Goal: Task Accomplishment & Management: Use online tool/utility

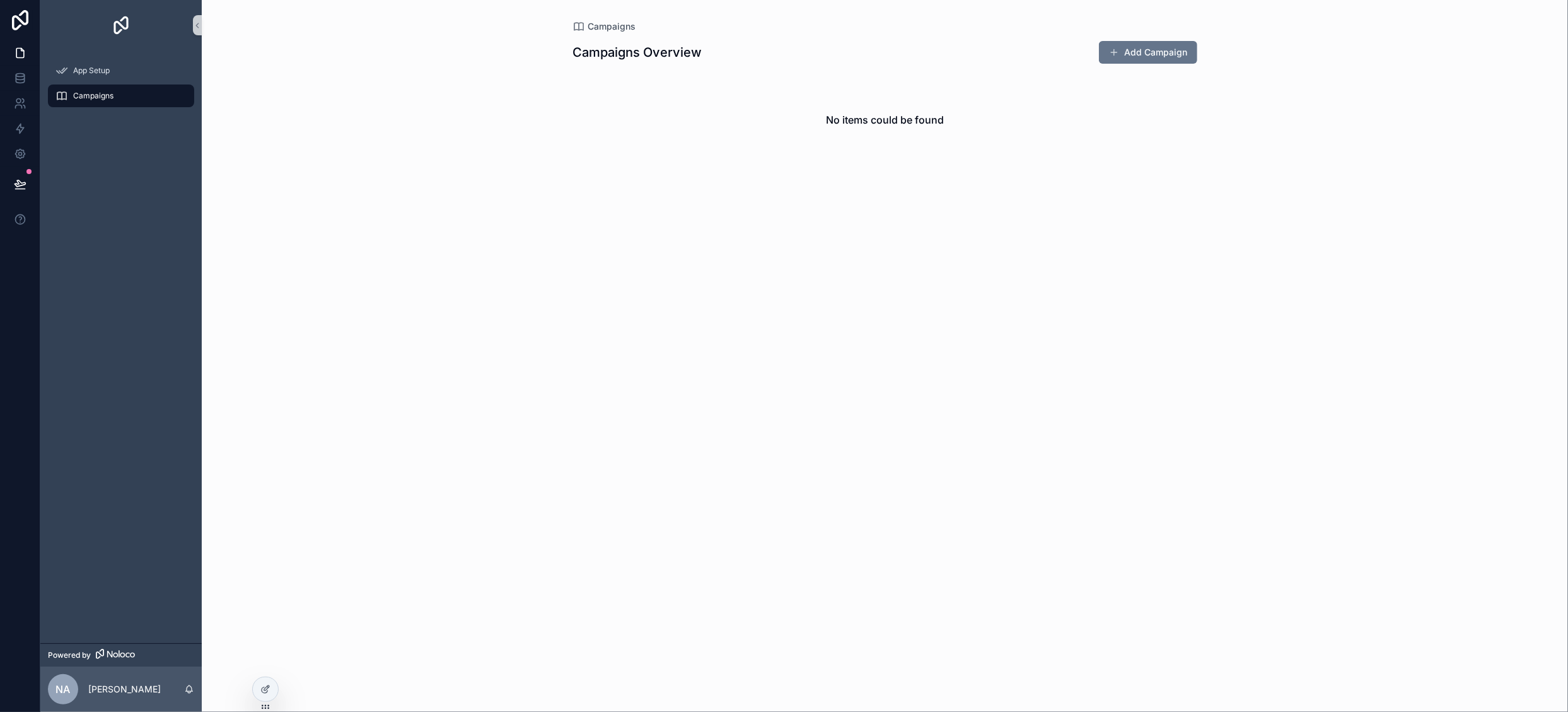
click at [389, 67] on div "Campaigns Campaigns Overview Add Campaign No items could be found" at bounding box center [885, 356] width 1366 height 712
click at [288, 28] on div "Campaigns Campaigns Overview Add Campaign Name -- Thumbnail -- recLLwVbwVlt3ZgC…" at bounding box center [885, 356] width 1366 height 712
click at [267, 686] on icon at bounding box center [268, 687] width 1 height 1
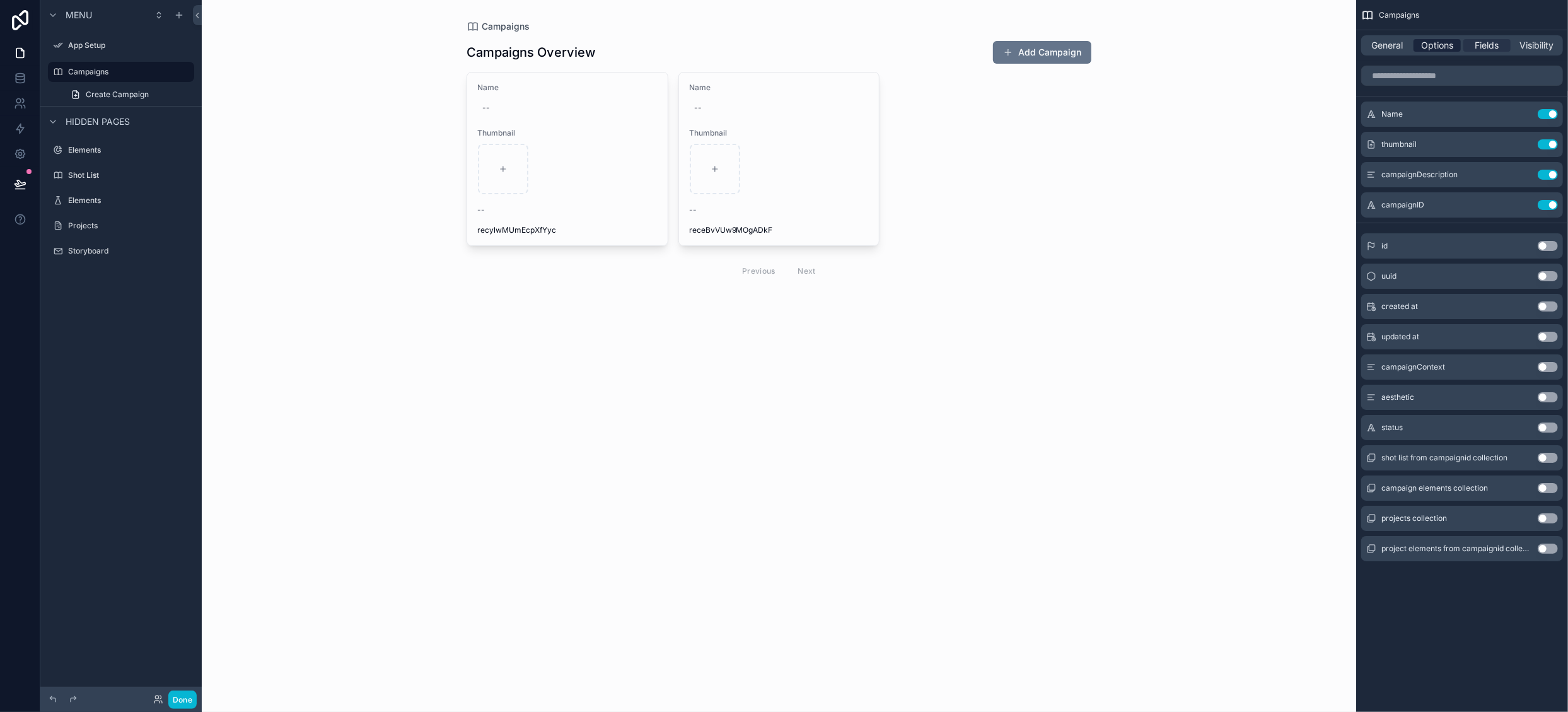
click at [1449, 50] on span "Options" at bounding box center [1437, 46] width 32 height 13
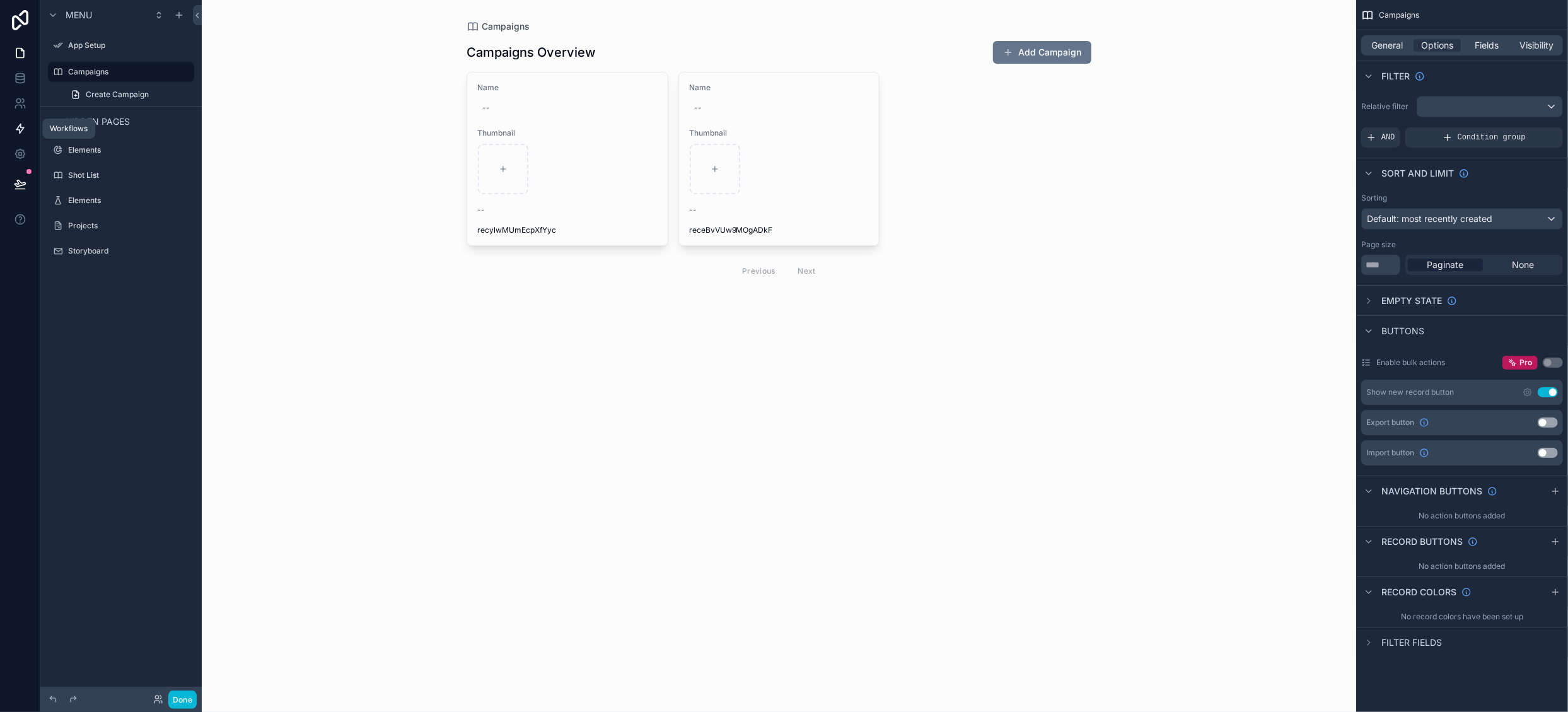
click at [20, 133] on icon at bounding box center [20, 129] width 8 height 10
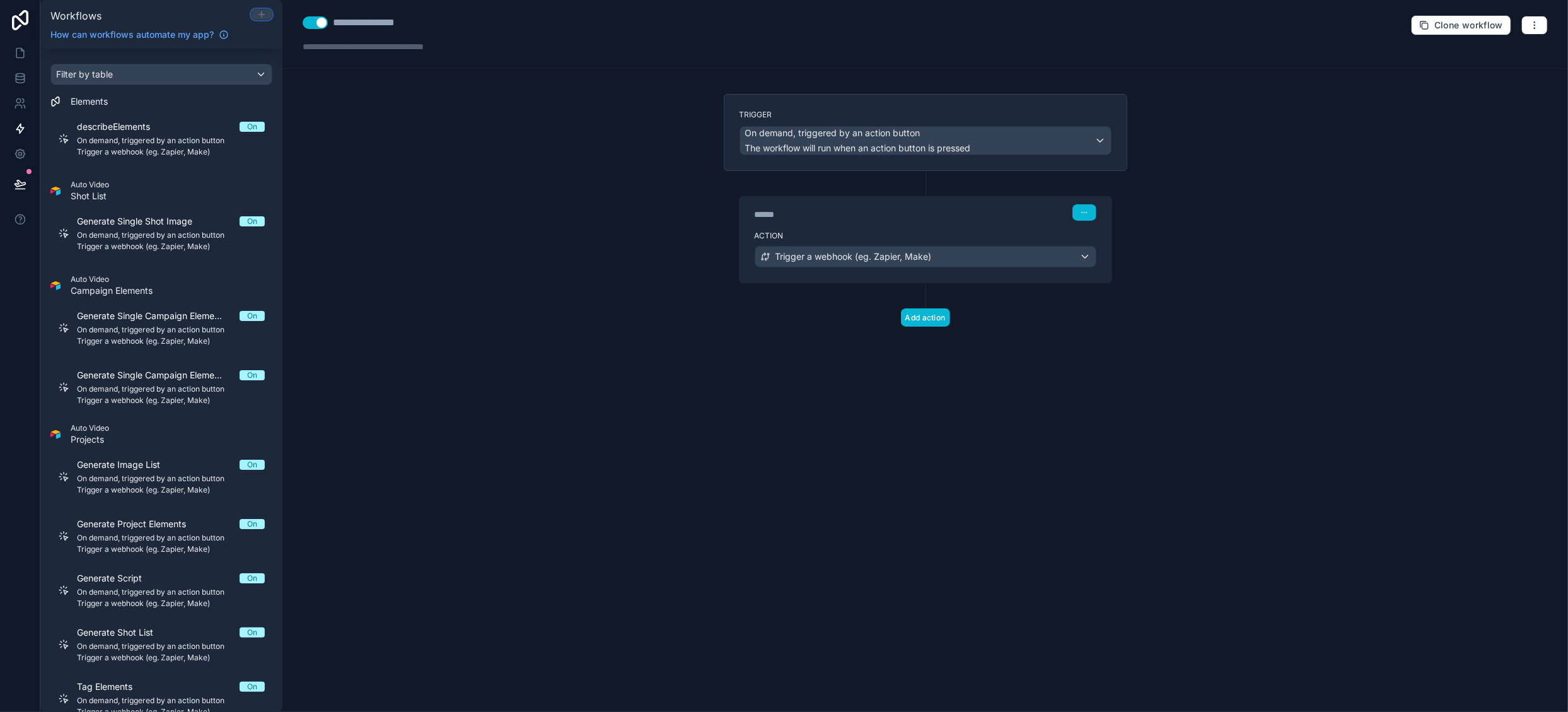
click at [262, 15] on icon at bounding box center [262, 14] width 0 height 6
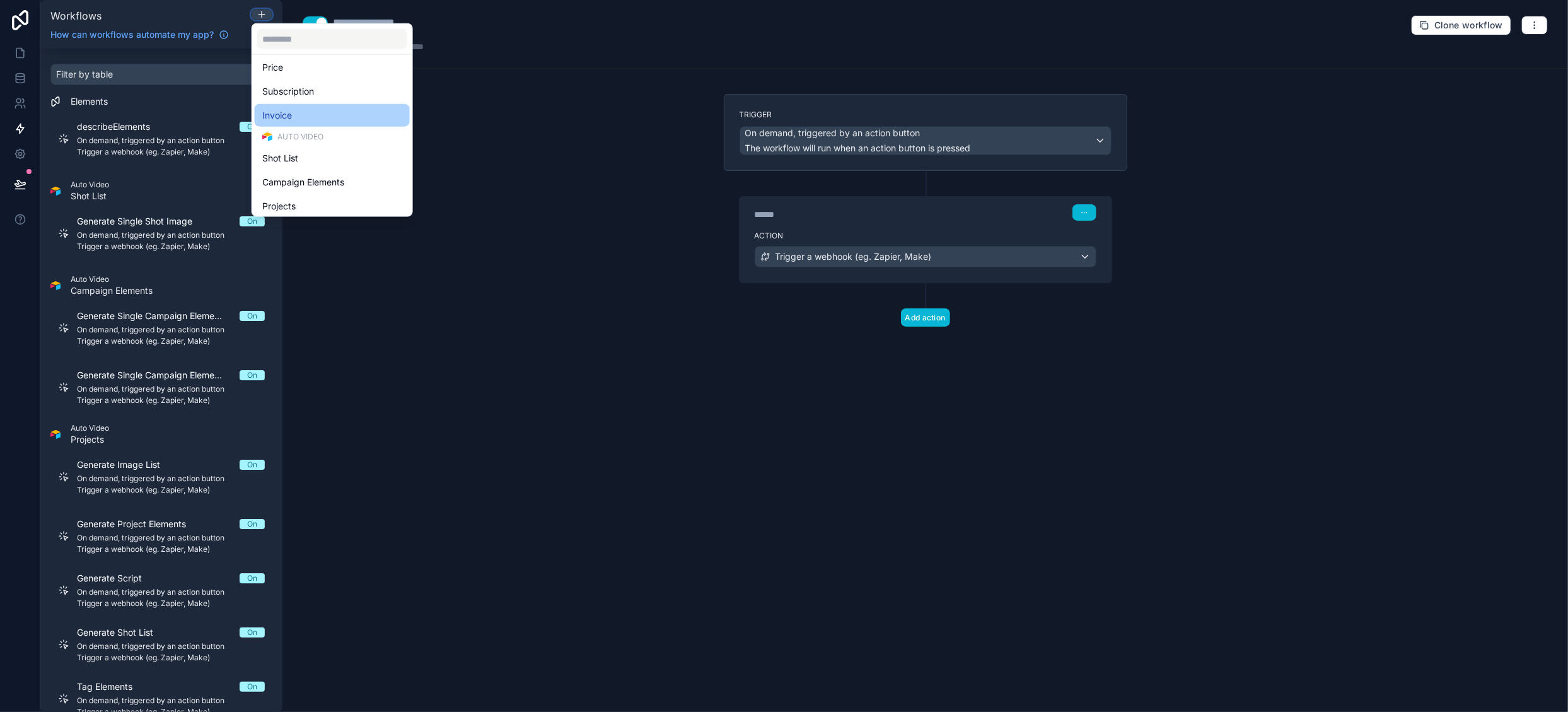
scroll to position [314, 0]
click at [294, 204] on div "Master" at bounding box center [332, 203] width 140 height 15
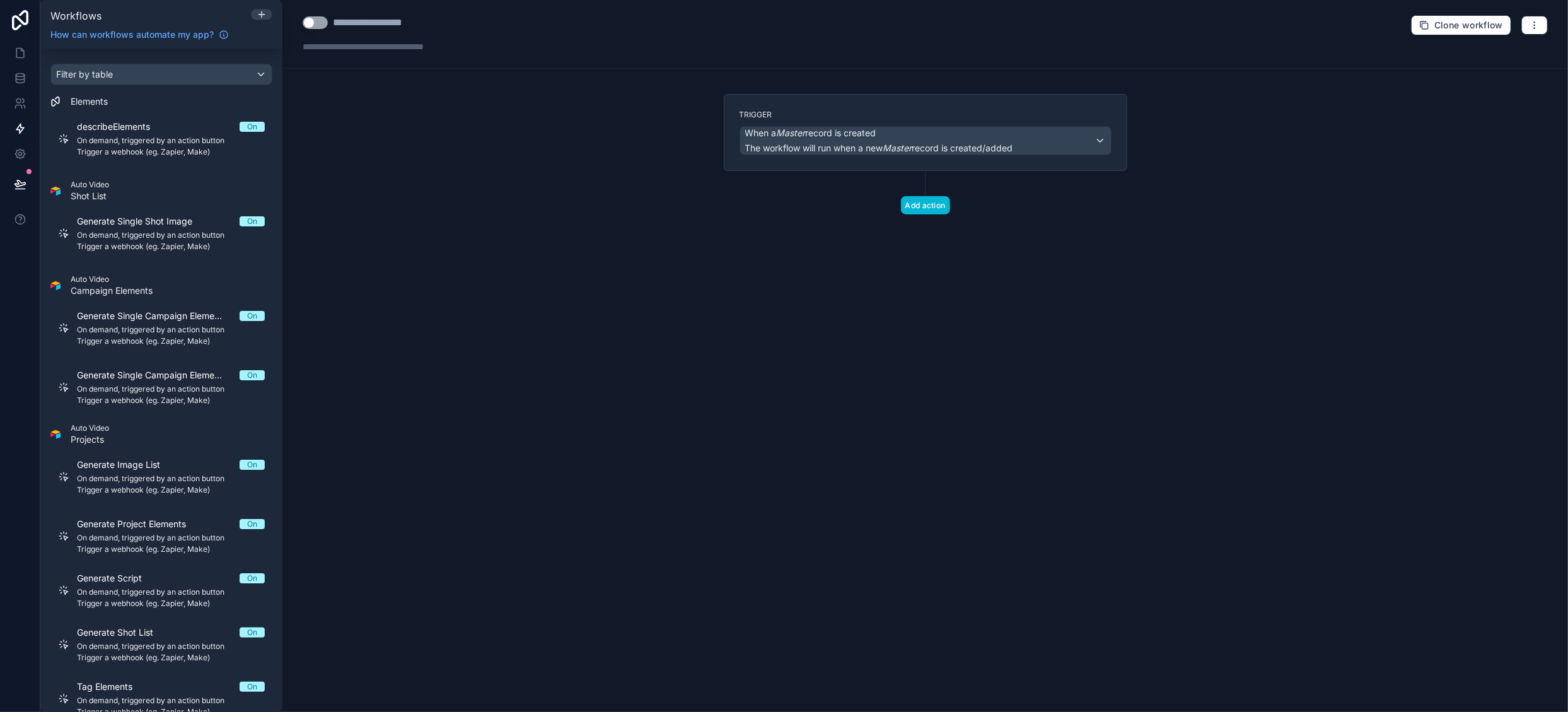
click at [325, 22] on button "Use setting" at bounding box center [315, 23] width 25 height 13
click at [359, 22] on div "**********" at bounding box center [384, 23] width 103 height 15
drag, startPoint x: 333, startPoint y: 24, endPoint x: 517, endPoint y: 25, distance: 184.0
click at [517, 25] on div "**********" at bounding box center [925, 34] width 1286 height 69
type div "**********"
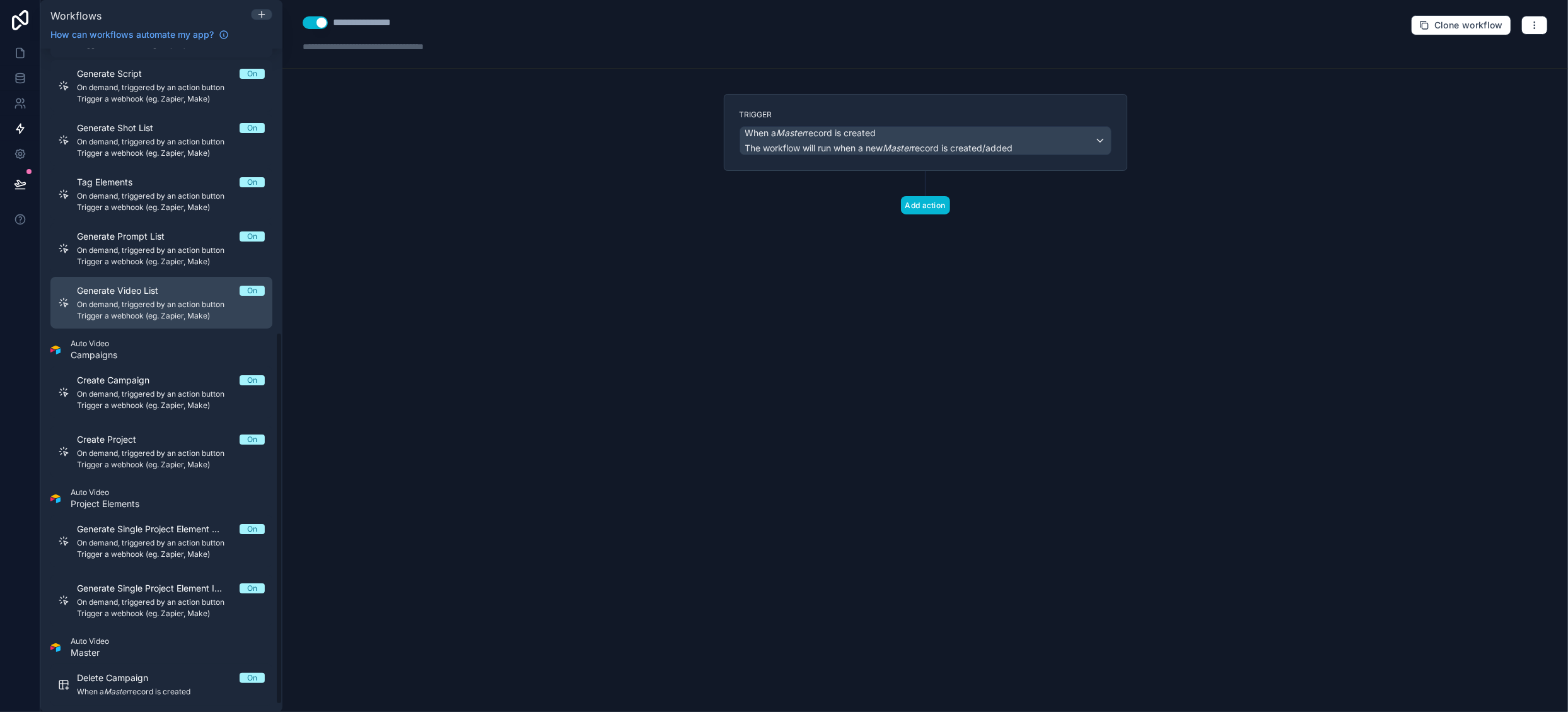
scroll to position [517, 0]
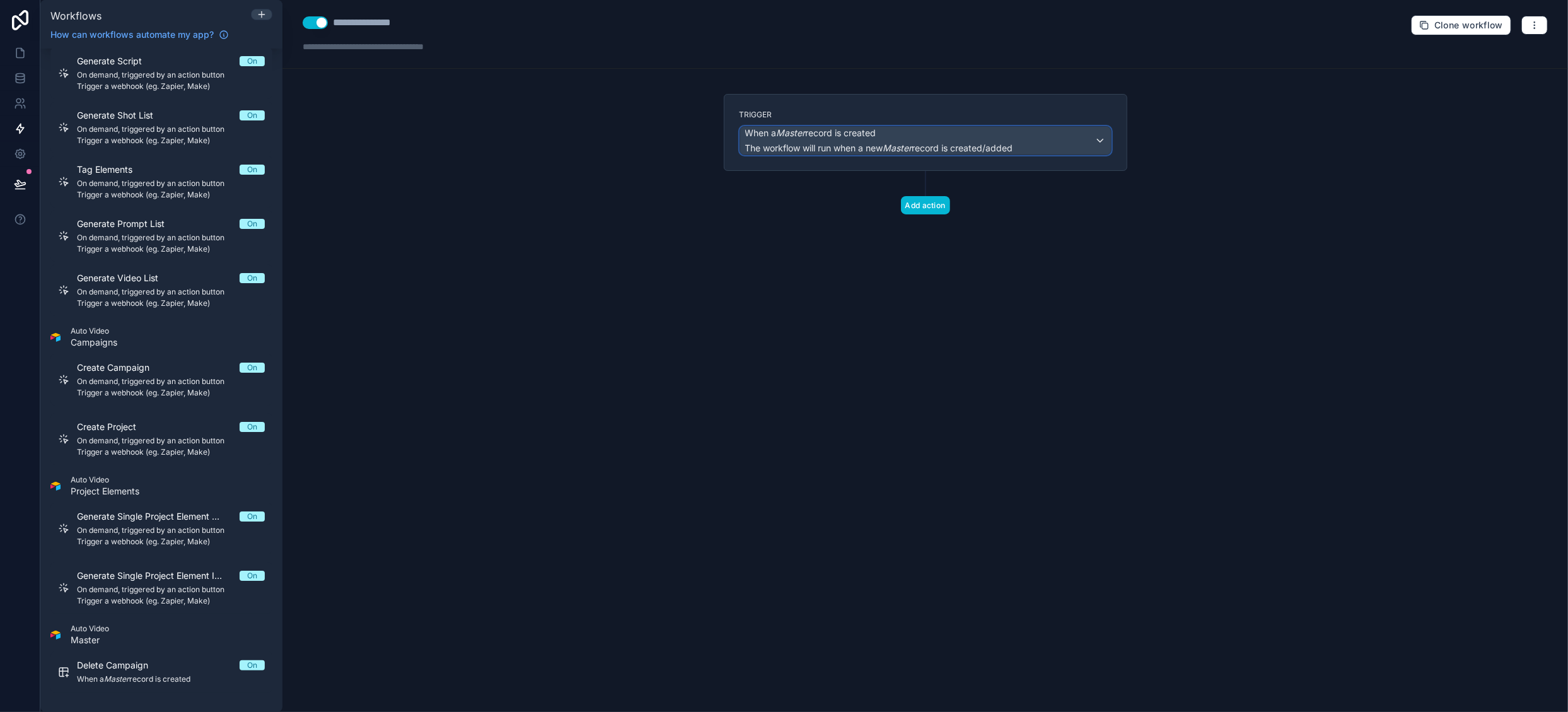
click at [866, 138] on span "When a Master record is created" at bounding box center [811, 133] width 131 height 13
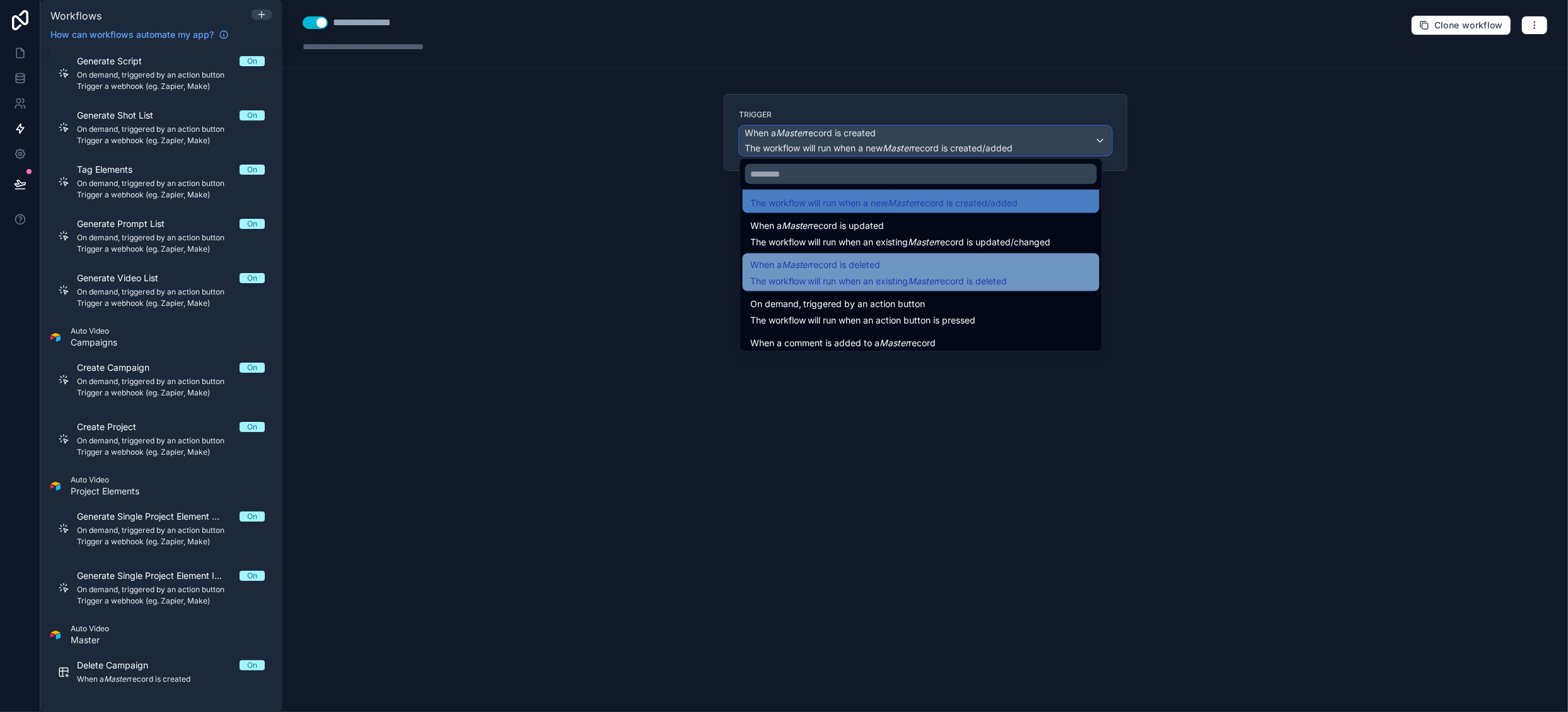
scroll to position [46, 0]
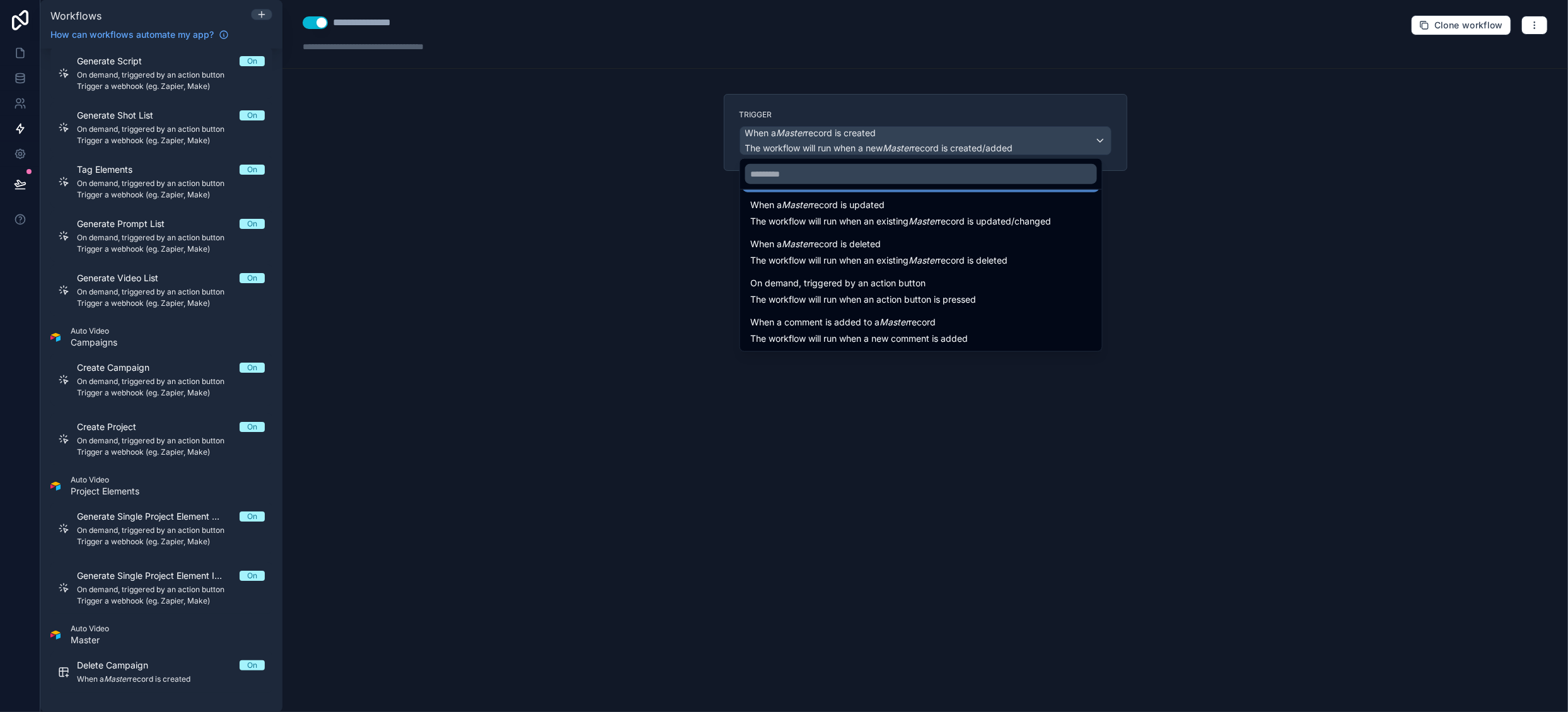
click at [991, 288] on div "On demand, triggered by an action button The workflow will run when an action b…" at bounding box center [921, 291] width 342 height 30
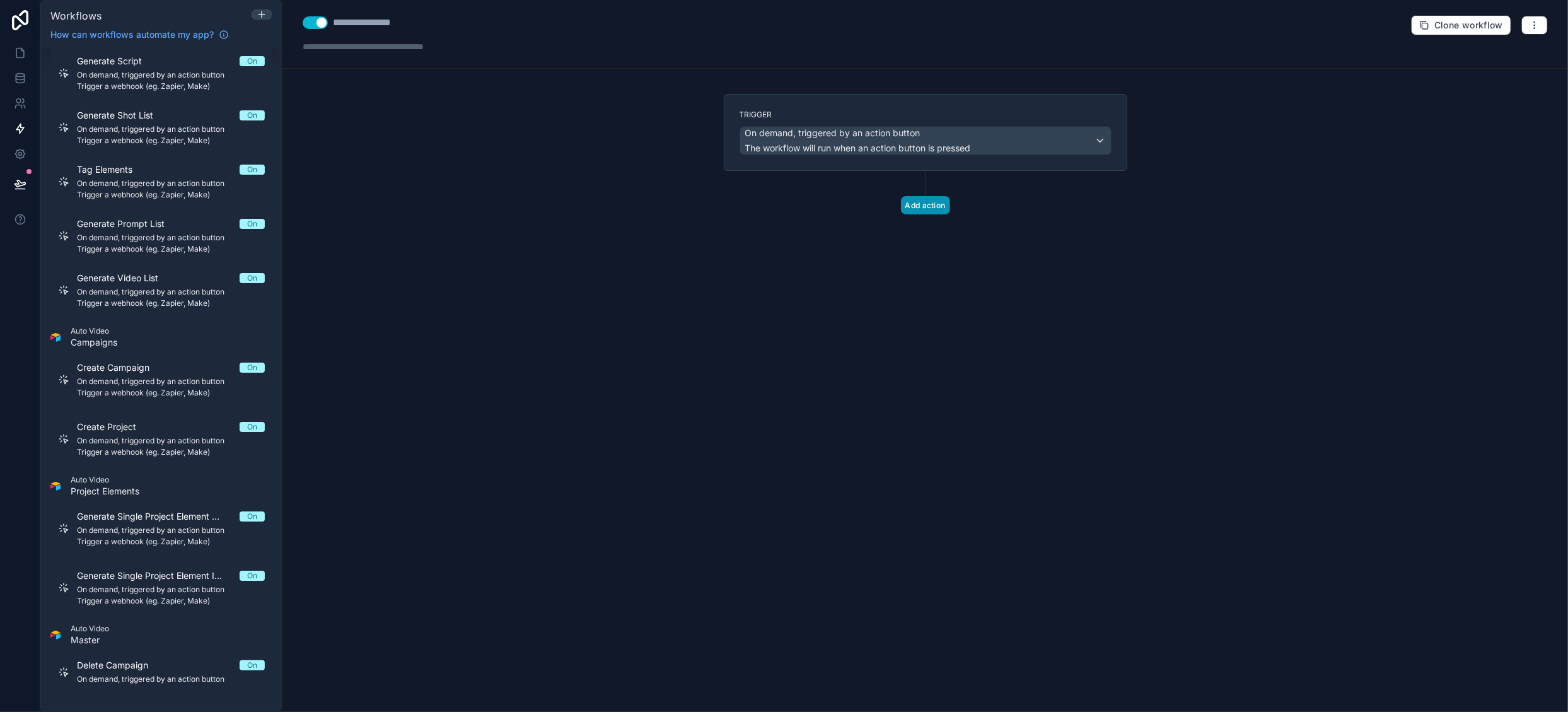
click at [920, 205] on button "Add action" at bounding box center [926, 205] width 49 height 18
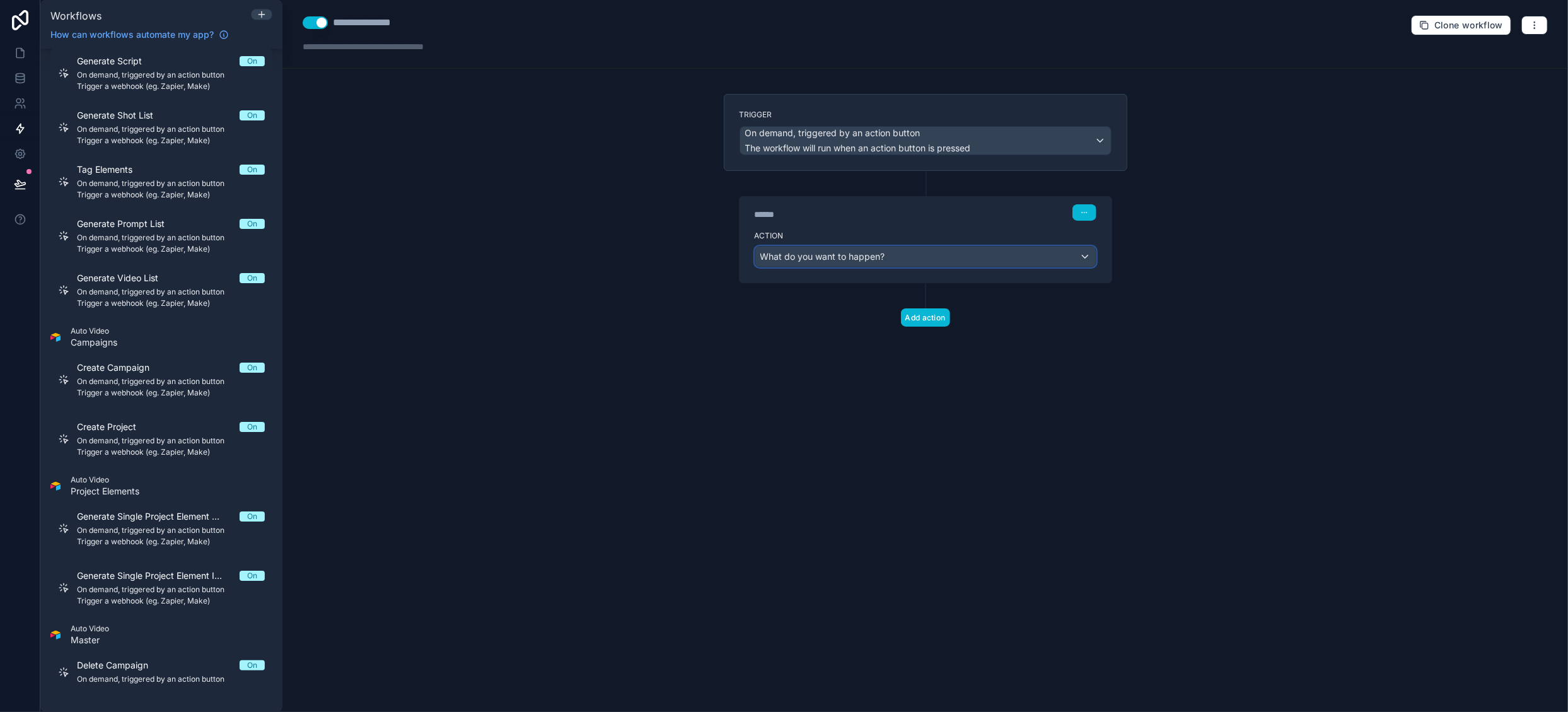
click at [801, 257] on span "What do you want to happen?" at bounding box center [823, 256] width 125 height 11
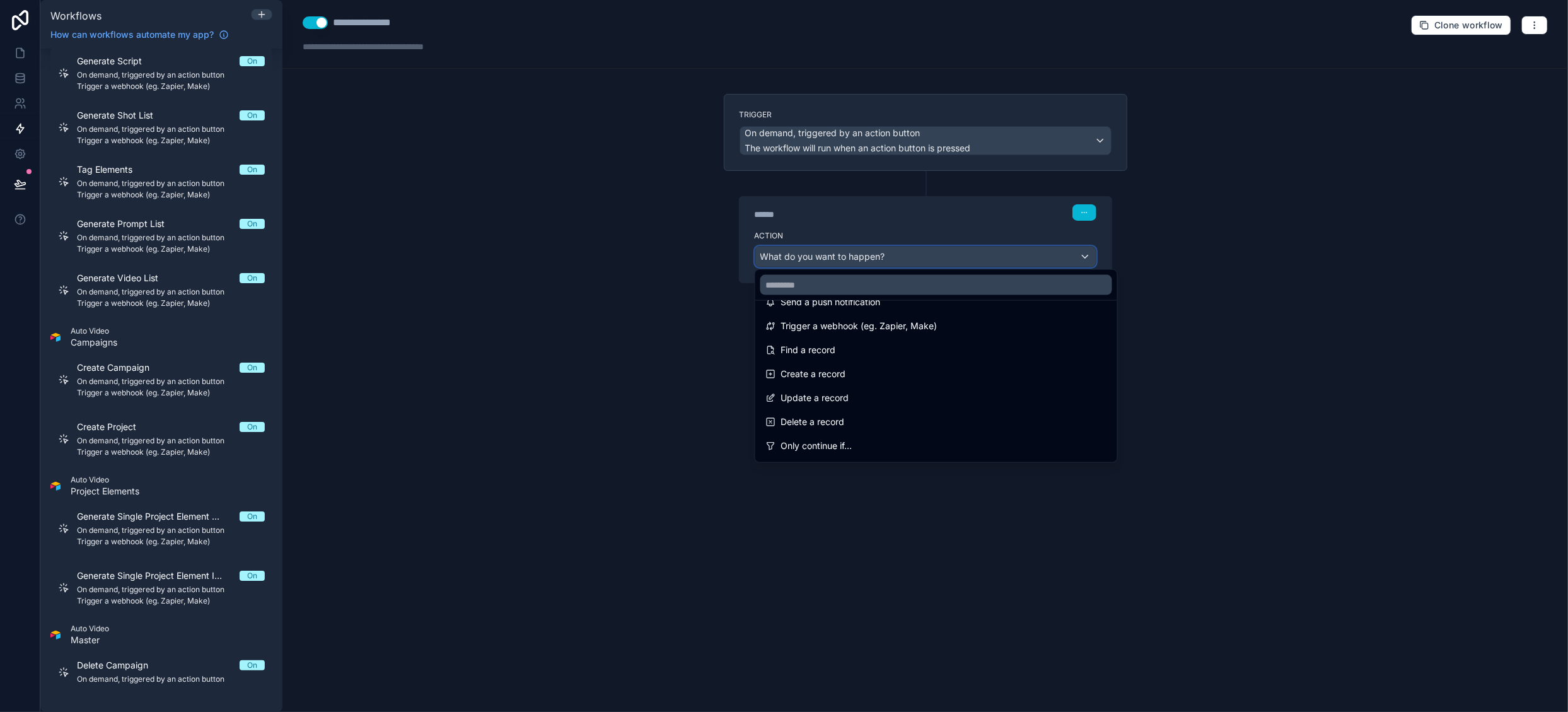
scroll to position [0, 0]
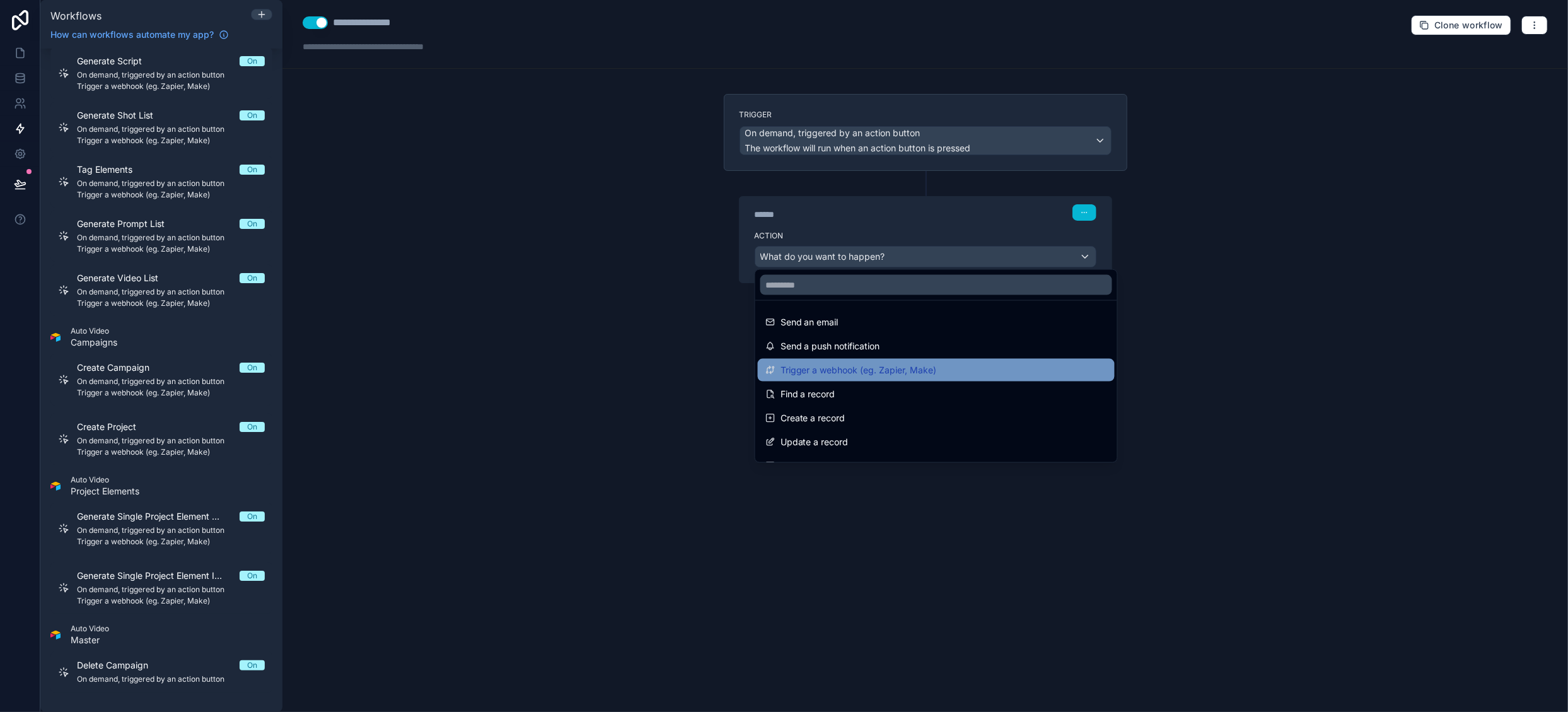
click at [951, 365] on div "Trigger a webhook (eg. Zapier, Make)" at bounding box center [937, 370] width 342 height 15
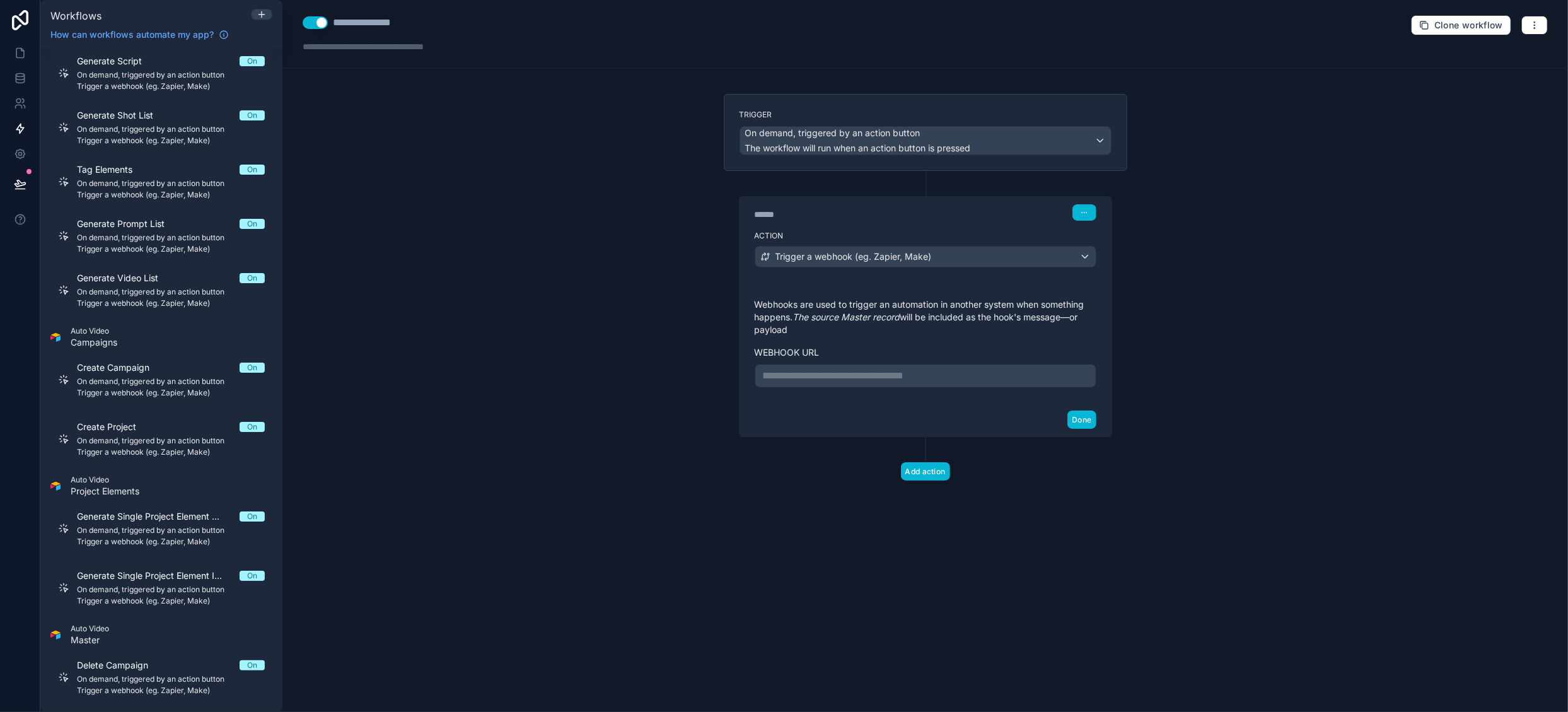
click at [837, 369] on p "**********" at bounding box center [926, 376] width 326 height 15
click at [1089, 429] on button "Done" at bounding box center [1082, 419] width 28 height 18
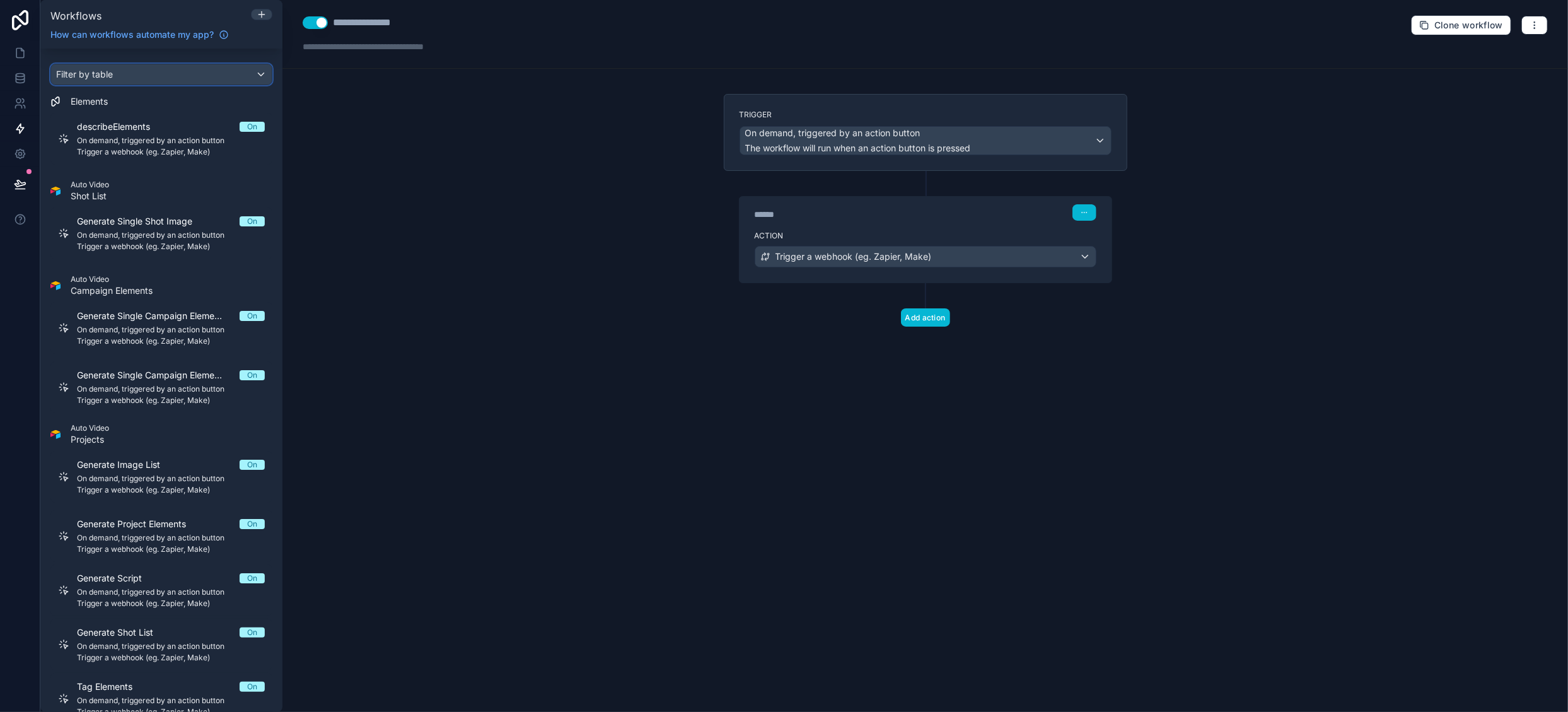
click at [250, 76] on div "Filter by table" at bounding box center [161, 75] width 220 height 20
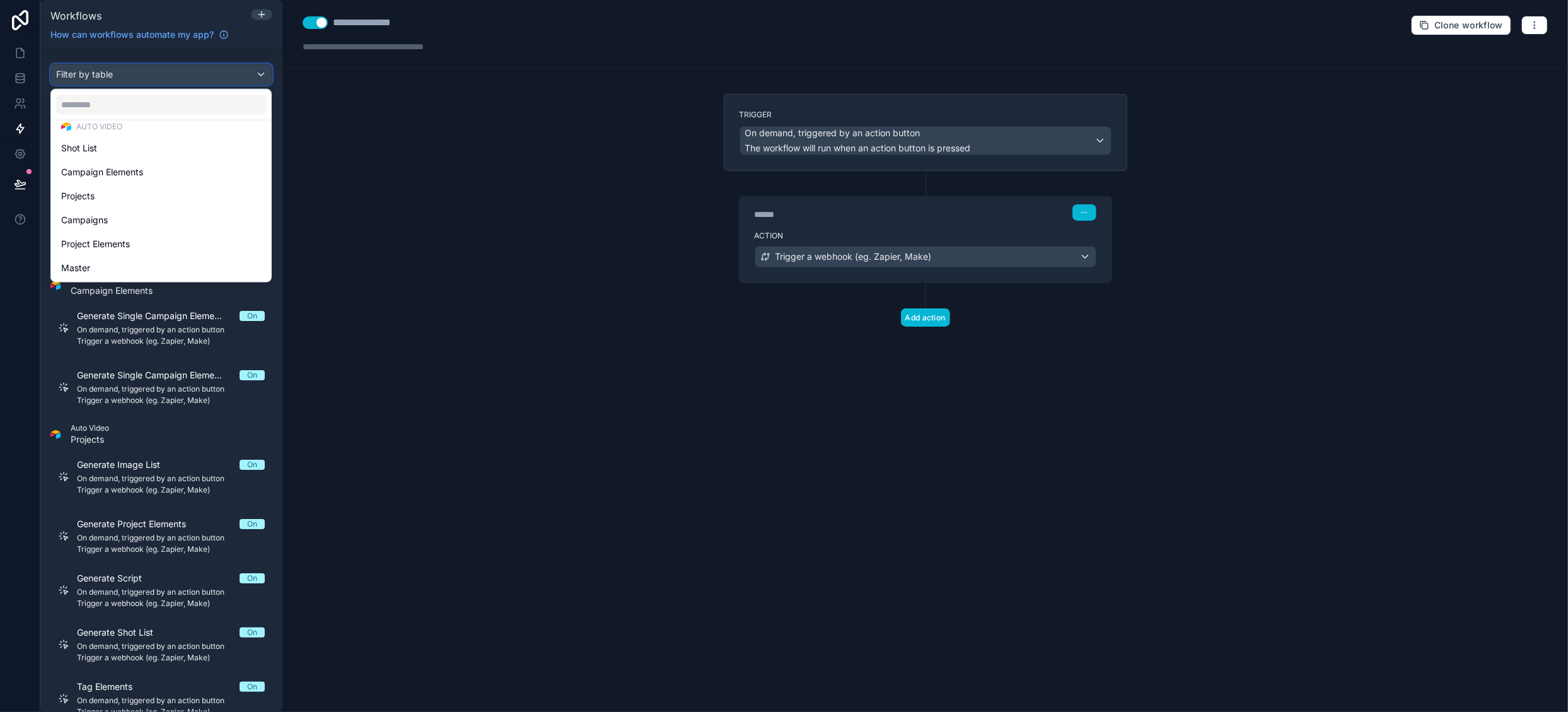
scroll to position [251, 0]
click at [125, 189] on div "Auto Video" at bounding box center [161, 190] width 200 height 10
click at [158, 53] on div "scrollable content" at bounding box center [784, 356] width 1568 height 712
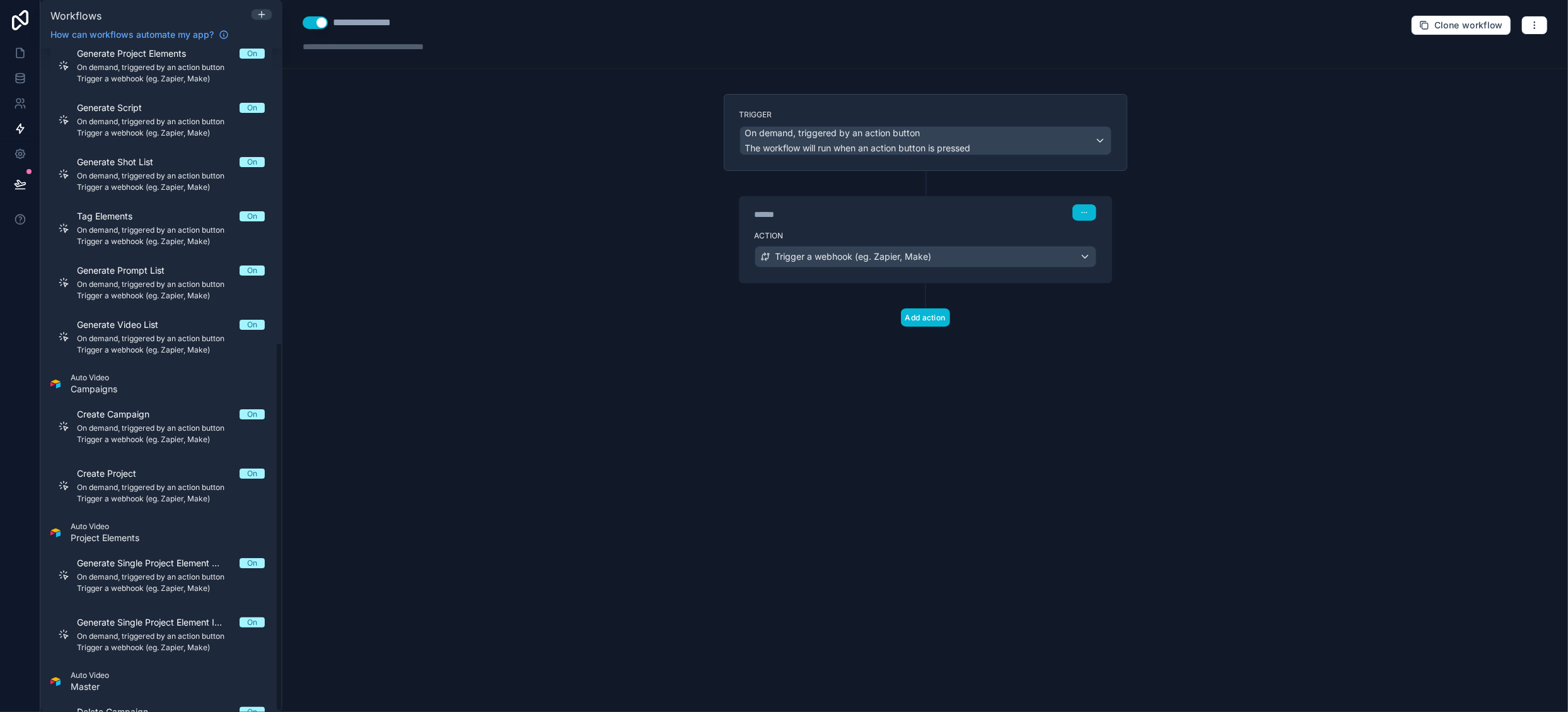
scroll to position [527, 0]
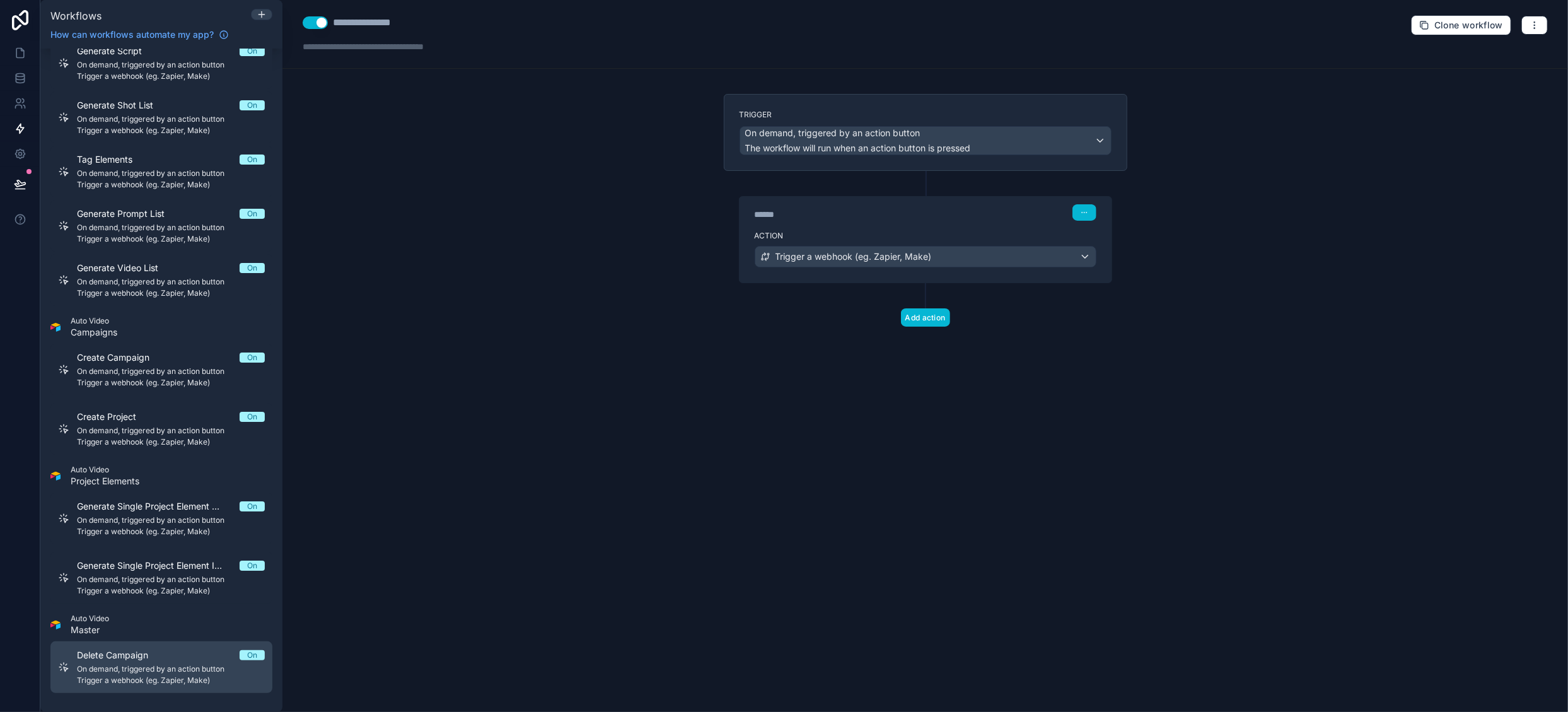
click at [150, 664] on span "On demand, triggered by an action button" at bounding box center [170, 669] width 188 height 10
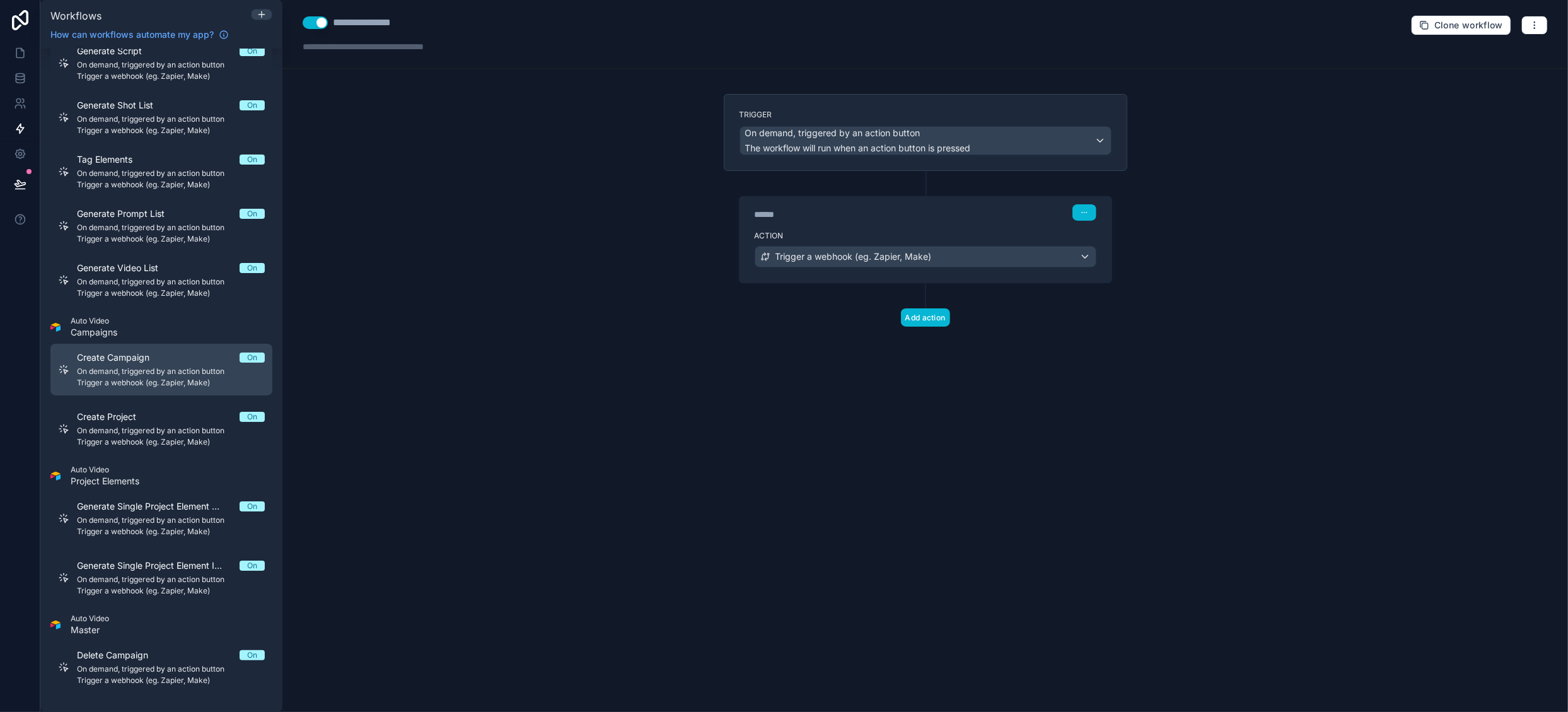
click at [179, 381] on span "Trigger a webhook (eg. Zapier, Make)" at bounding box center [170, 383] width 188 height 10
click at [198, 378] on span "Trigger a webhook (eg. Zapier, Make)" at bounding box center [170, 383] width 188 height 10
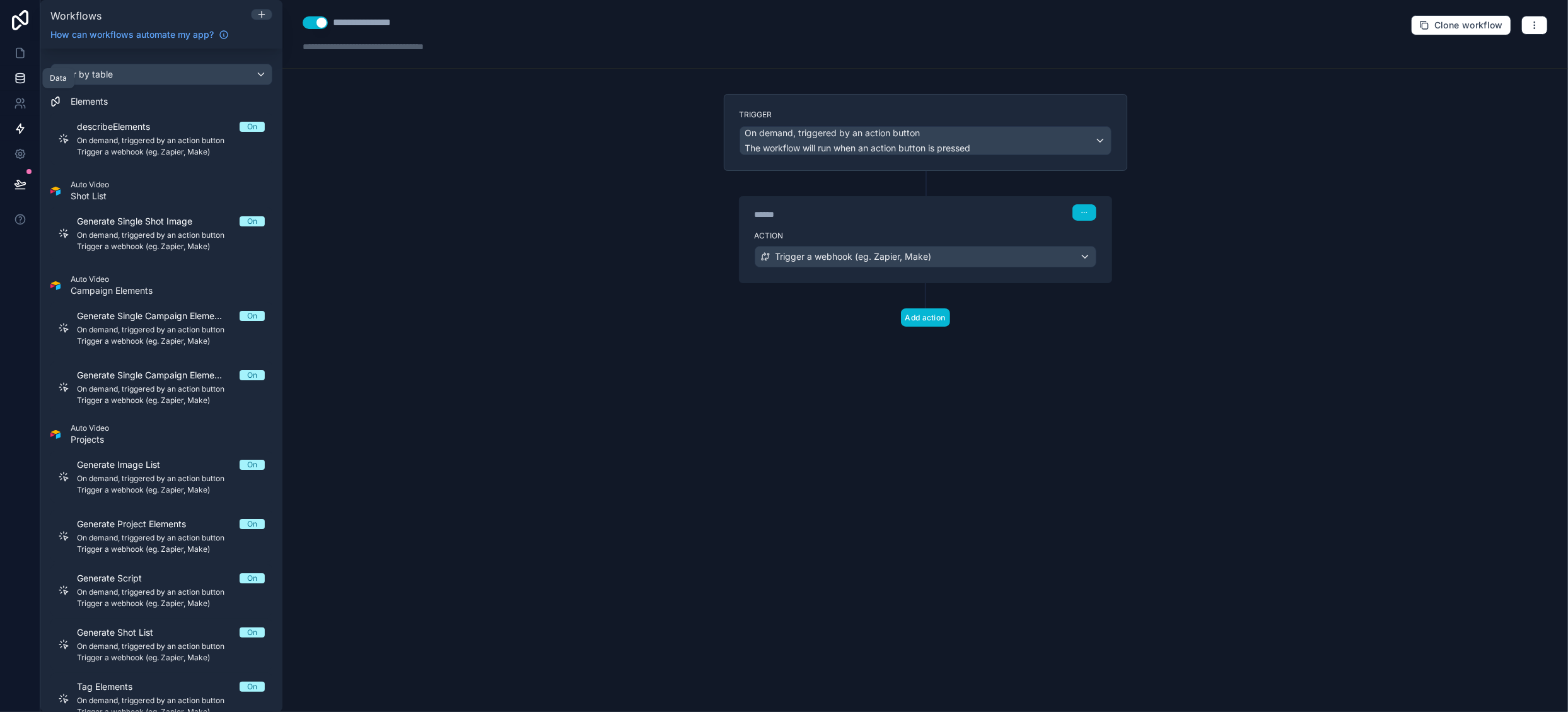
click at [20, 86] on link at bounding box center [20, 79] width 40 height 25
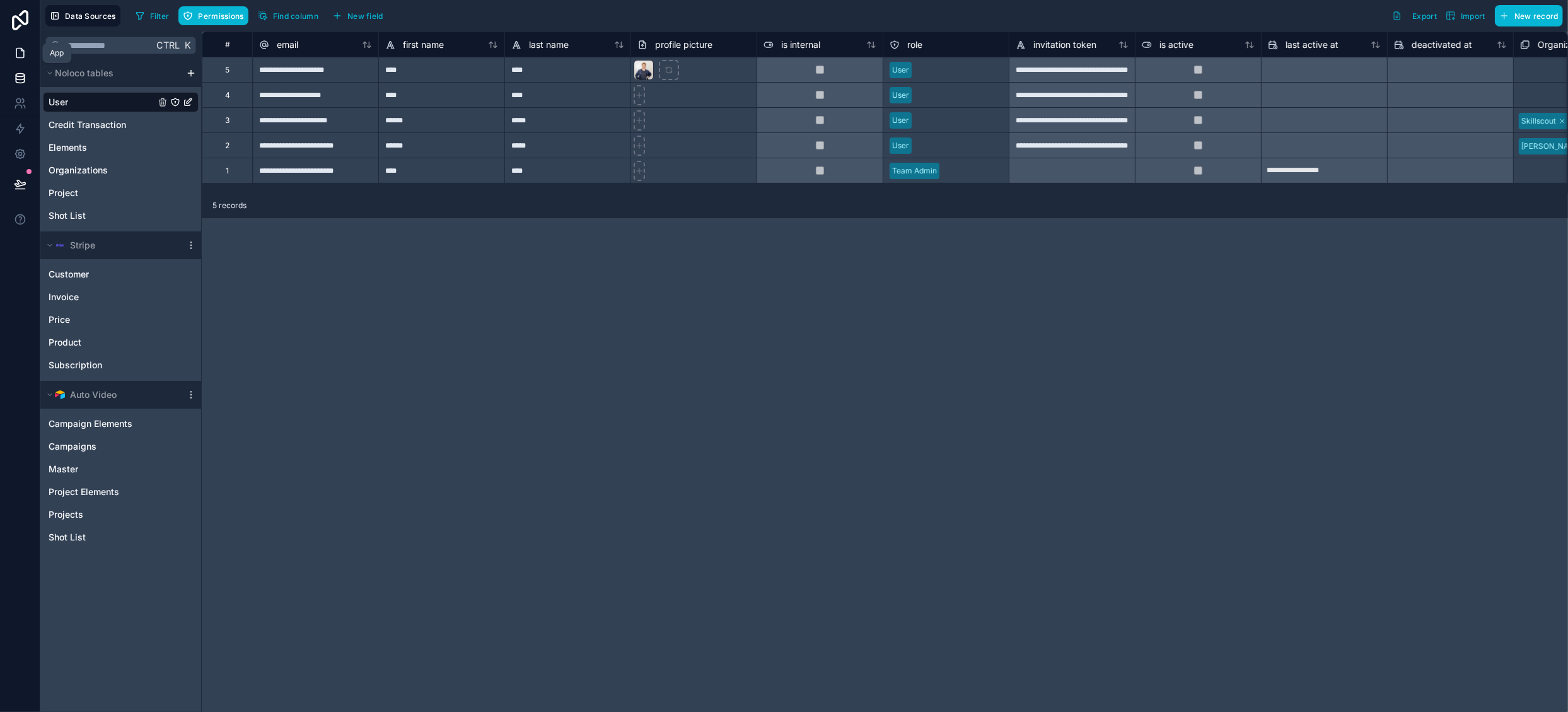
click at [23, 51] on icon at bounding box center [20, 53] width 8 height 10
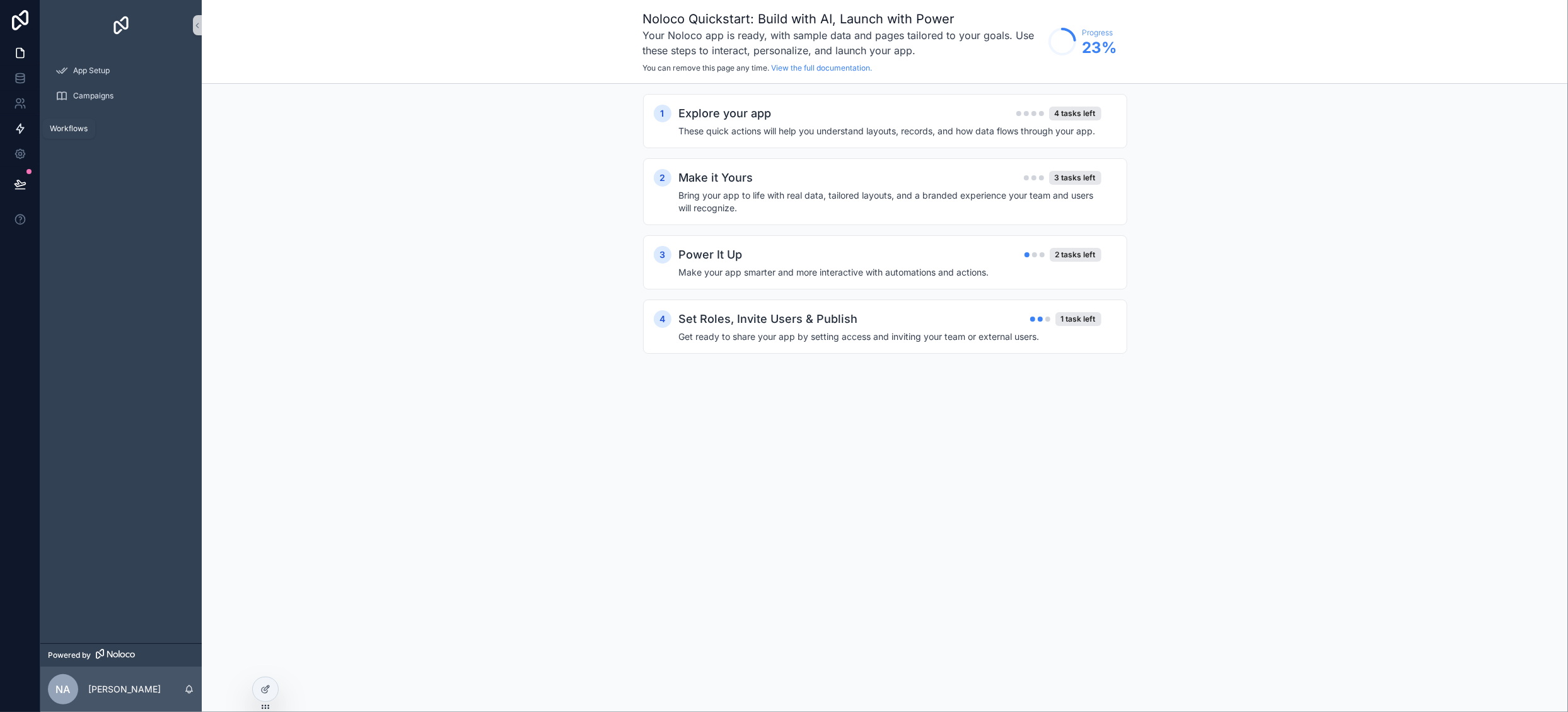
click at [21, 129] on icon at bounding box center [20, 129] width 13 height 13
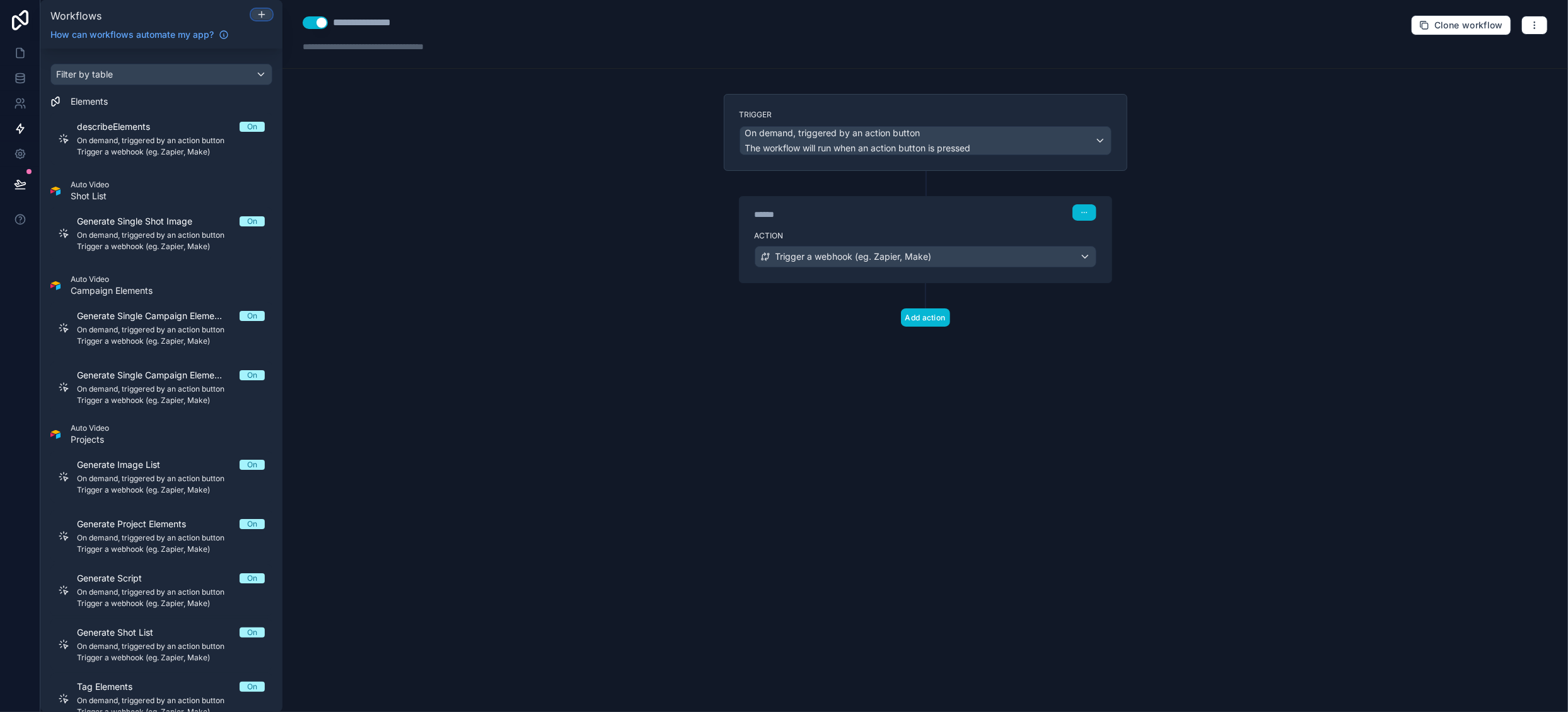
click at [267, 13] on div at bounding box center [262, 15] width 20 height 10
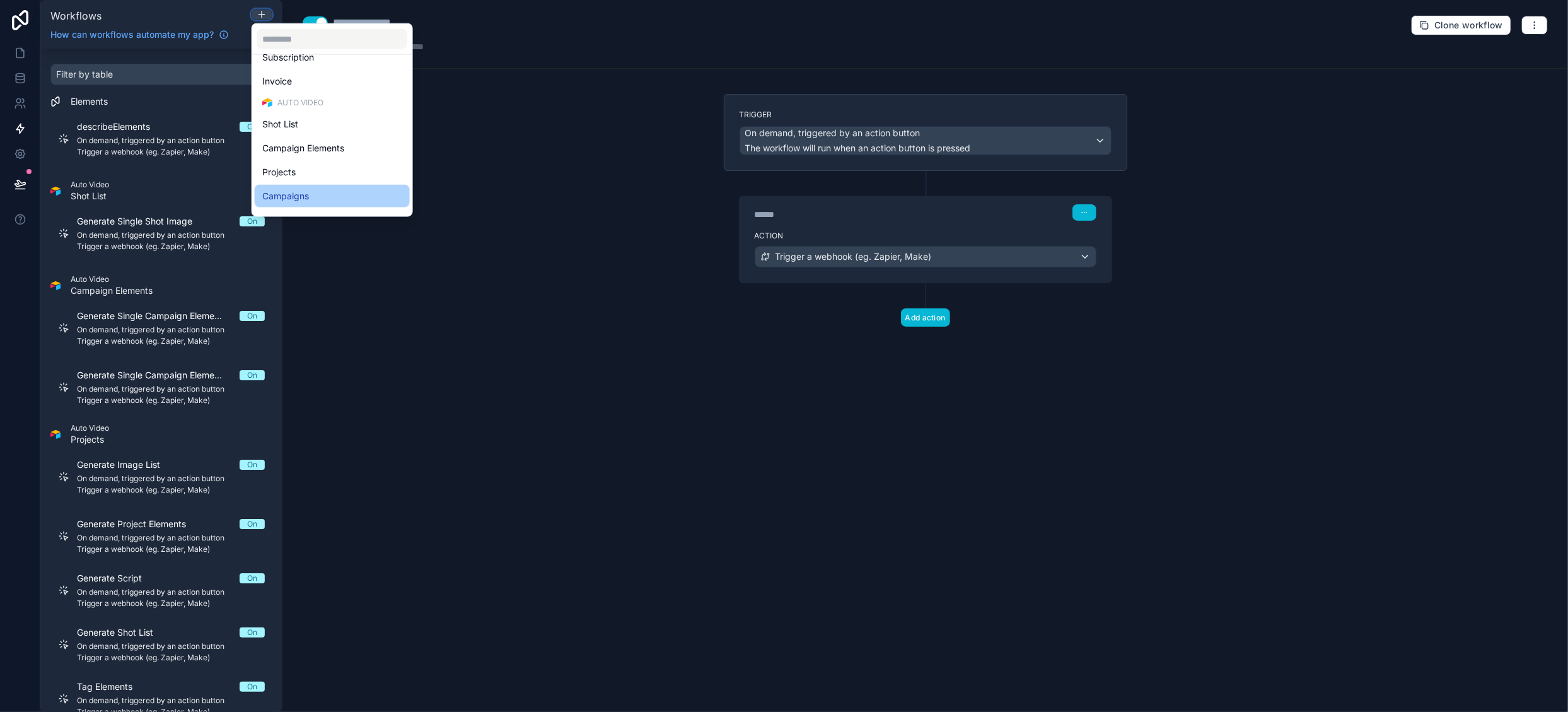
scroll to position [314, 0]
click at [326, 200] on div "Master" at bounding box center [332, 203] width 140 height 15
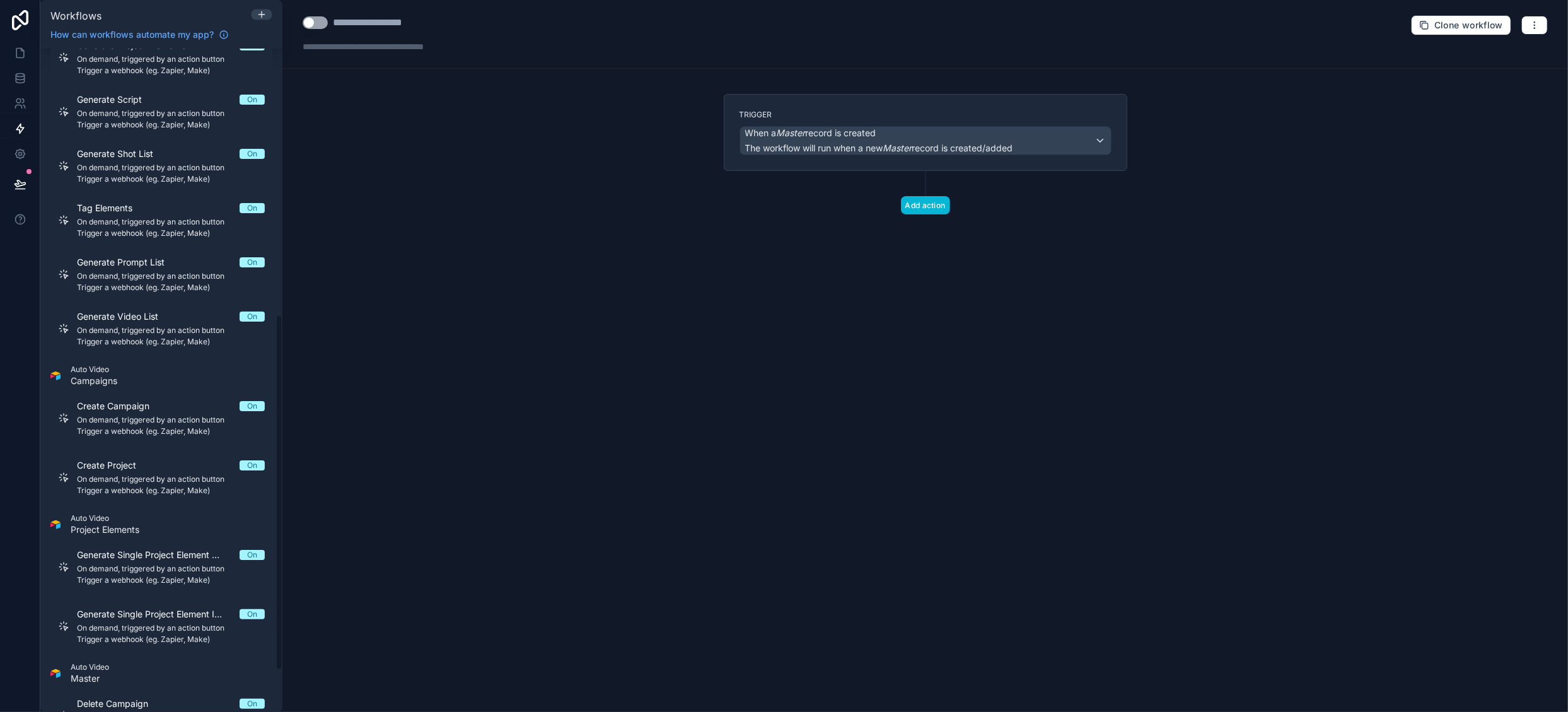
scroll to position [504, 0]
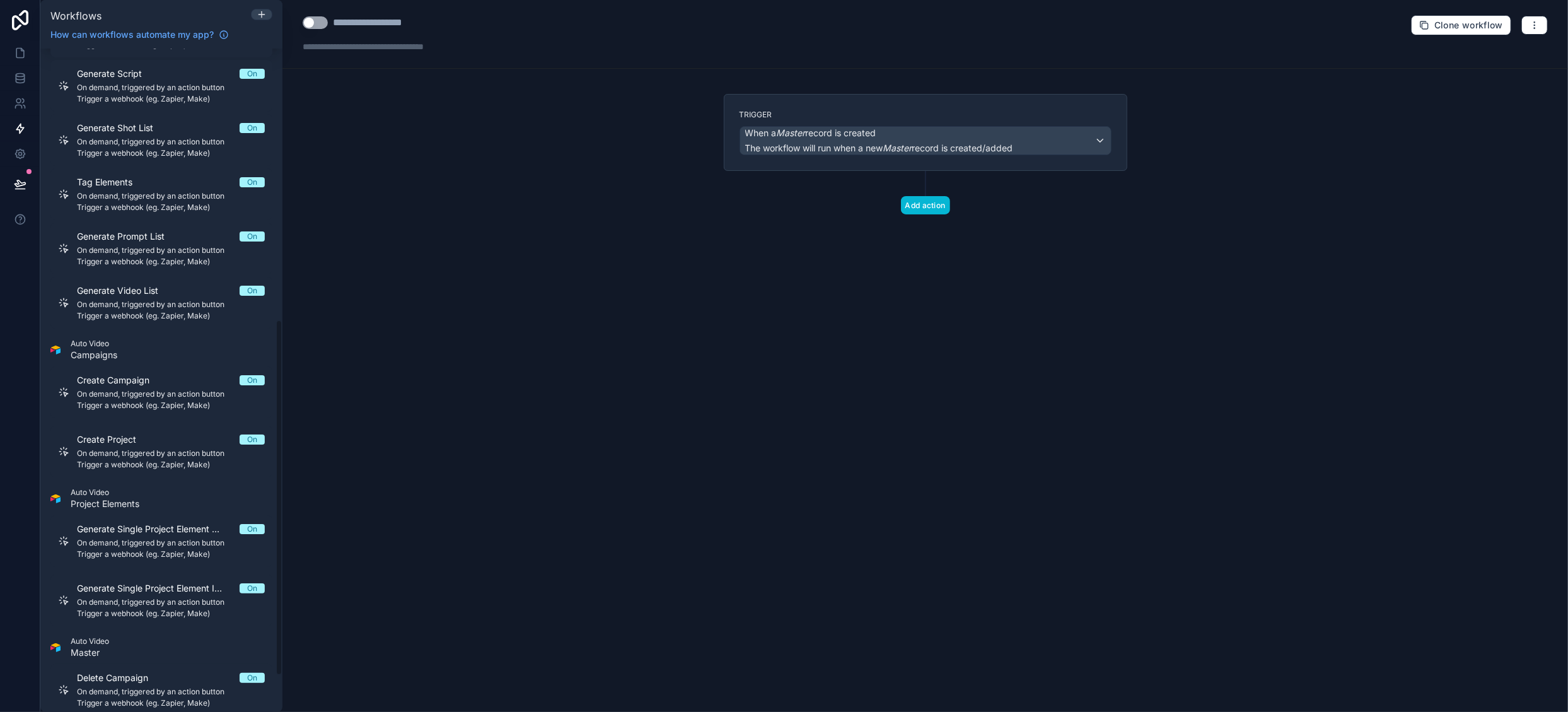
click at [322, 20] on button "Use setting" at bounding box center [315, 23] width 25 height 13
click at [355, 27] on div "**********" at bounding box center [386, 23] width 105 height 15
drag, startPoint x: 334, startPoint y: 22, endPoint x: 474, endPoint y: 25, distance: 140.0
click at [474, 25] on div "**********" at bounding box center [391, 23] width 177 height 15
type div "**********"
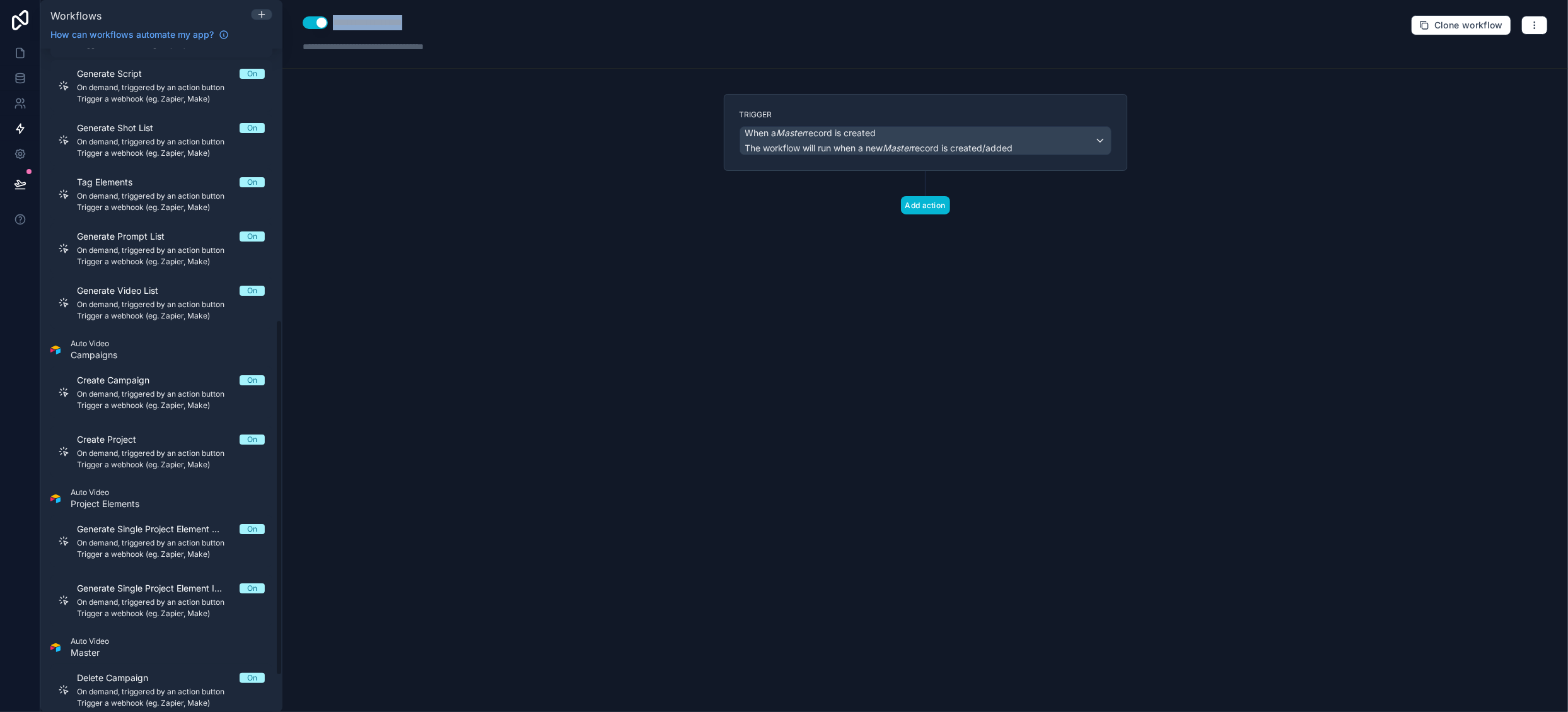
click at [400, 24] on div "**********" at bounding box center [386, 23] width 105 height 15
drag, startPoint x: 337, startPoint y: 23, endPoint x: 452, endPoint y: 25, distance: 115.0
click at [452, 25] on div "**********" at bounding box center [391, 23] width 177 height 15
click at [838, 142] on span "The workflow will run when a new Master record is created/added" at bounding box center [879, 148] width 268 height 13
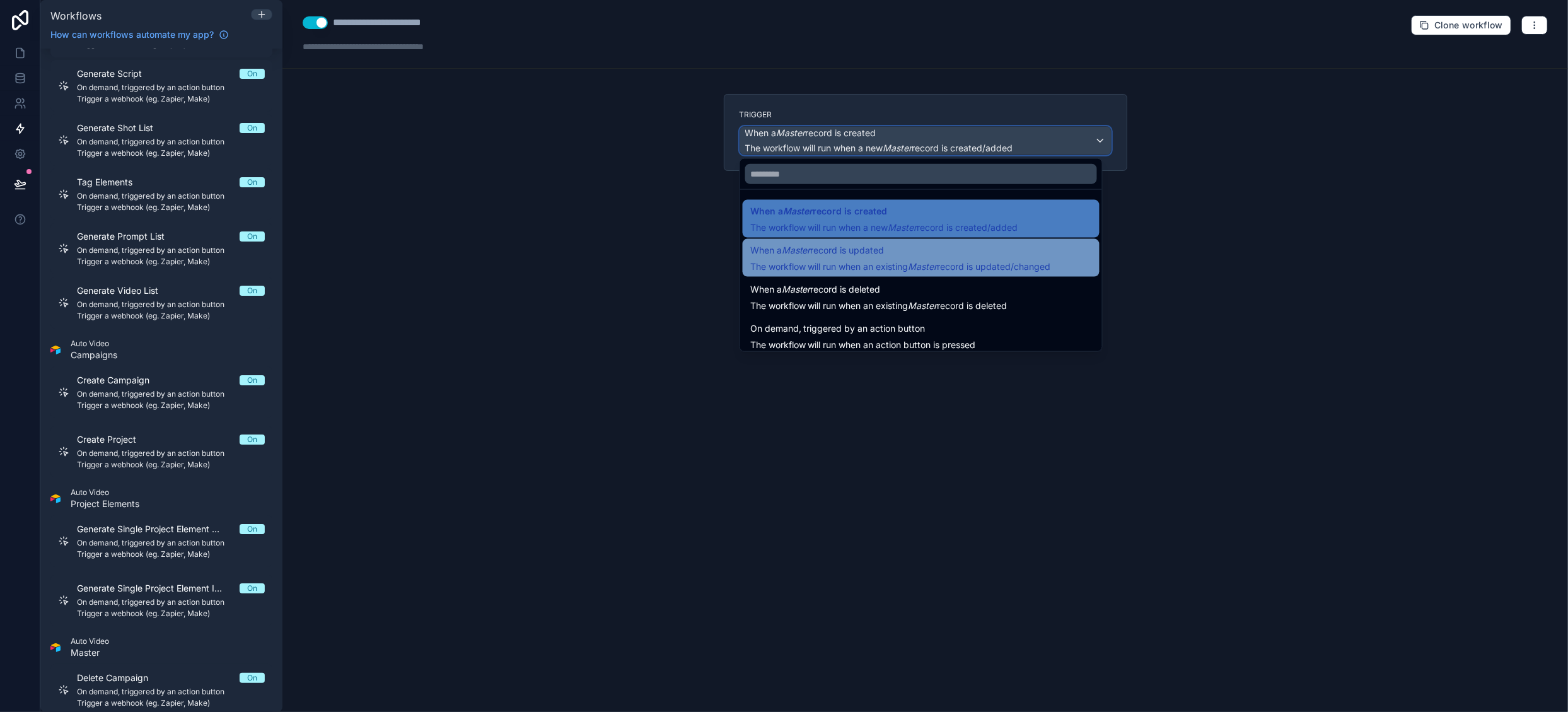
scroll to position [46, 0]
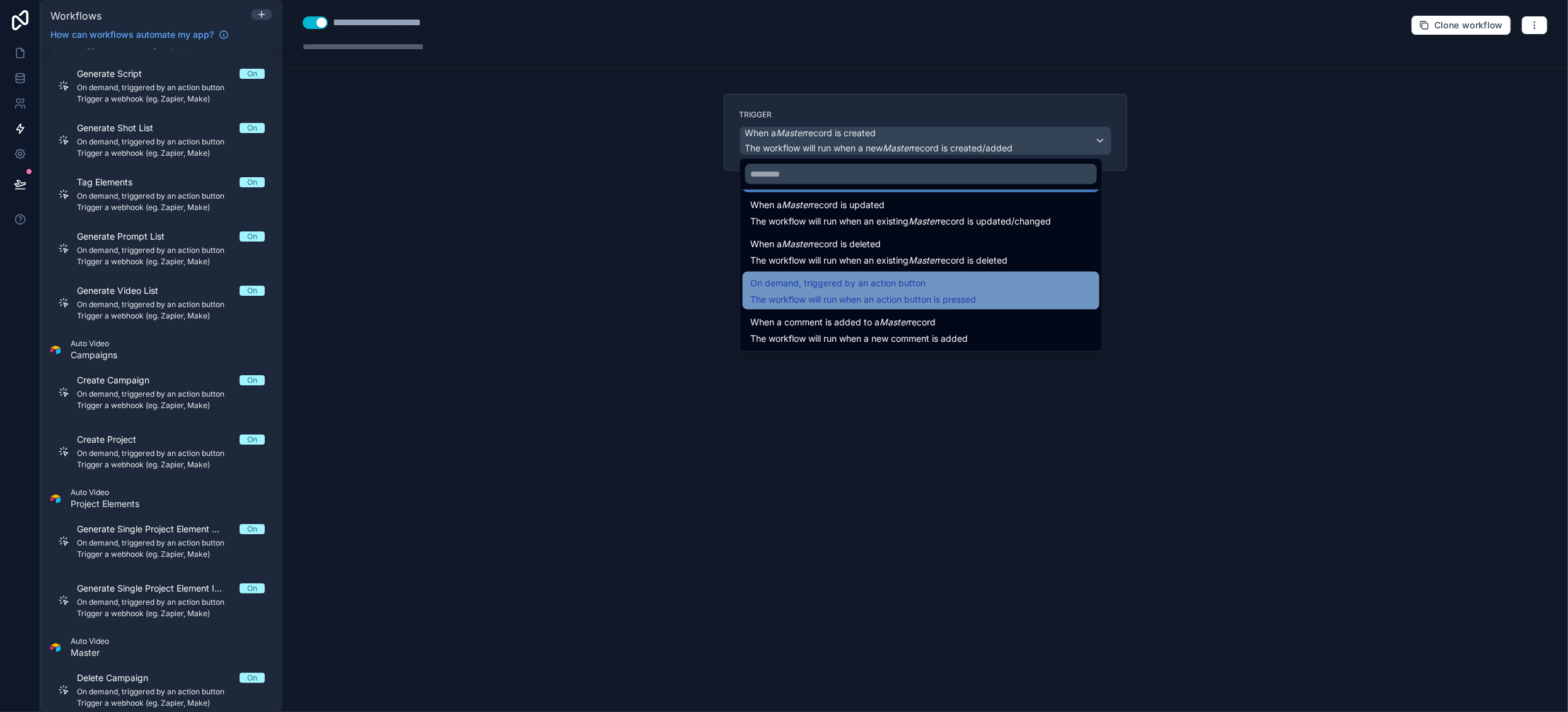
click at [926, 286] on span "On demand, triggered by an action button" at bounding box center [863, 283] width 225 height 15
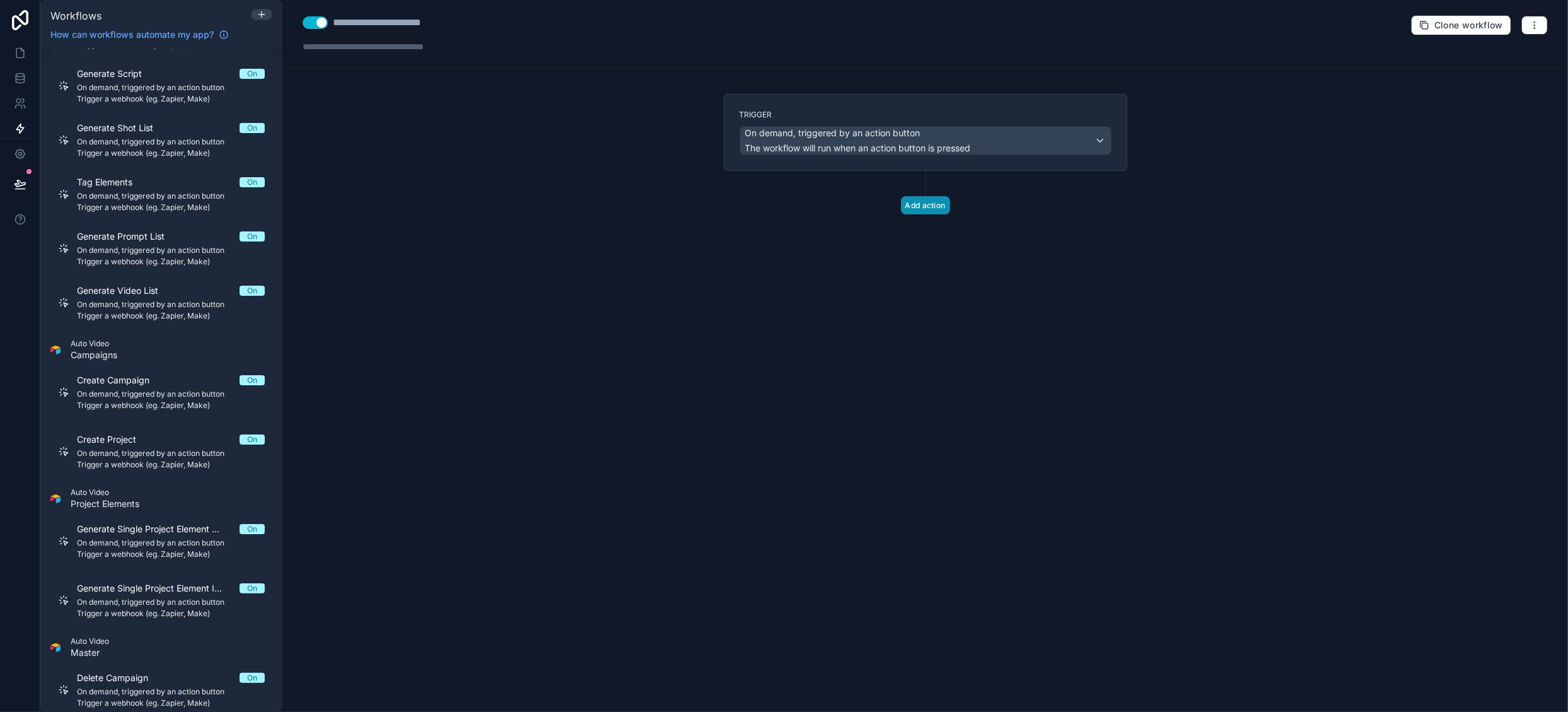
click at [932, 206] on button "Add action" at bounding box center [926, 205] width 49 height 18
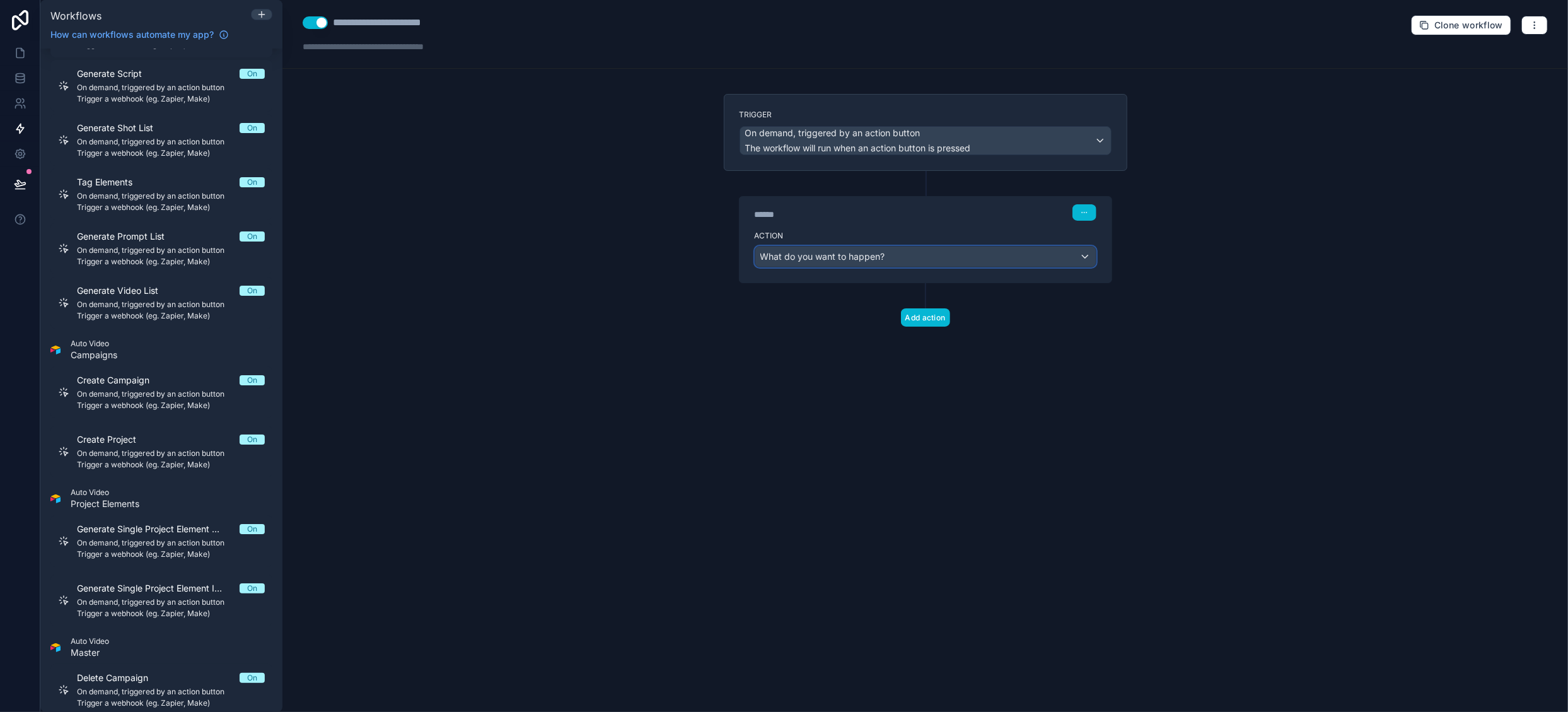
click at [893, 250] on div "What do you want to happen?" at bounding box center [926, 257] width 341 height 20
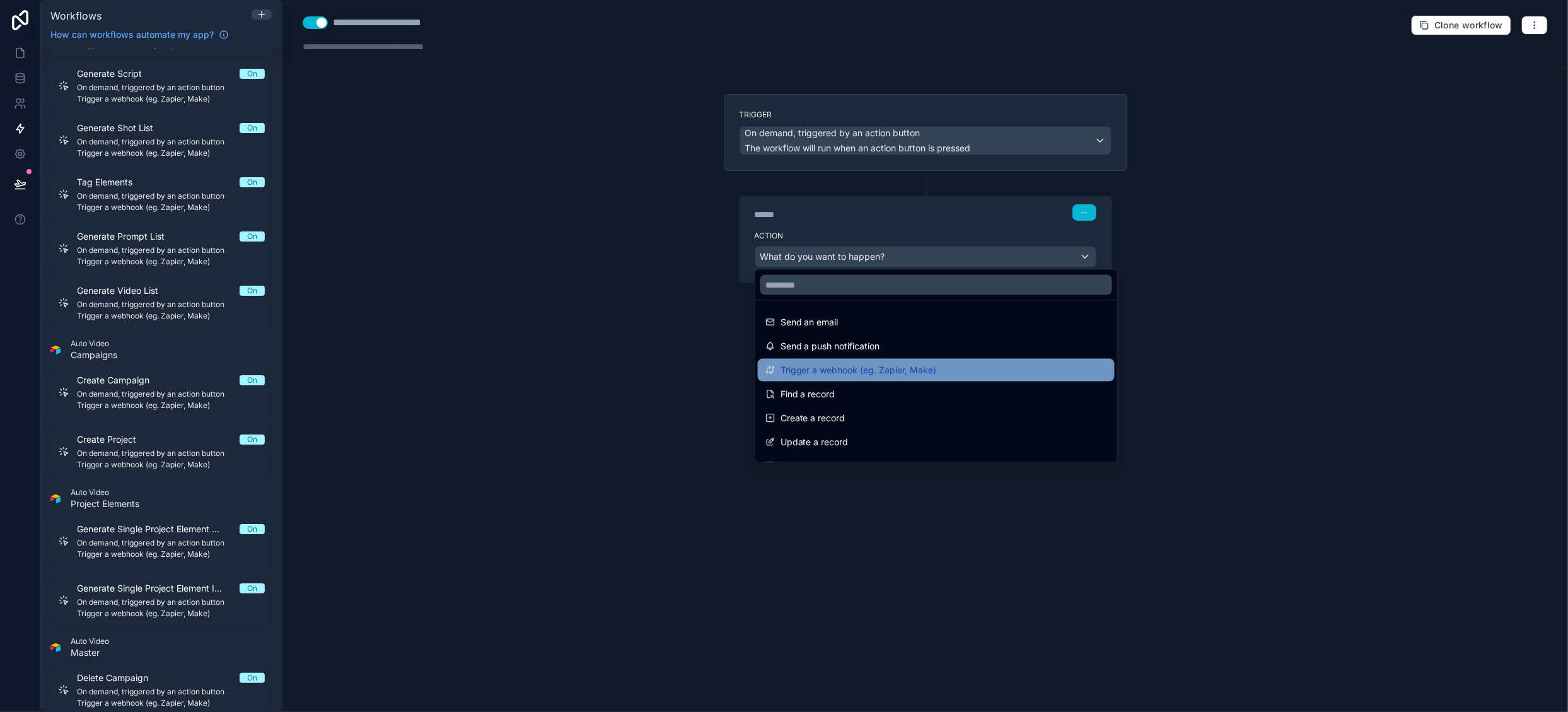
click at [912, 369] on span "Trigger a webhook (eg. Zapier, Make)" at bounding box center [859, 370] width 156 height 15
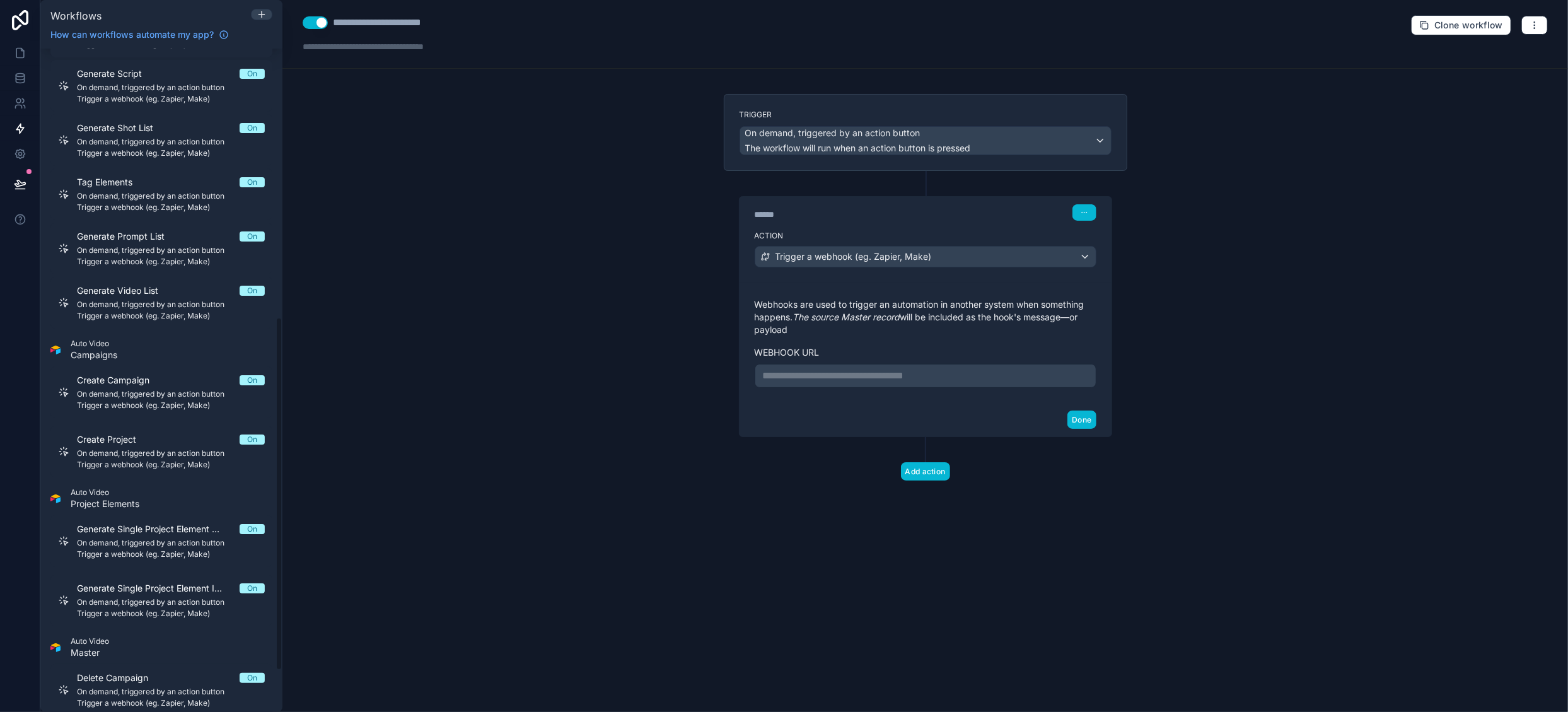
click at [860, 372] on p "**********" at bounding box center [926, 376] width 326 height 15
click at [1082, 429] on button "Done" at bounding box center [1082, 419] width 28 height 18
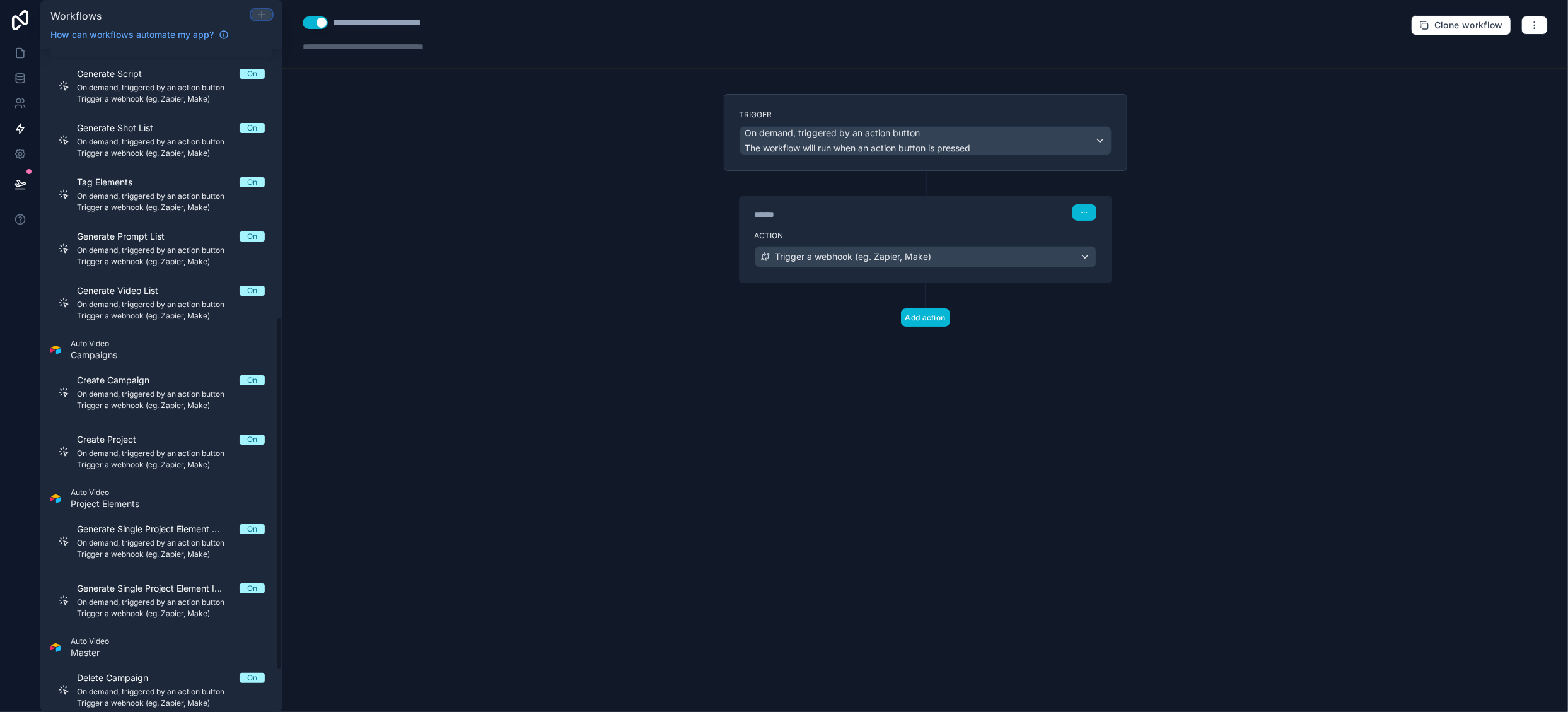
click at [260, 11] on icon at bounding box center [262, 15] width 10 height 10
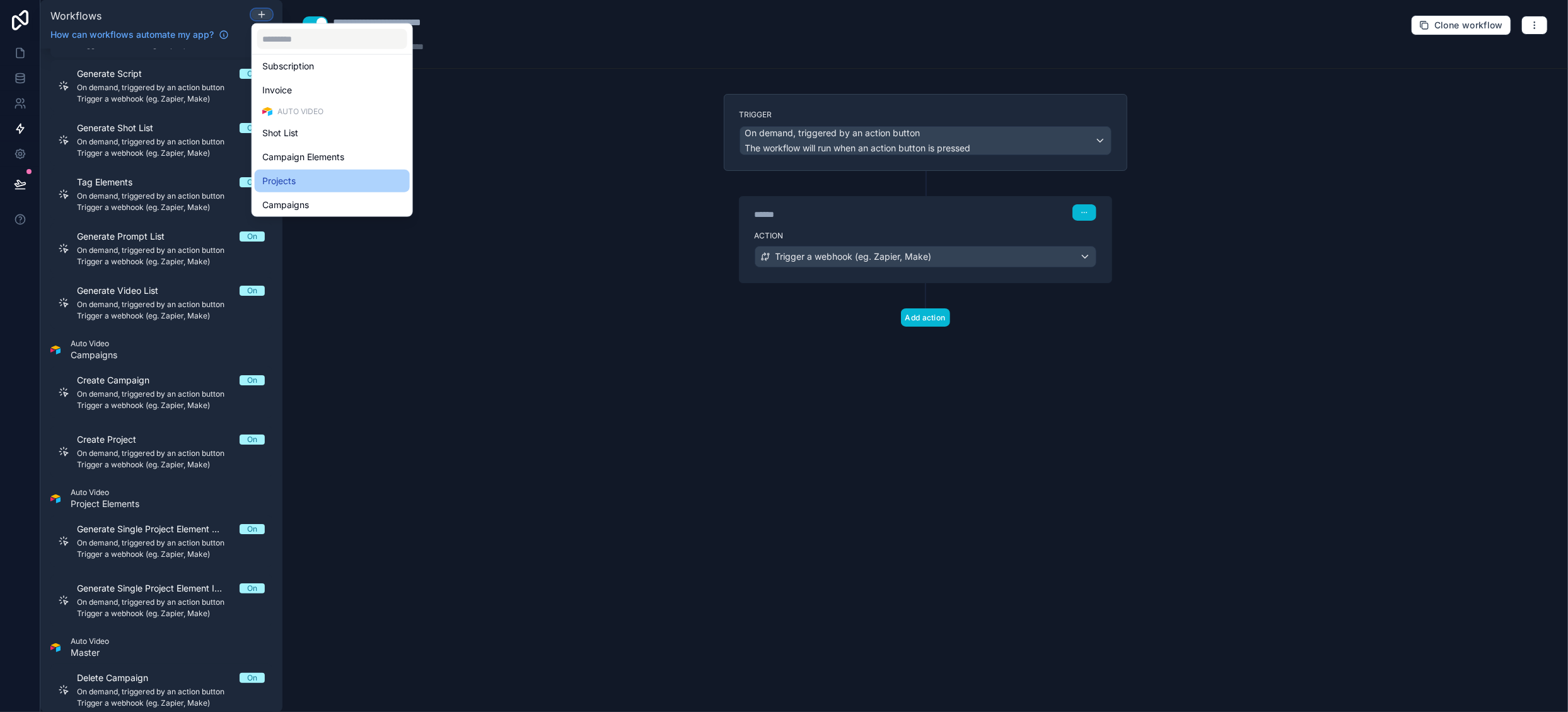
scroll to position [314, 0]
click at [305, 203] on div "Master" at bounding box center [332, 203] width 140 height 15
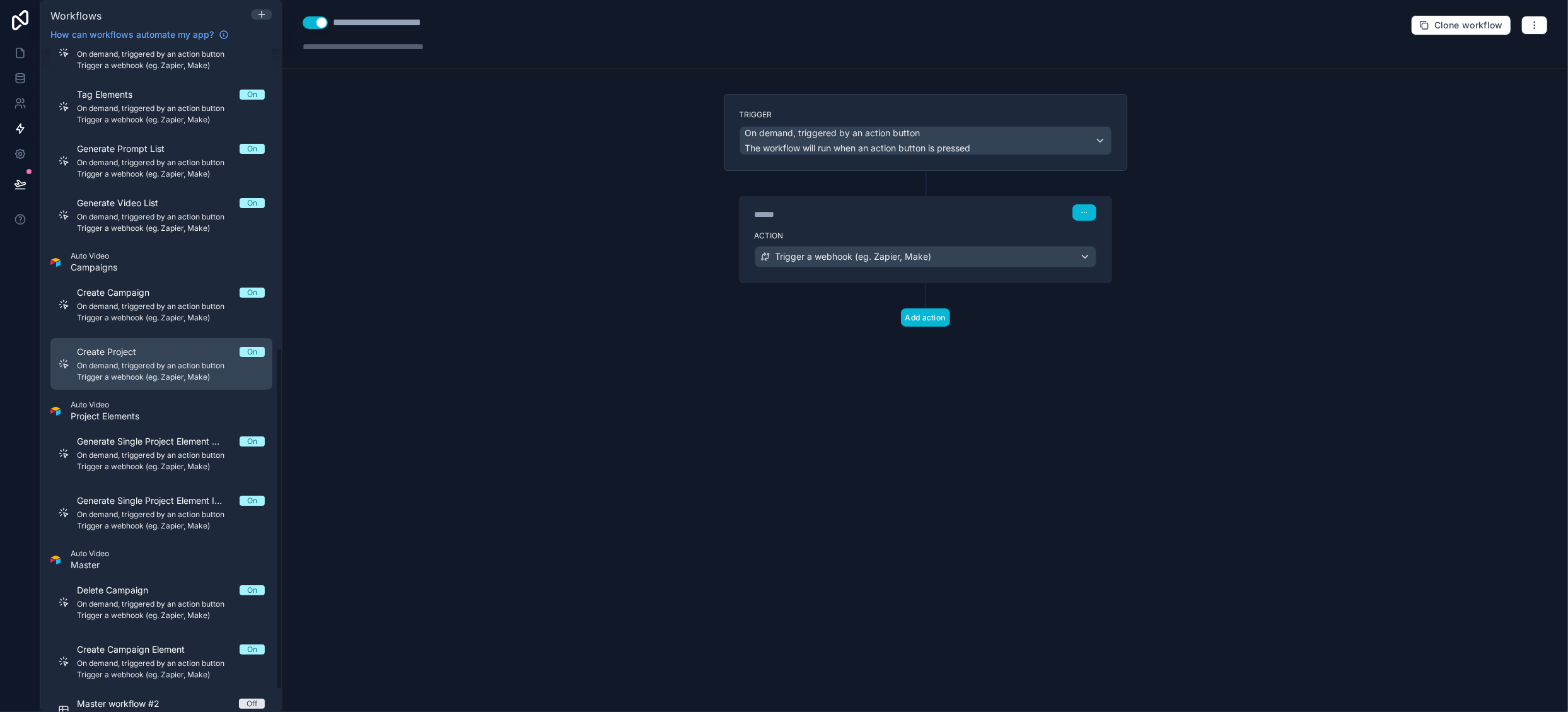
scroll to position [626, 0]
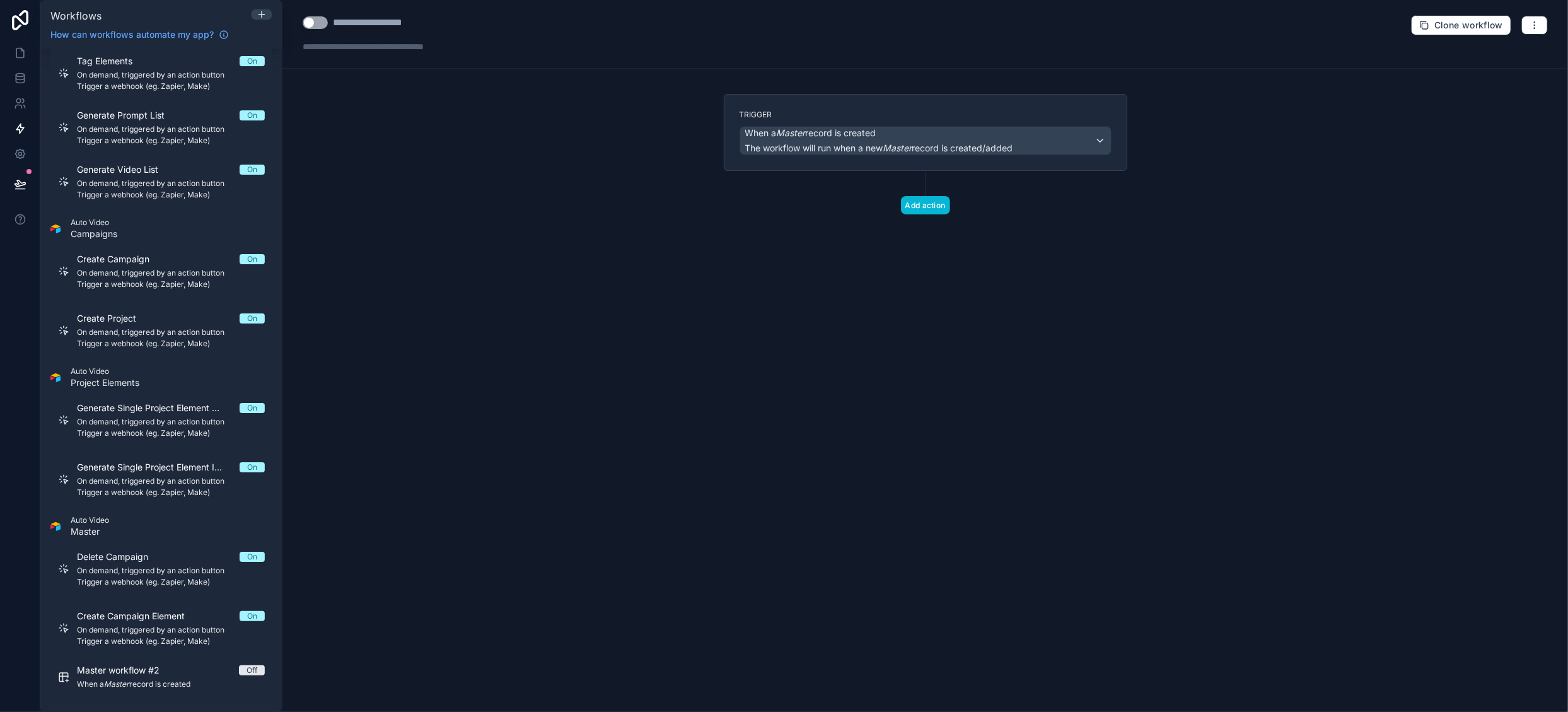
click at [322, 22] on button "Use setting" at bounding box center [315, 23] width 25 height 13
click at [358, 25] on div "**********" at bounding box center [386, 23] width 105 height 15
drag, startPoint x: 336, startPoint y: 23, endPoint x: 451, endPoint y: 20, distance: 115.0
click at [451, 20] on div "**********" at bounding box center [391, 23] width 177 height 15
click at [823, 144] on span "The workflow will run when a new Master record is created/added" at bounding box center [879, 148] width 268 height 11
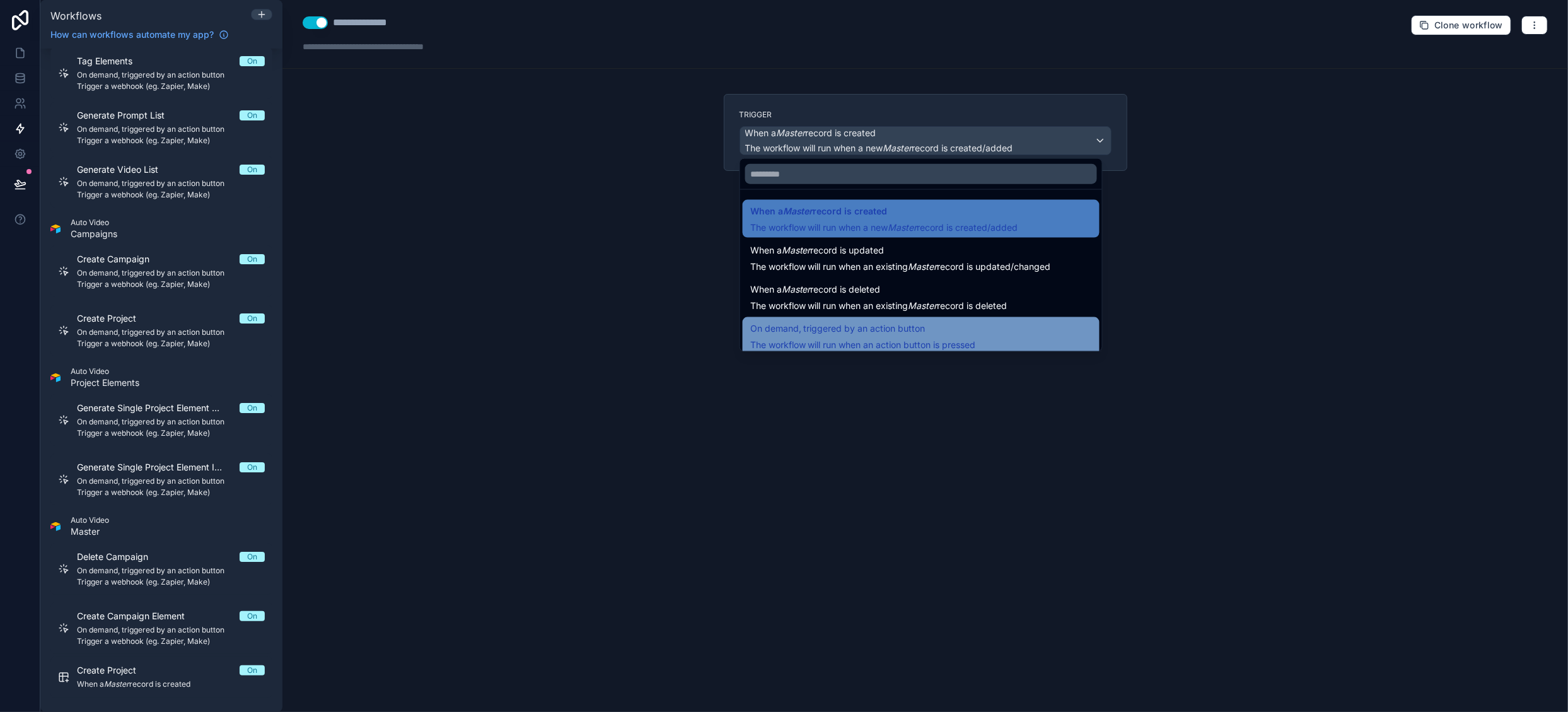
click at [870, 324] on span "On demand, triggered by an action button" at bounding box center [838, 329] width 175 height 15
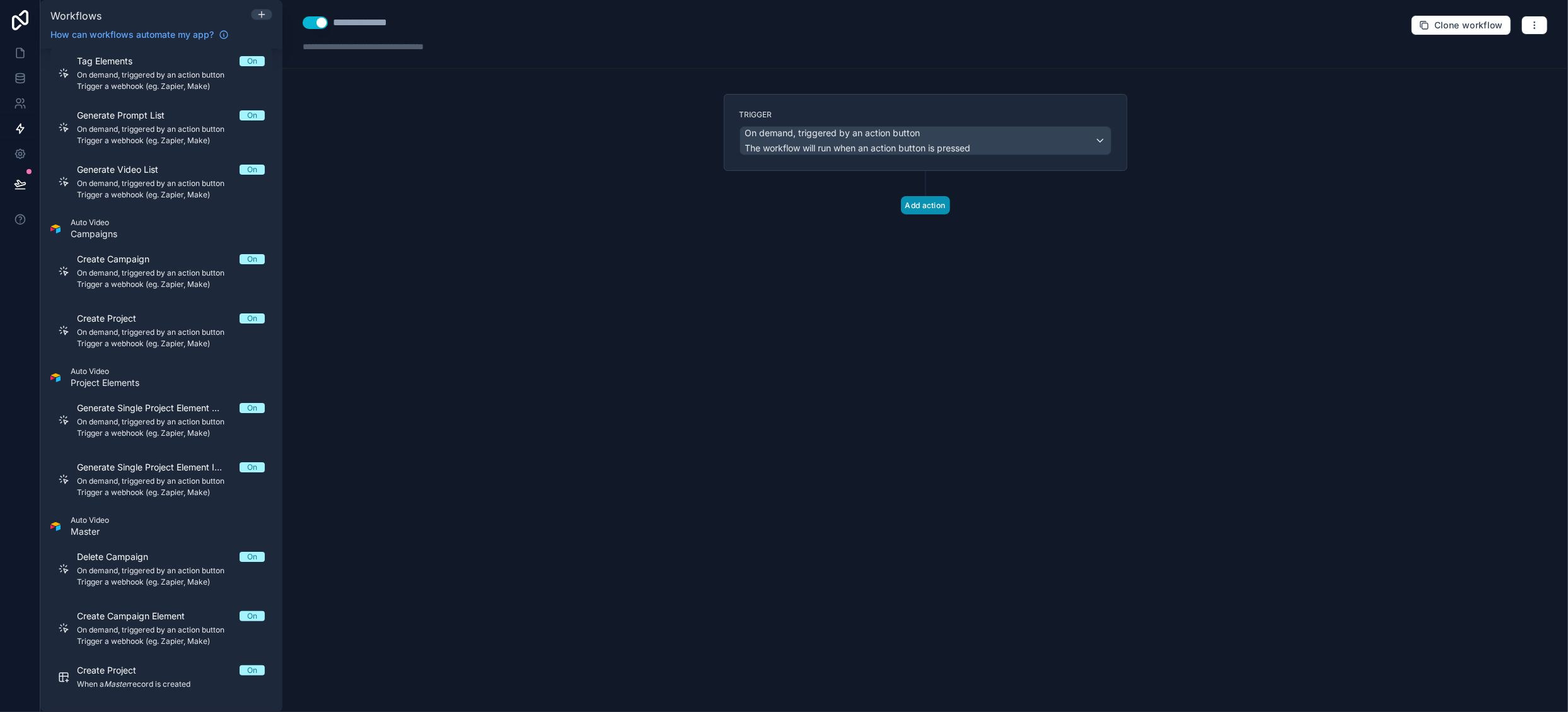
click at [912, 203] on button "Add action" at bounding box center [926, 205] width 49 height 18
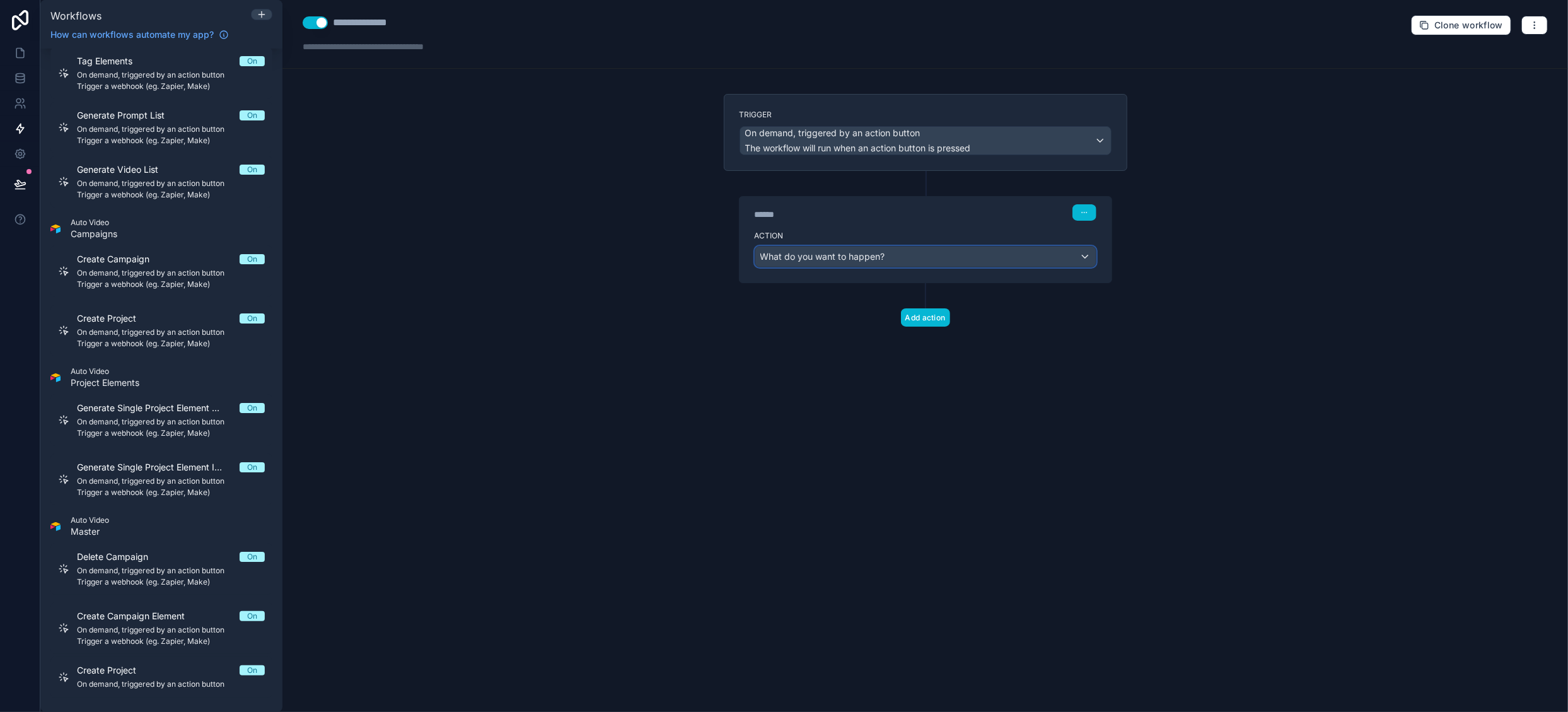
click at [846, 255] on span "What do you want to happen?" at bounding box center [823, 256] width 125 height 11
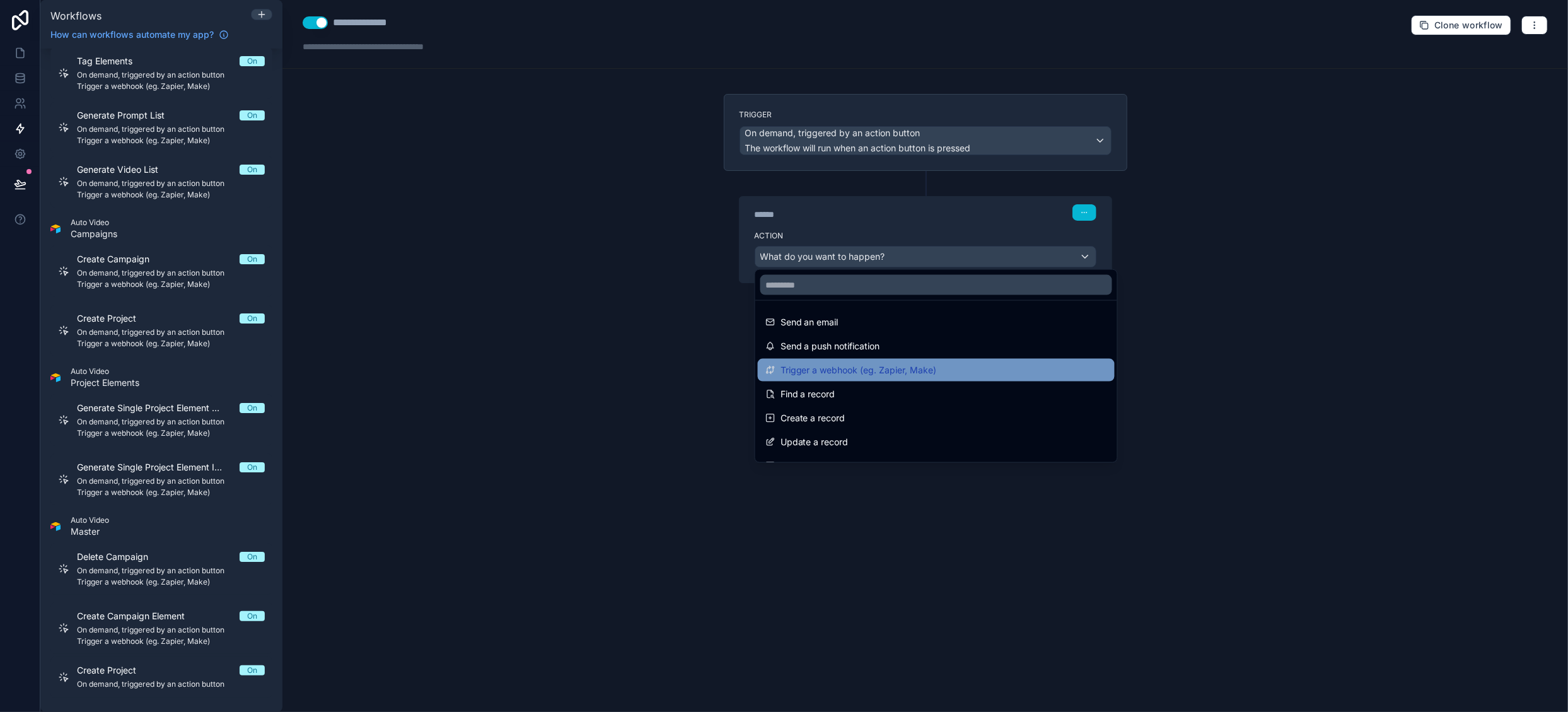
click at [865, 362] on span "Trigger a webhook (eg. Zapier, Make)" at bounding box center [859, 370] width 156 height 15
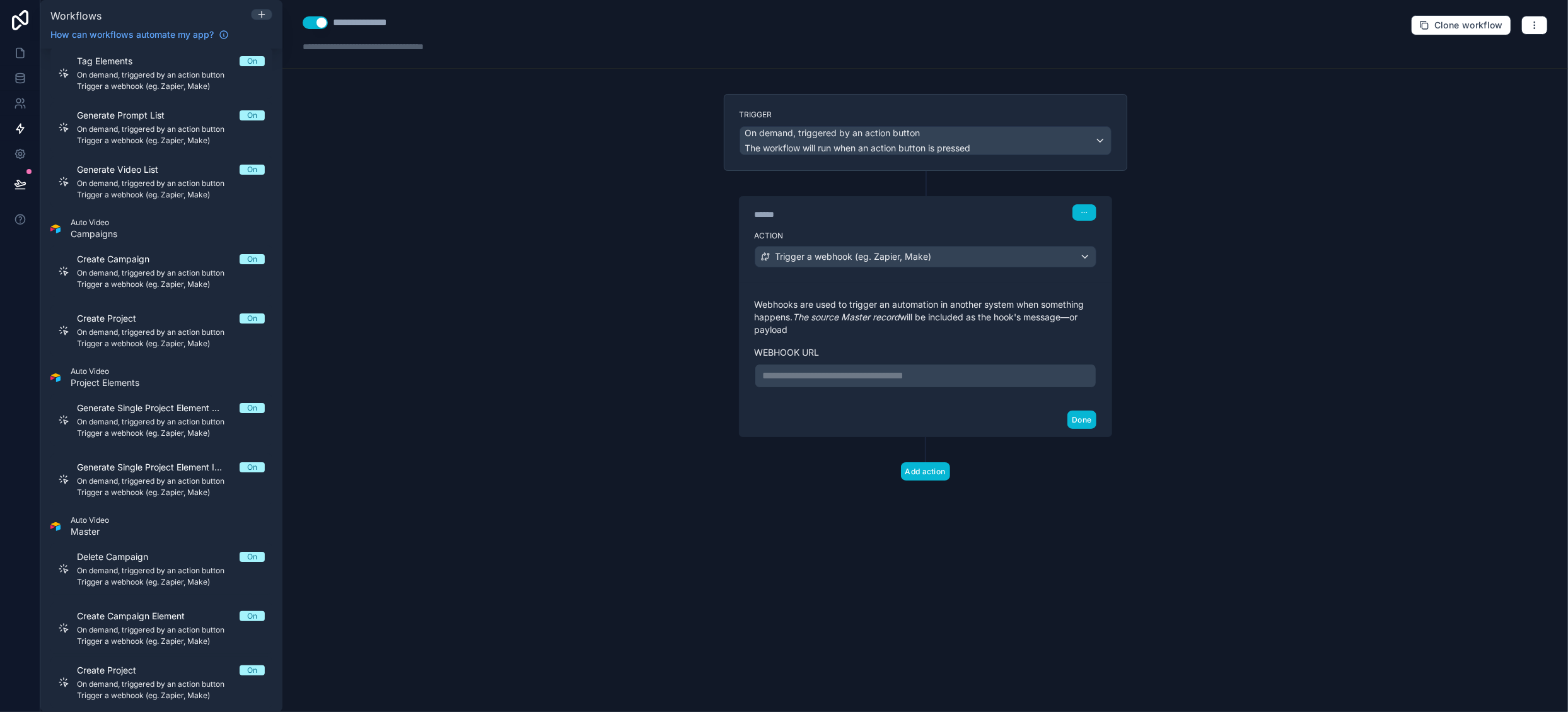
click at [828, 376] on p "**********" at bounding box center [926, 376] width 326 height 15
click at [1076, 428] on button "Done" at bounding box center [1082, 419] width 28 height 18
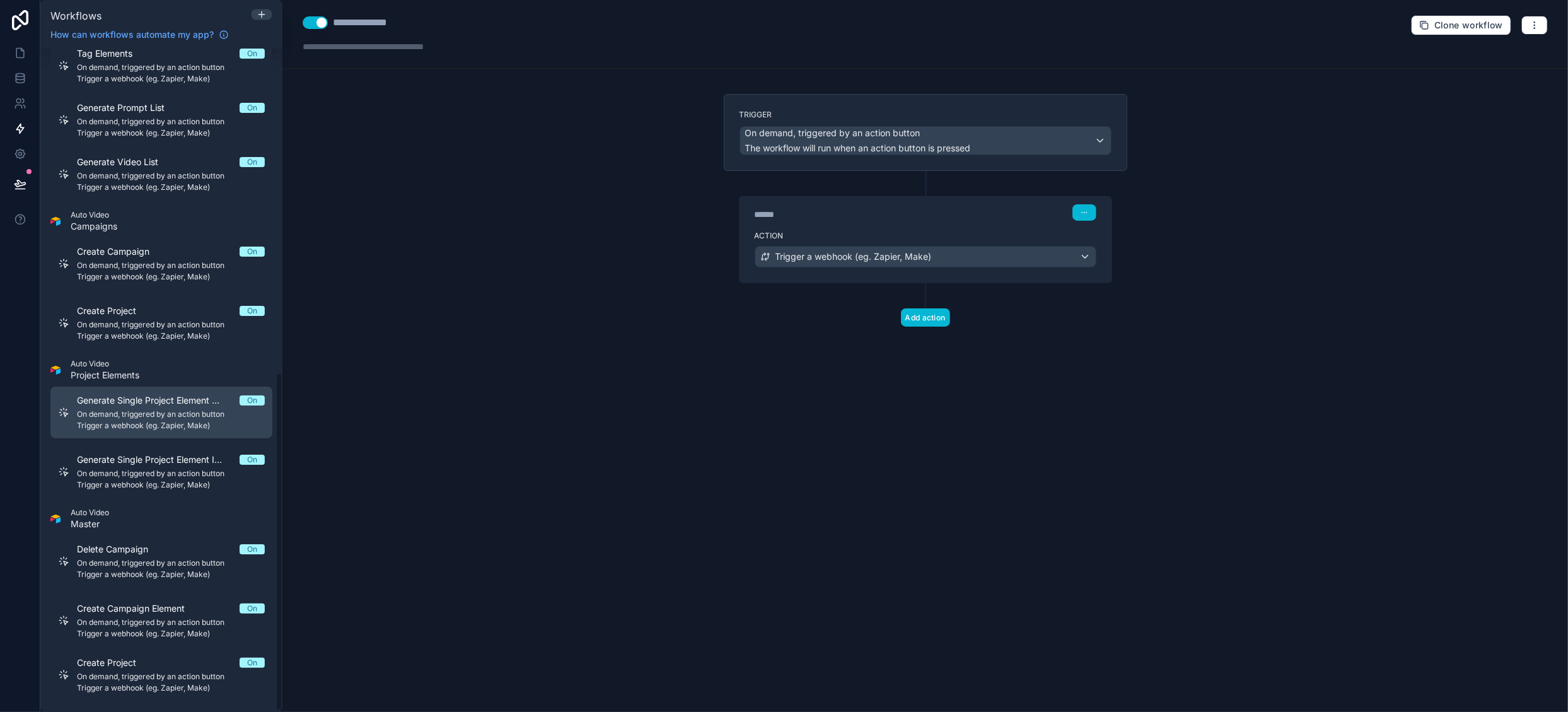
scroll to position [636, 0]
click at [20, 51] on icon at bounding box center [20, 53] width 13 height 13
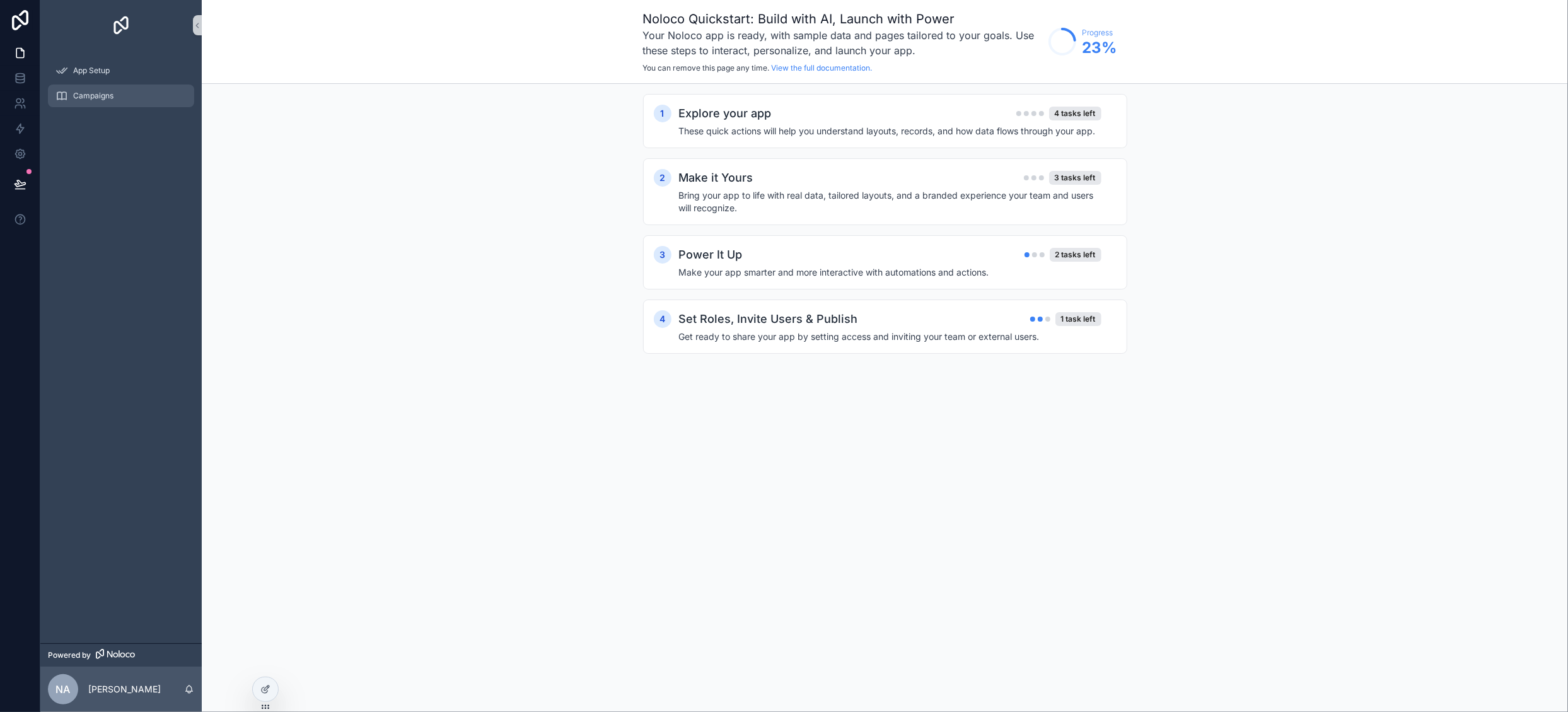
click at [108, 98] on span "Campaigns" at bounding box center [93, 96] width 41 height 10
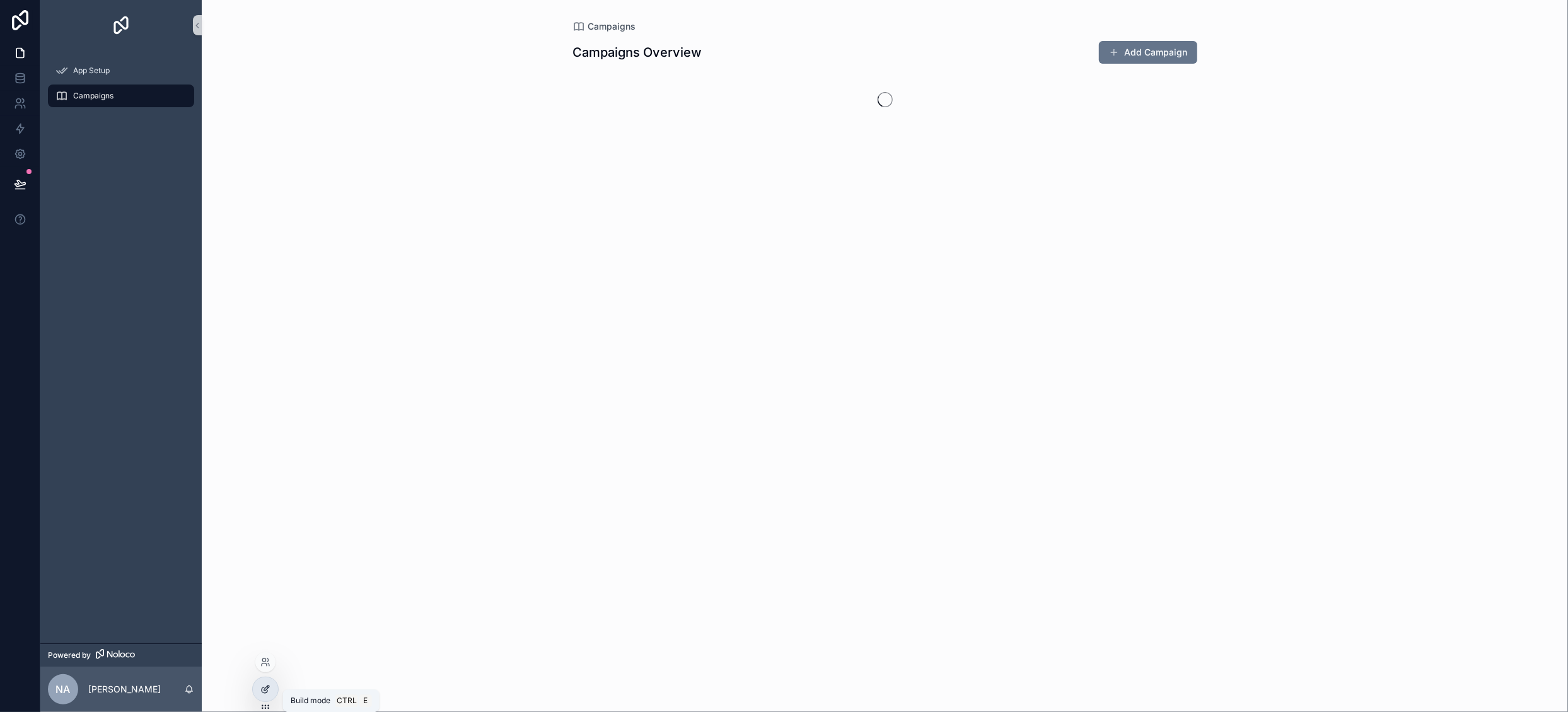
click at [260, 689] on icon at bounding box center [265, 689] width 10 height 10
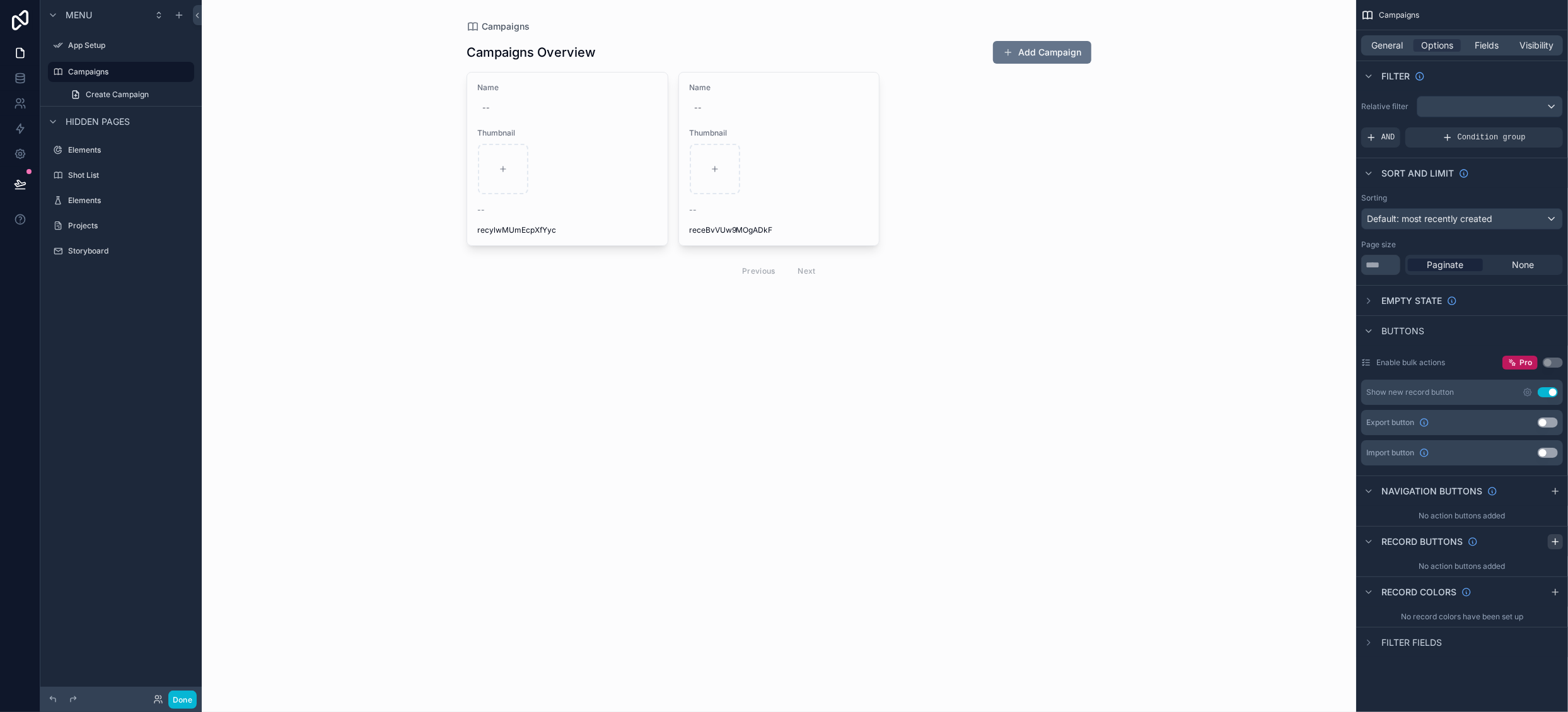
click at [1555, 538] on icon "scrollable content" at bounding box center [1555, 541] width 0 height 6
click at [806, 219] on div "scrollable content" at bounding box center [779, 163] width 645 height 326
click at [1526, 572] on icon "scrollable content" at bounding box center [1527, 571] width 10 height 10
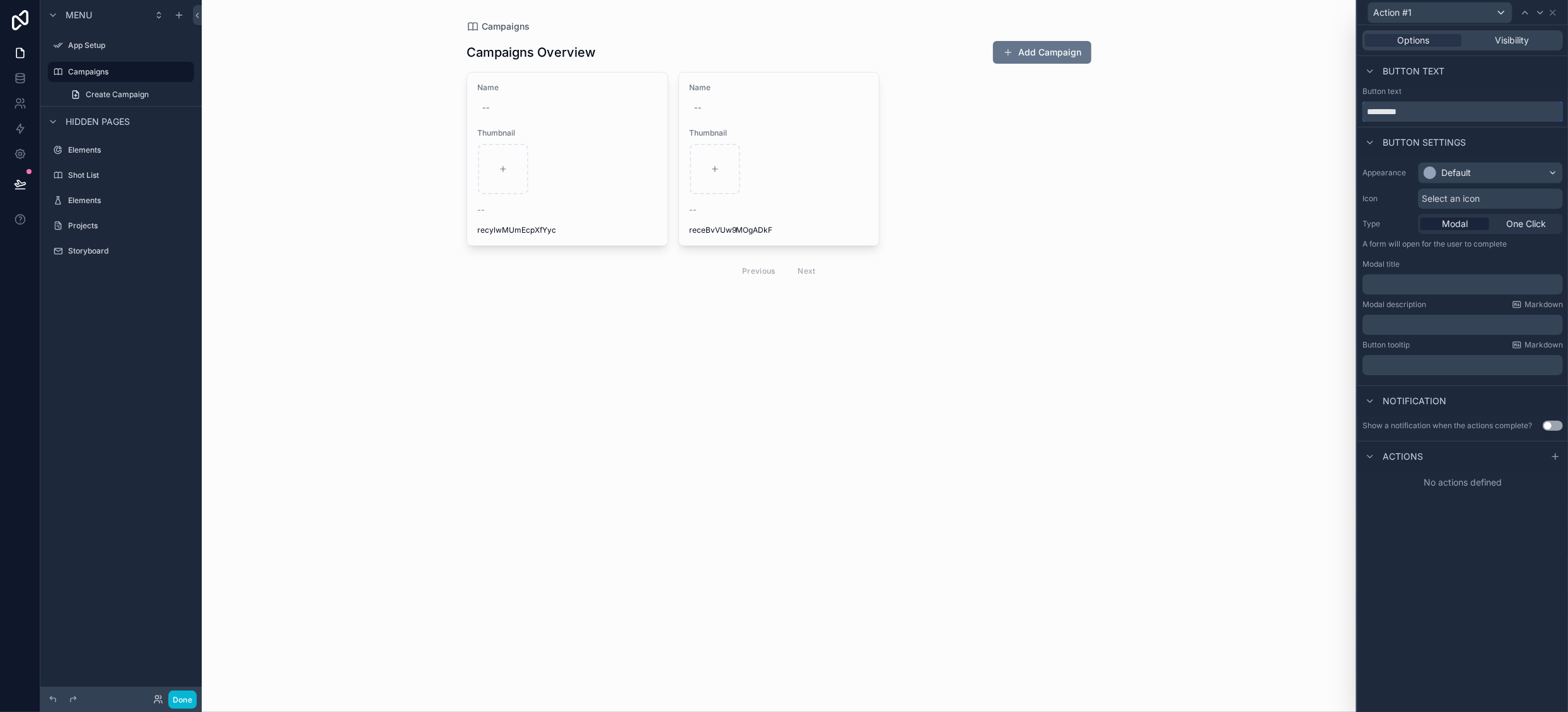
drag, startPoint x: 1450, startPoint y: 108, endPoint x: 1246, endPoint y: 103, distance: 204.1
click at [1246, 103] on div "Action #1 Options Visibility Button text Button text ********* Button settings …" at bounding box center [784, 356] width 1568 height 712
click at [24, 82] on icon at bounding box center [20, 78] width 13 height 13
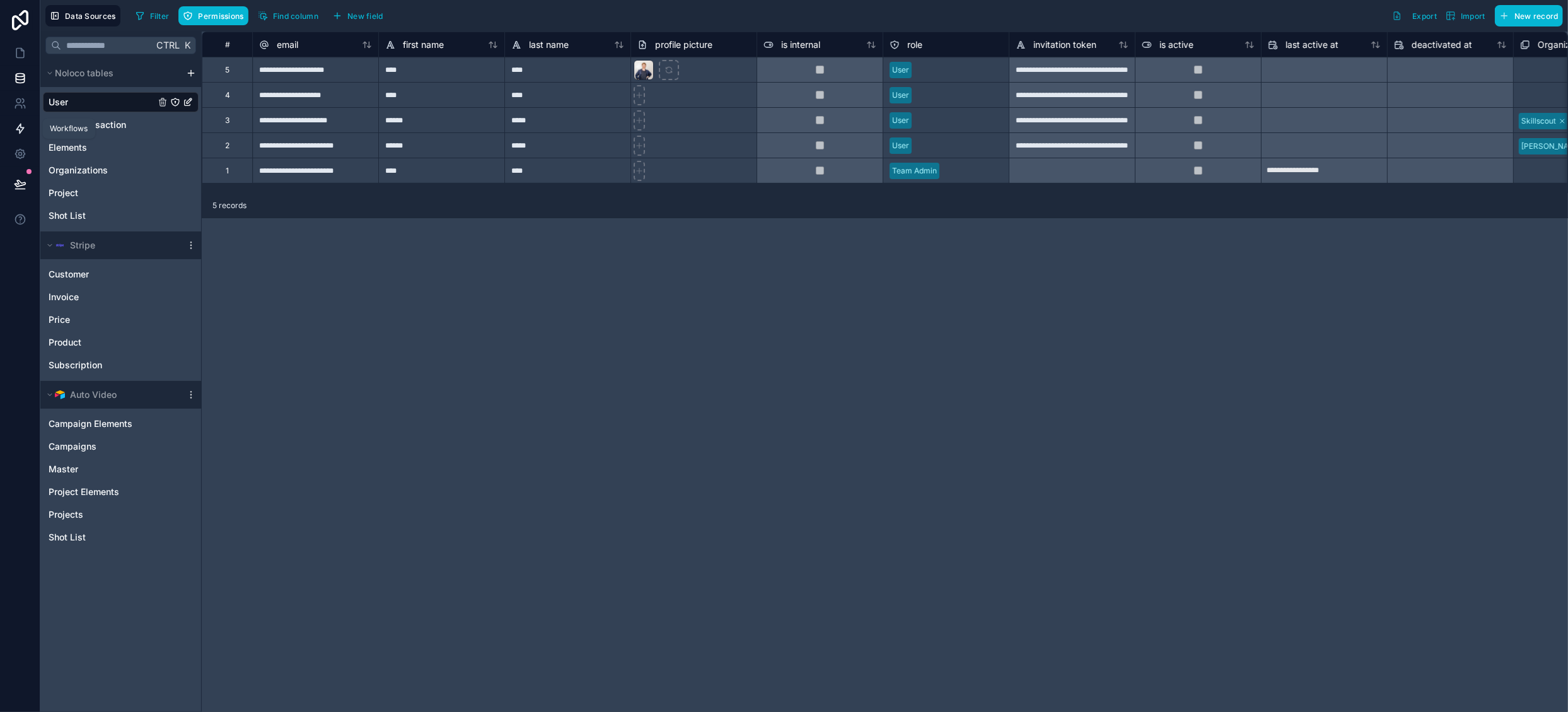
click at [19, 132] on icon at bounding box center [20, 129] width 8 height 10
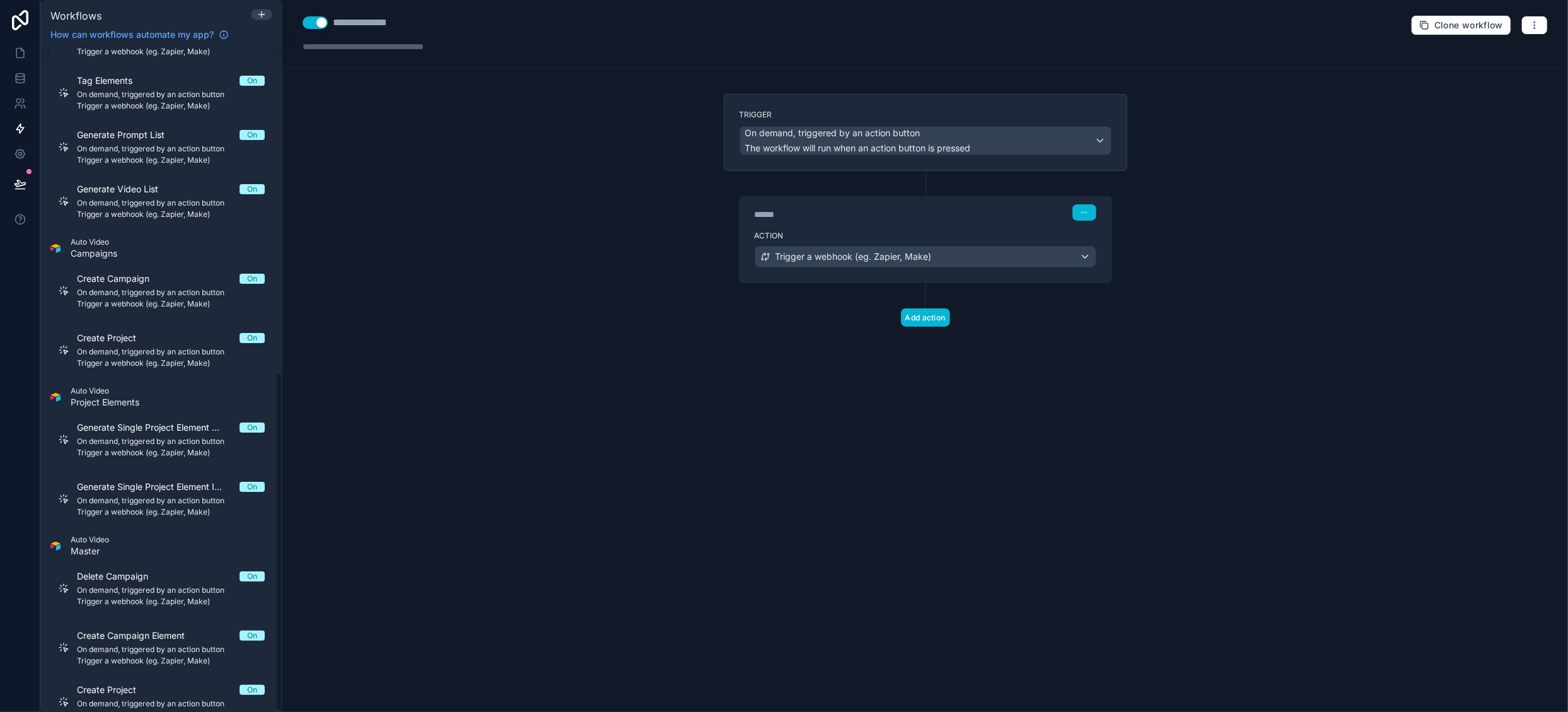
scroll to position [636, 0]
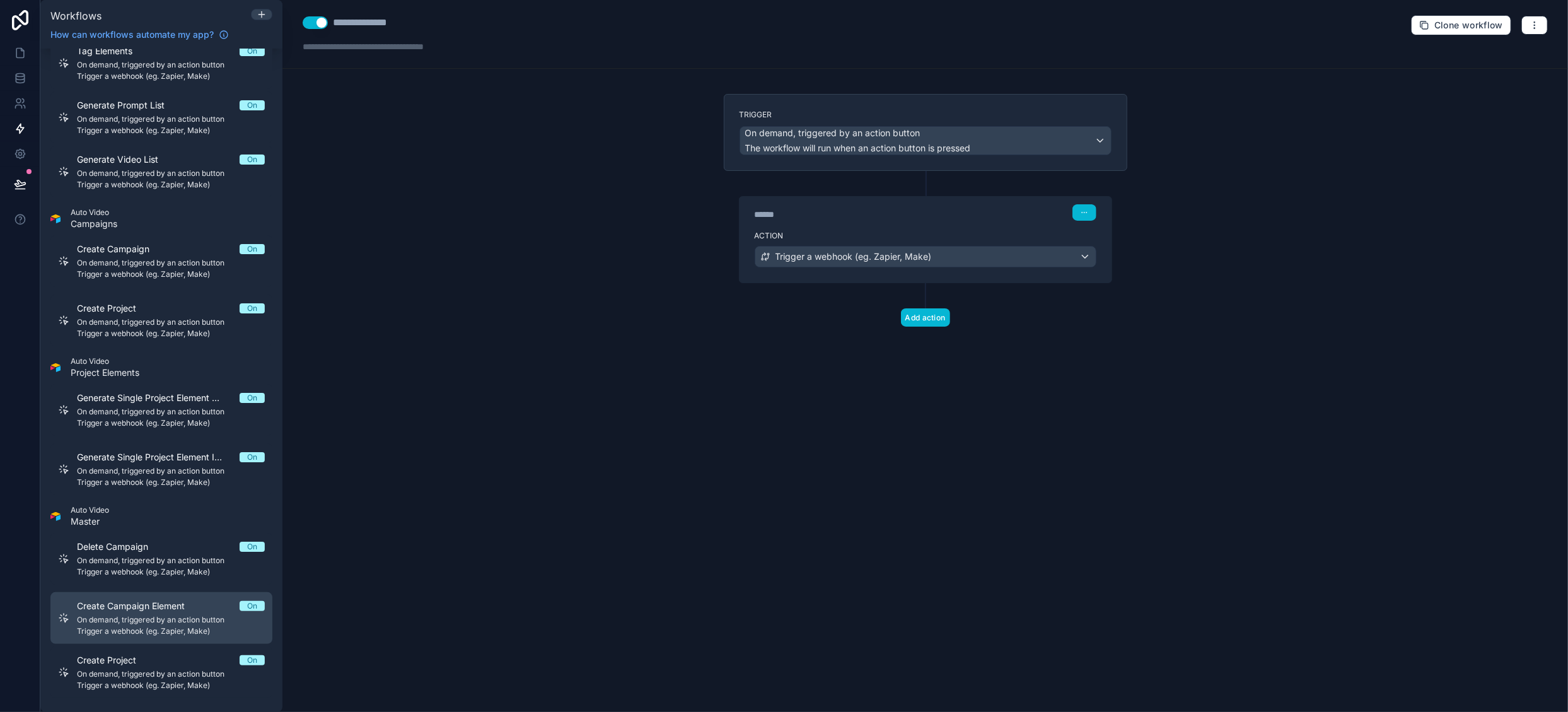
click at [168, 611] on span "Create Campaign Element" at bounding box center [138, 606] width 123 height 13
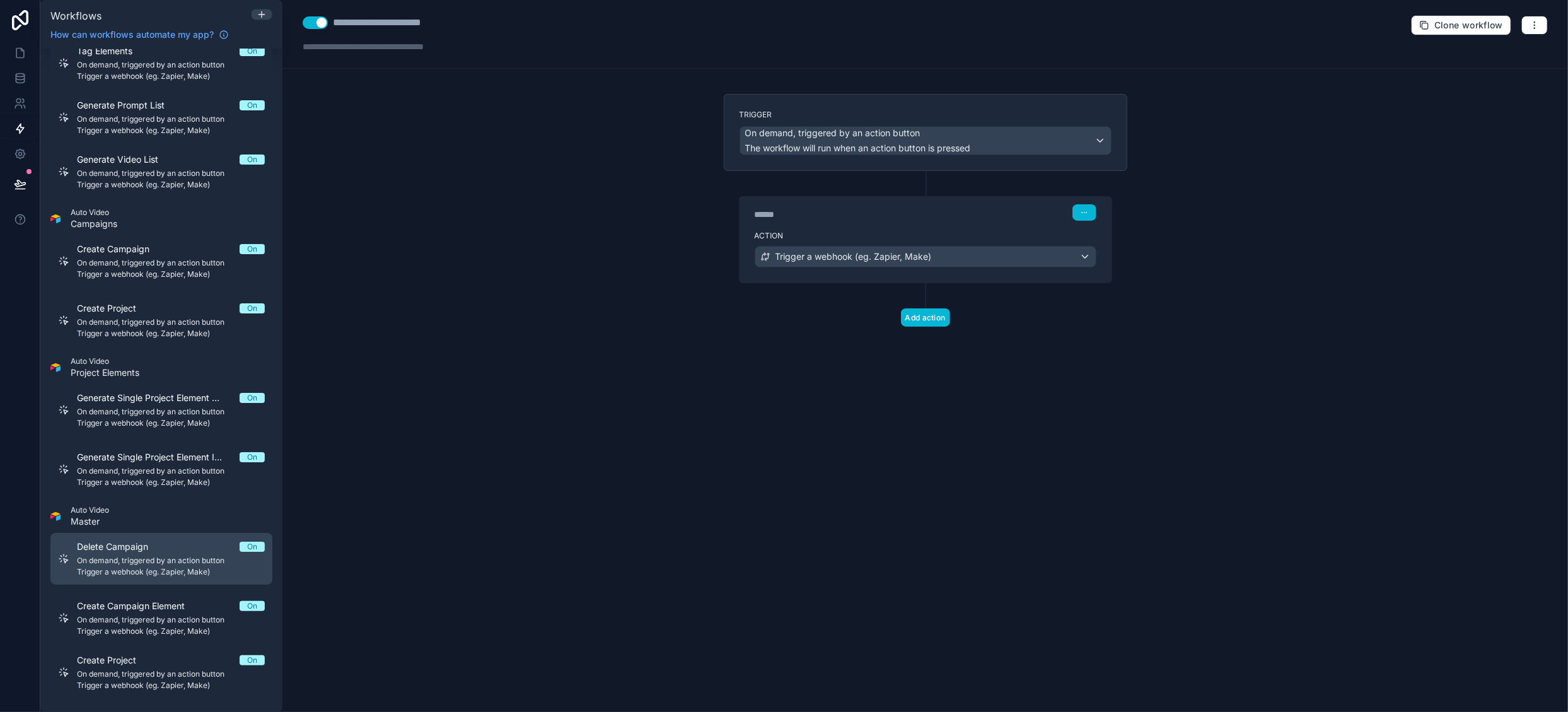
click at [121, 553] on div "Delete Campaign On On demand, triggered by an action button Trigger a webhook (…" at bounding box center [170, 559] width 188 height 37
drag, startPoint x: 131, startPoint y: 560, endPoint x: 115, endPoint y: 563, distance: 16.3
click at [115, 563] on span "On demand, triggered by an action button" at bounding box center [170, 561] width 188 height 10
click at [1536, 23] on icon "button" at bounding box center [1534, 25] width 10 height 10
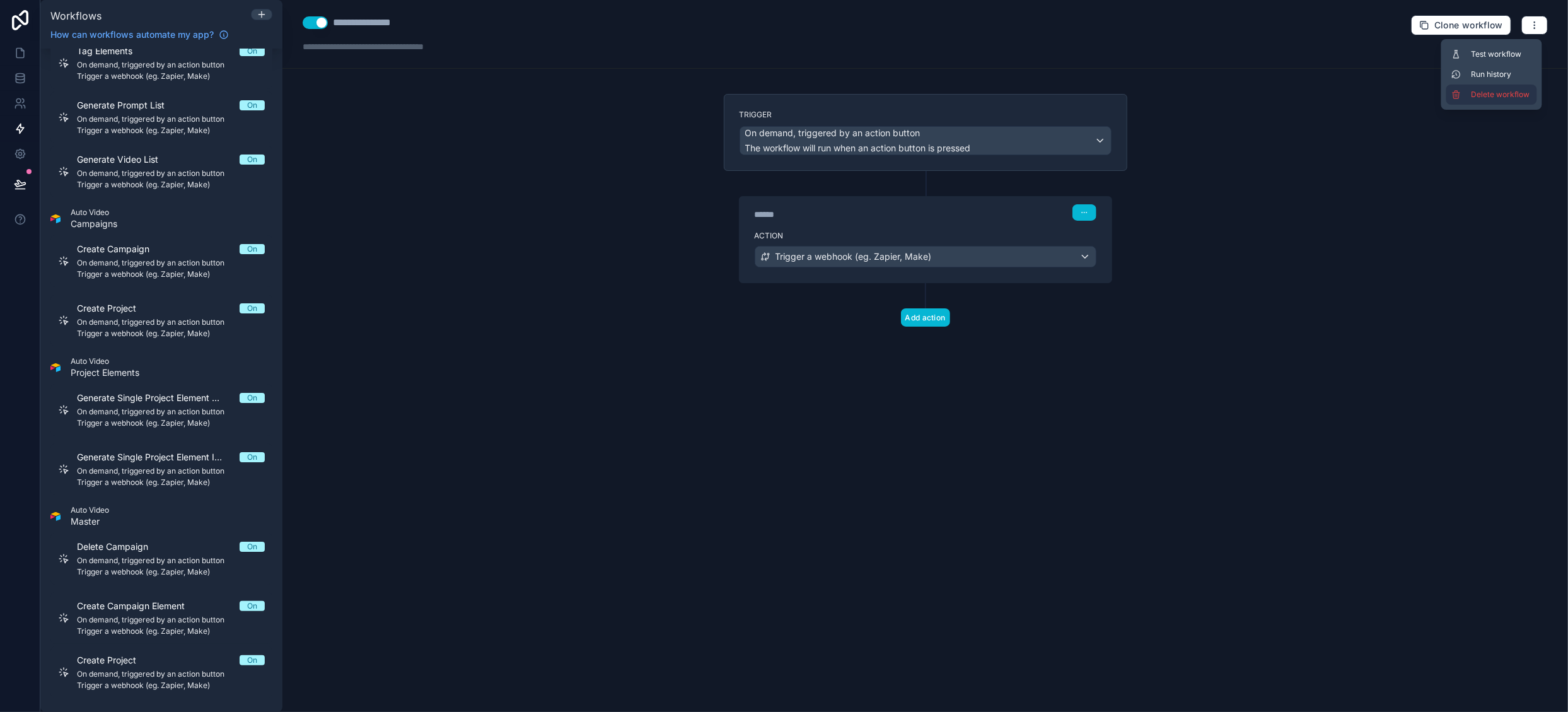
click at [1510, 98] on span "Delete workflow" at bounding box center [1502, 94] width 61 height 10
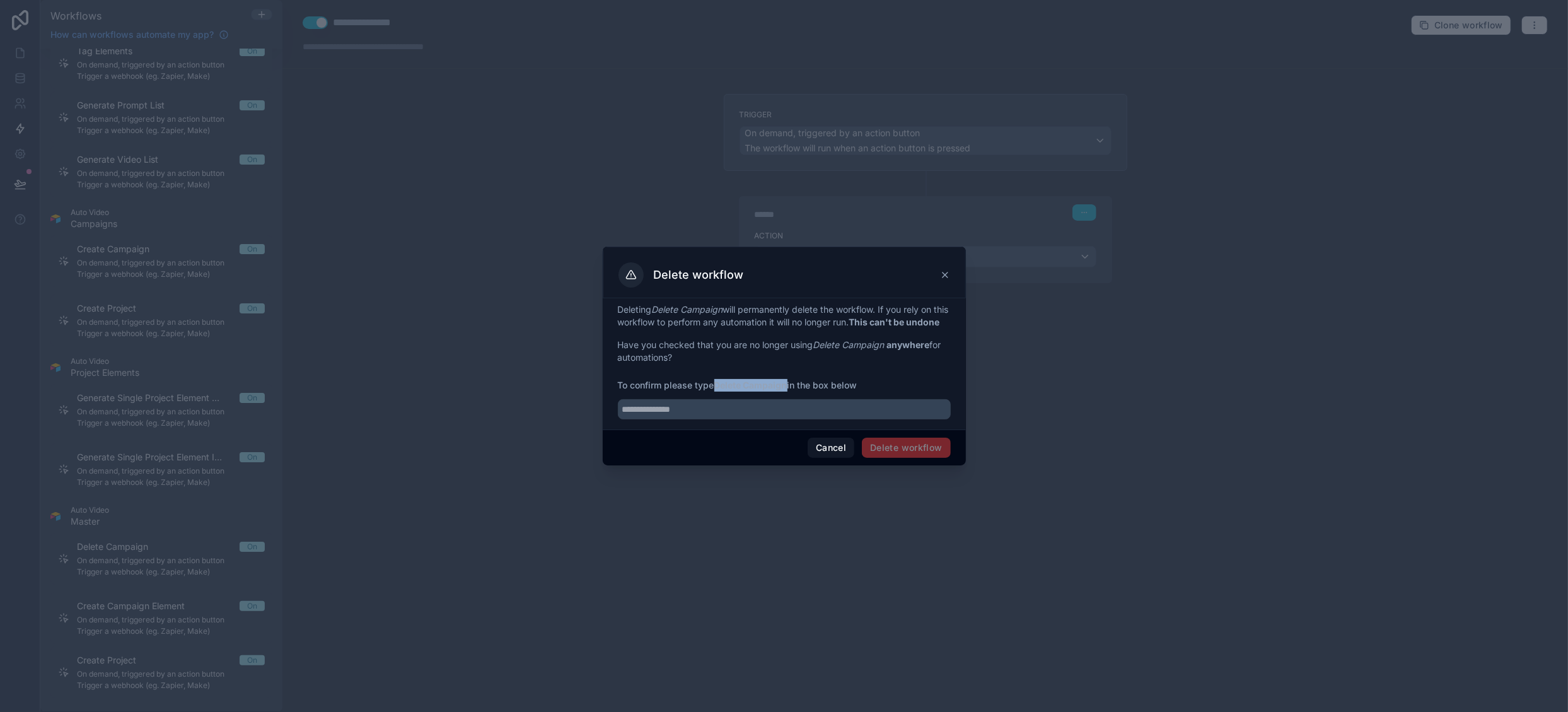
drag, startPoint x: 718, startPoint y: 390, endPoint x: 790, endPoint y: 388, distance: 72.0
click at [790, 388] on span "To confirm please type Delete Campaign in the box below" at bounding box center [785, 385] width 333 height 13
copy strong "Delete Campaign"
click at [712, 419] on input "text" at bounding box center [785, 409] width 333 height 20
paste input "**********"
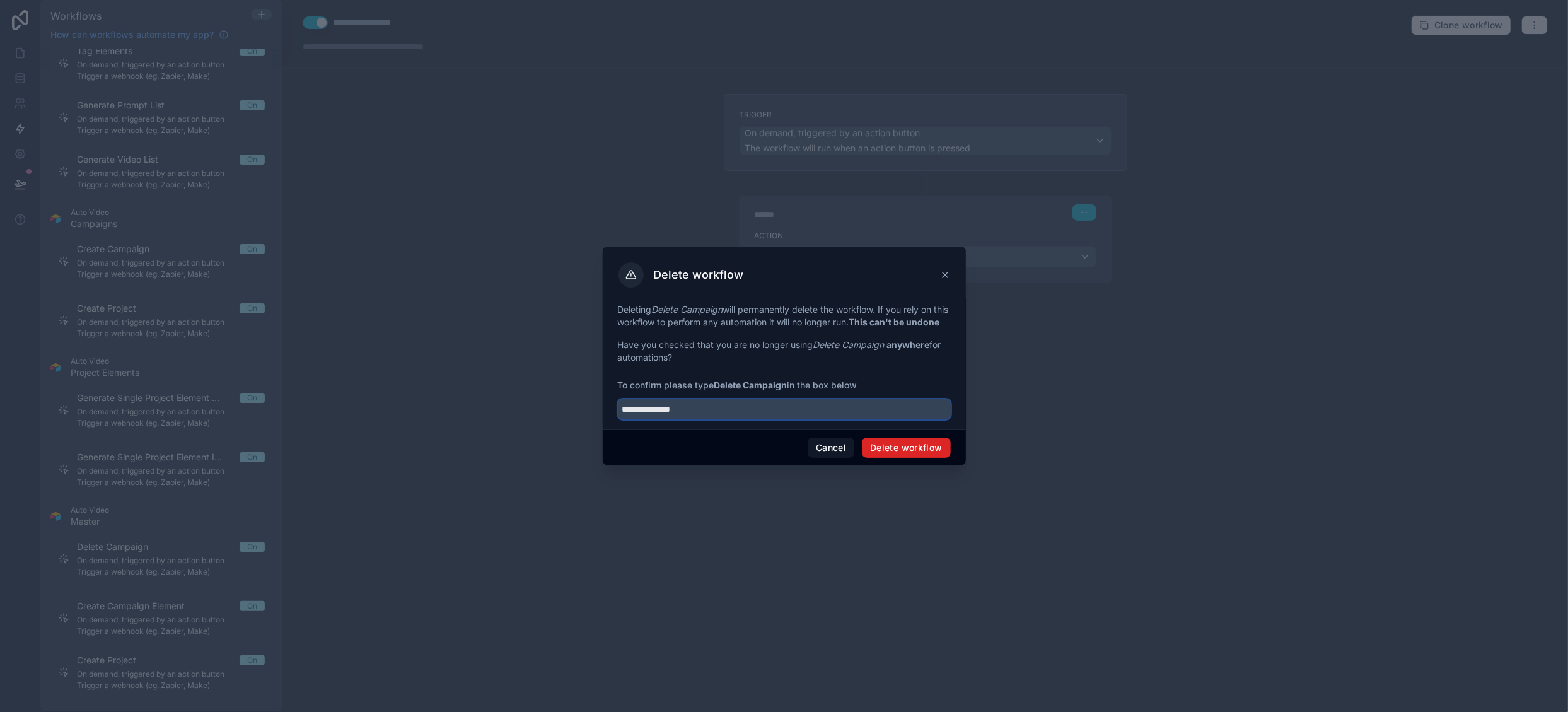
type input "**********"
click at [885, 458] on button "Delete workflow" at bounding box center [906, 448] width 88 height 20
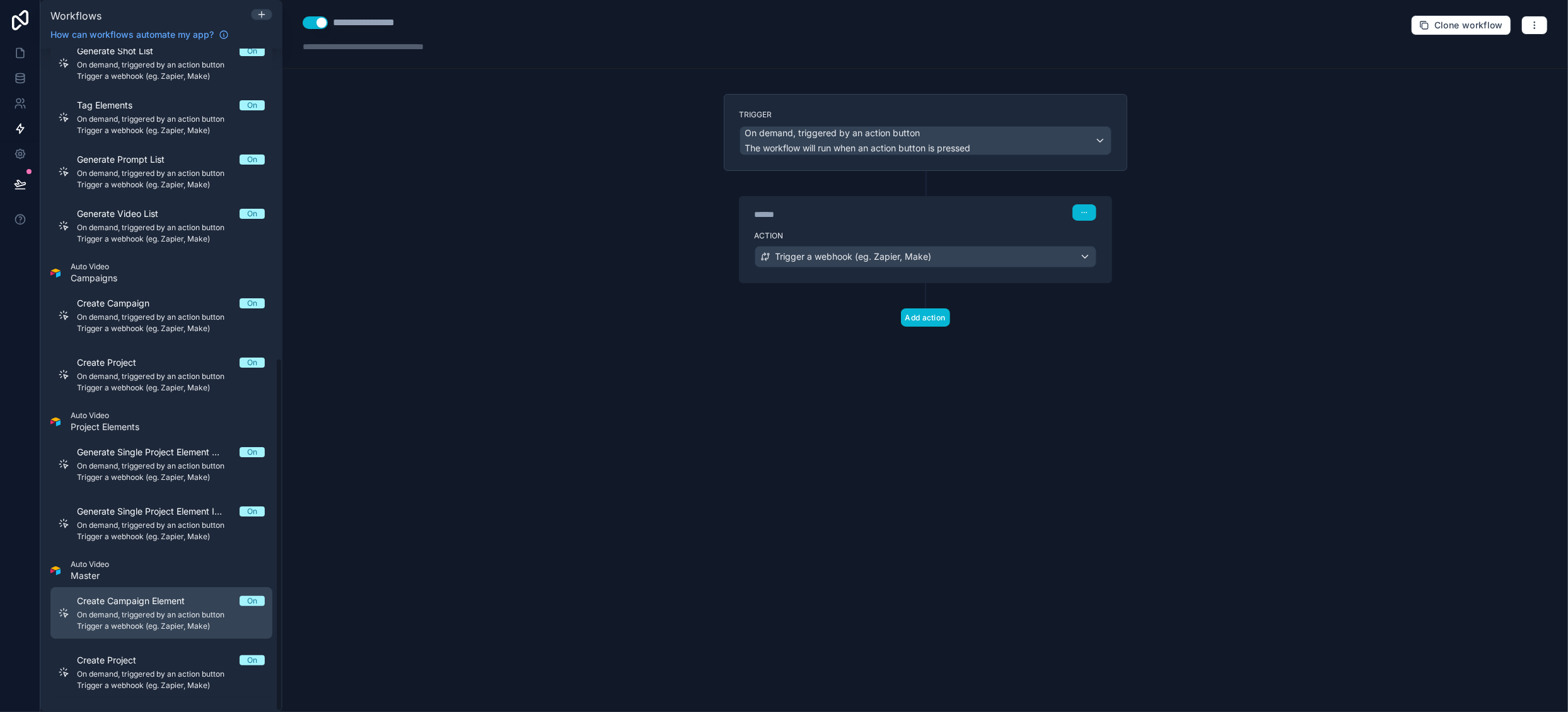
scroll to position [582, 0]
click at [192, 605] on span "Create Campaign Element" at bounding box center [138, 601] width 123 height 13
click at [1534, 22] on icon "button" at bounding box center [1534, 22] width 1 height 1
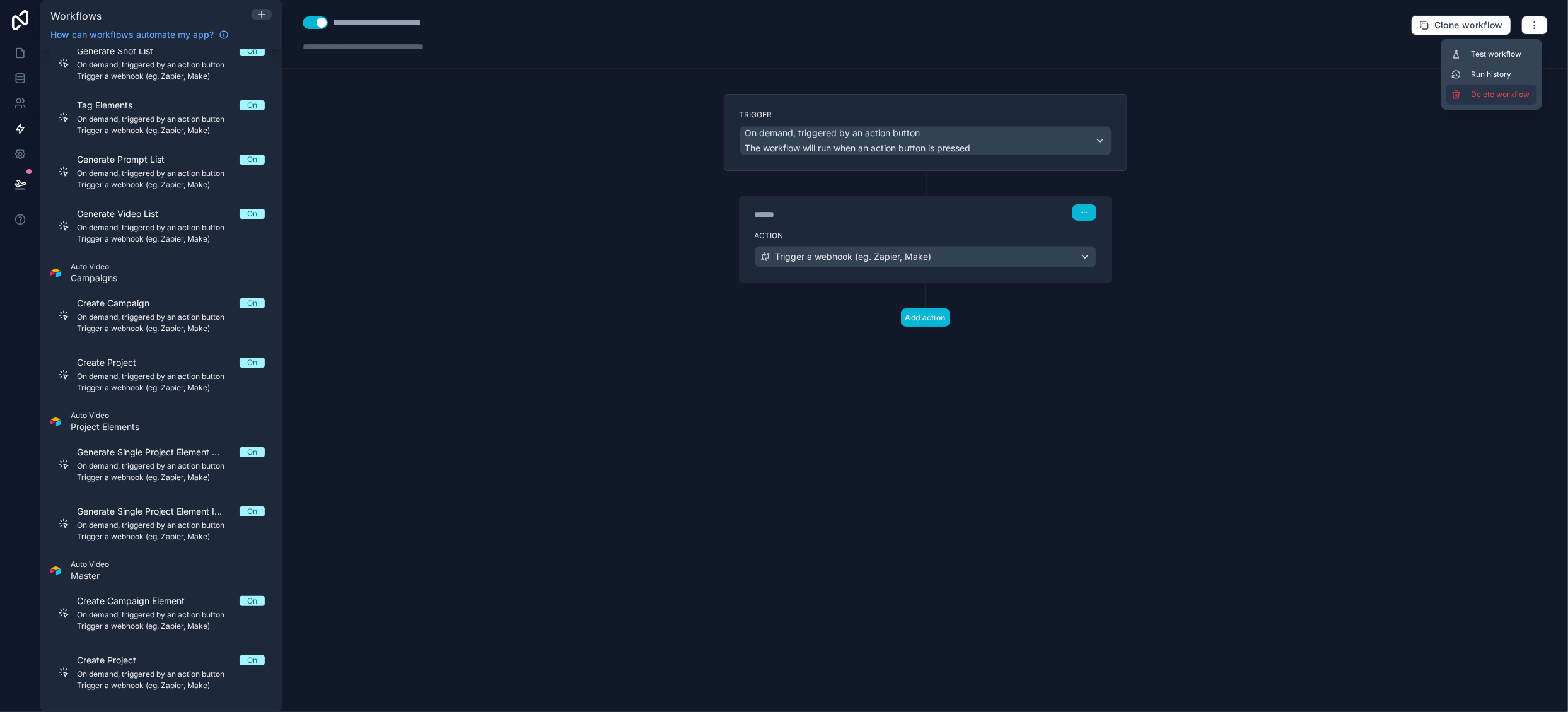
click at [1497, 96] on span "Delete workflow" at bounding box center [1502, 94] width 61 height 10
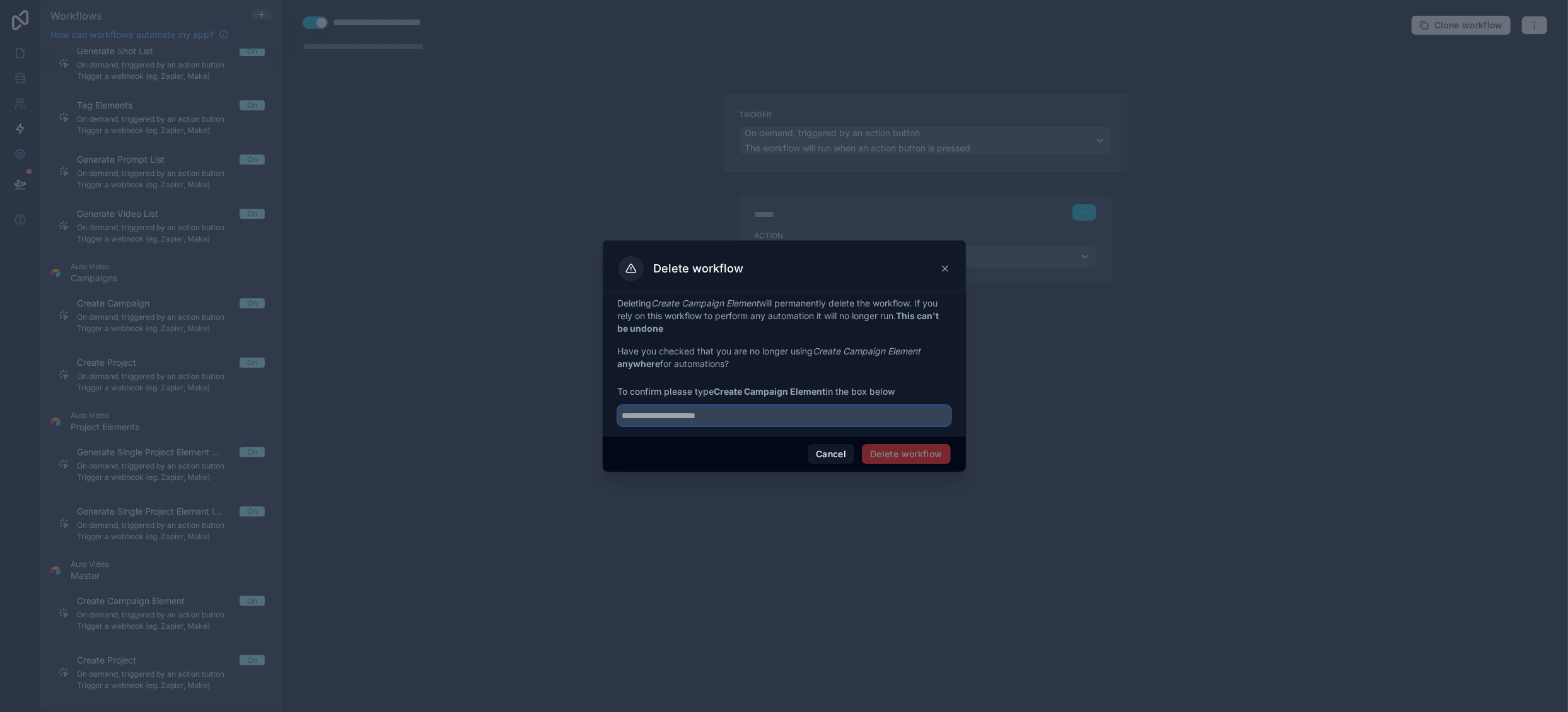
click at [734, 410] on input "text" at bounding box center [785, 416] width 333 height 20
type input "**********"
click at [904, 458] on button "Delete workflow" at bounding box center [906, 454] width 88 height 20
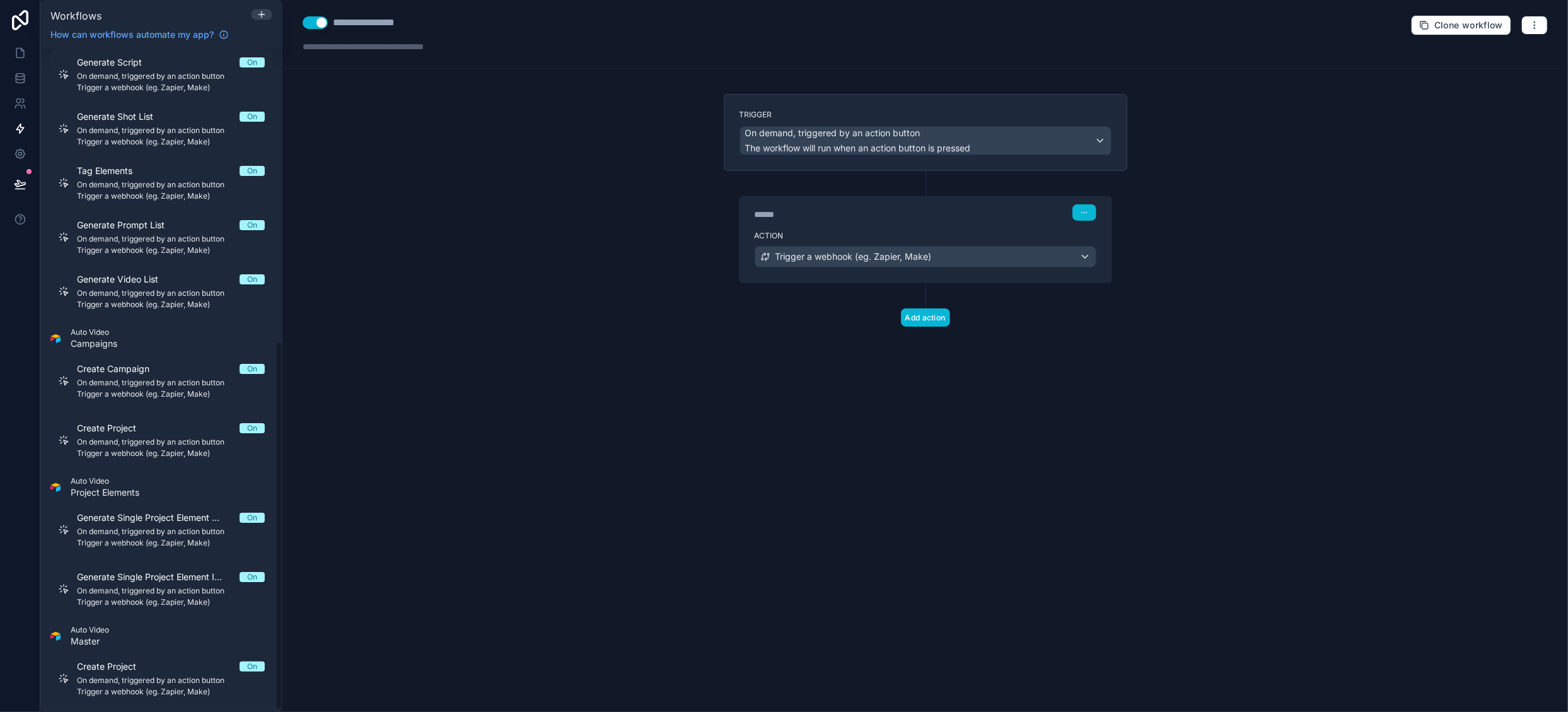
scroll to position [527, 0]
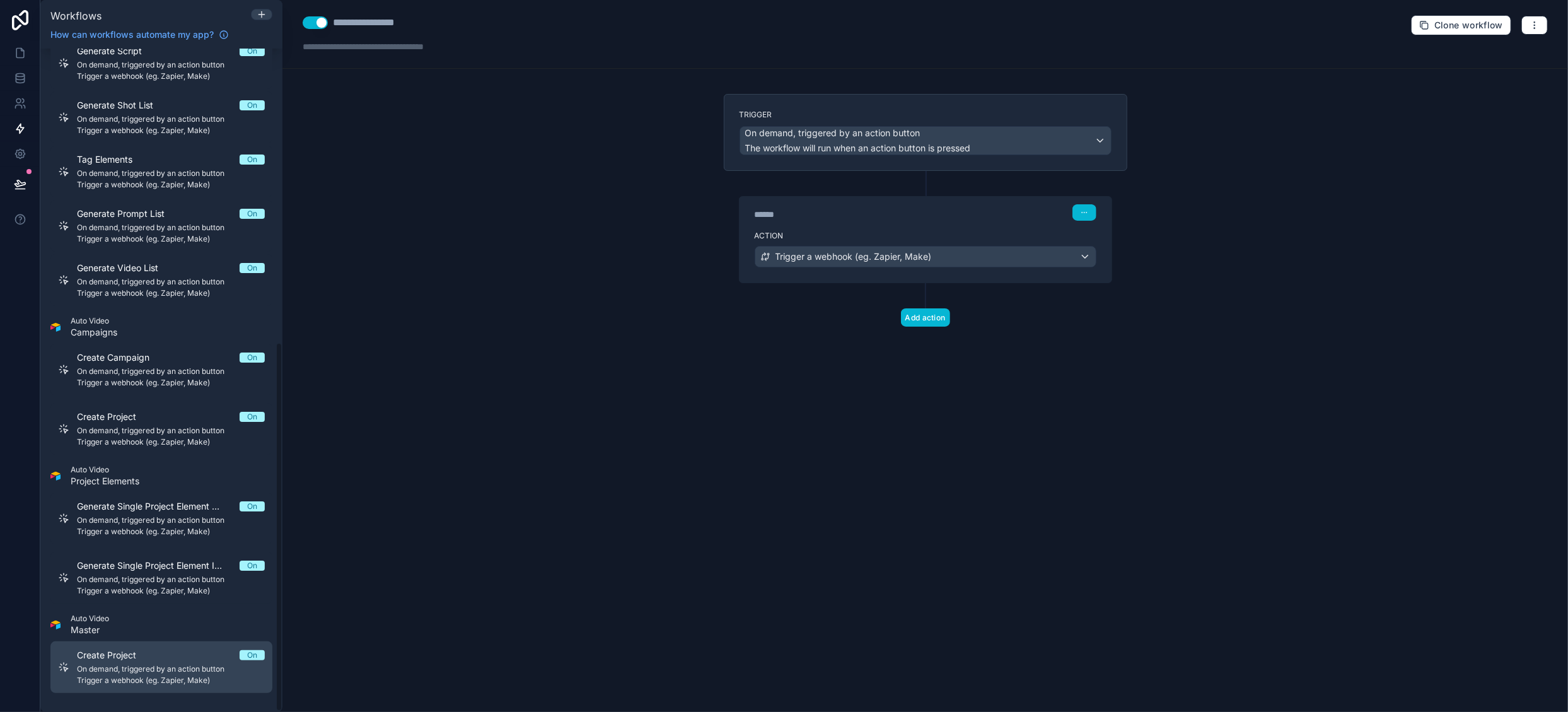
click at [180, 664] on span "On demand, triggered by an action button" at bounding box center [170, 669] width 188 height 10
click at [378, 25] on div "**********" at bounding box center [372, 23] width 78 height 15
drag, startPoint x: 368, startPoint y: 23, endPoint x: 427, endPoint y: 20, distance: 59.1
click at [427, 20] on div "**********" at bounding box center [391, 23] width 177 height 15
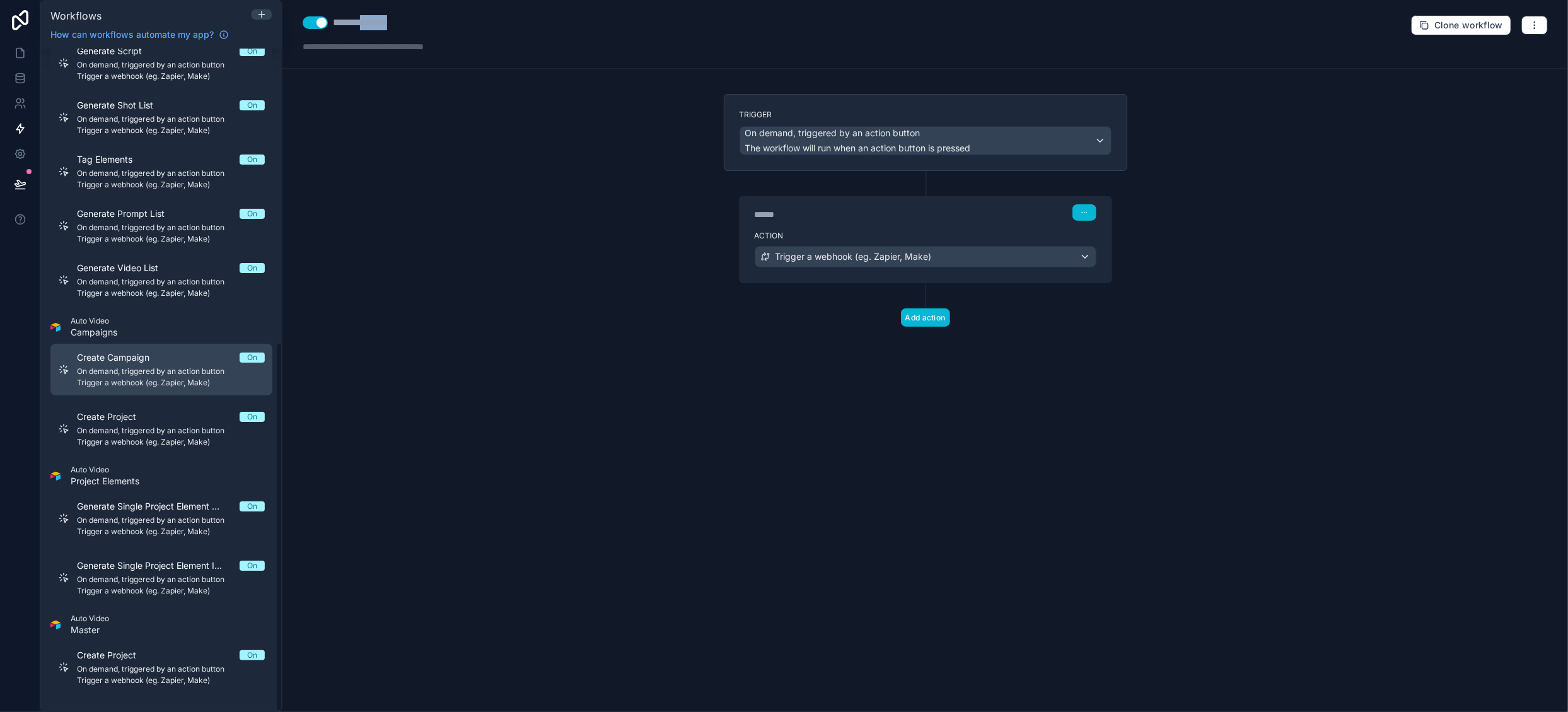
click at [155, 364] on div "Create Campaign On On demand, triggered by an action button Trigger a webhook (…" at bounding box center [170, 370] width 188 height 37
click at [1536, 25] on icon "button" at bounding box center [1534, 25] width 10 height 10
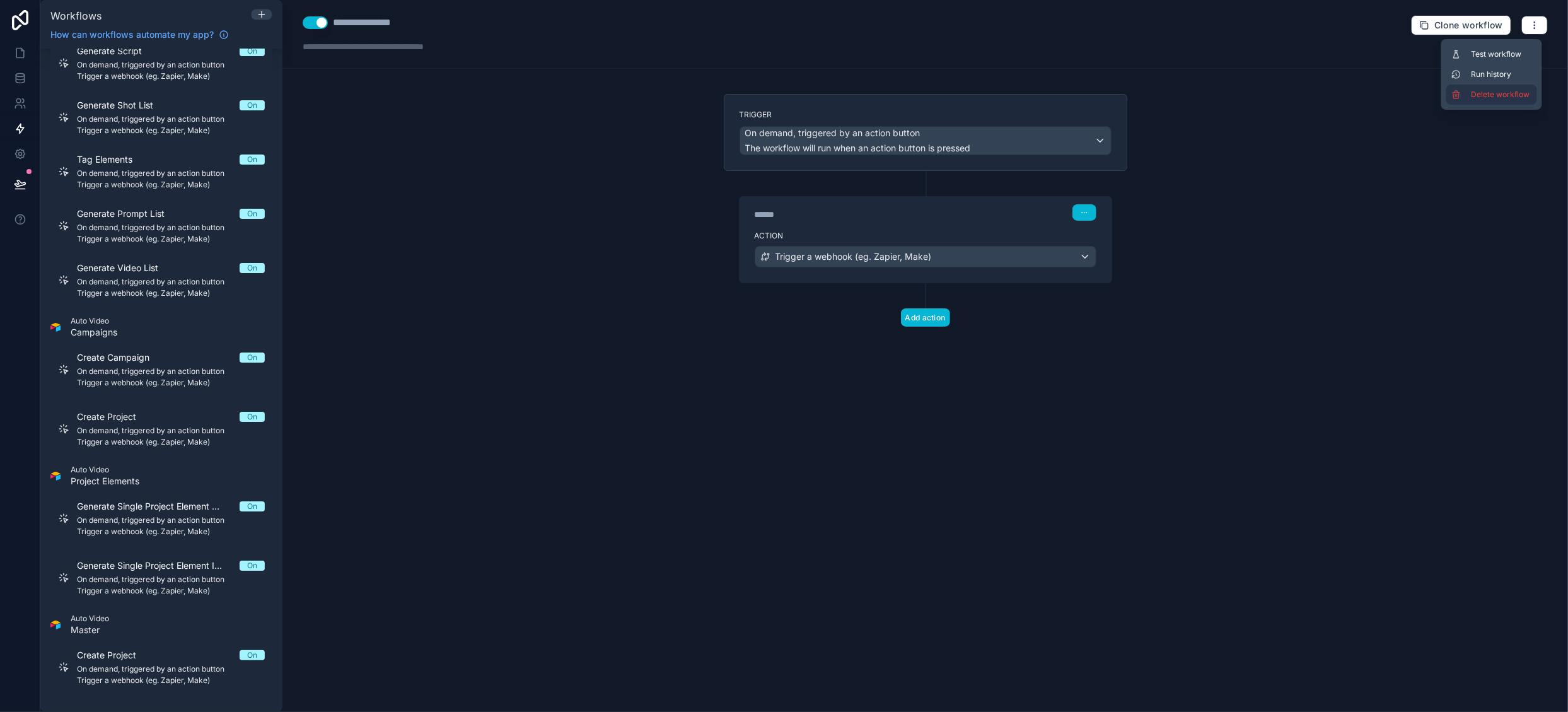
click at [1512, 92] on span "Delete workflow" at bounding box center [1502, 94] width 61 height 10
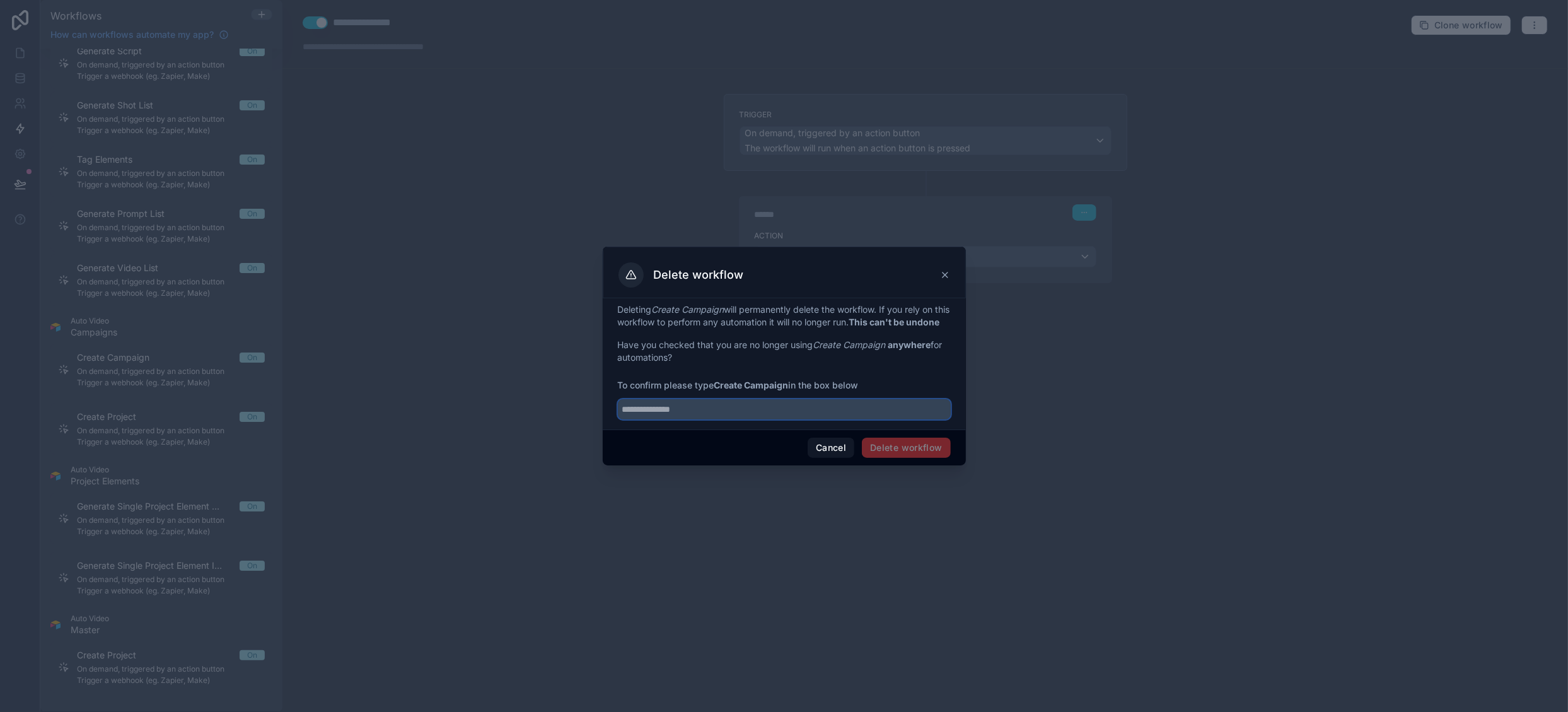
click at [749, 414] on input "text" at bounding box center [785, 409] width 333 height 20
type input "**********"
click at [909, 454] on button "Delete workflow" at bounding box center [906, 448] width 88 height 20
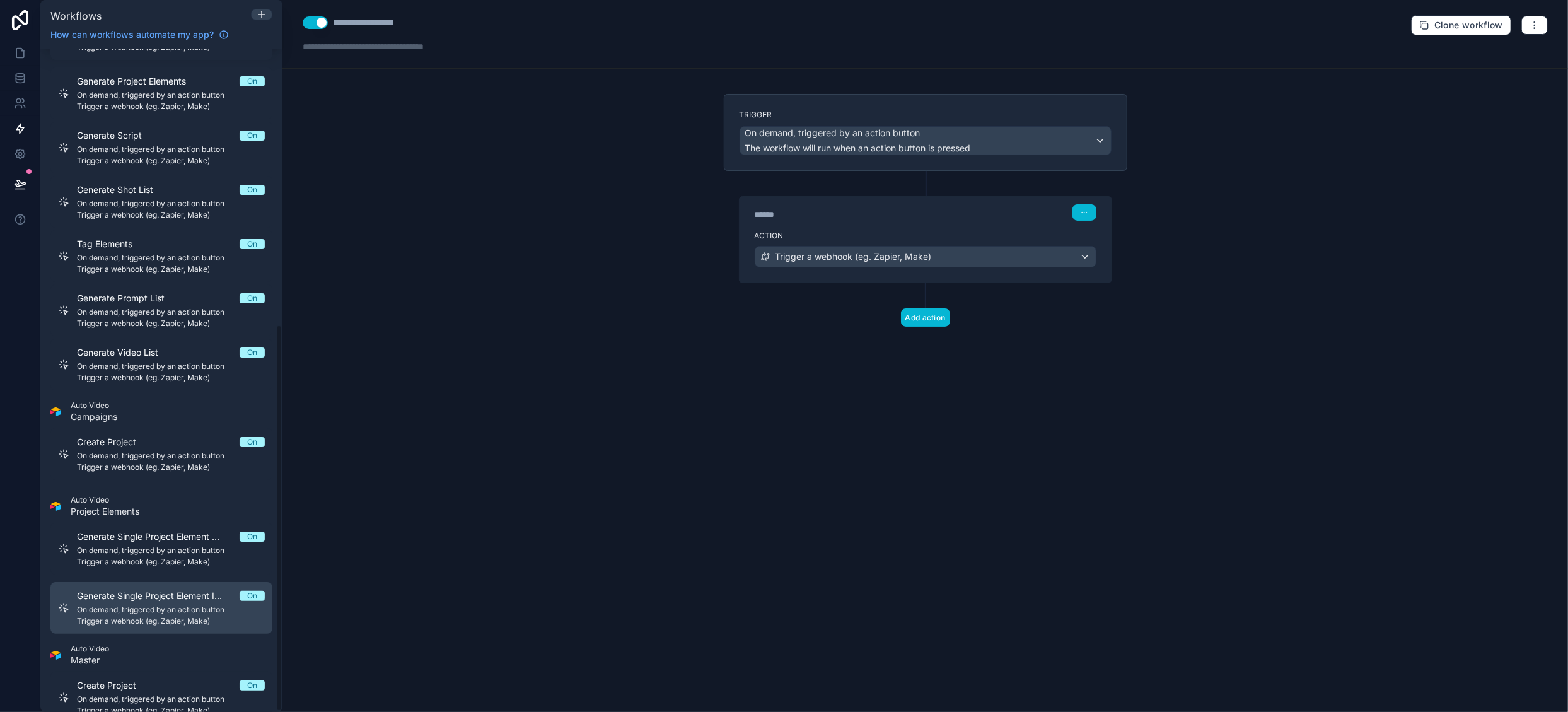
scroll to position [473, 0]
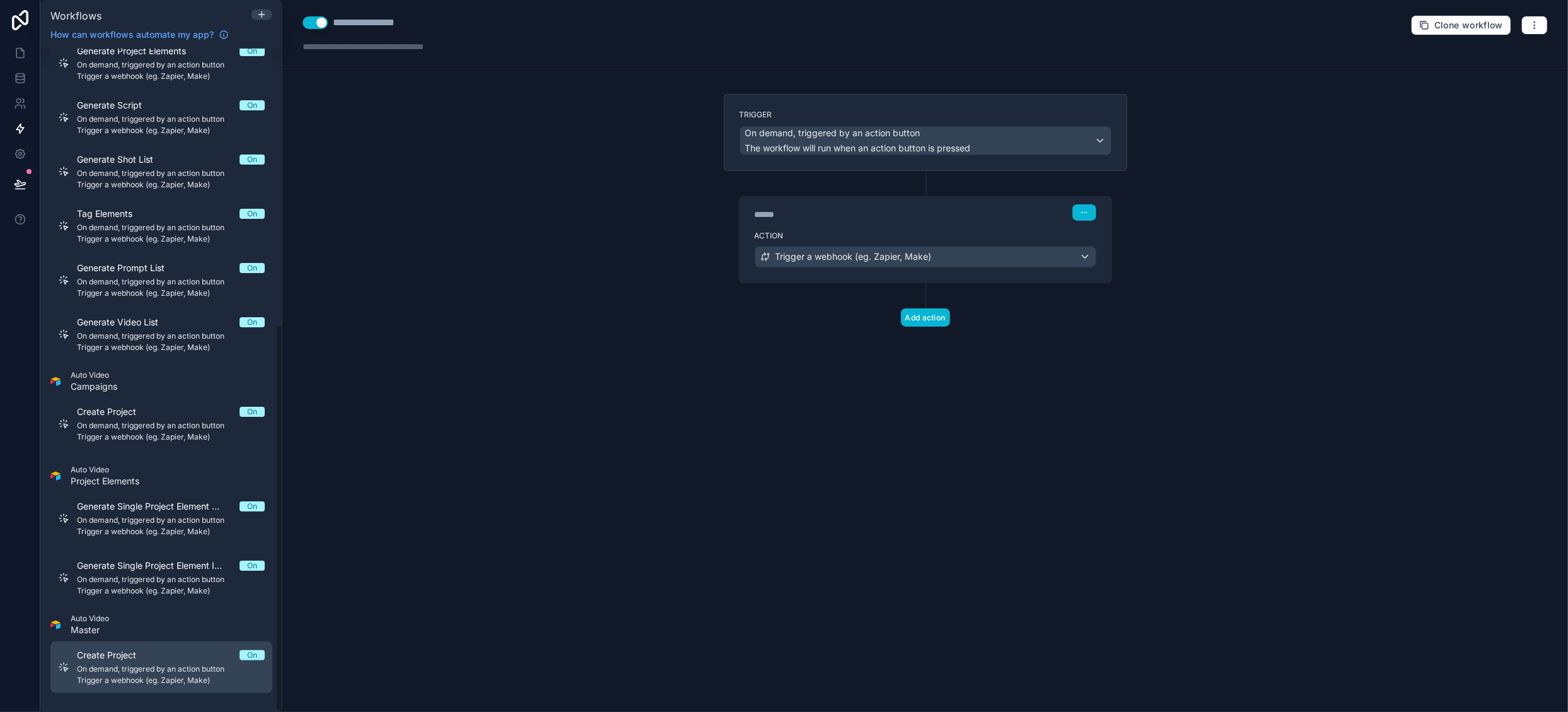
click at [144, 660] on div "Create Project On On demand, triggered by an action button Trigger a webhook (e…" at bounding box center [170, 667] width 188 height 37
click at [367, 25] on div "**********" at bounding box center [372, 23] width 78 height 15
drag, startPoint x: 368, startPoint y: 21, endPoint x: 438, endPoint y: 23, distance: 70.0
click at [438, 23] on div "**********" at bounding box center [391, 23] width 177 height 15
type div "**********"
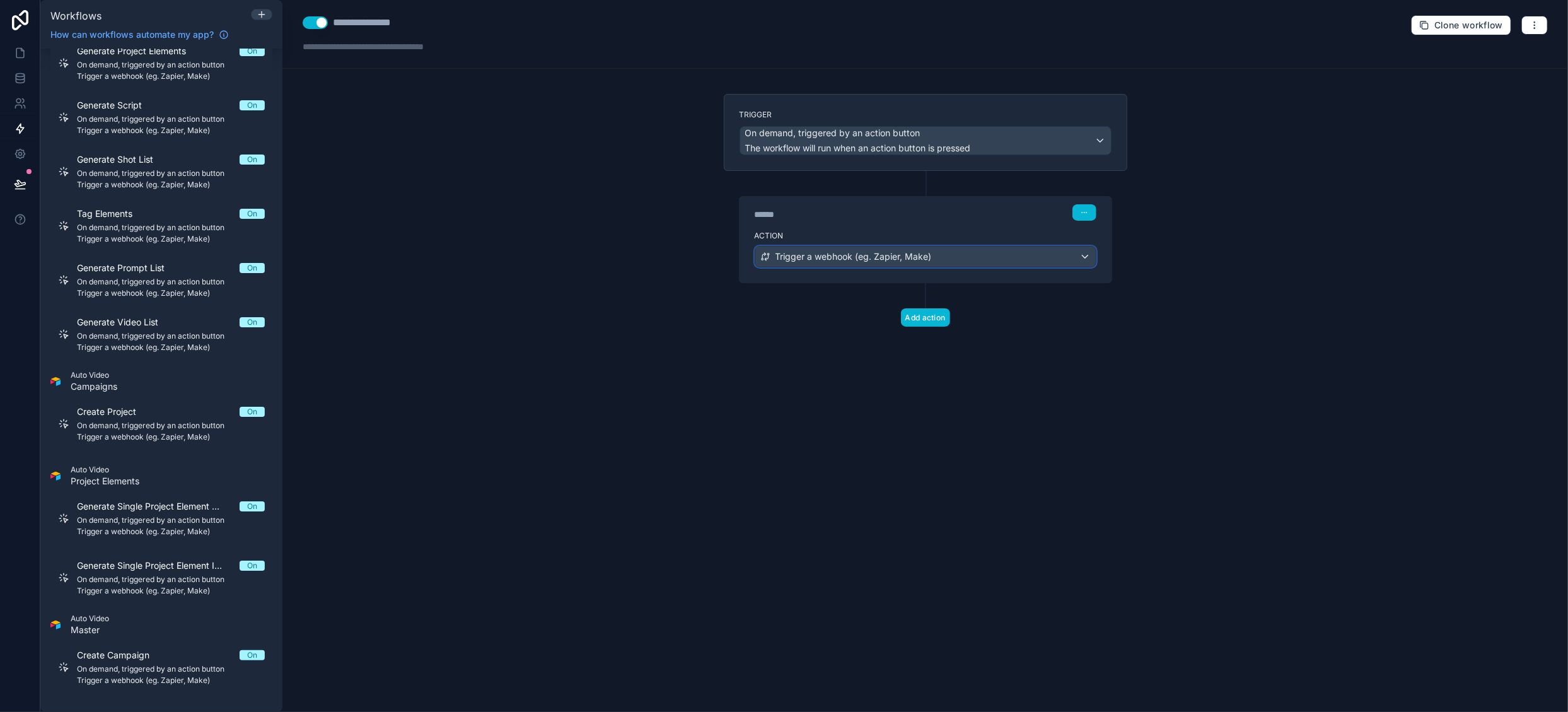
click at [934, 253] on div "Trigger a webhook (eg. Zapier, Make)" at bounding box center [926, 257] width 341 height 20
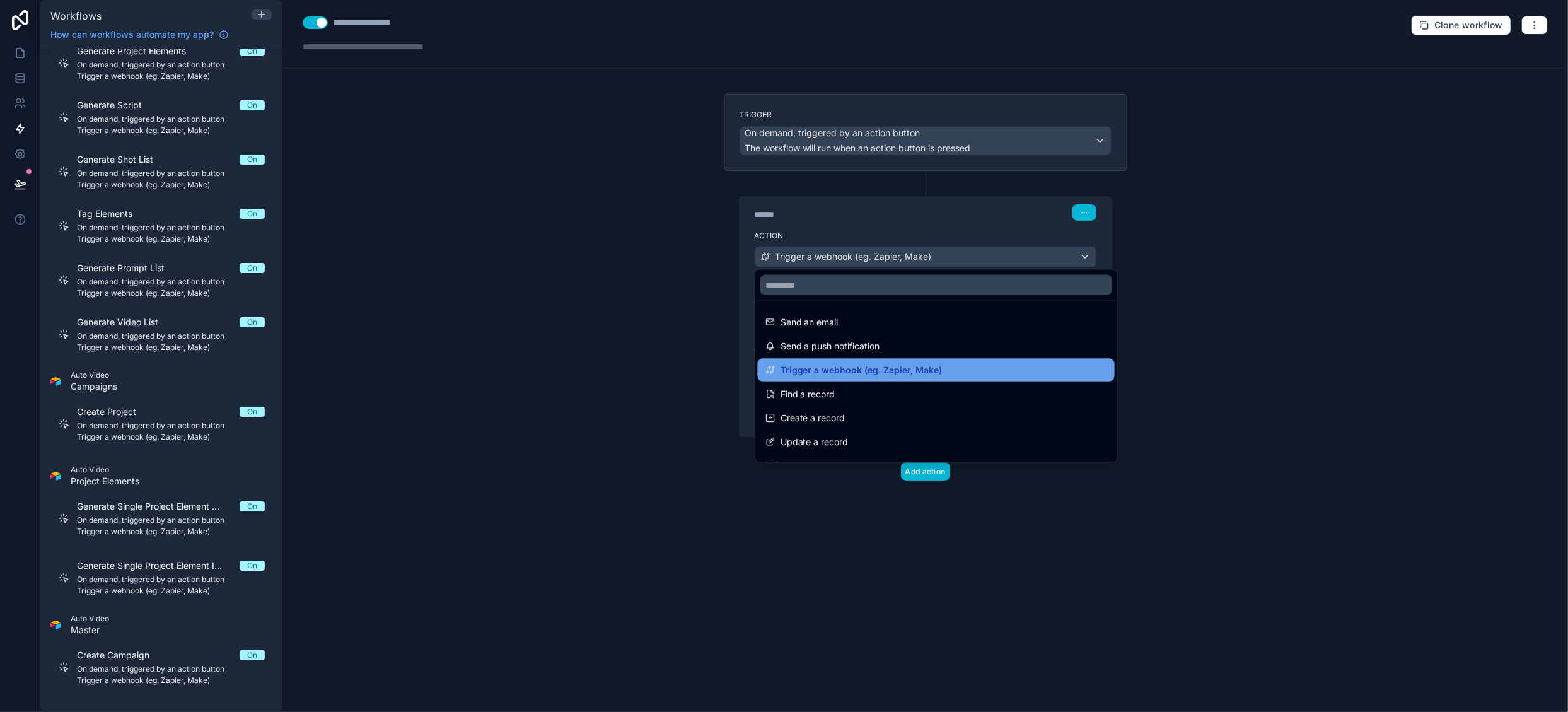
click at [901, 366] on span "Trigger a webhook (eg. Zapier, Make)" at bounding box center [862, 370] width 162 height 15
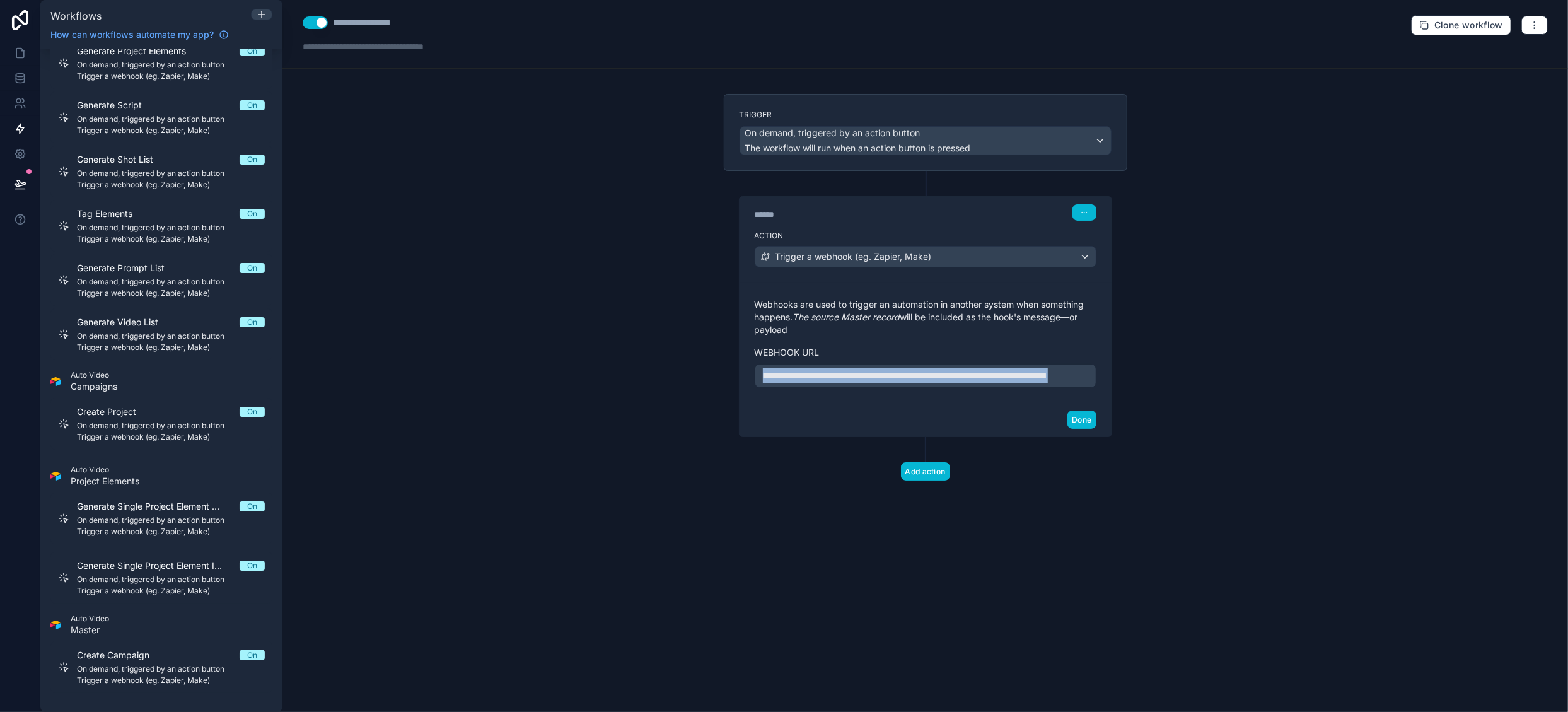
drag, startPoint x: 882, startPoint y: 389, endPoint x: 697, endPoint y: 339, distance: 191.6
click at [697, 339] on div "**********" at bounding box center [925, 356] width 1286 height 712
click at [1088, 429] on button "Done" at bounding box center [1082, 419] width 28 height 18
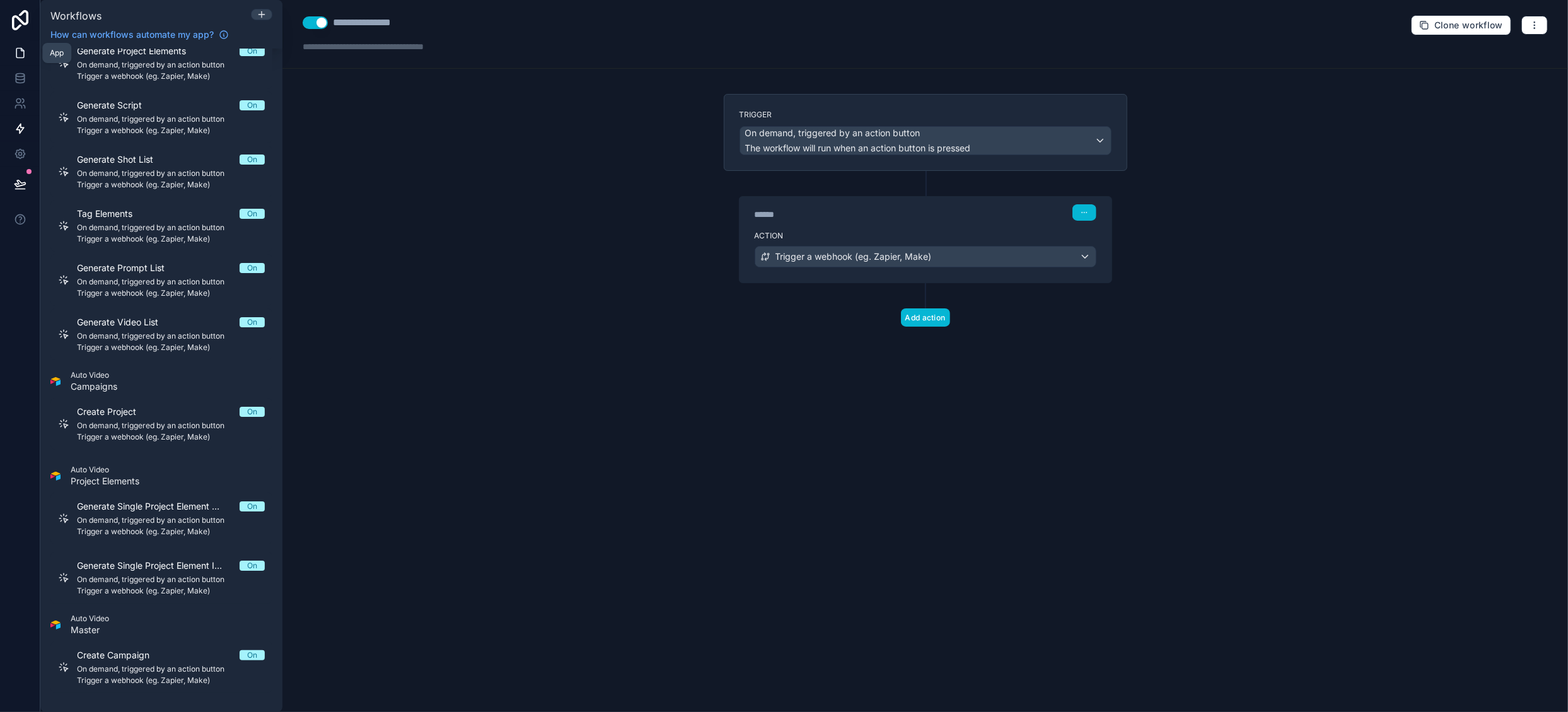
click at [22, 49] on icon at bounding box center [20, 53] width 8 height 10
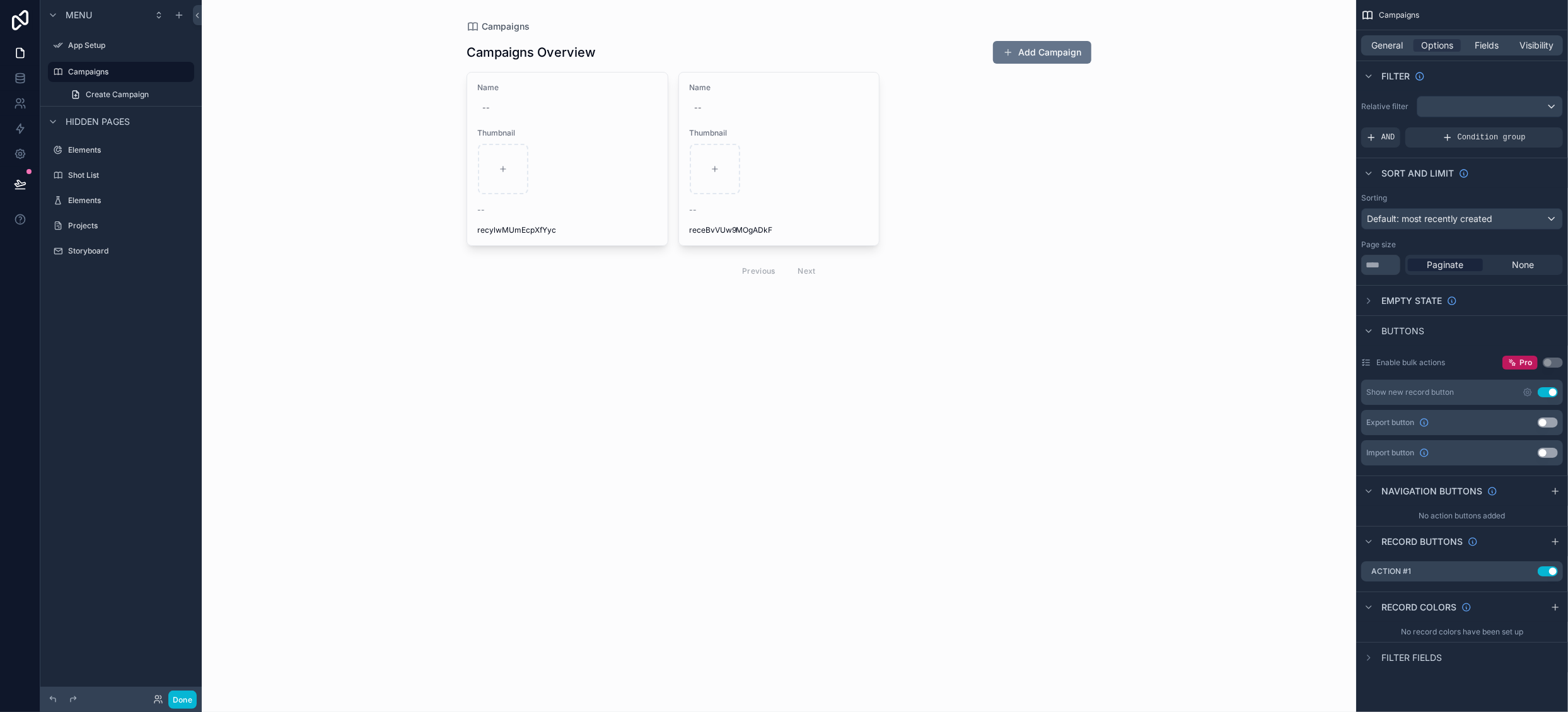
click at [1144, 349] on div "Campaigns Campaigns Overview Add Campaign Name -- Thumbnail -- recylwMUmEcpXfYy…" at bounding box center [779, 356] width 1154 height 712
click at [1555, 492] on icon "scrollable content" at bounding box center [1555, 492] width 6 height 0
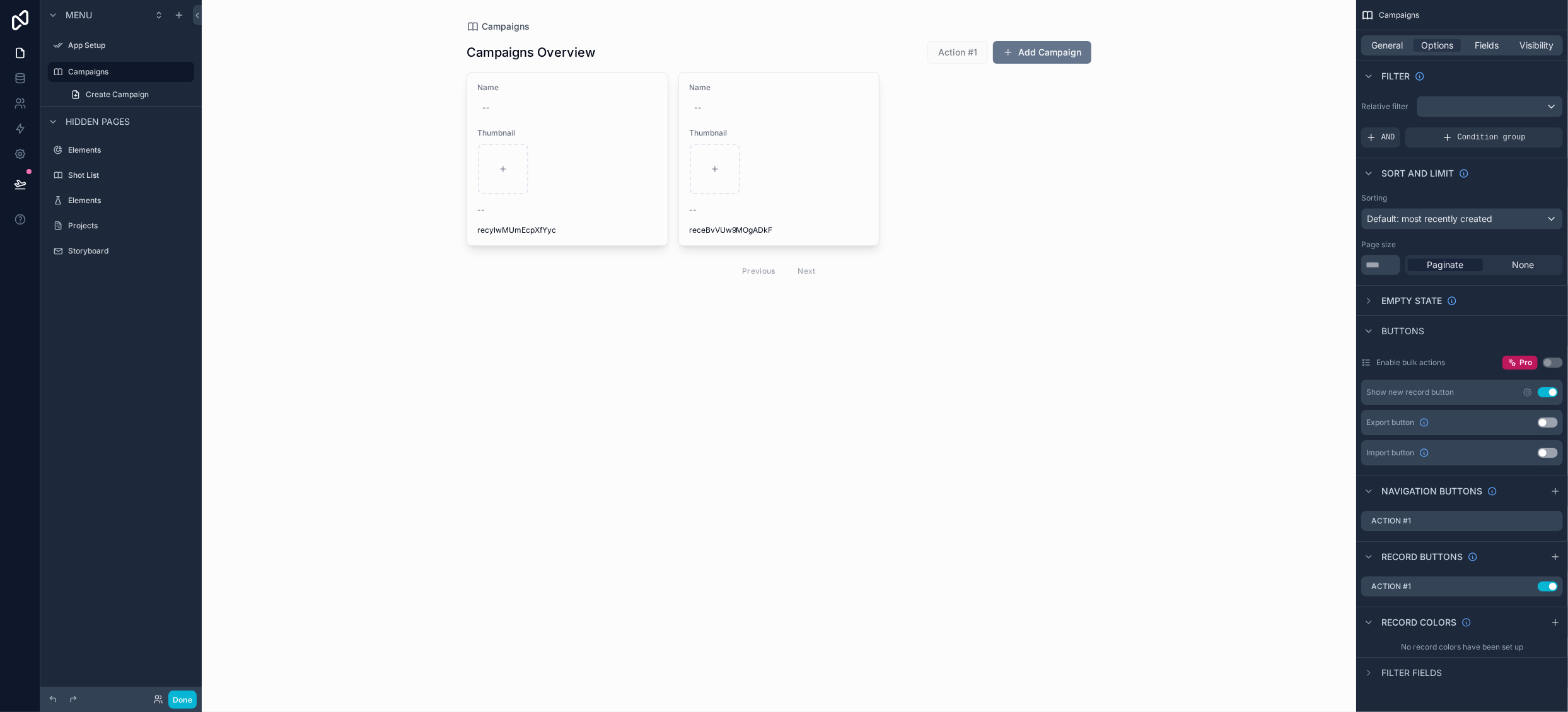
click at [1546, 393] on button "Use setting" at bounding box center [1548, 392] width 20 height 10
click at [1556, 517] on icon "scrollable content" at bounding box center [1554, 519] width 5 height 5
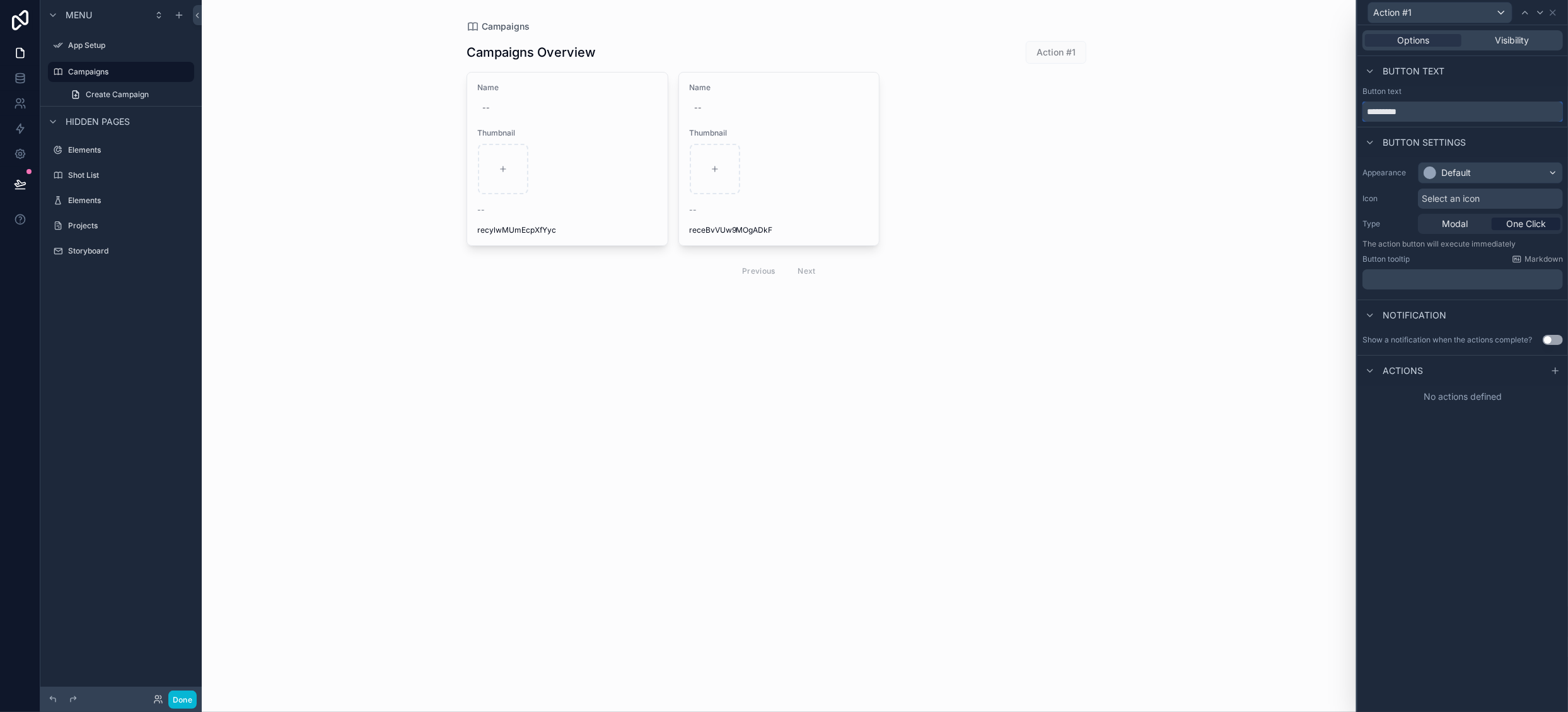
drag, startPoint x: 1419, startPoint y: 110, endPoint x: 1266, endPoint y: 100, distance: 153.3
click at [1266, 100] on div "Action #1 Options Visibility Button text Button text ********* Button settings …" at bounding box center [784, 356] width 1568 height 712
type input "**********"
click at [1474, 175] on div "Default" at bounding box center [1490, 173] width 144 height 20
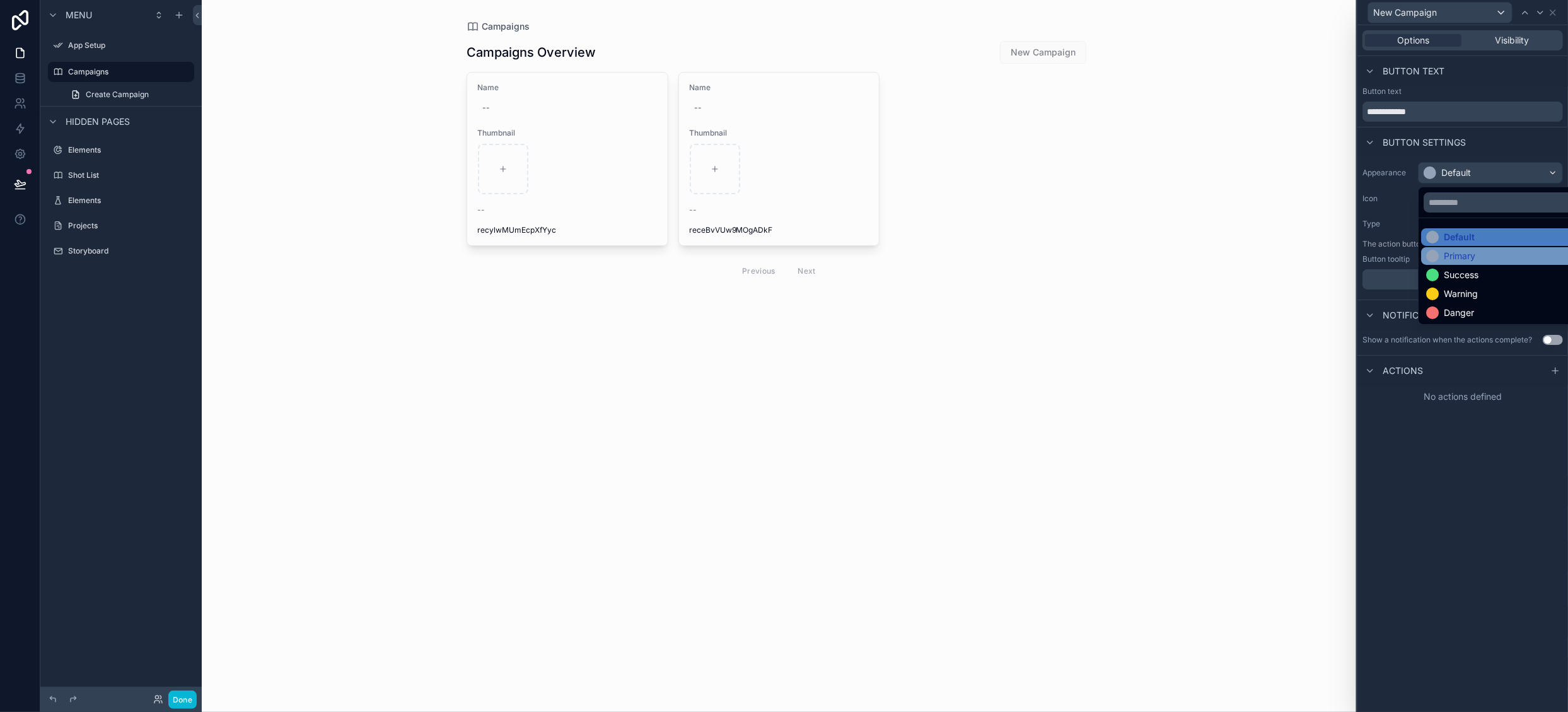
click at [1465, 253] on div "Primary" at bounding box center [1460, 256] width 32 height 13
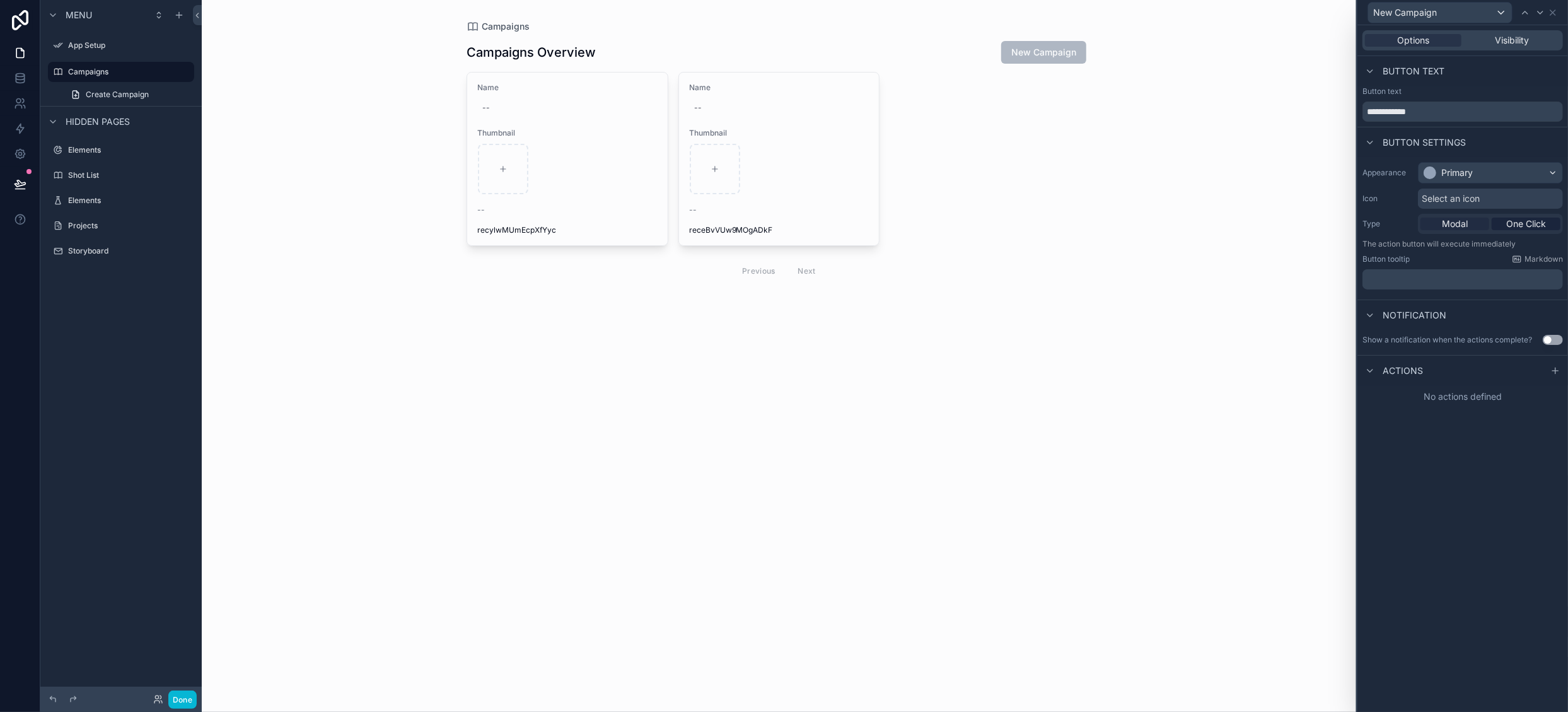
click at [1460, 224] on span "Modal" at bounding box center [1455, 224] width 26 height 13
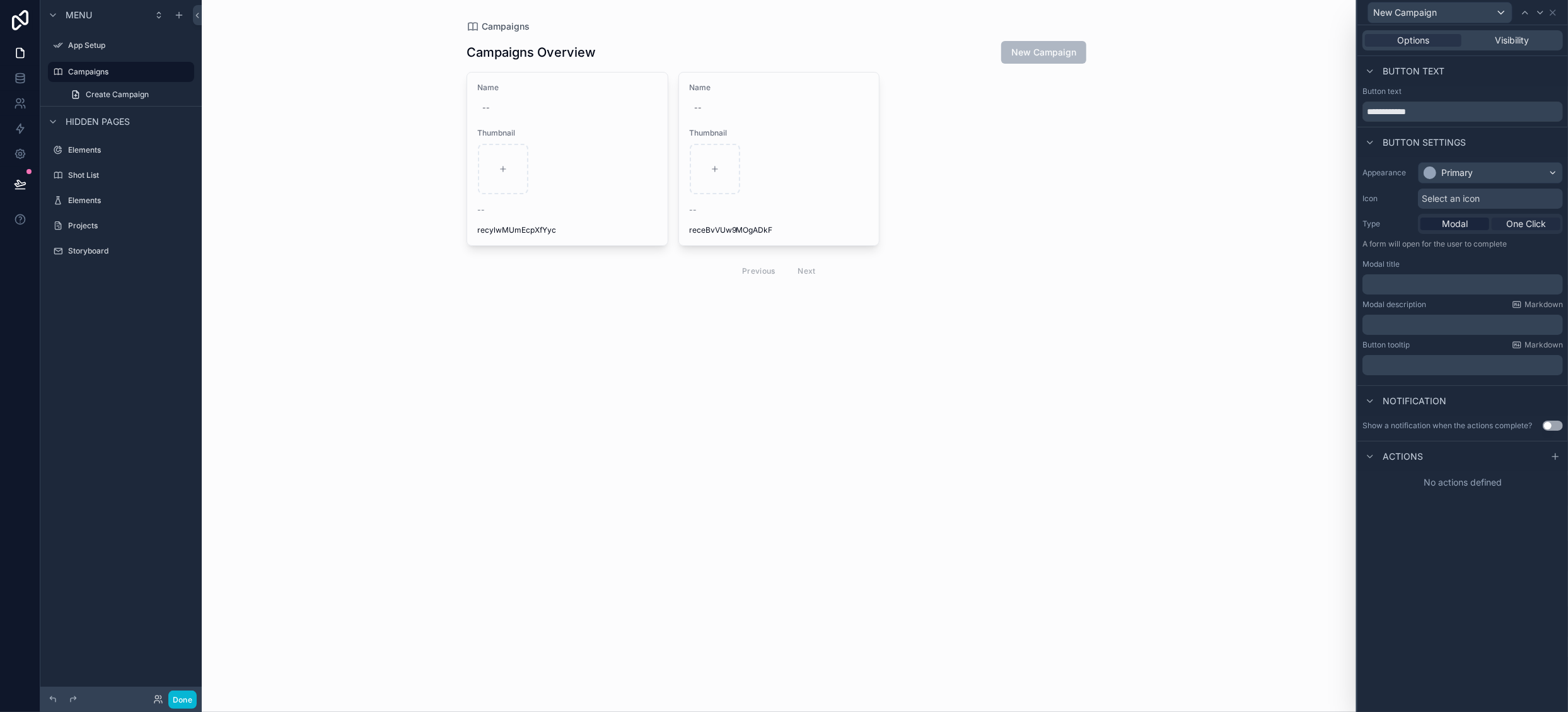
click at [1516, 226] on span "One Click" at bounding box center [1526, 224] width 40 height 13
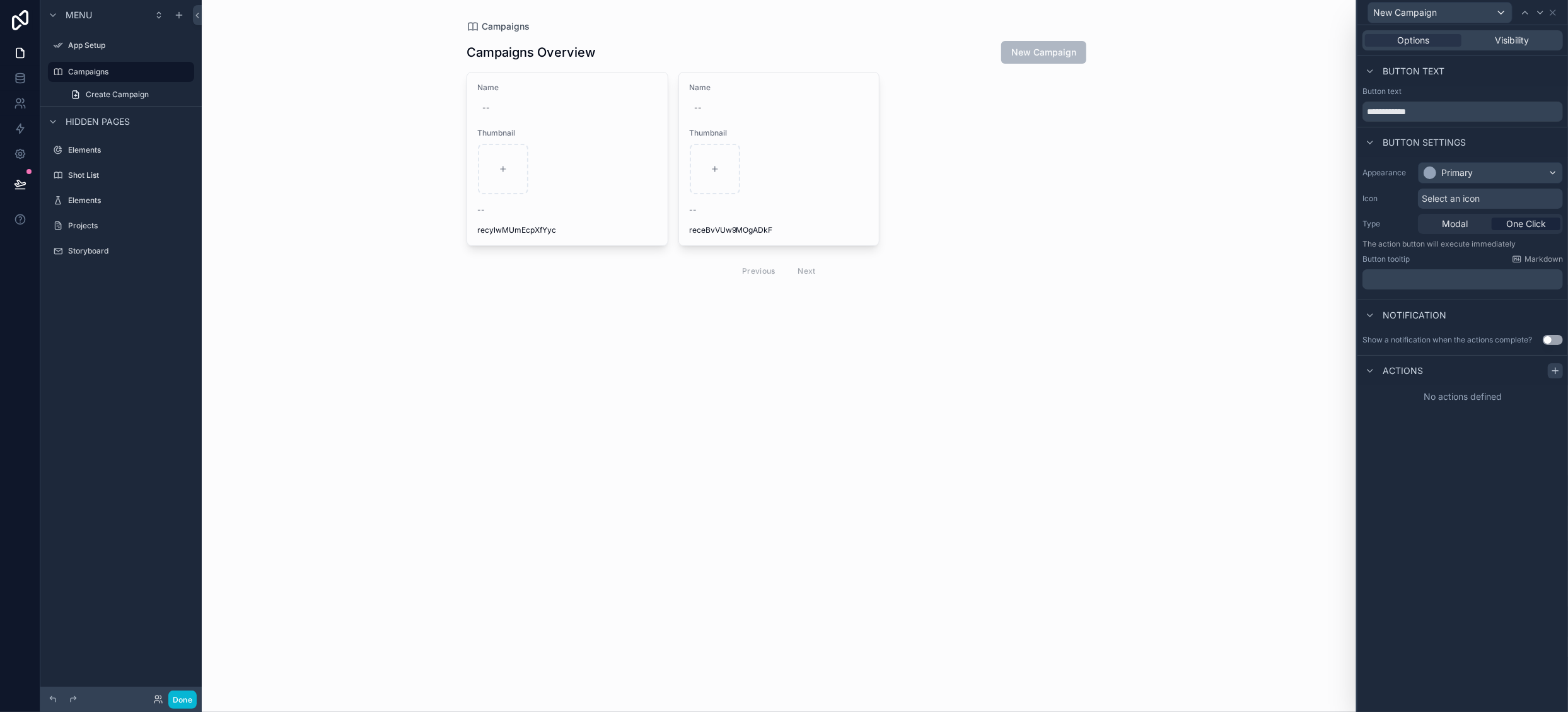
click at [1552, 371] on icon at bounding box center [1555, 371] width 10 height 10
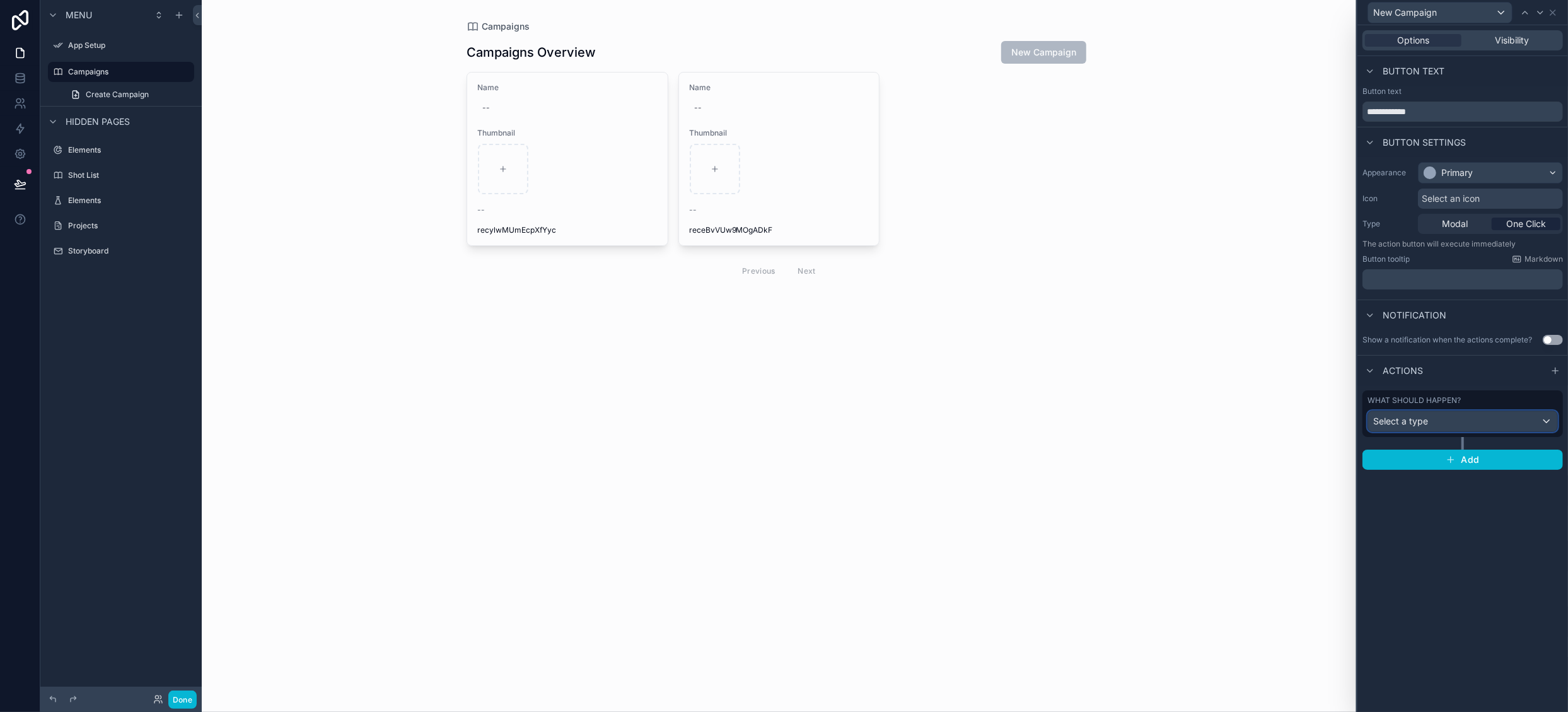
click at [1501, 419] on div "Select a type" at bounding box center [1462, 421] width 189 height 20
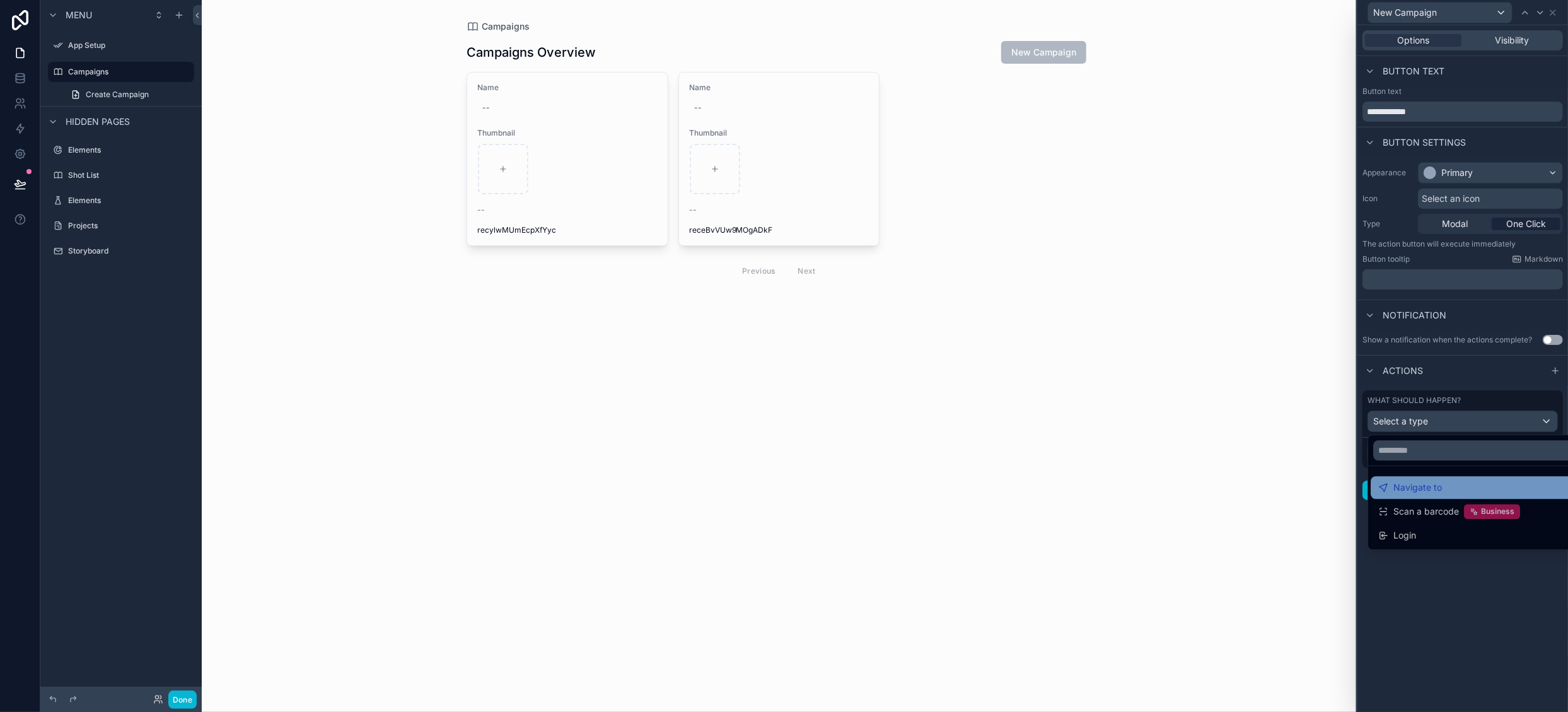
click at [1446, 493] on div "Navigate to" at bounding box center [1477, 488] width 199 height 15
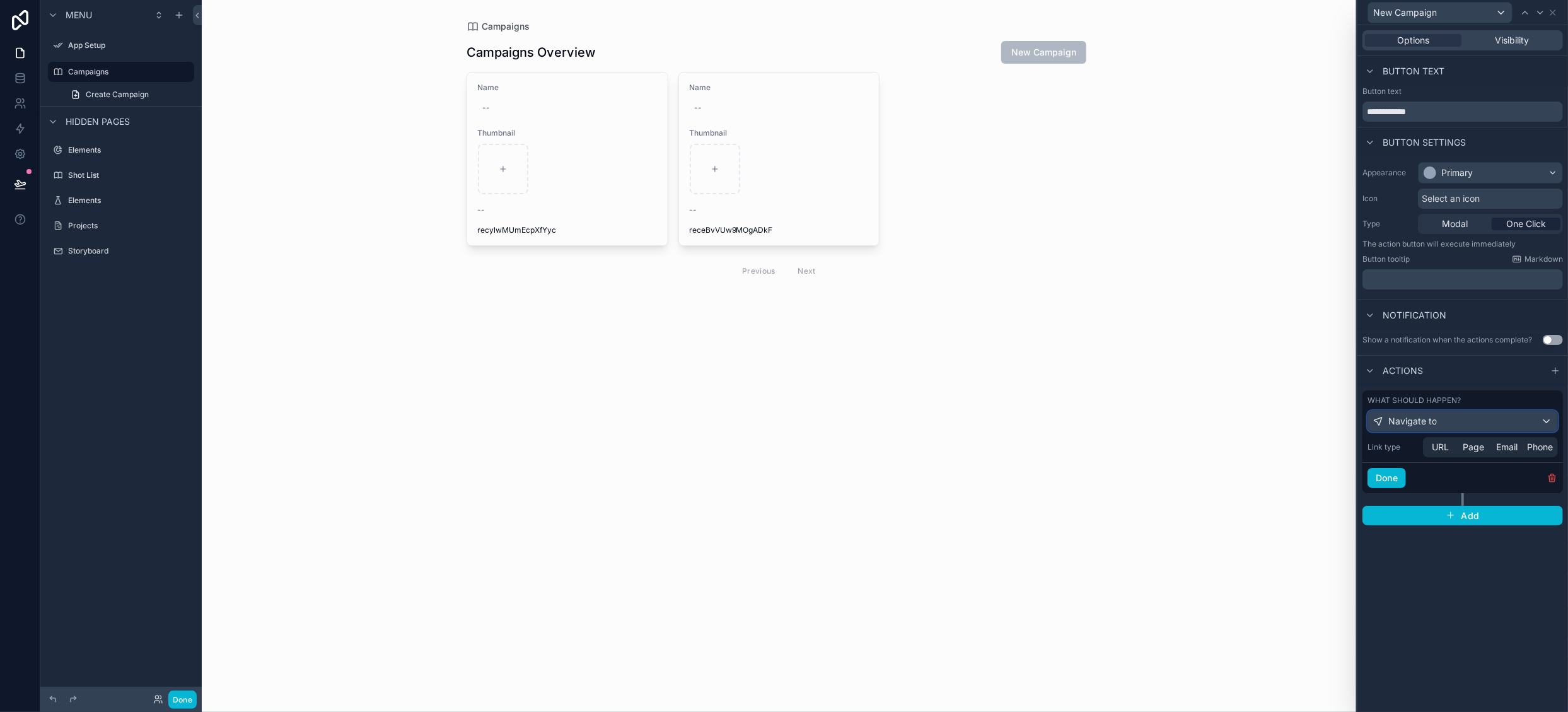
click at [1473, 421] on div "Navigate to" at bounding box center [1462, 421] width 189 height 20
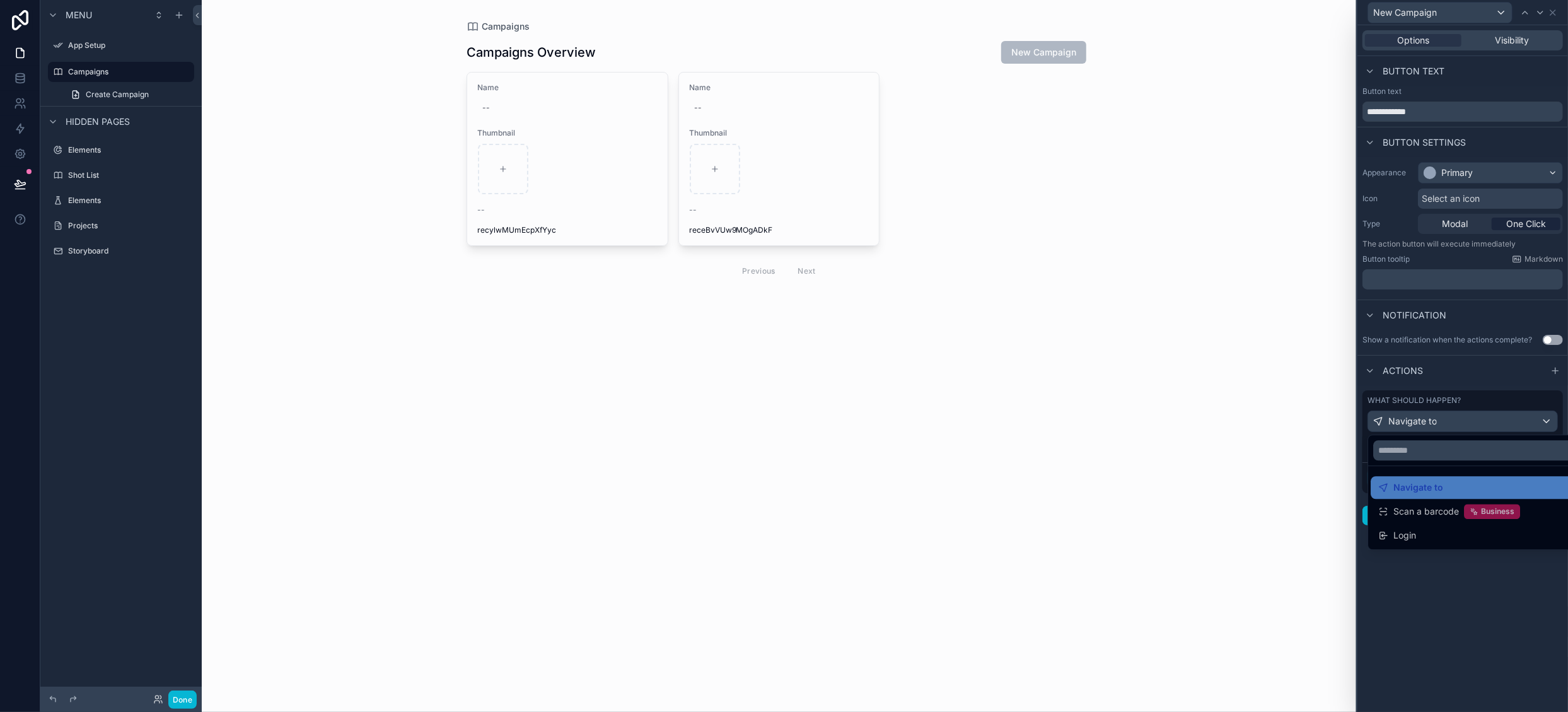
click at [1479, 402] on div at bounding box center [1463, 356] width 211 height 712
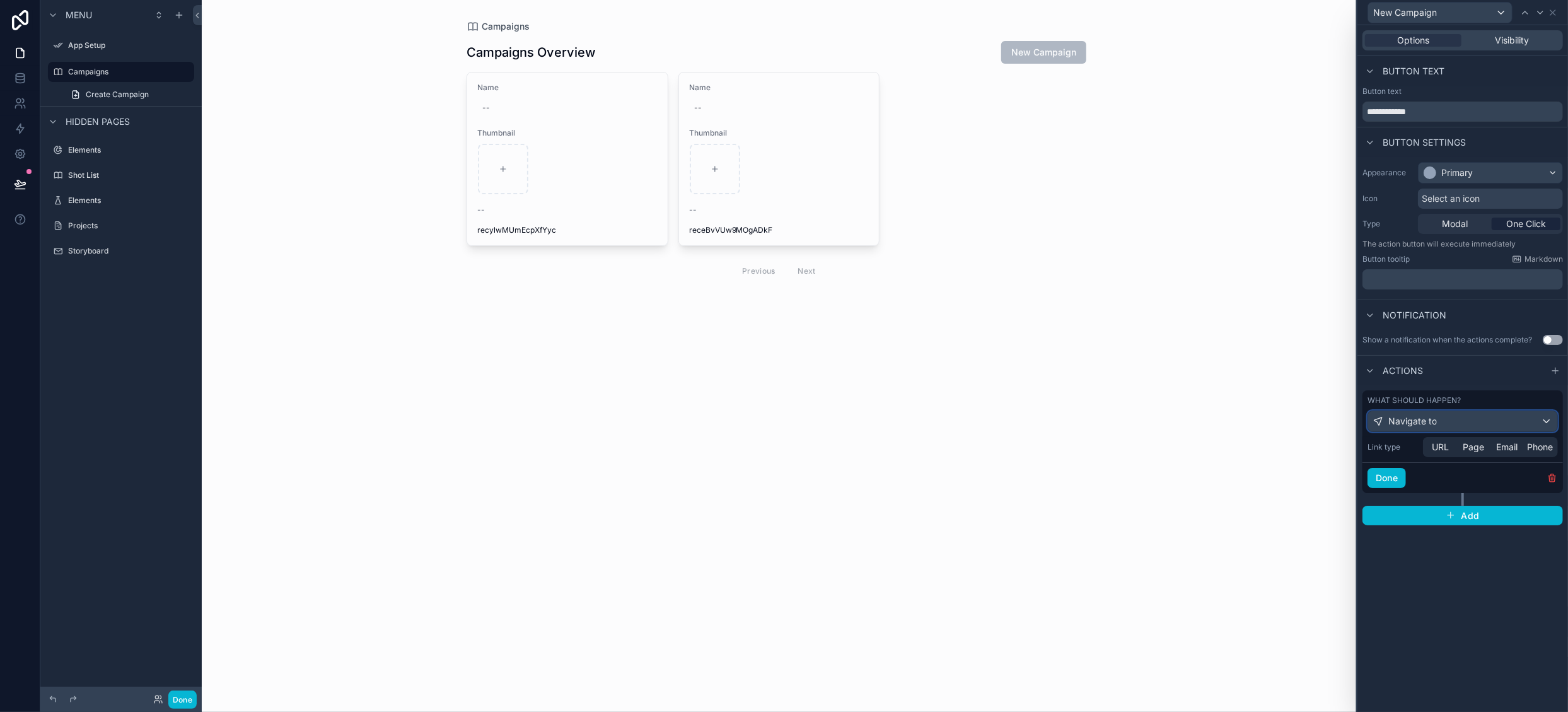
click at [1466, 418] on div "Navigate to" at bounding box center [1462, 421] width 189 height 20
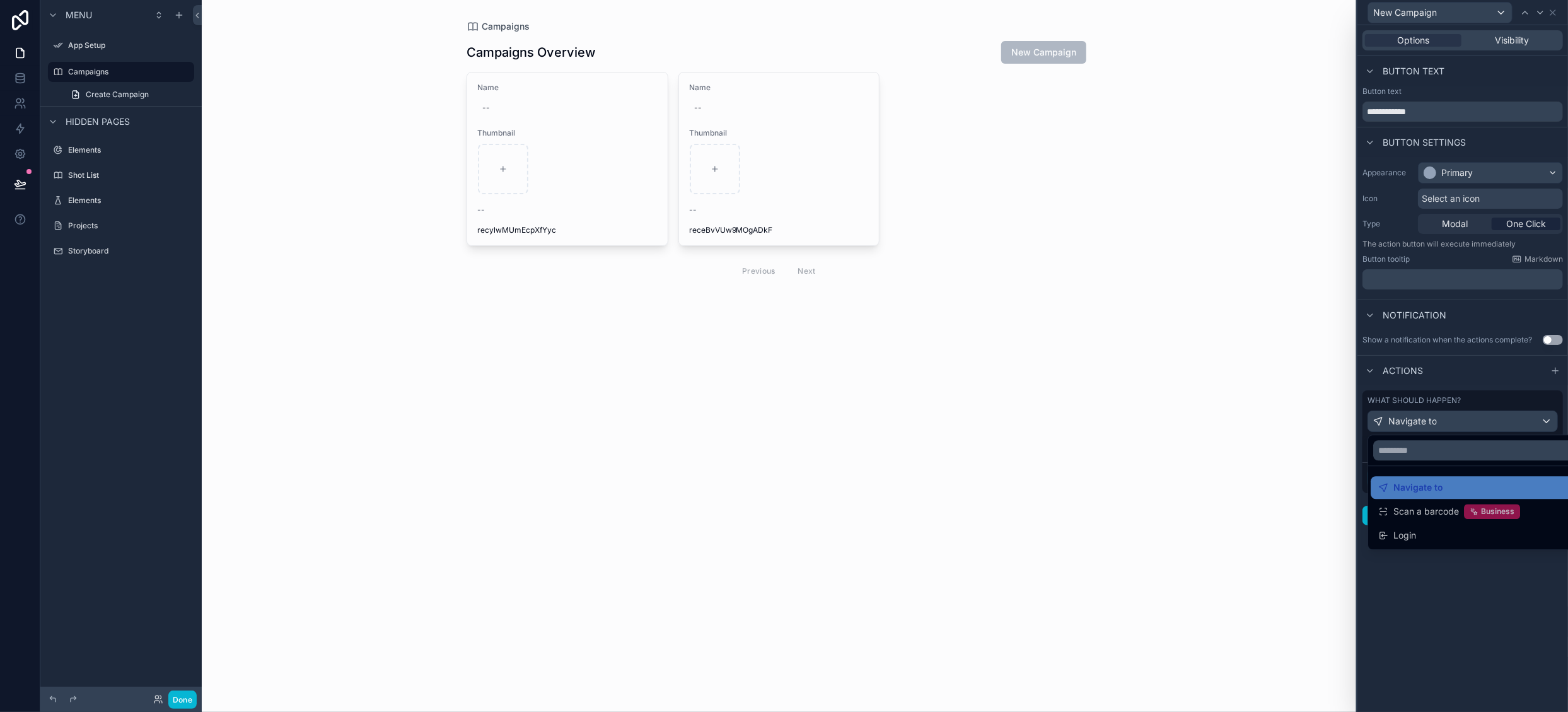
click at [1489, 370] on div at bounding box center [1463, 356] width 211 height 712
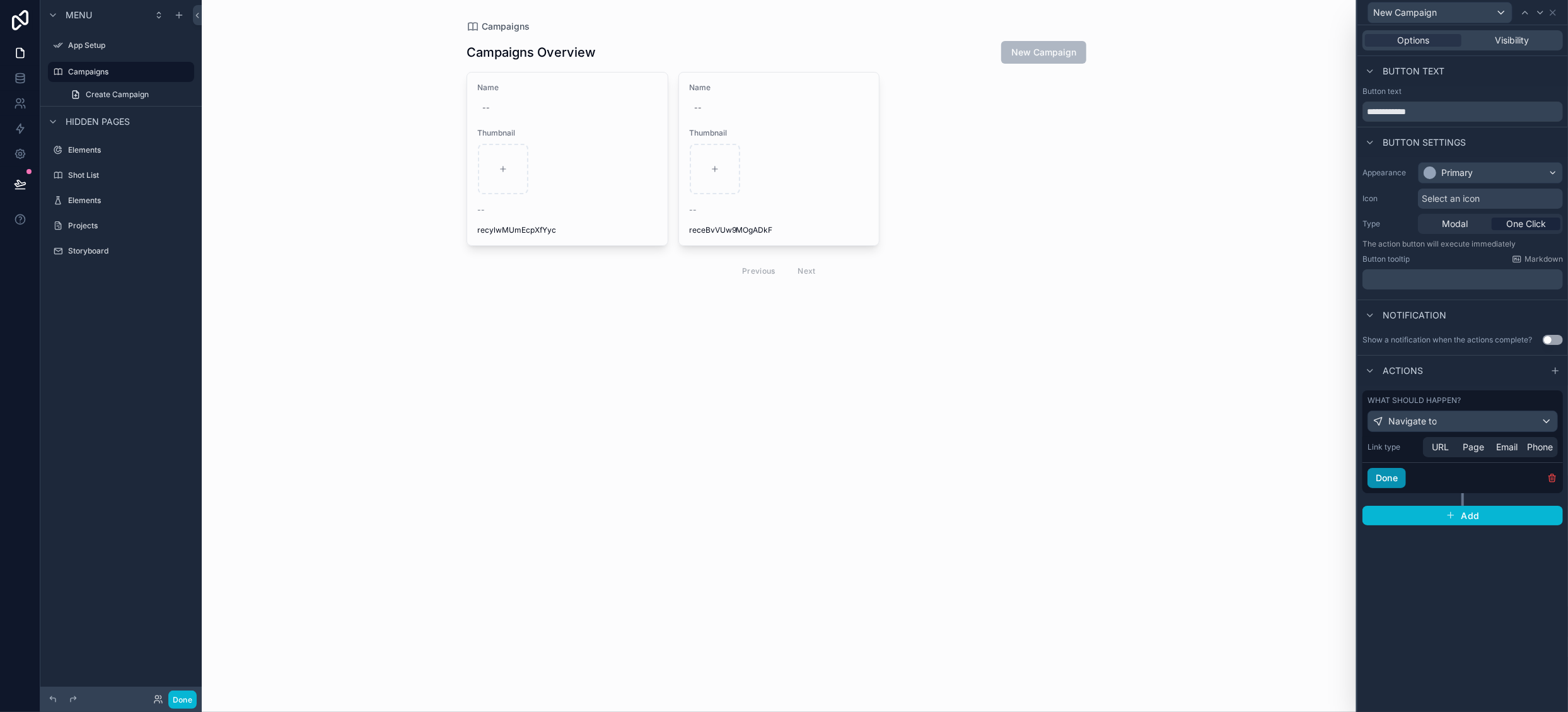
click at [1393, 471] on button "Done" at bounding box center [1386, 478] width 39 height 20
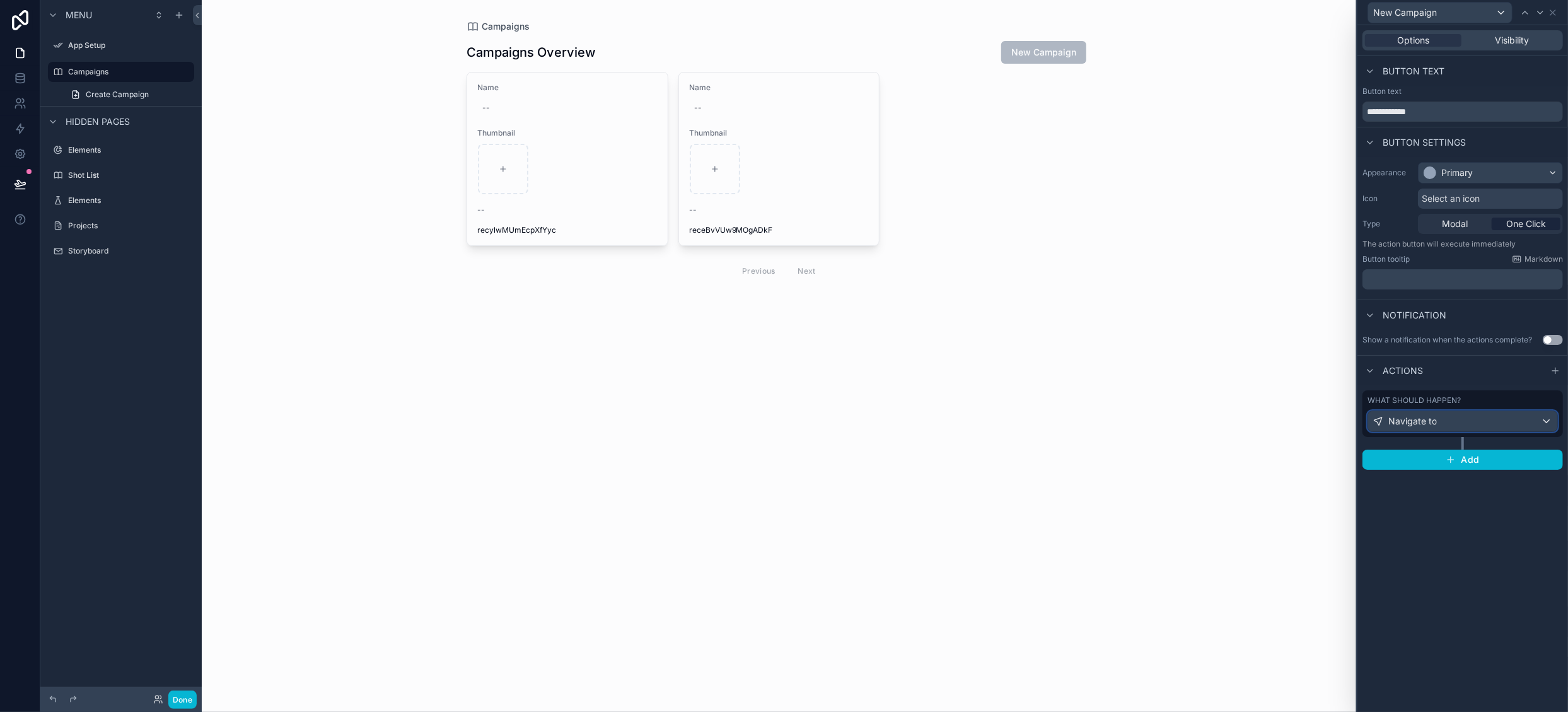
click at [1413, 419] on span "Navigate to" at bounding box center [1412, 421] width 49 height 13
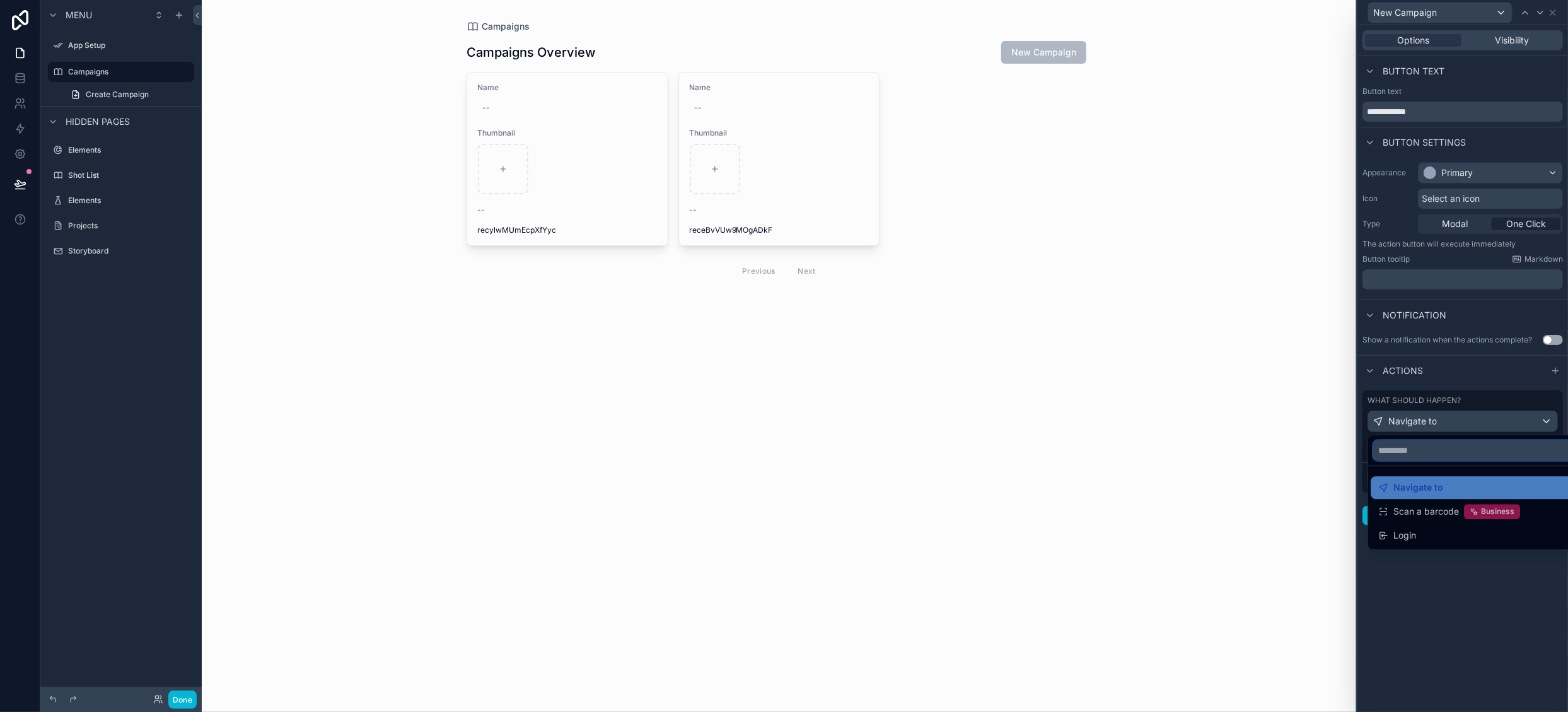
click at [1421, 452] on input "text" at bounding box center [1477, 450] width 209 height 20
click at [1488, 378] on div at bounding box center [1463, 356] width 211 height 712
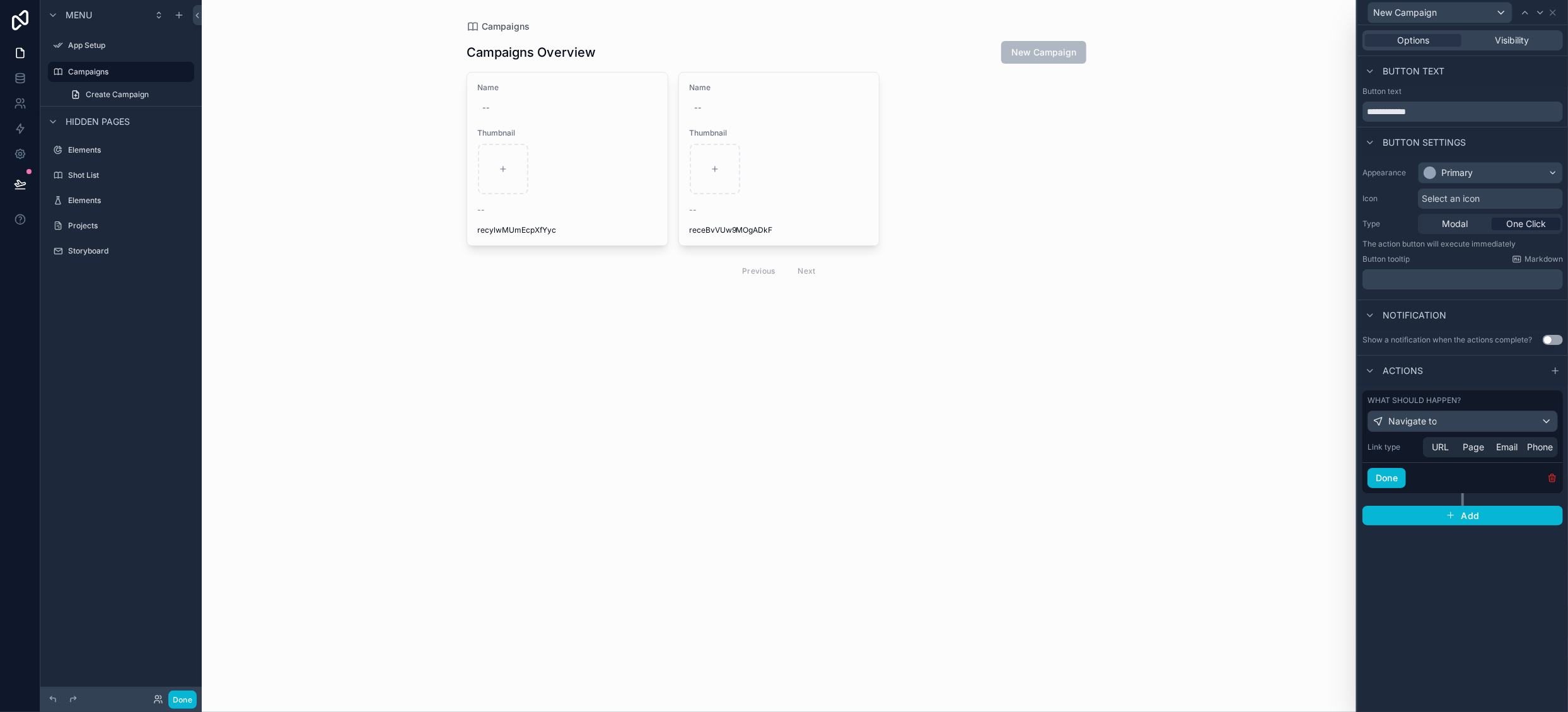
click at [1548, 477] on icon "button" at bounding box center [1552, 478] width 10 height 10
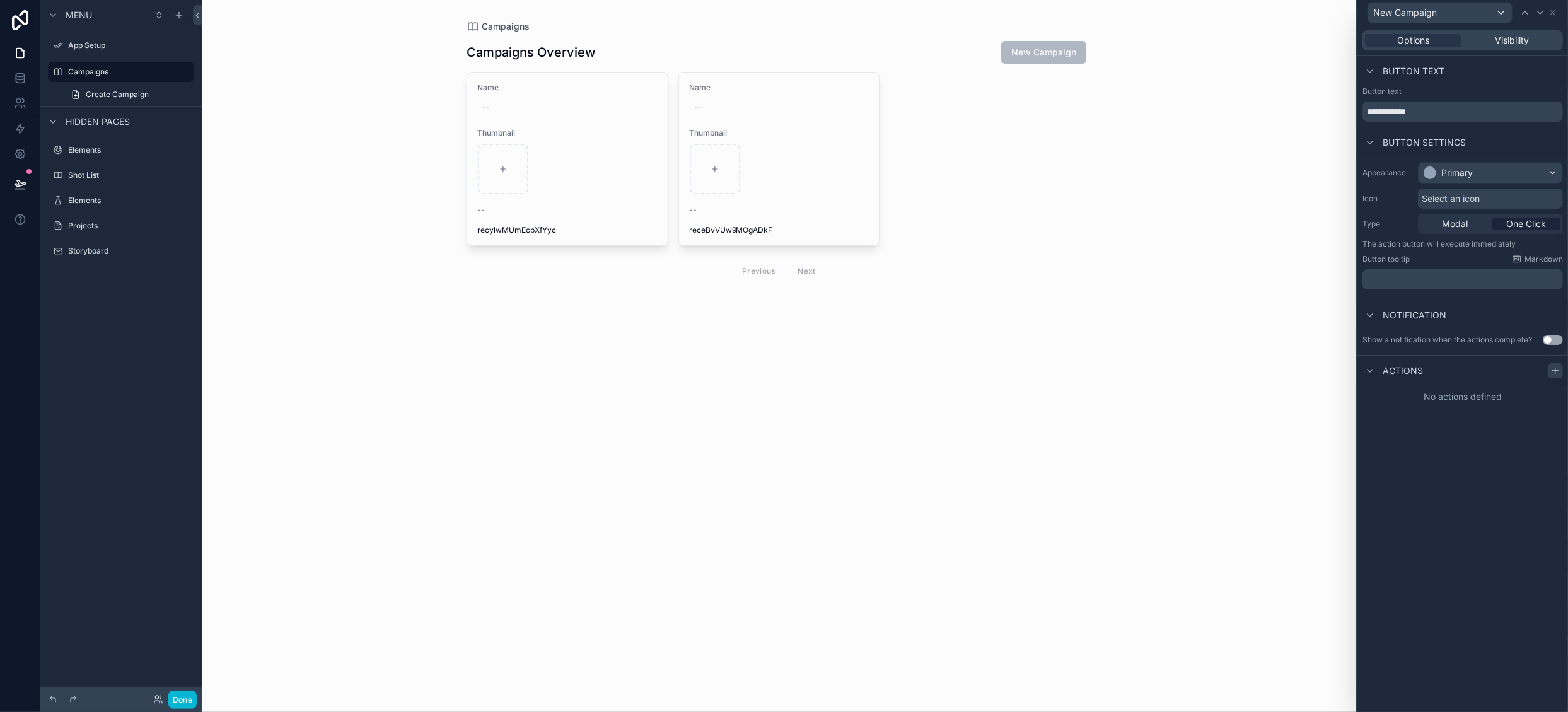
click at [1553, 366] on icon at bounding box center [1555, 371] width 10 height 10
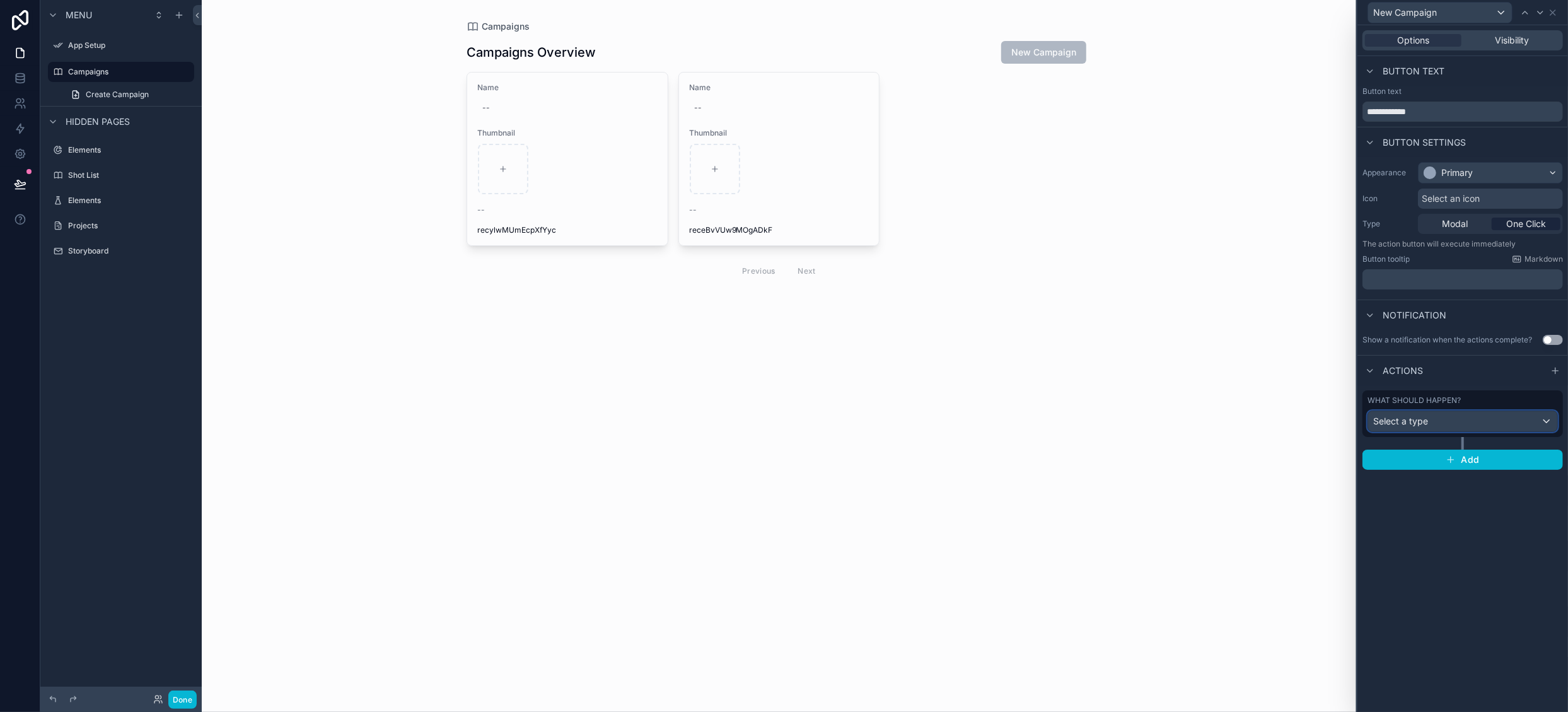
click at [1524, 422] on div "Select a type" at bounding box center [1462, 421] width 189 height 20
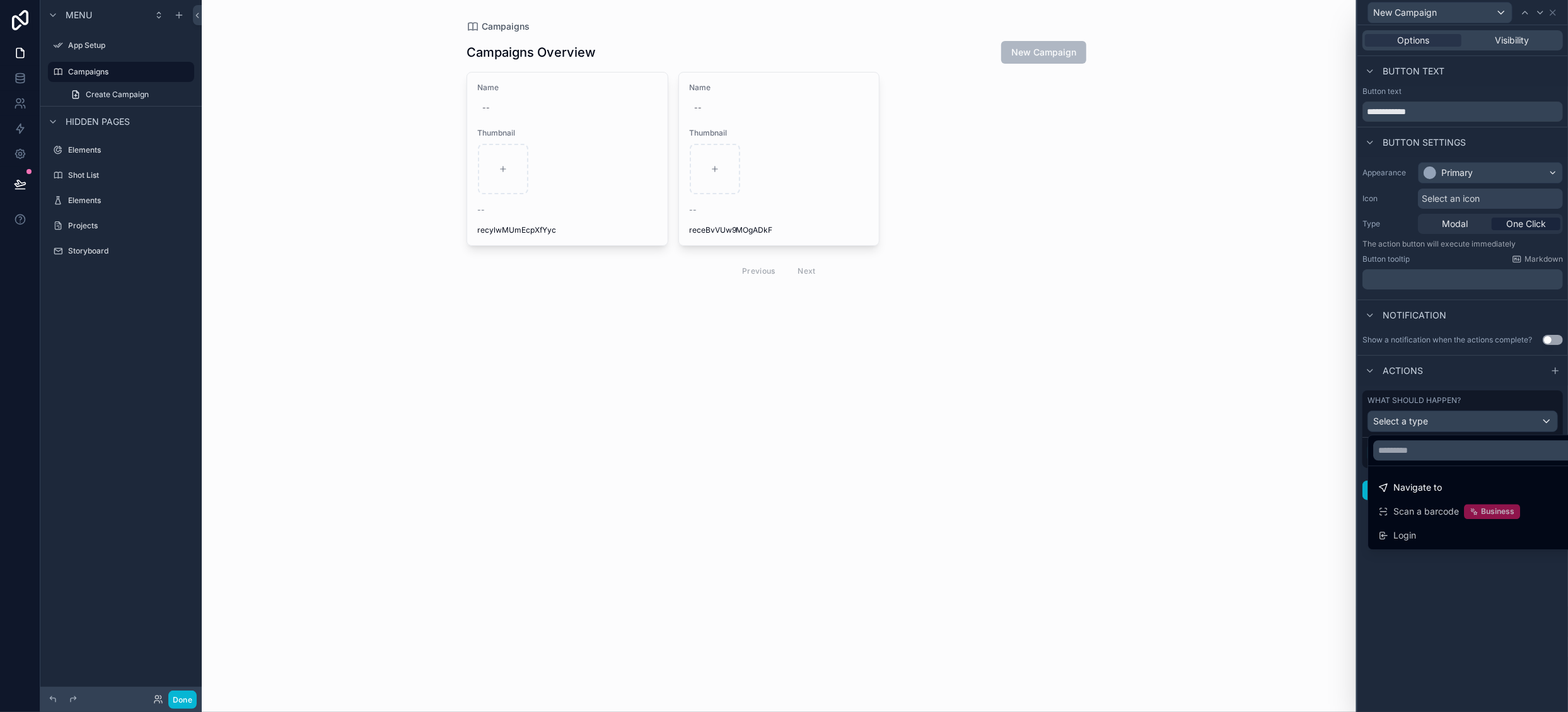
click at [1458, 591] on div at bounding box center [1463, 356] width 211 height 712
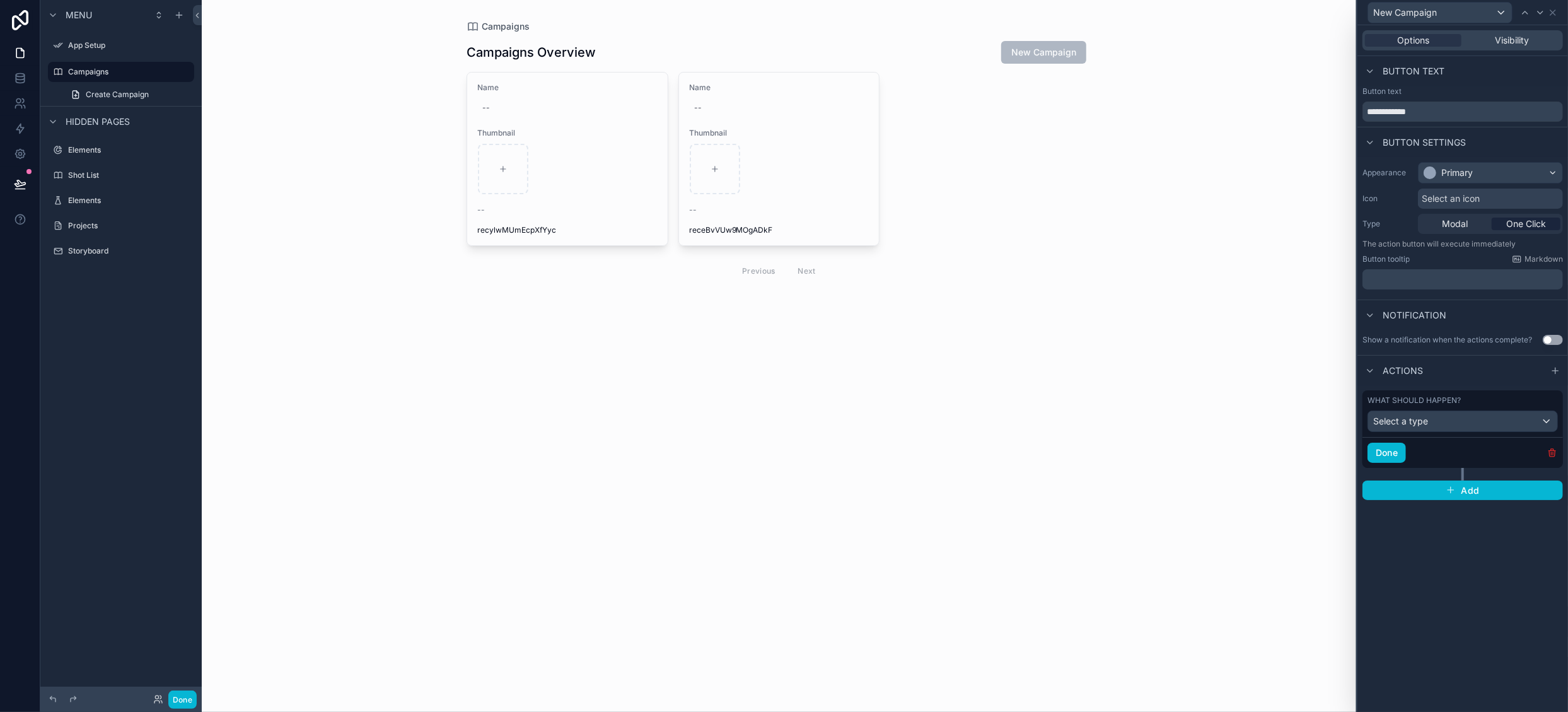
click at [1550, 451] on icon "button" at bounding box center [1552, 453] width 6 height 6
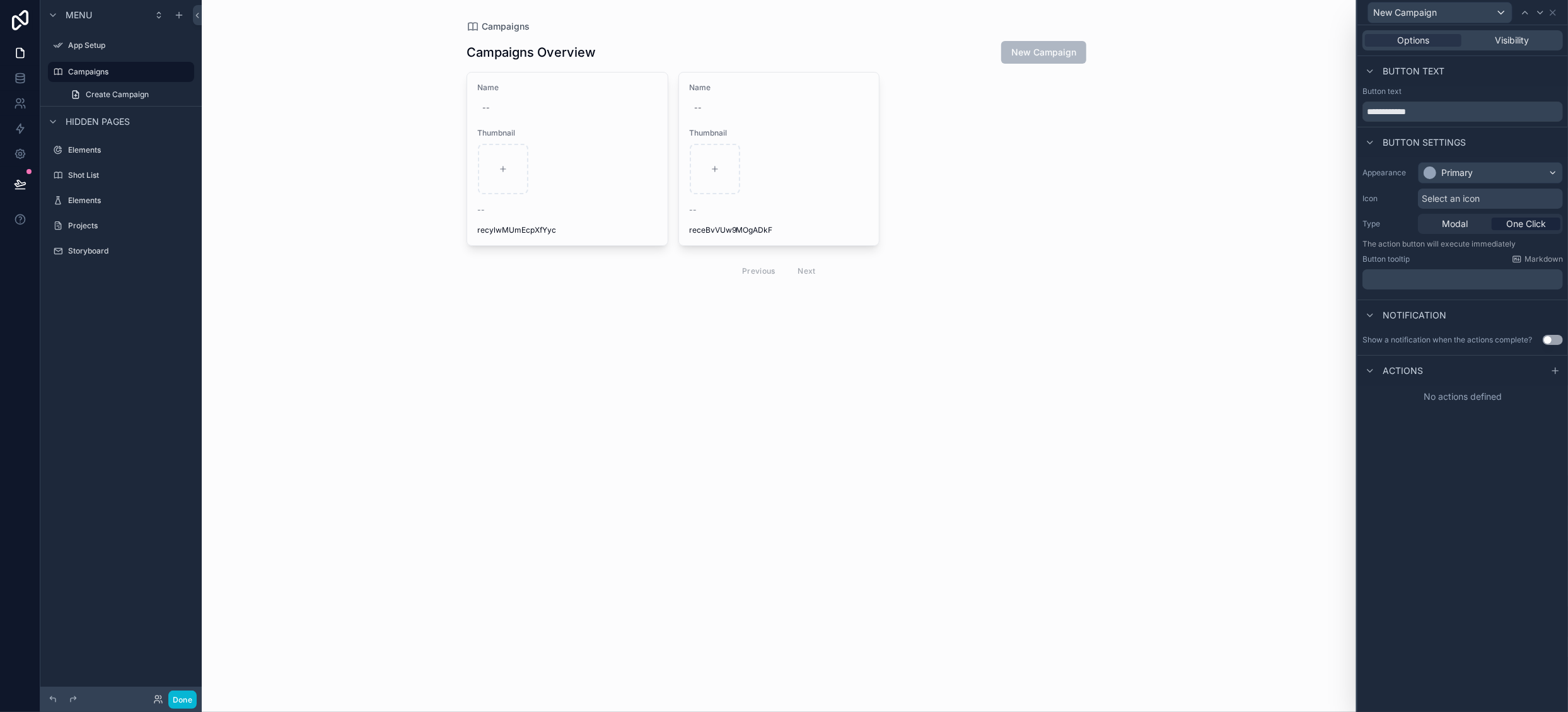
click at [1553, 17] on div "New Campaign" at bounding box center [1463, 12] width 201 height 25
click at [1552, 11] on icon at bounding box center [1553, 13] width 10 height 10
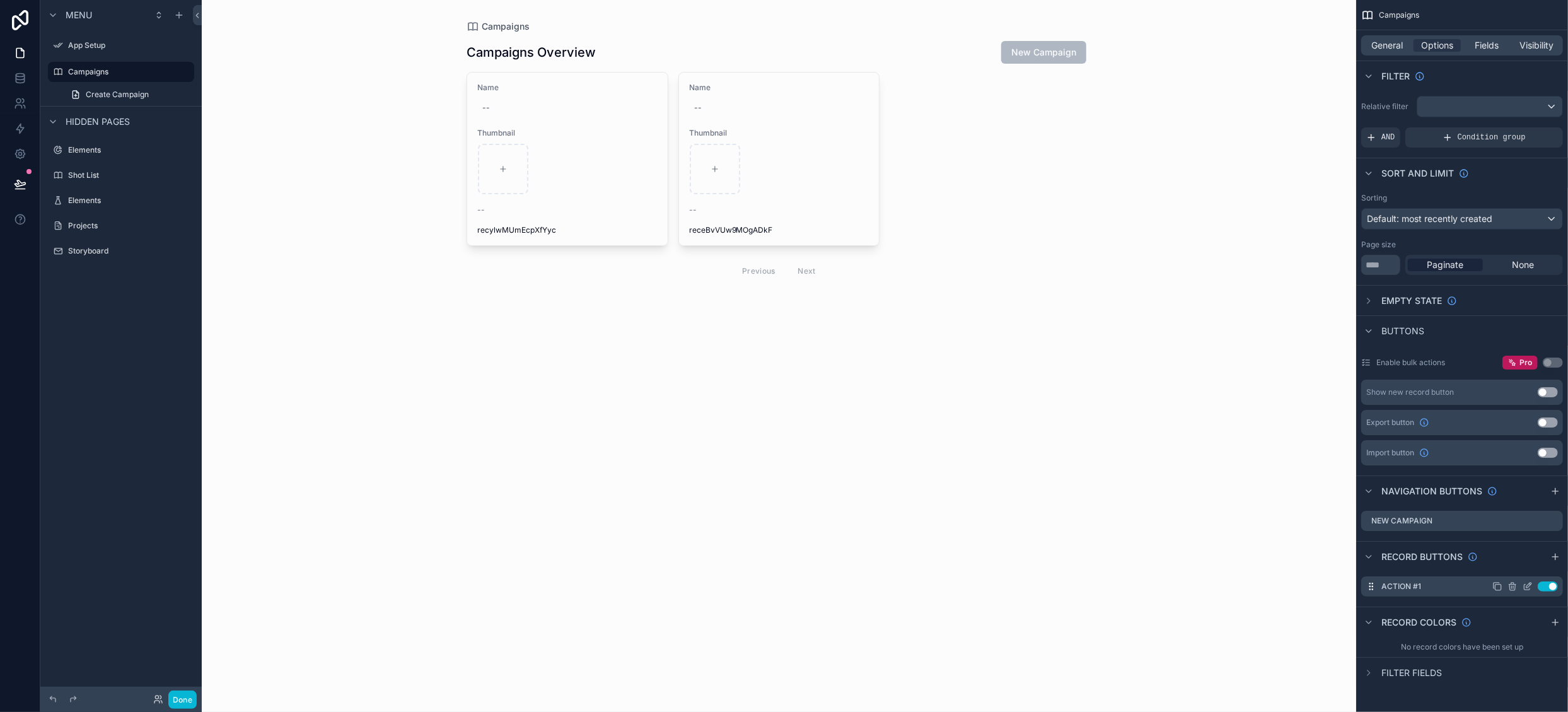
click at [1528, 585] on icon "scrollable content" at bounding box center [1527, 587] width 10 height 10
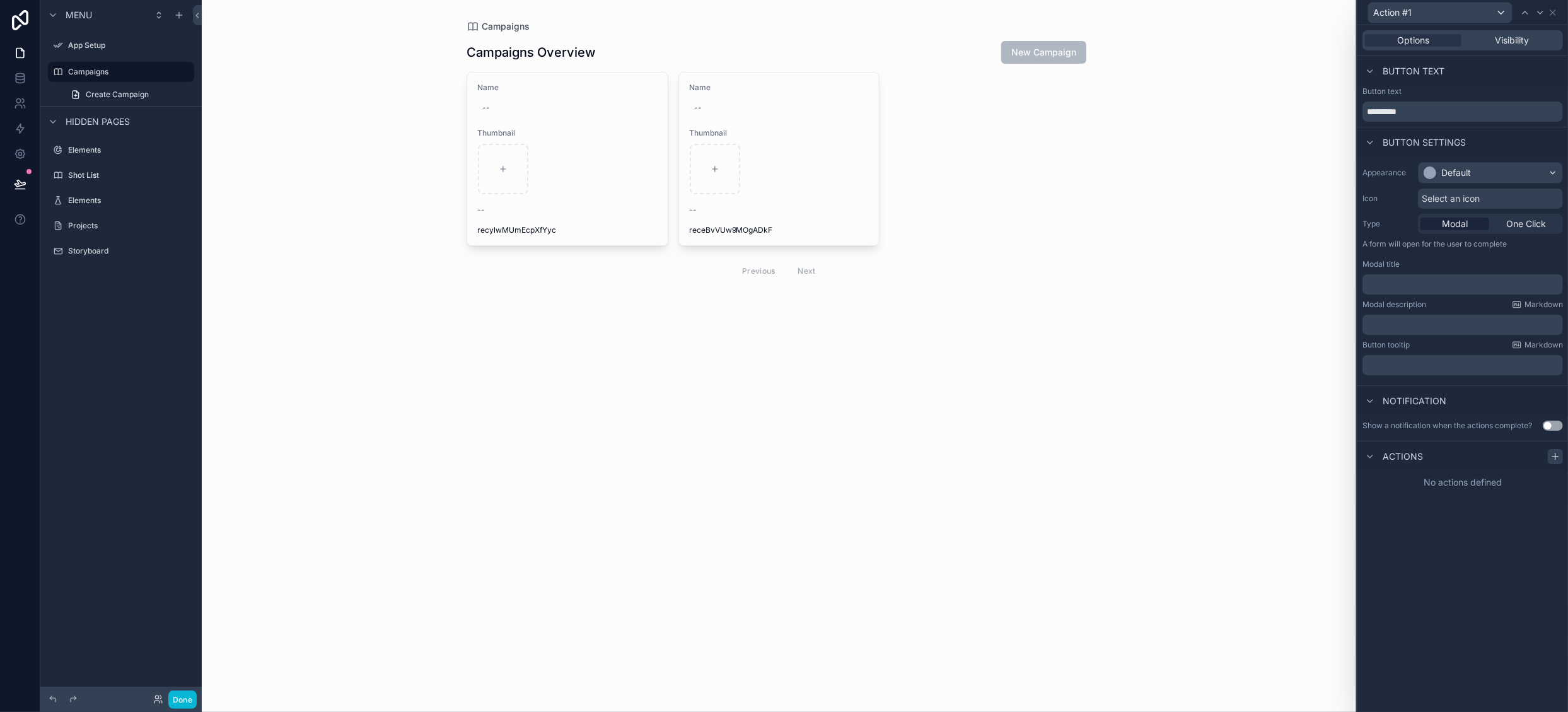
click at [1551, 455] on icon at bounding box center [1555, 457] width 10 height 10
click at [1488, 508] on div "Select a type" at bounding box center [1462, 507] width 189 height 20
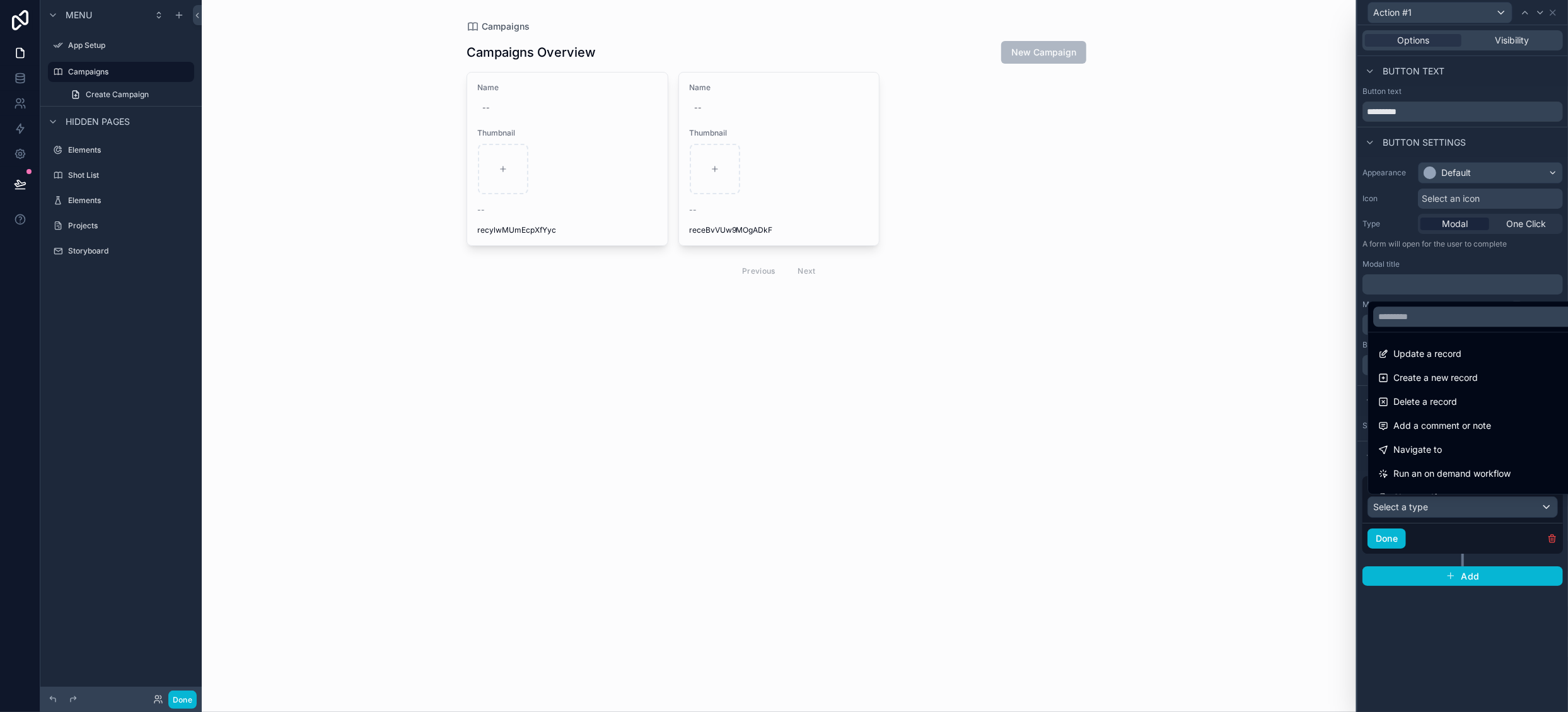
click at [1448, 618] on div at bounding box center [1463, 356] width 211 height 712
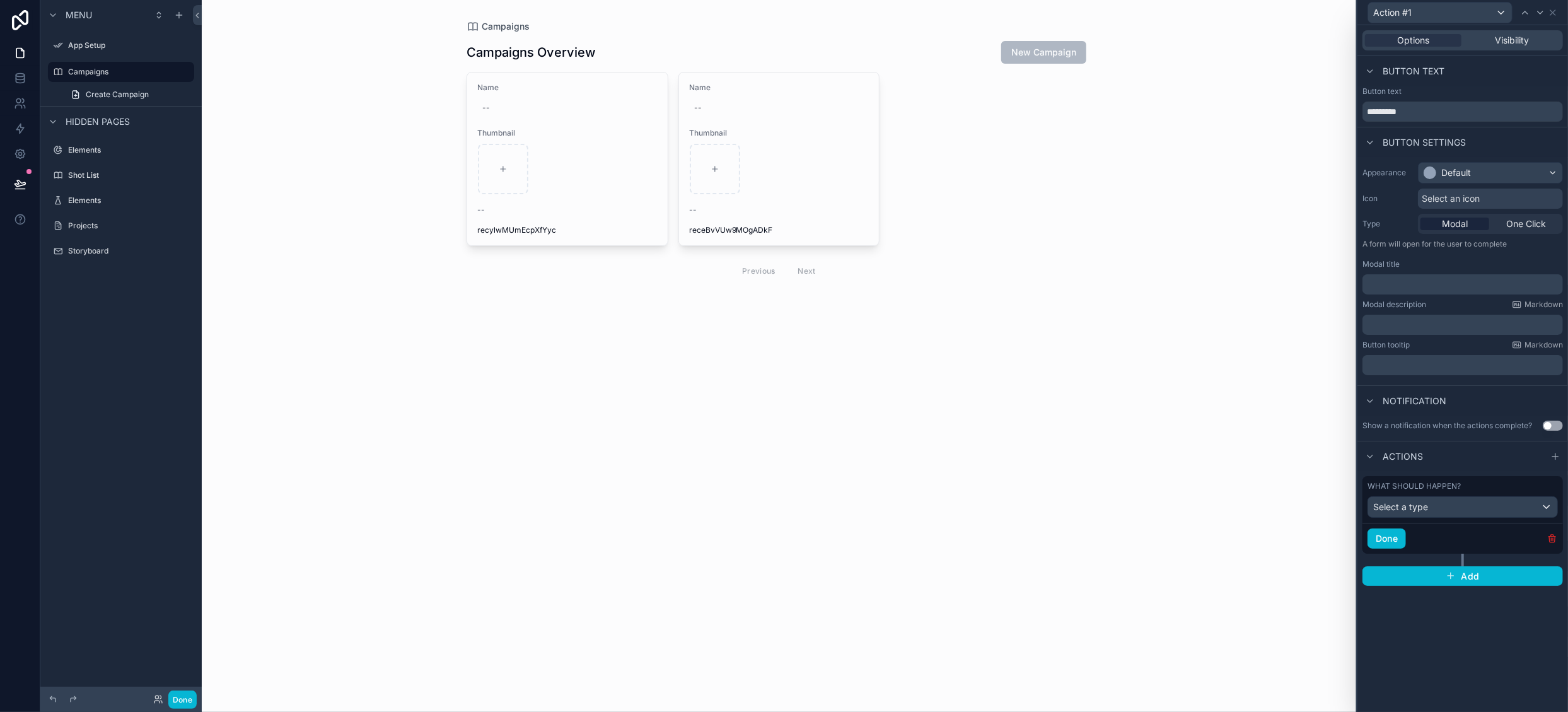
click at [1550, 537] on icon "button" at bounding box center [1552, 538] width 6 height 6
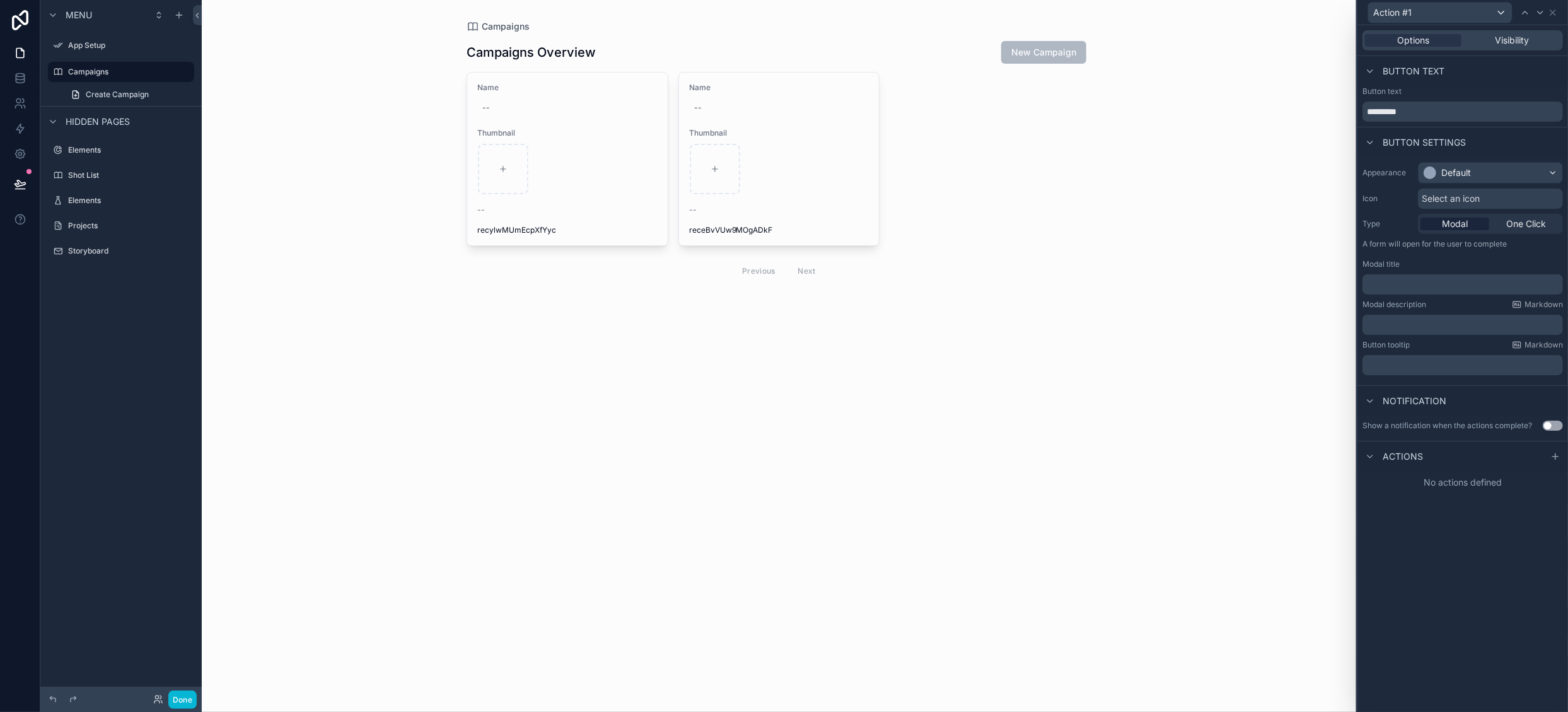
click at [816, 361] on div "Campaigns Campaigns Overview New Campaign Name -- Thumbnail -- recylwMUmEcpXfYy…" at bounding box center [779, 356] width 1154 height 712
click at [1553, 13] on icon at bounding box center [1553, 13] width 5 height 5
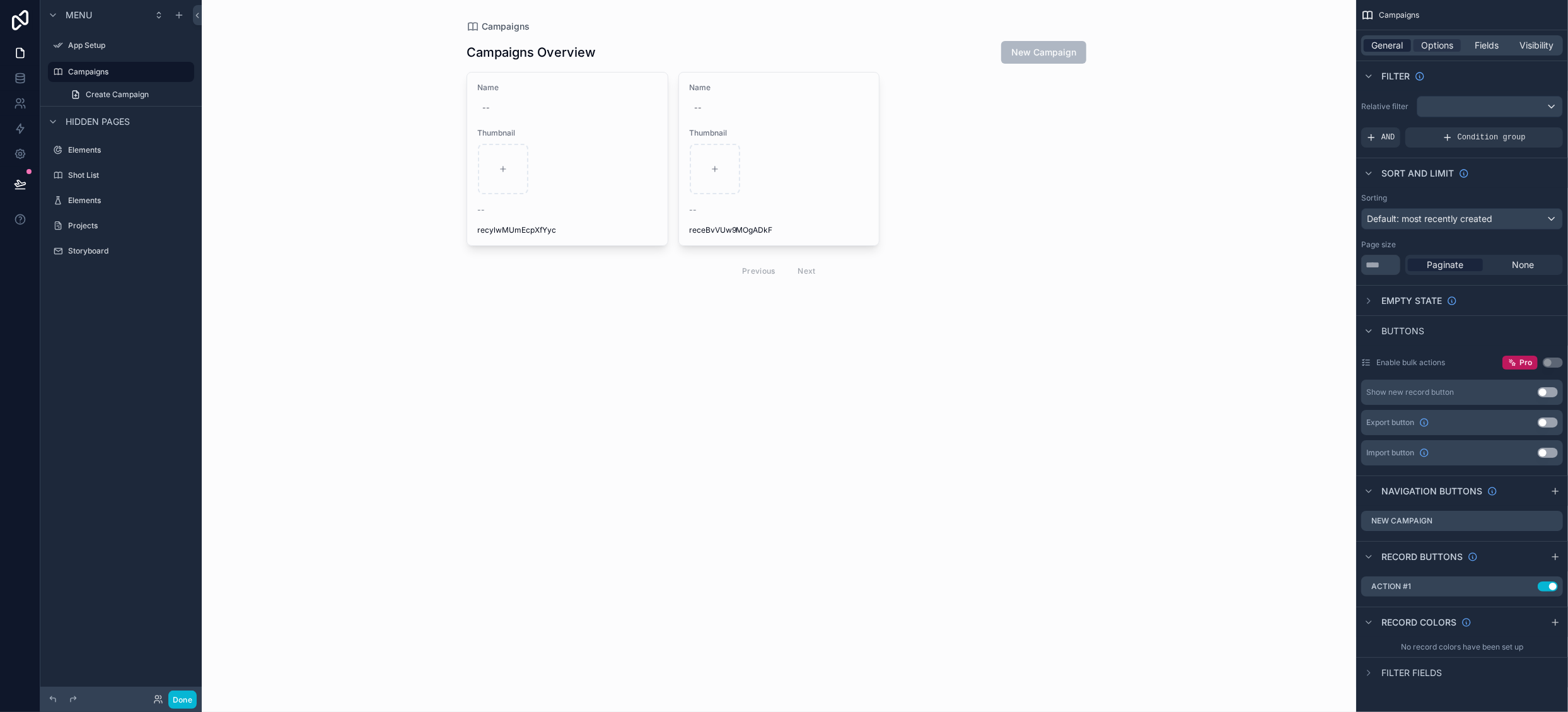
click at [1396, 39] on span "General" at bounding box center [1388, 46] width 32 height 13
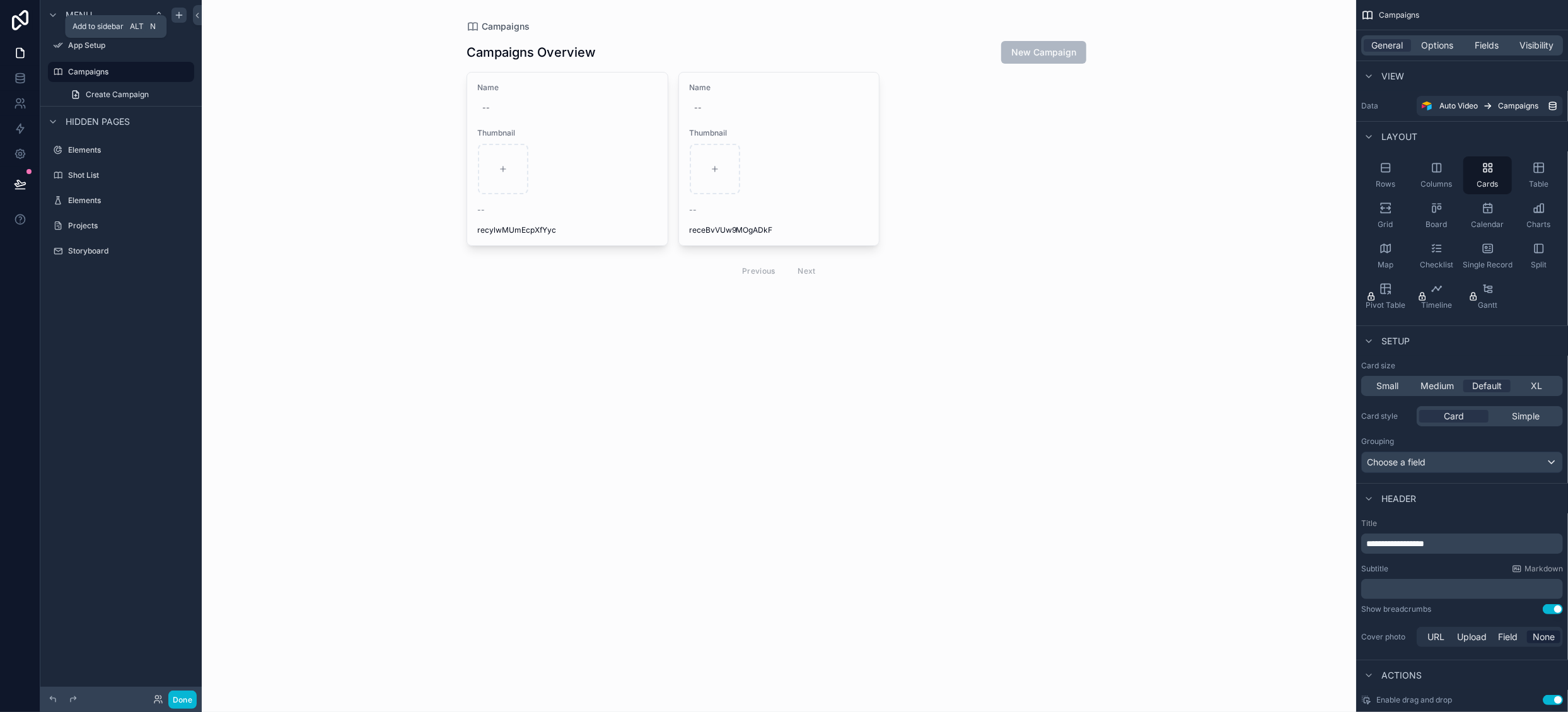
click at [179, 19] on icon "scrollable content" at bounding box center [179, 15] width 10 height 10
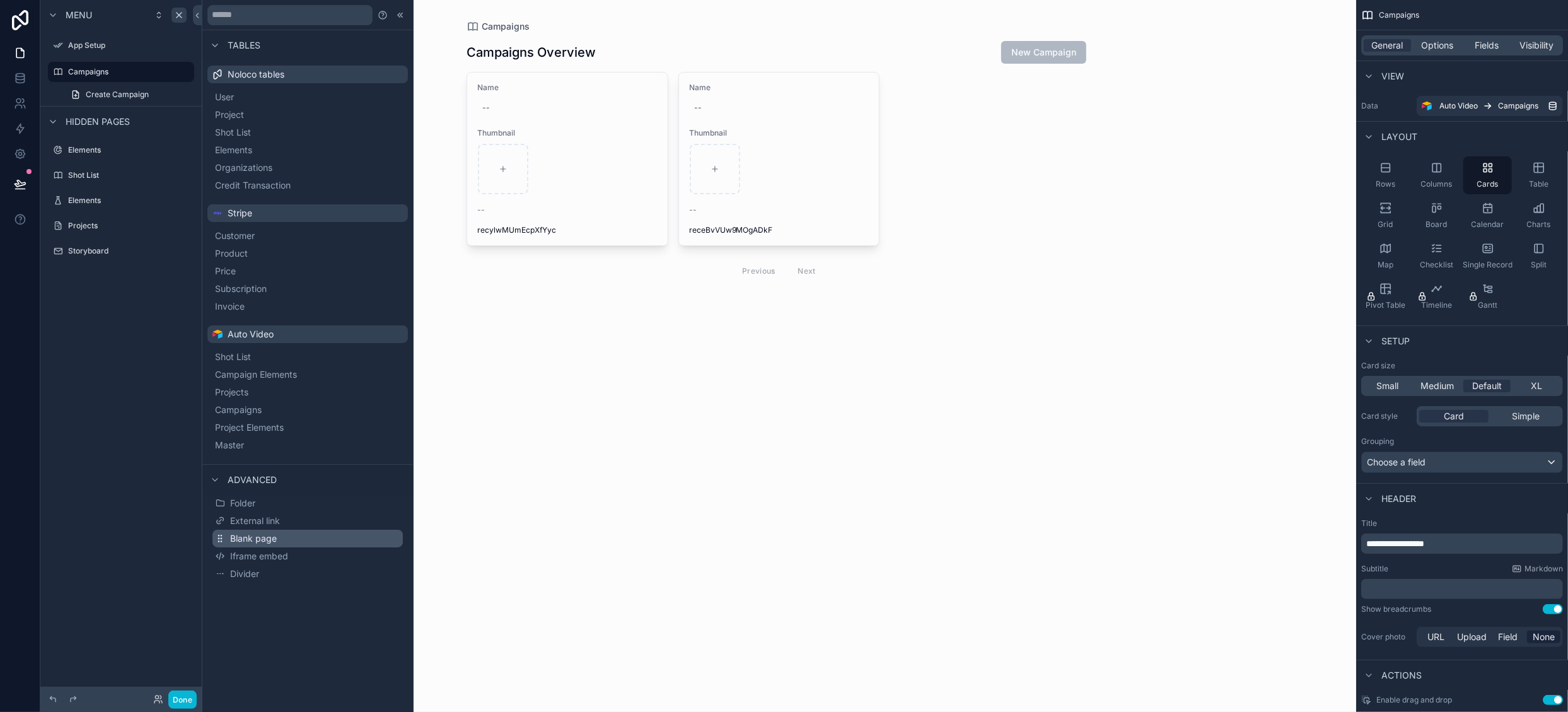
click at [260, 538] on span "Blank page" at bounding box center [253, 538] width 47 height 13
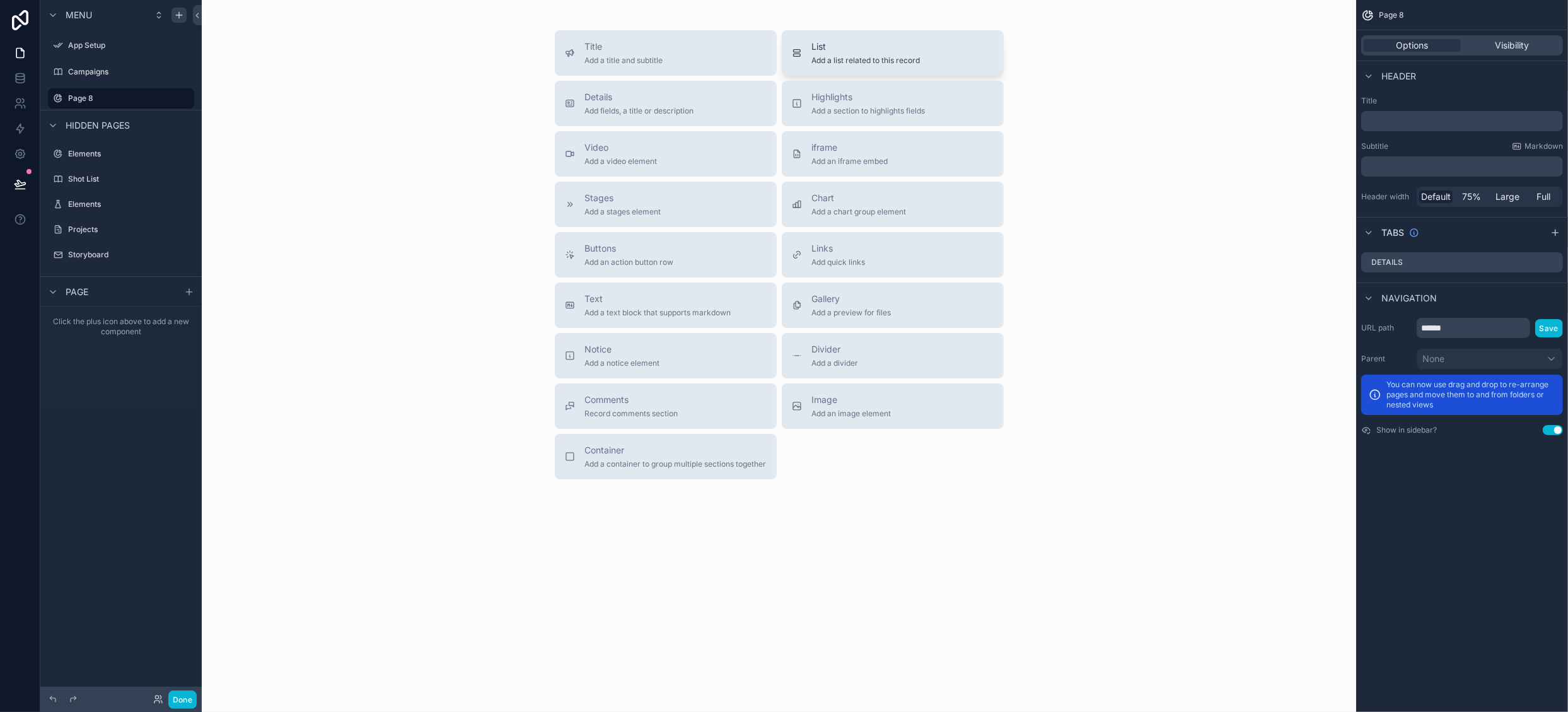
click at [849, 56] on span "Add a list related to this record" at bounding box center [866, 61] width 108 height 10
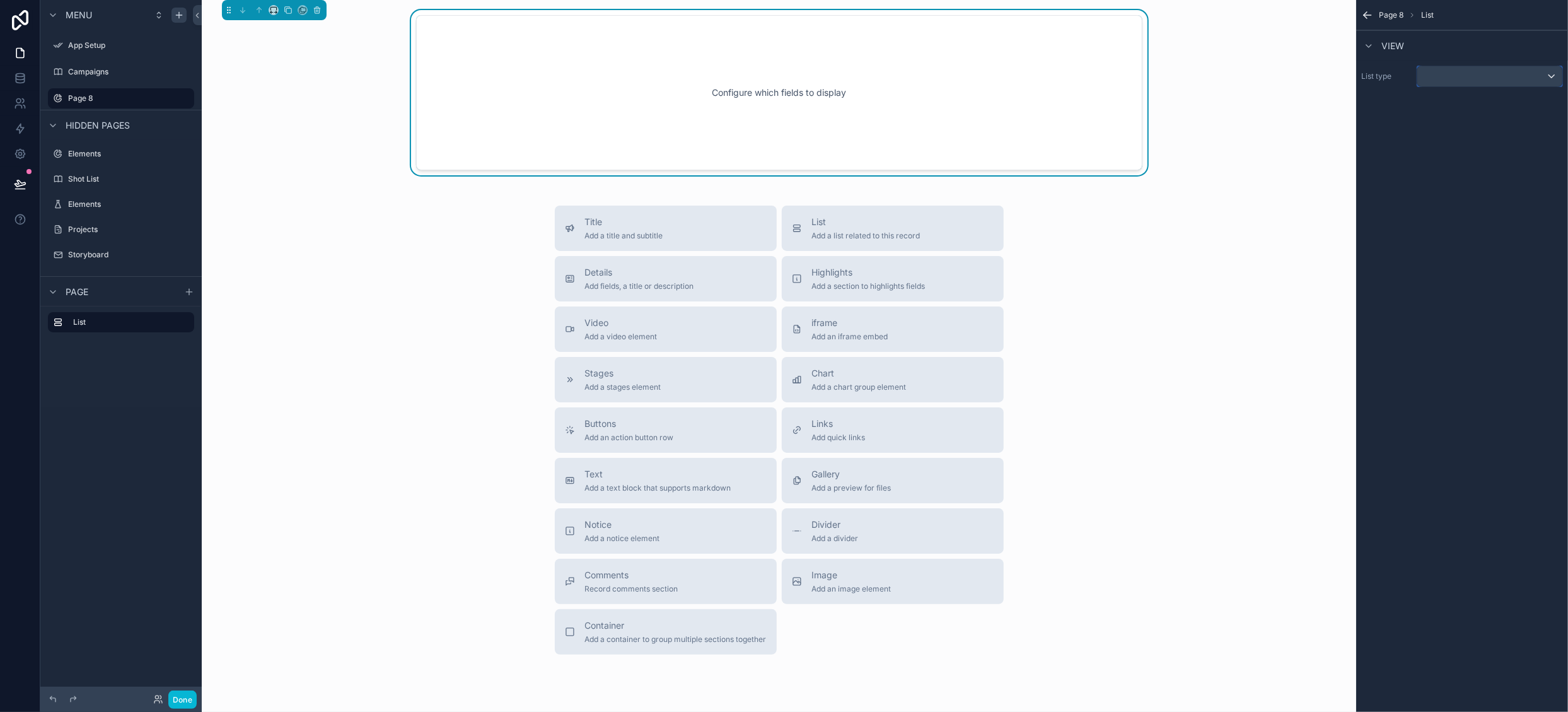
click at [1459, 75] on div "scrollable content" at bounding box center [1489, 77] width 145 height 20
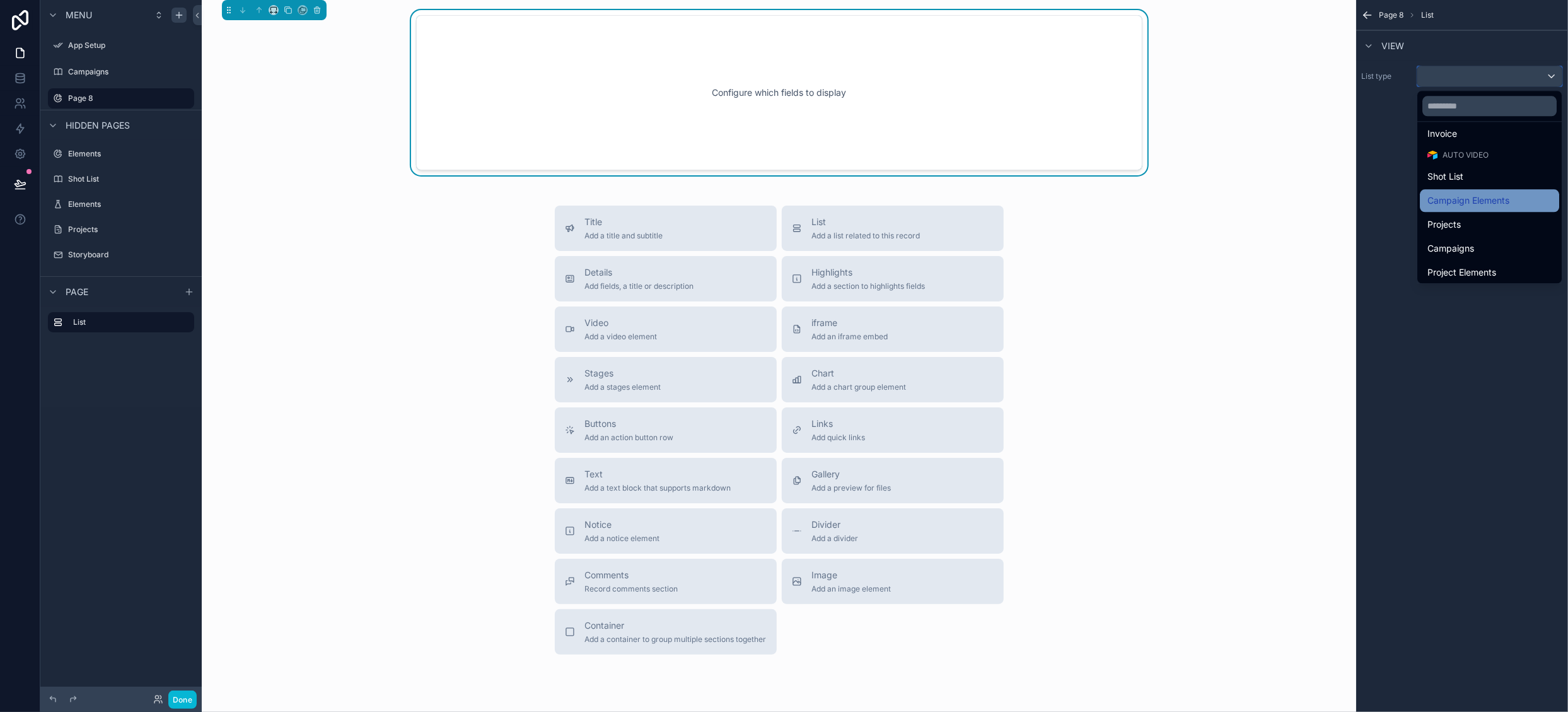
scroll to position [314, 0]
click at [1497, 221] on div "Campaigns" at bounding box center [1489, 222] width 124 height 15
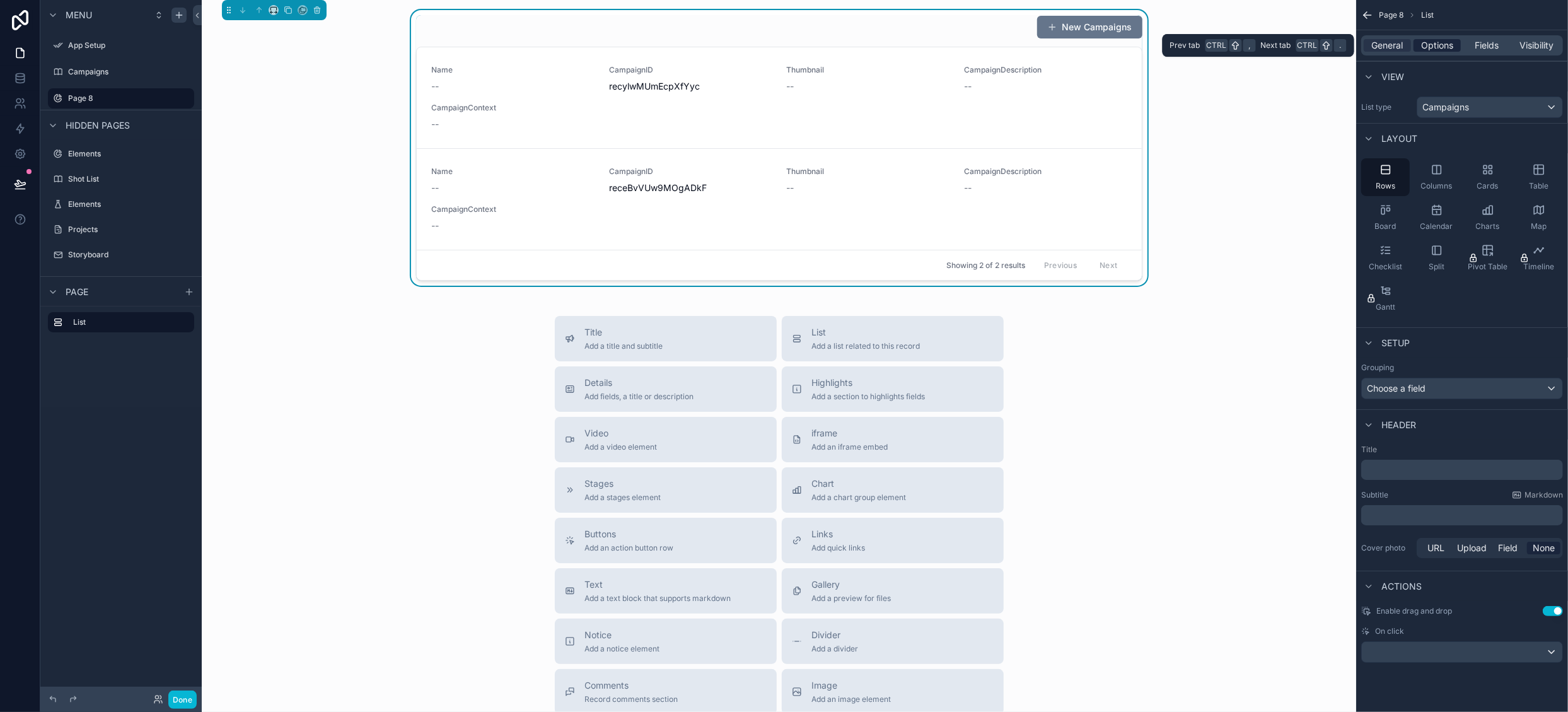
click at [1445, 45] on span "Options" at bounding box center [1437, 46] width 32 height 13
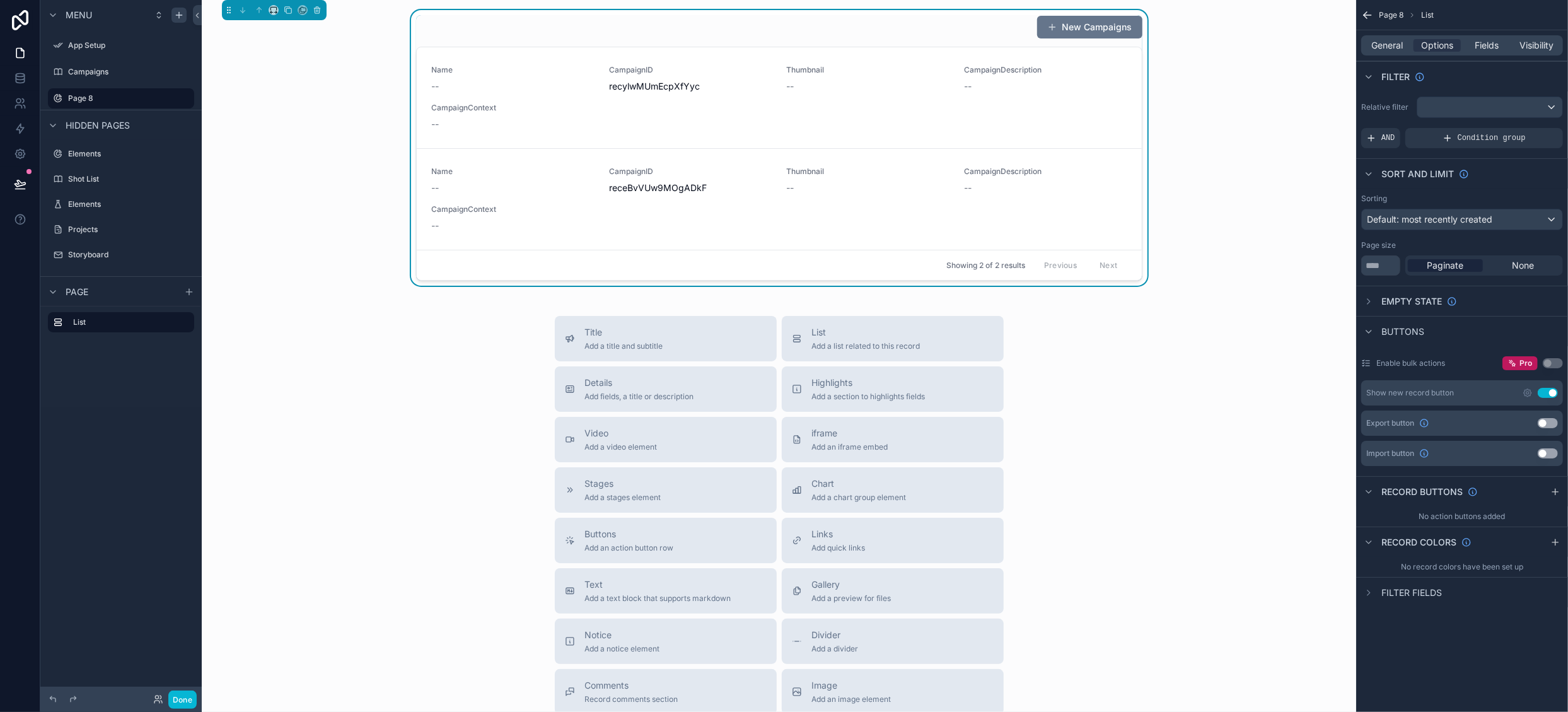
click at [1545, 393] on button "Use setting" at bounding box center [1548, 393] width 20 height 10
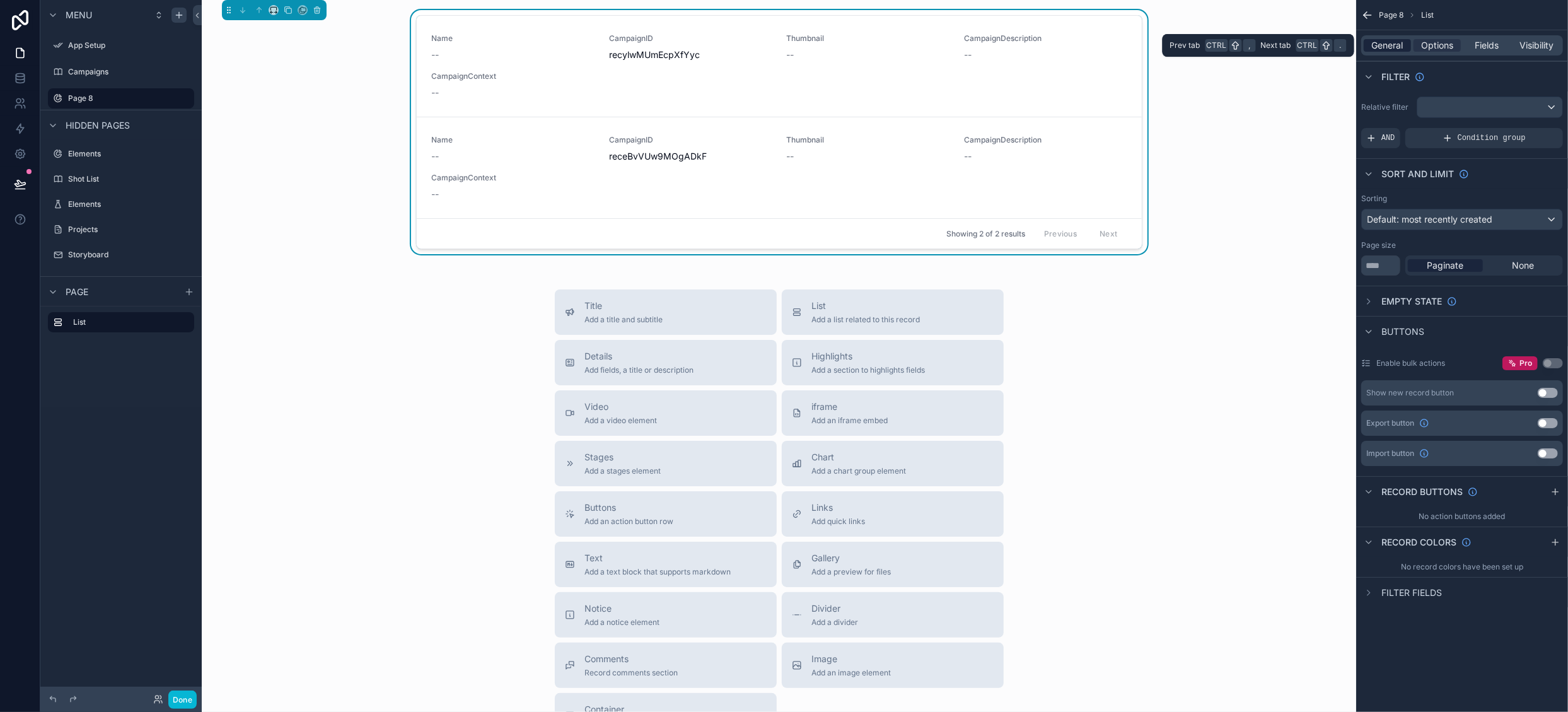
click at [1399, 48] on span "General" at bounding box center [1388, 46] width 32 height 13
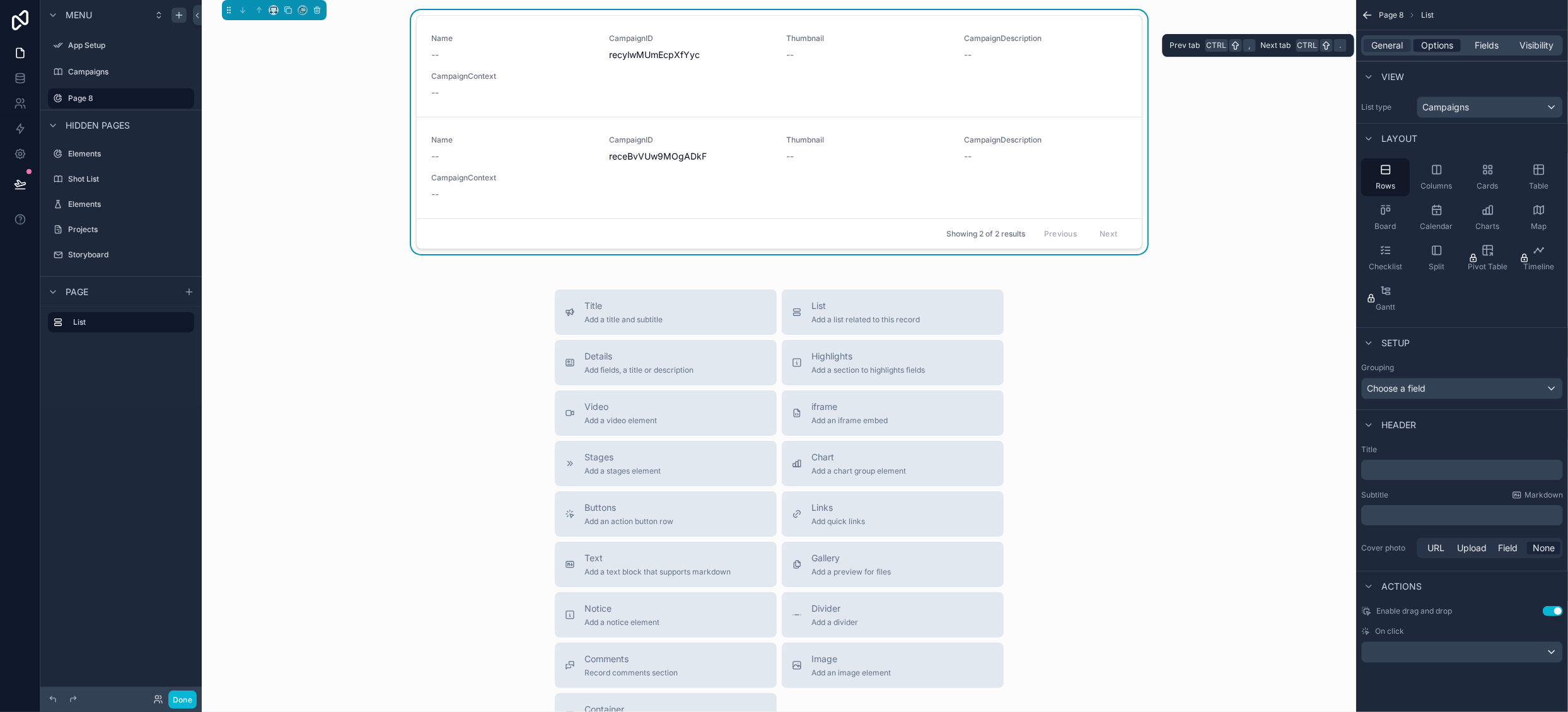
click at [1426, 47] on span "Options" at bounding box center [1437, 46] width 32 height 13
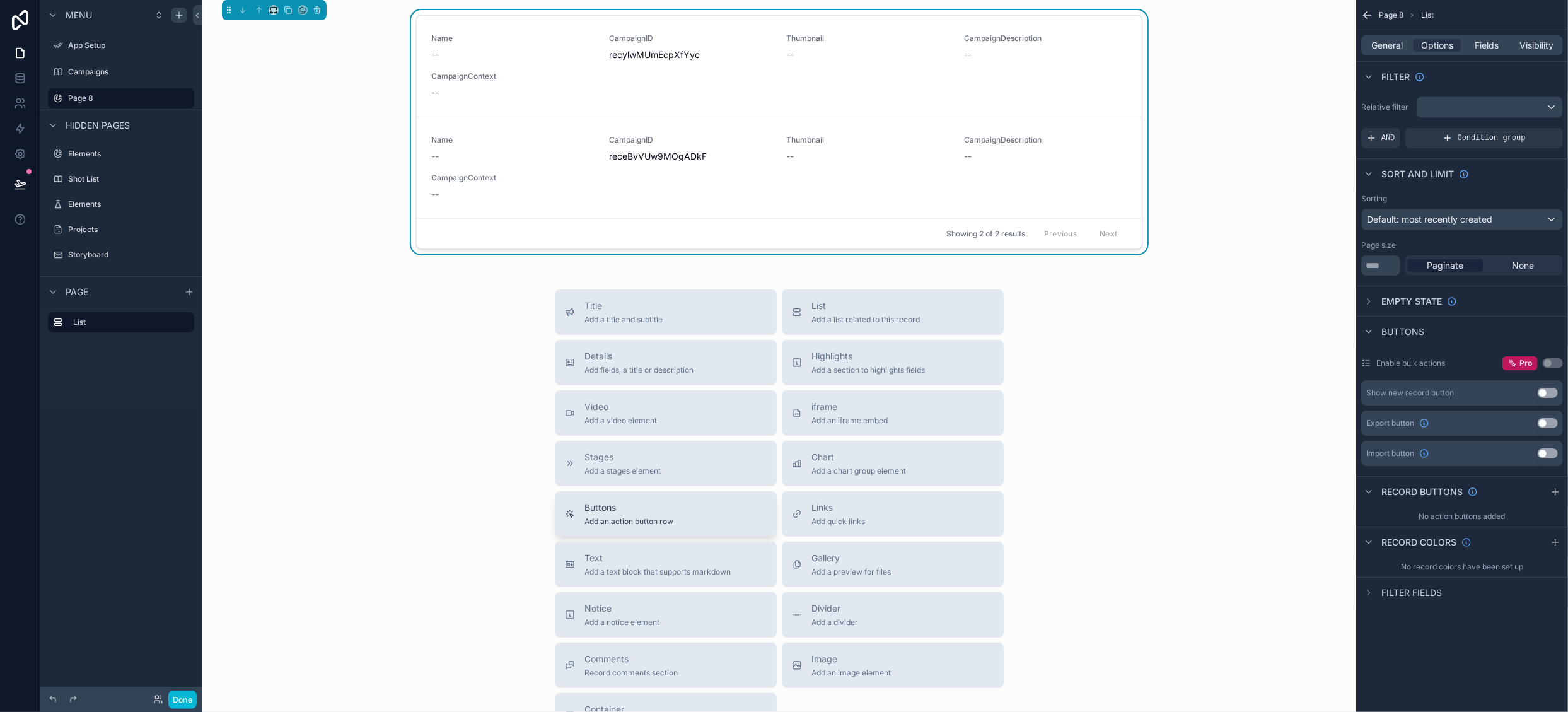
click at [649, 518] on span "Add an action button row" at bounding box center [629, 521] width 89 height 10
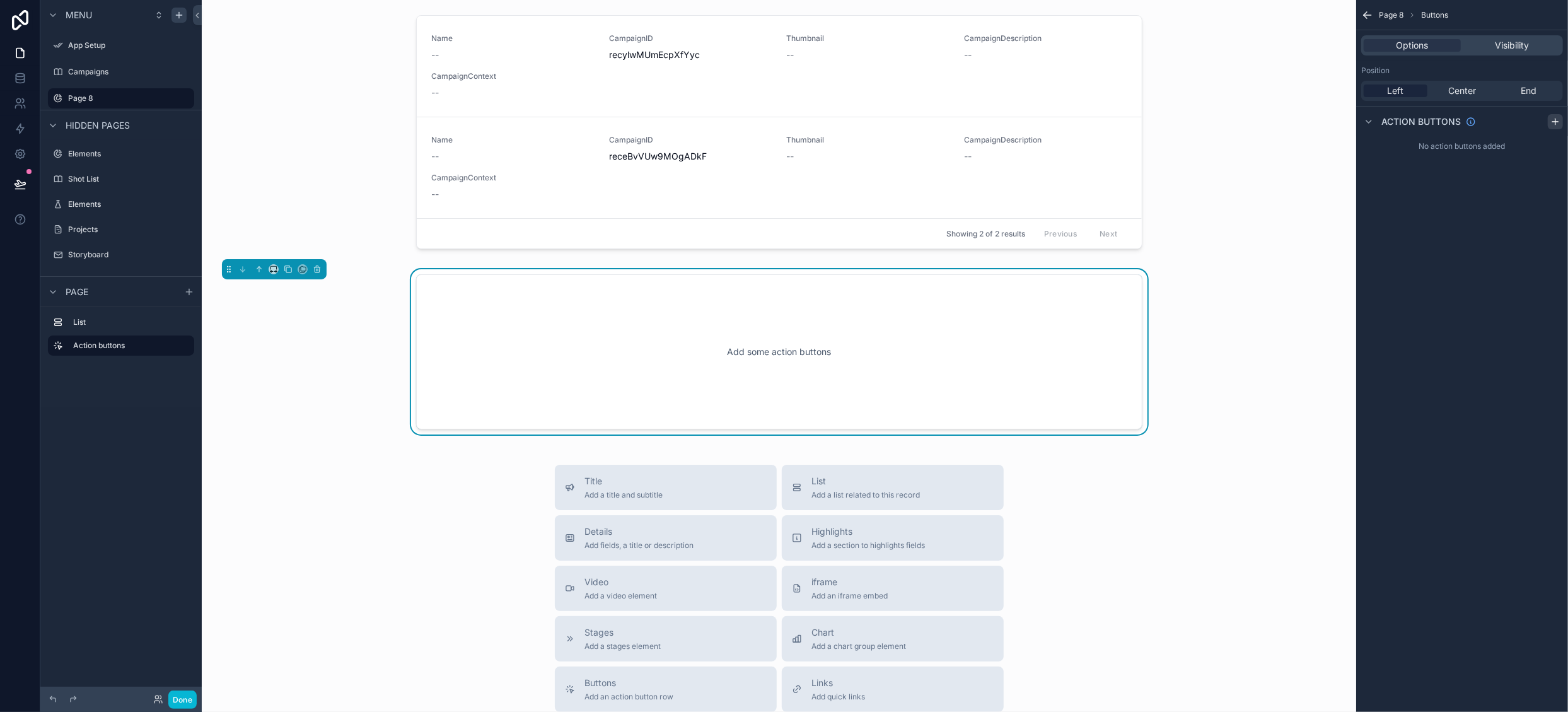
click at [1559, 123] on icon "scrollable content" at bounding box center [1555, 122] width 10 height 10
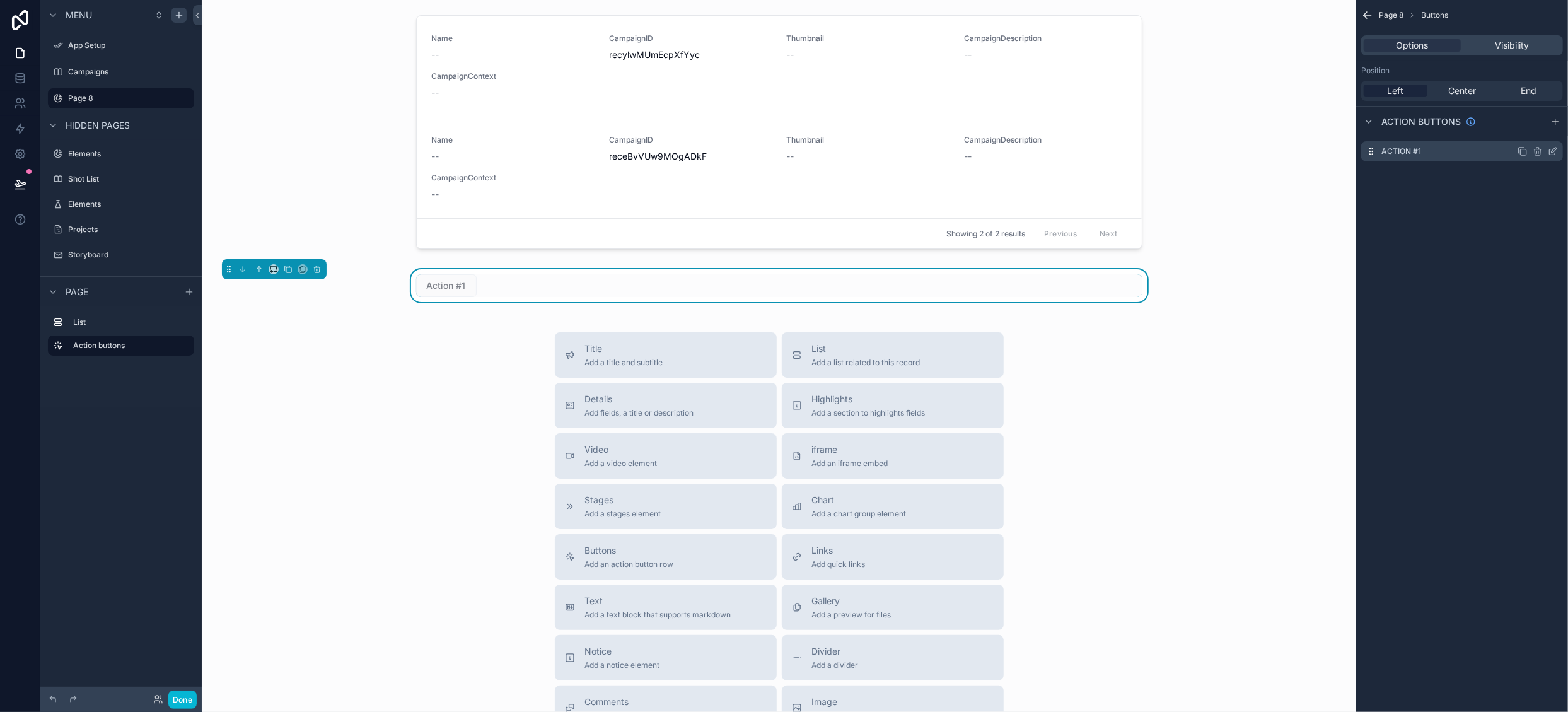
click at [1555, 148] on icon "scrollable content" at bounding box center [1555, 149] width 1 height 1
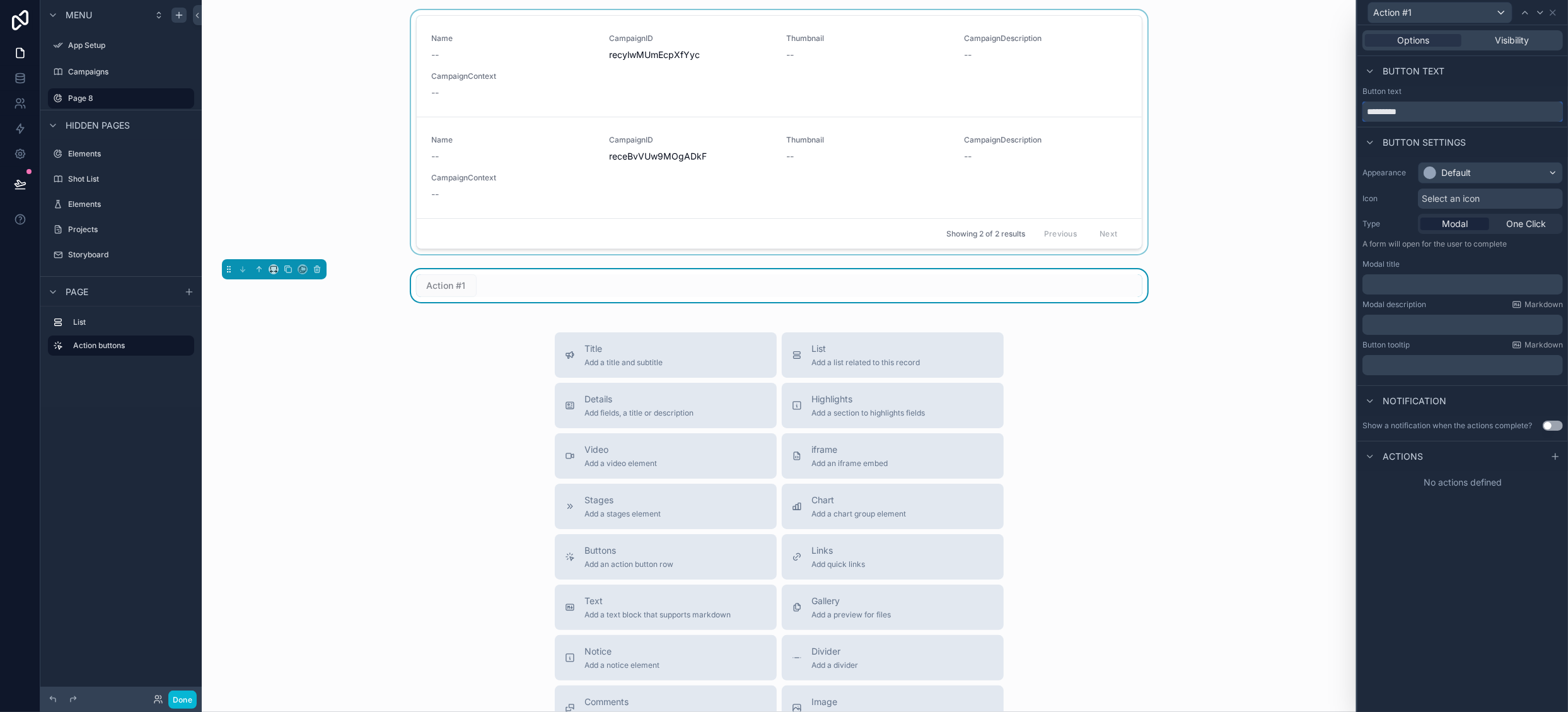
drag, startPoint x: 1448, startPoint y: 110, endPoint x: 1236, endPoint y: 111, distance: 212.0
click at [1236, 111] on div "Action #1 Options Visibility Button text Button text ********* Button settings …" at bounding box center [784, 356] width 1568 height 712
type input "**********"
click at [1479, 171] on div "Default" at bounding box center [1490, 173] width 144 height 20
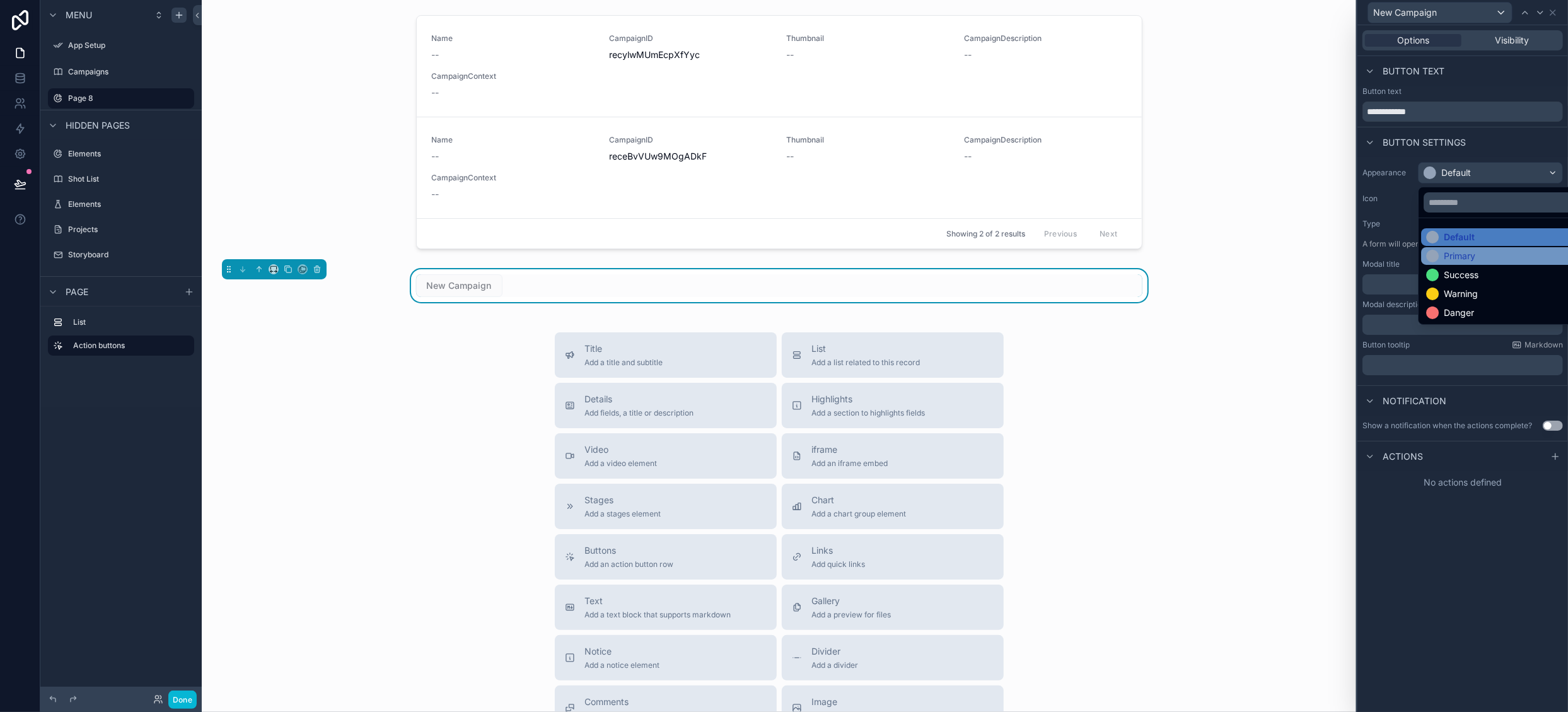
click at [1466, 248] on div "Primary" at bounding box center [1505, 256] width 168 height 18
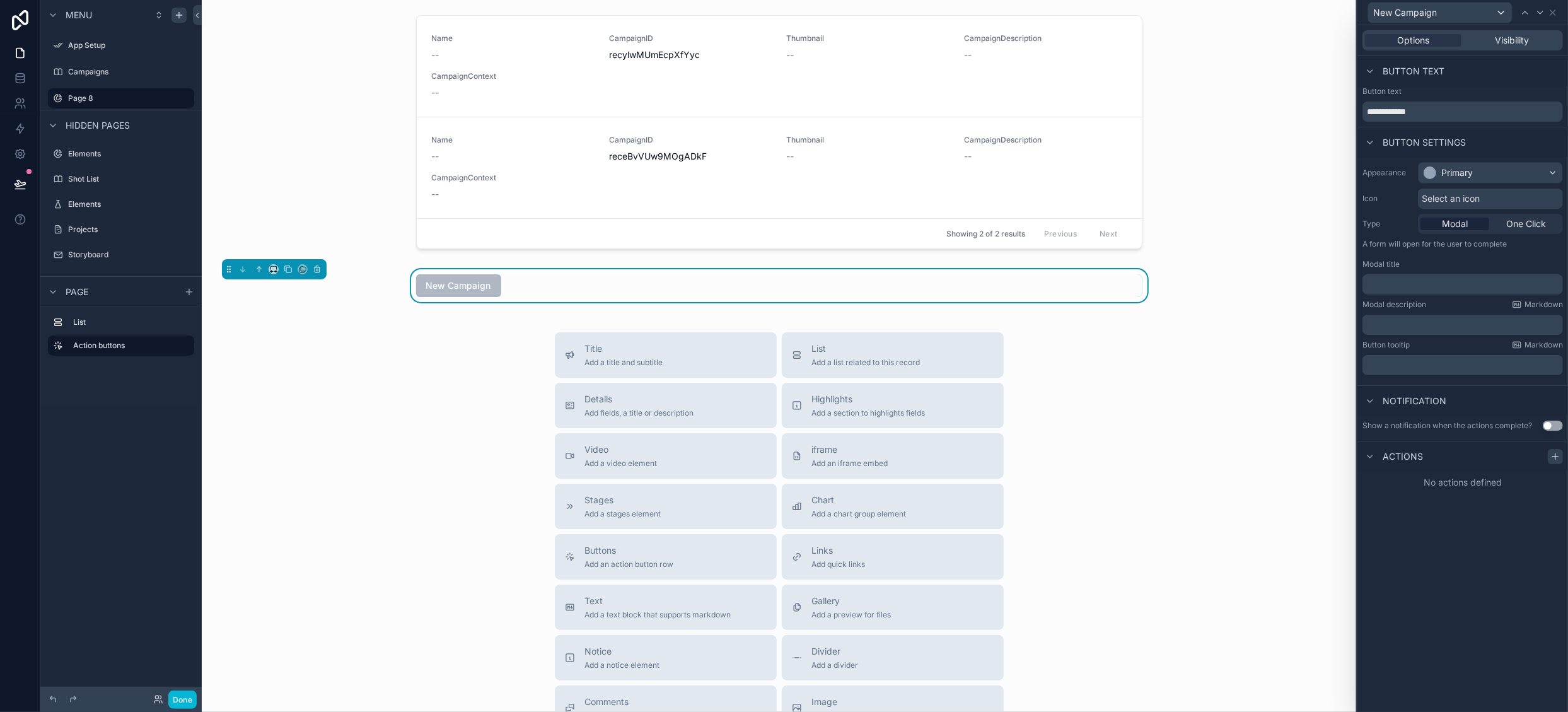
click at [1555, 457] on icon at bounding box center [1555, 456] width 0 height 6
click at [1518, 500] on div "Select a type" at bounding box center [1462, 507] width 189 height 20
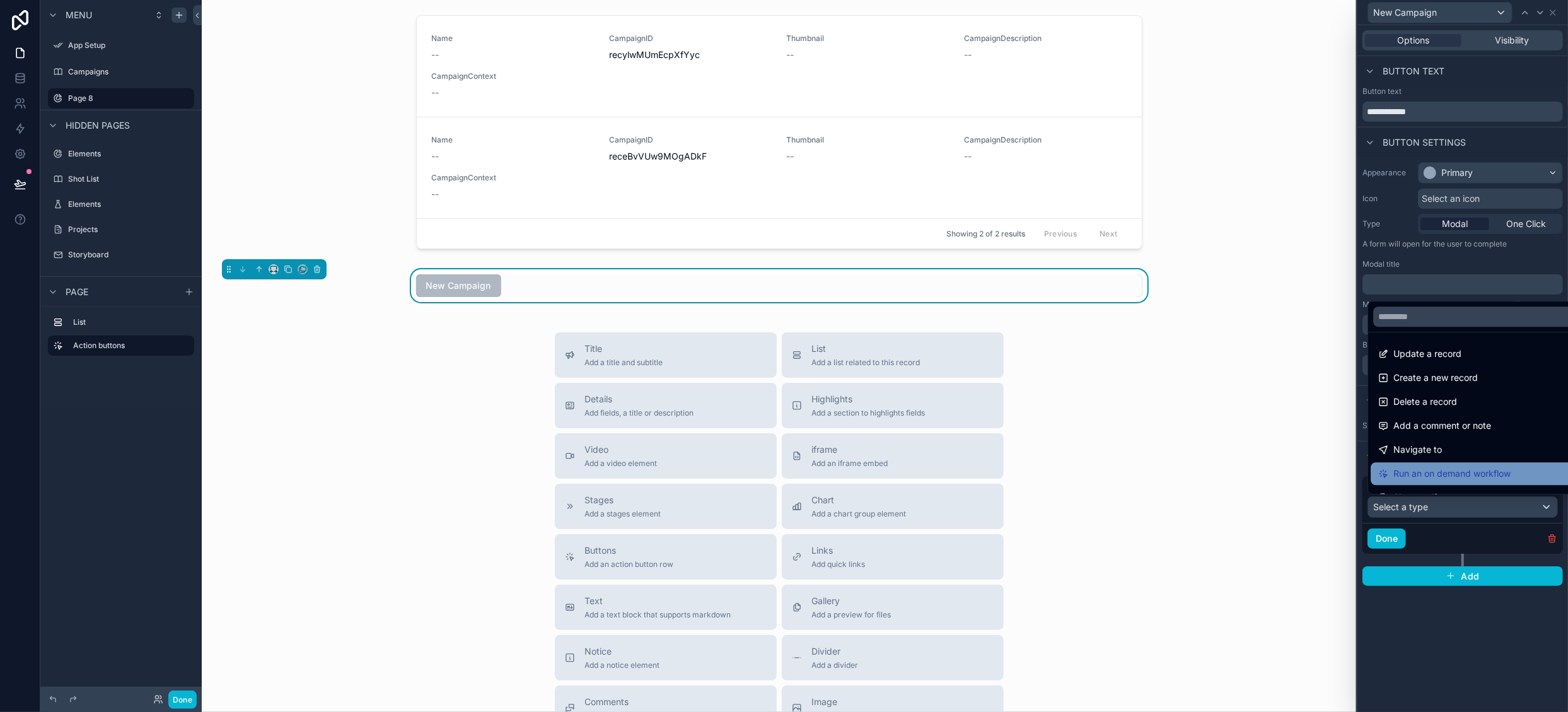
click at [1521, 473] on div "Run an on demand workflow" at bounding box center [1477, 474] width 199 height 15
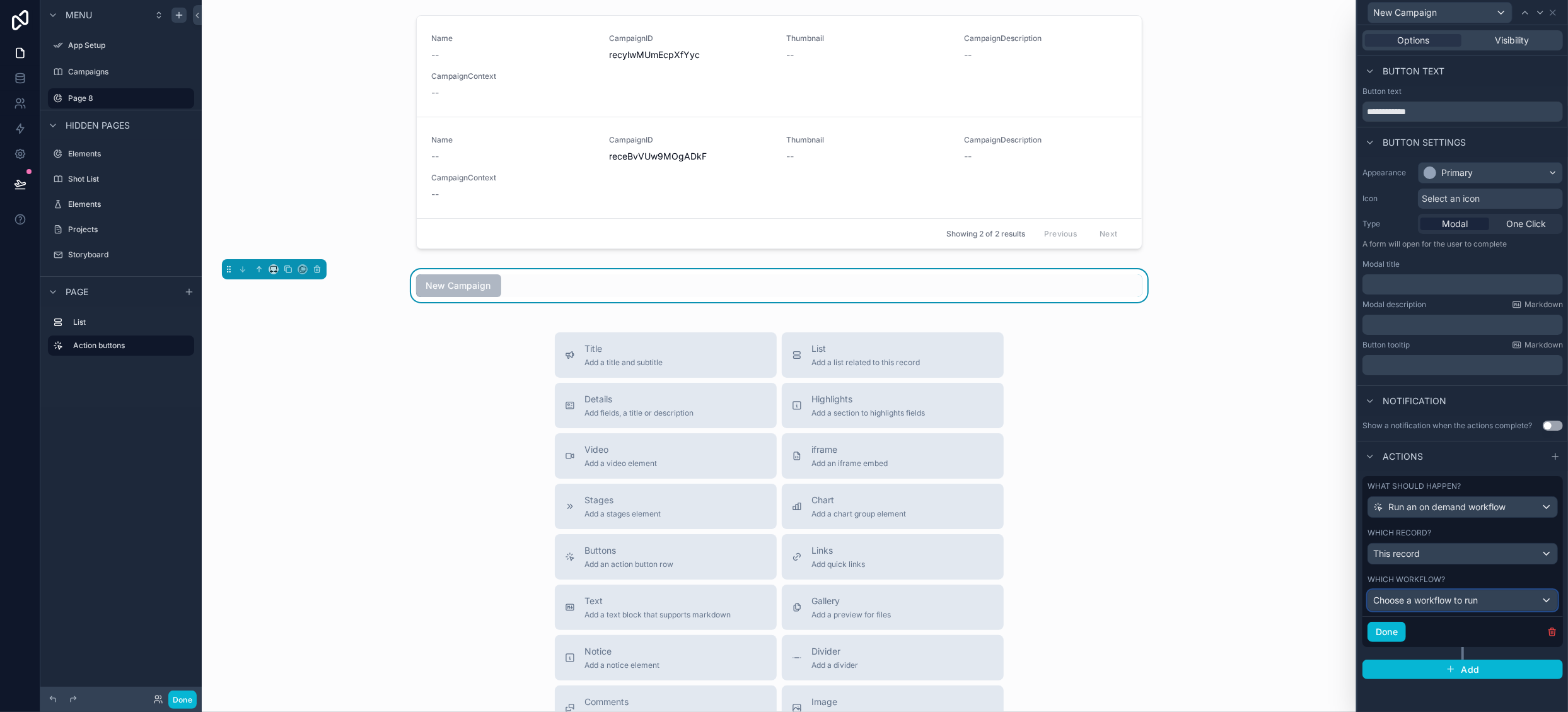
click at [1486, 595] on div "Choose a workflow to run" at bounding box center [1462, 601] width 189 height 20
click at [1487, 575] on div at bounding box center [1463, 356] width 211 height 712
click at [1489, 556] on div "This record" at bounding box center [1462, 554] width 189 height 20
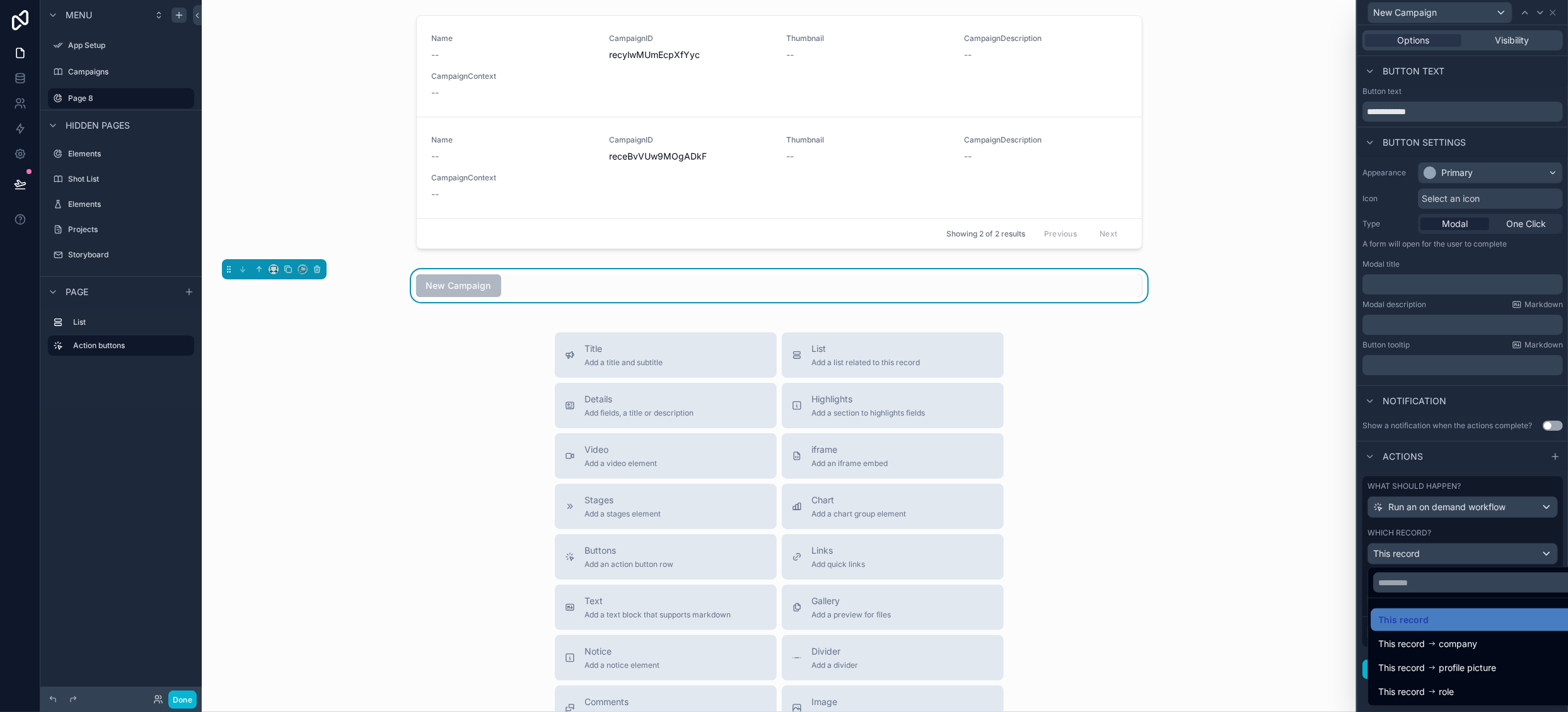
click at [1465, 569] on div at bounding box center [1477, 583] width 218 height 30
click at [1463, 510] on div at bounding box center [1463, 356] width 211 height 712
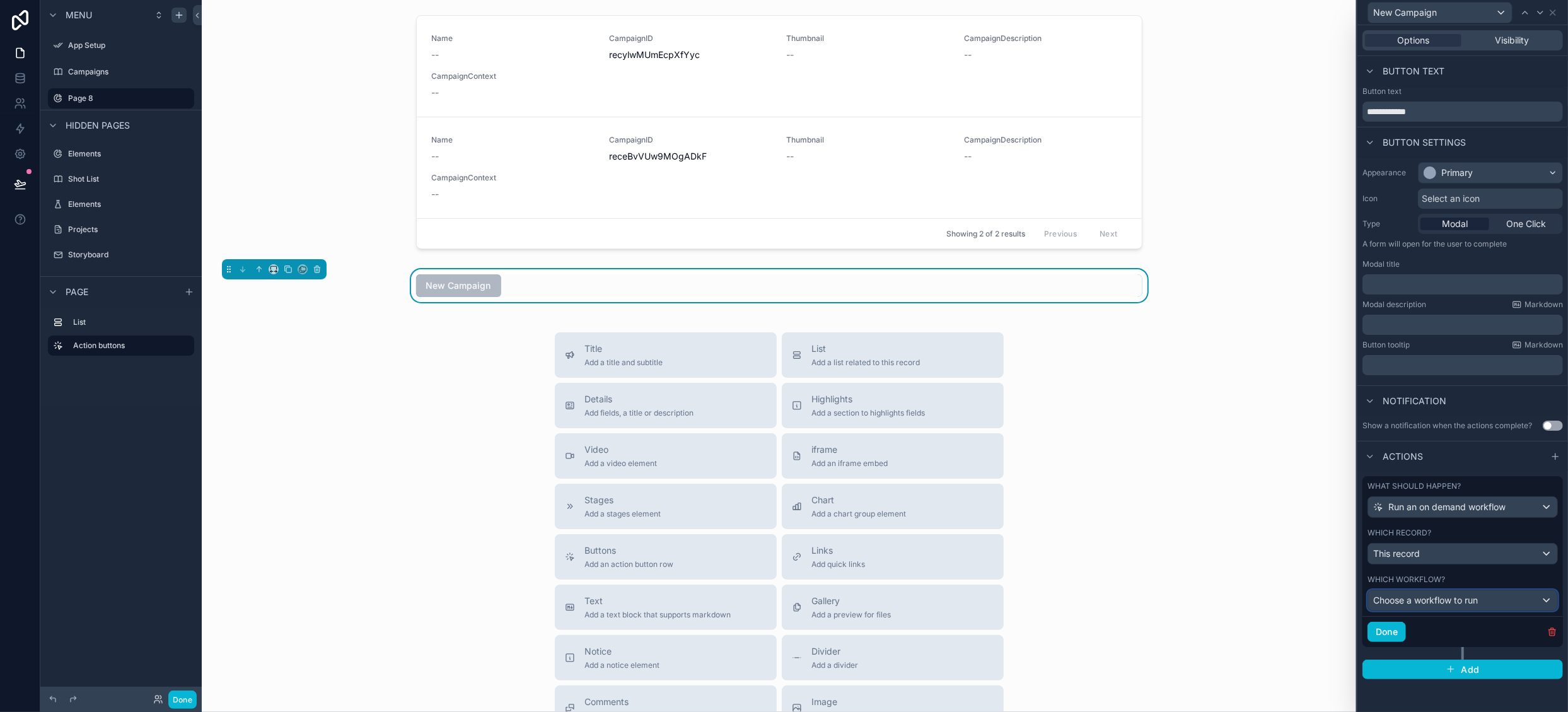
click at [1491, 599] on div "Choose a workflow to run" at bounding box center [1462, 601] width 189 height 20
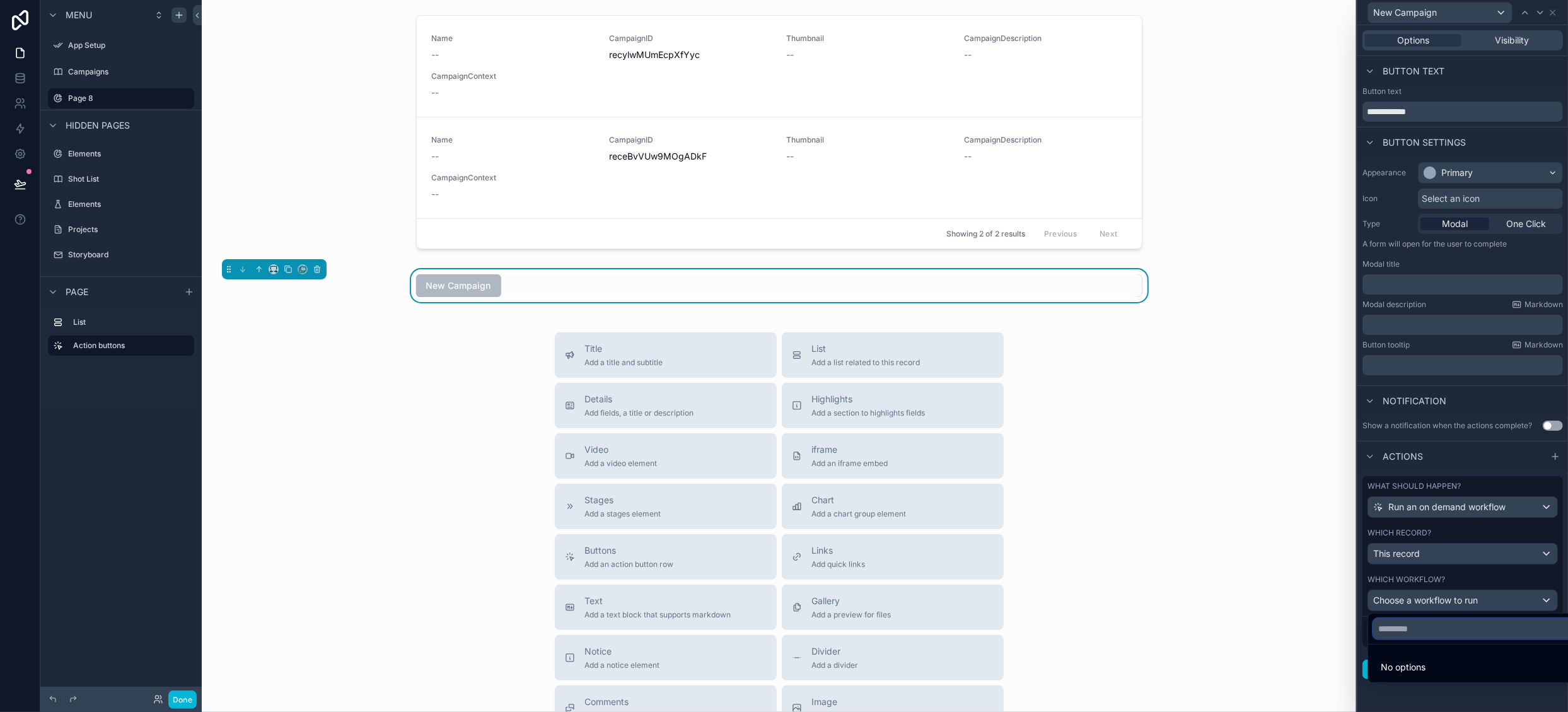
click at [1478, 630] on input "text" at bounding box center [1477, 629] width 209 height 20
click at [1495, 554] on div at bounding box center [1463, 356] width 211 height 712
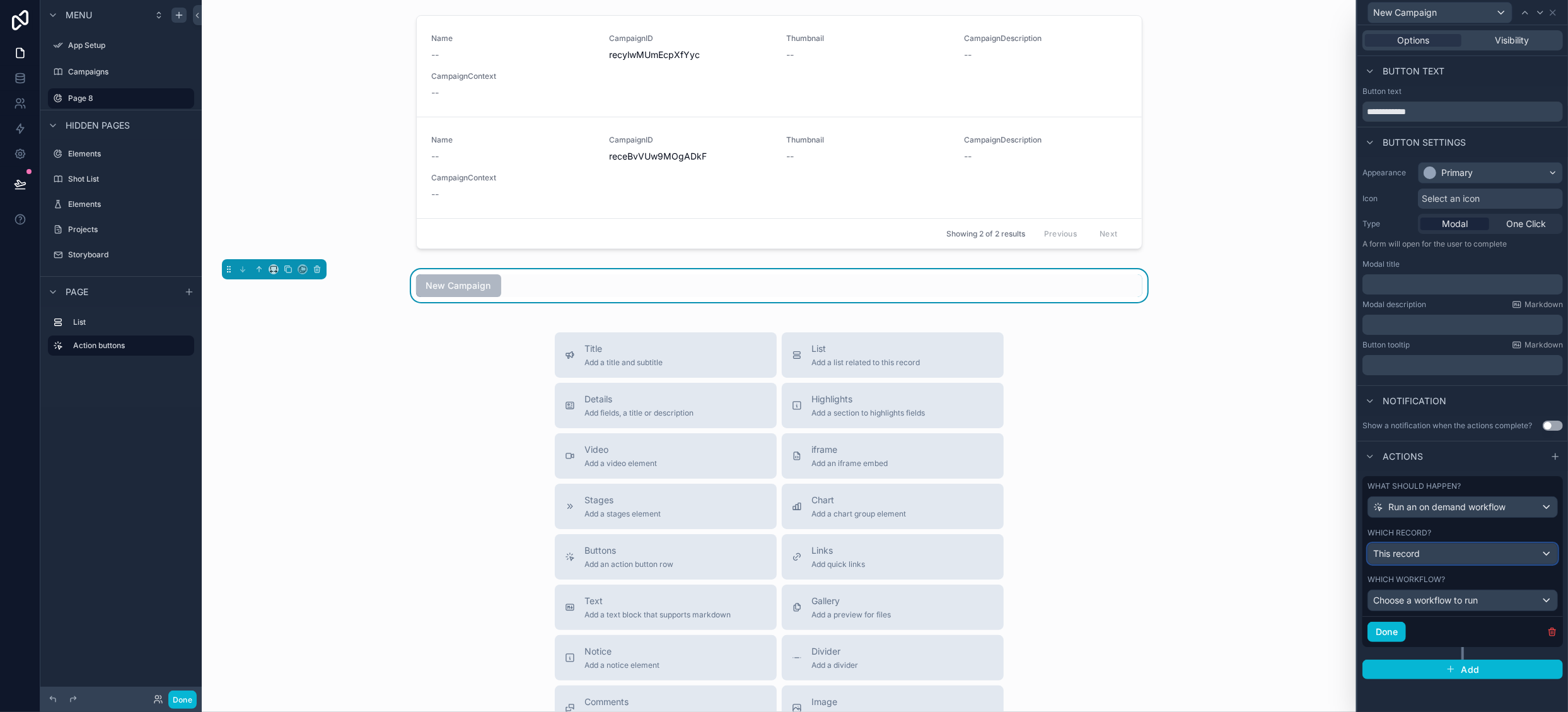
click at [1496, 547] on div "This record" at bounding box center [1462, 554] width 189 height 20
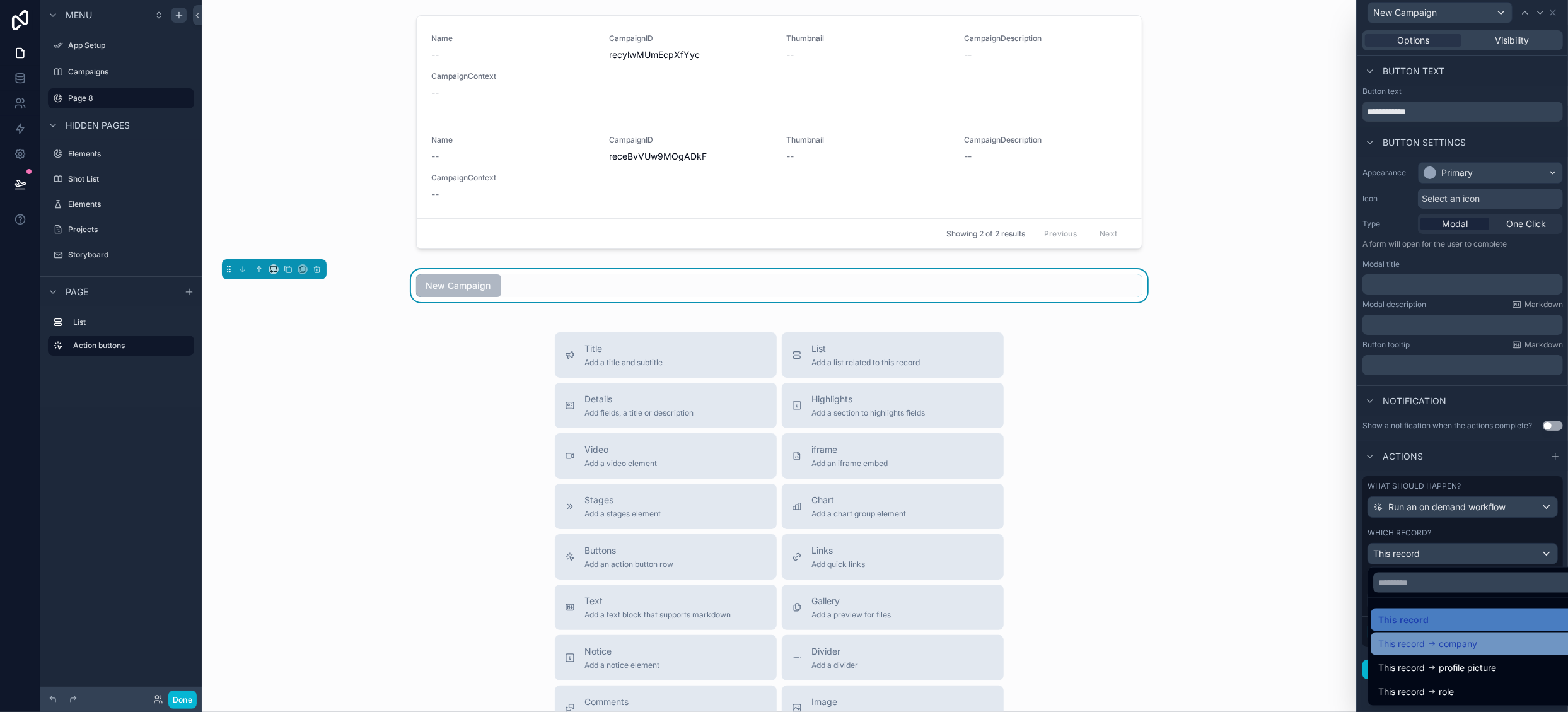
click at [1454, 640] on span "company" at bounding box center [1458, 644] width 39 height 15
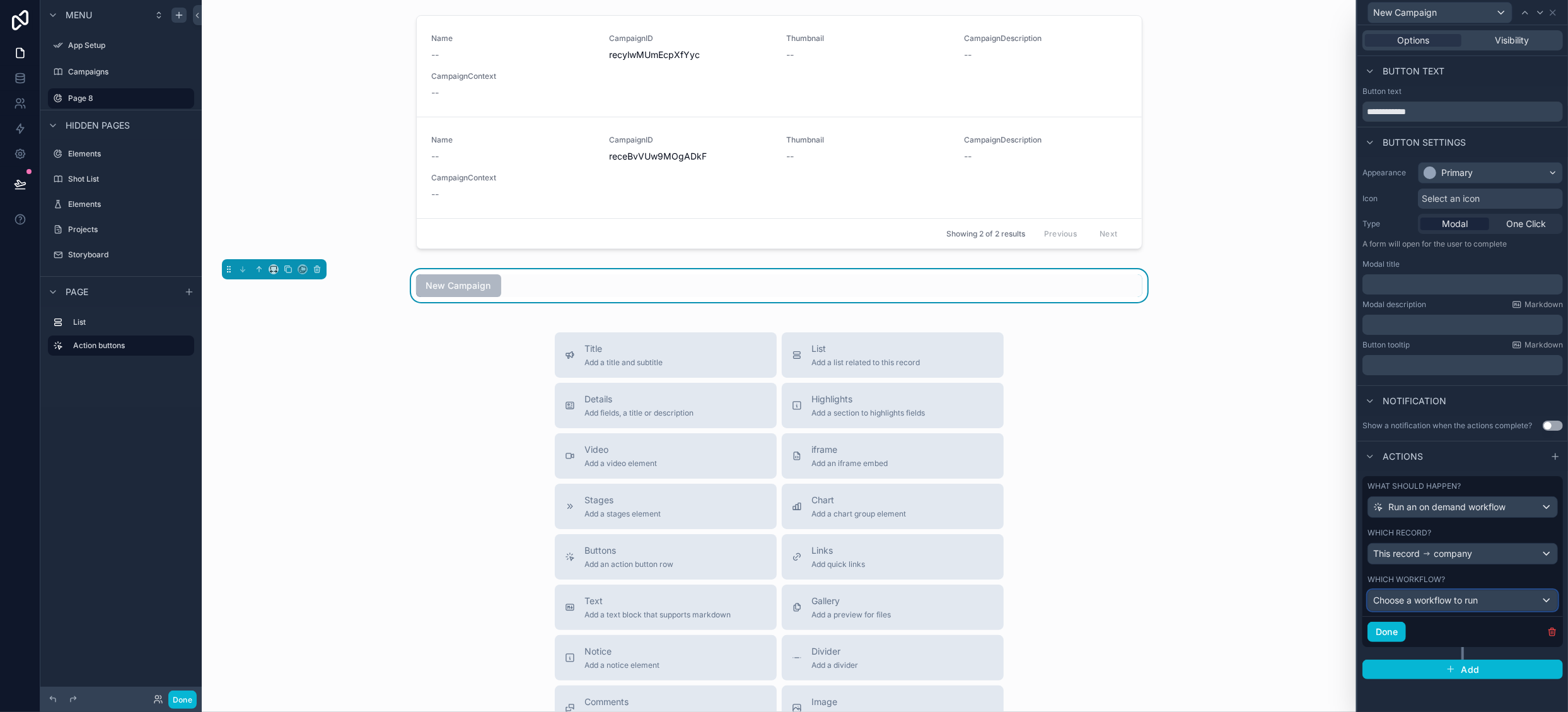
click at [1470, 597] on span "Choose a workflow to run" at bounding box center [1425, 600] width 104 height 11
click at [1469, 573] on div at bounding box center [1463, 356] width 211 height 712
click at [1470, 550] on span "company" at bounding box center [1453, 554] width 39 height 13
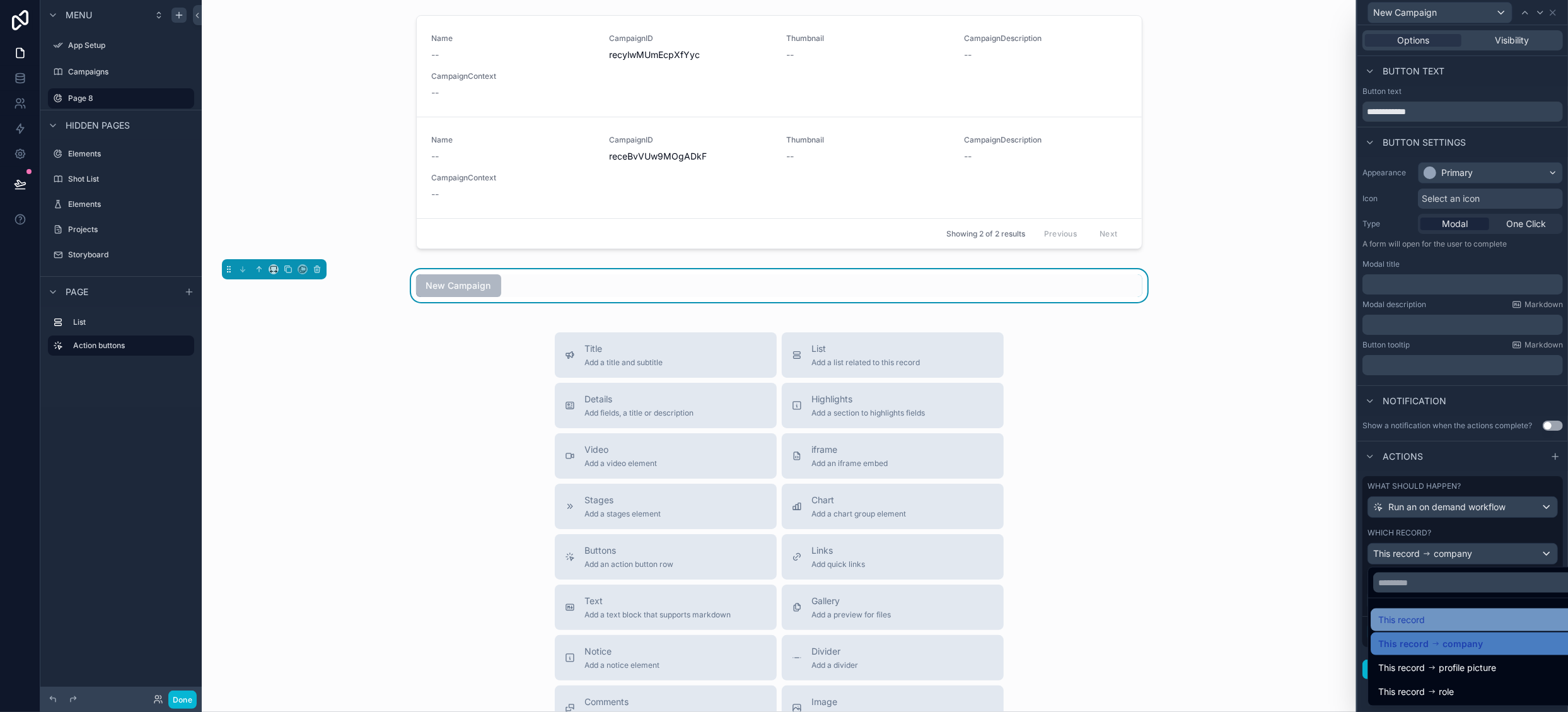
click at [1438, 616] on div "This record" at bounding box center [1477, 620] width 199 height 15
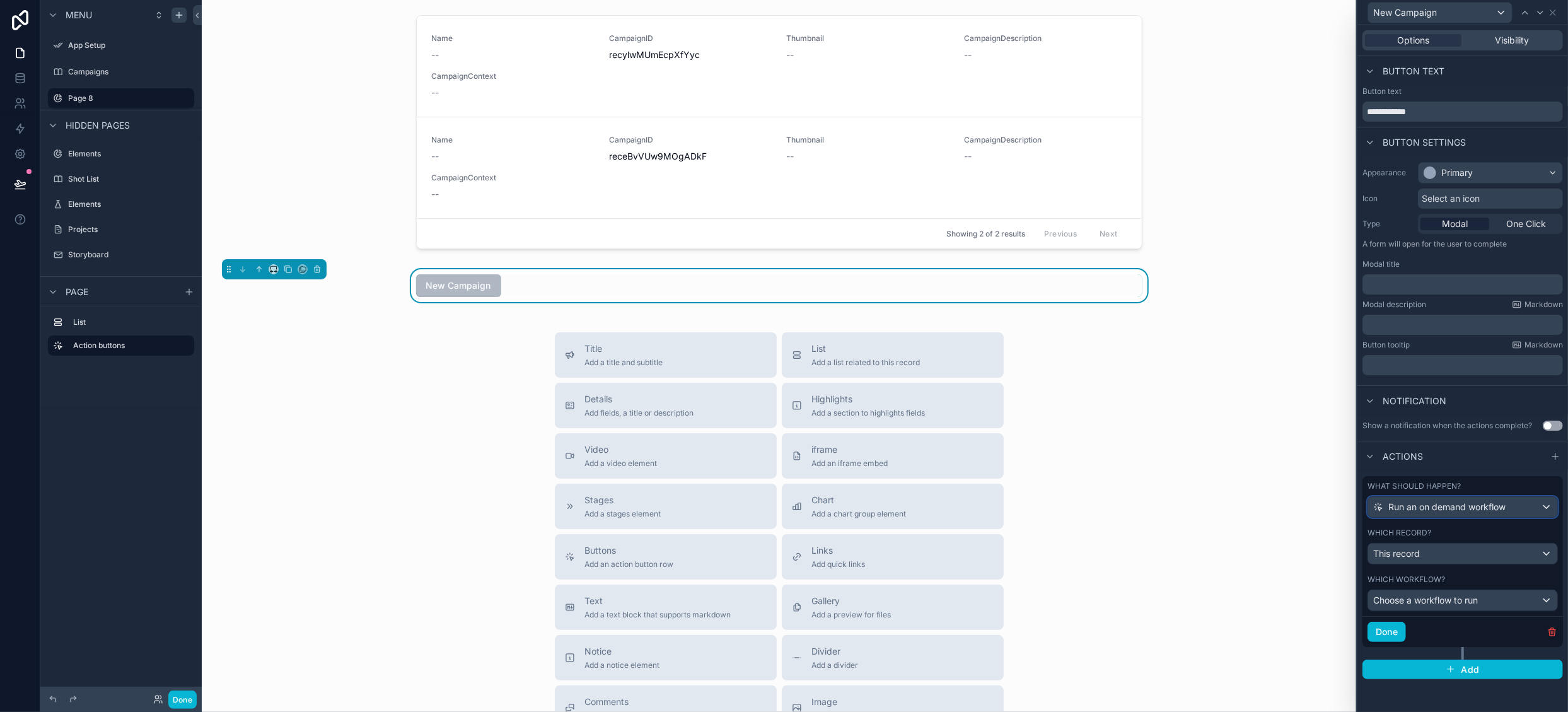
click at [1472, 512] on span "Run an on demand workflow" at bounding box center [1446, 507] width 117 height 13
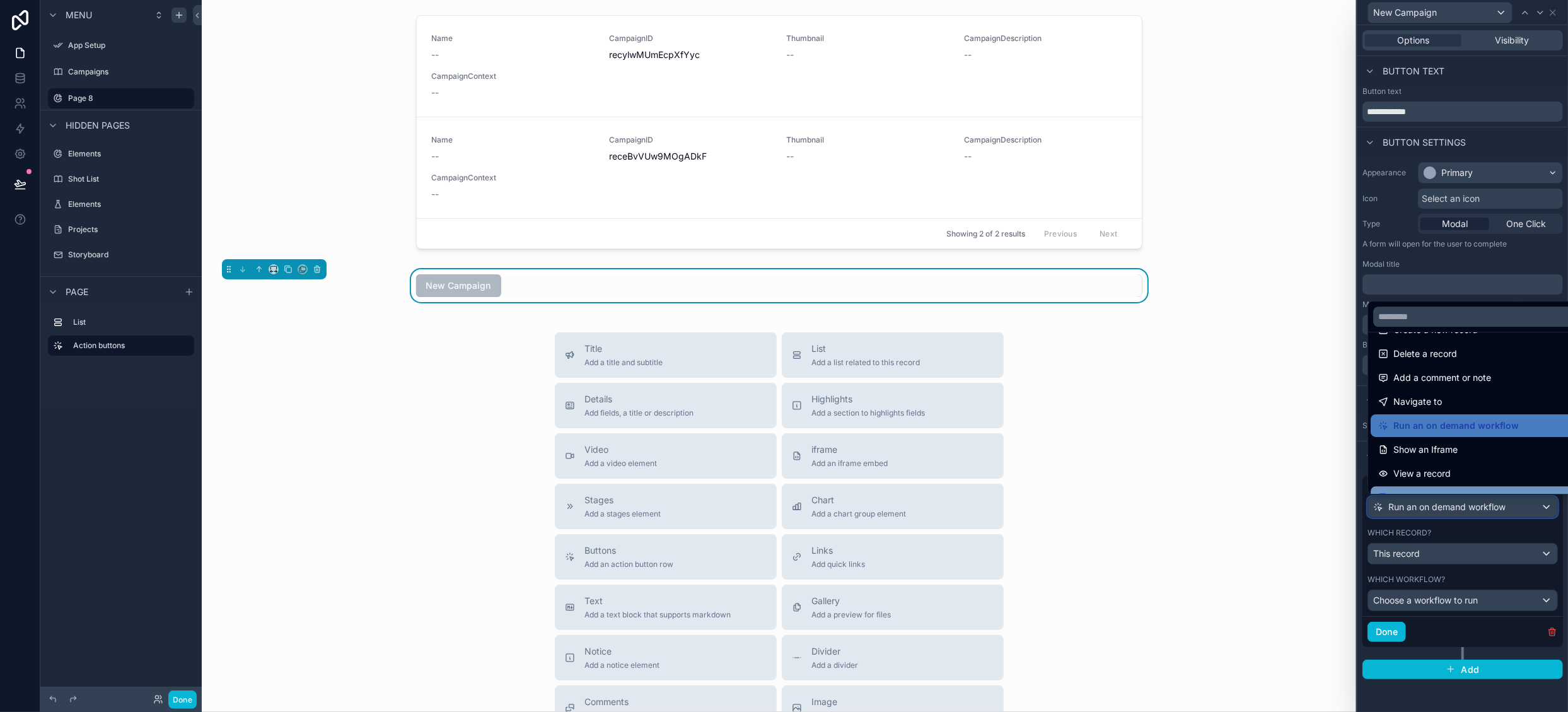
scroll to position [0, 0]
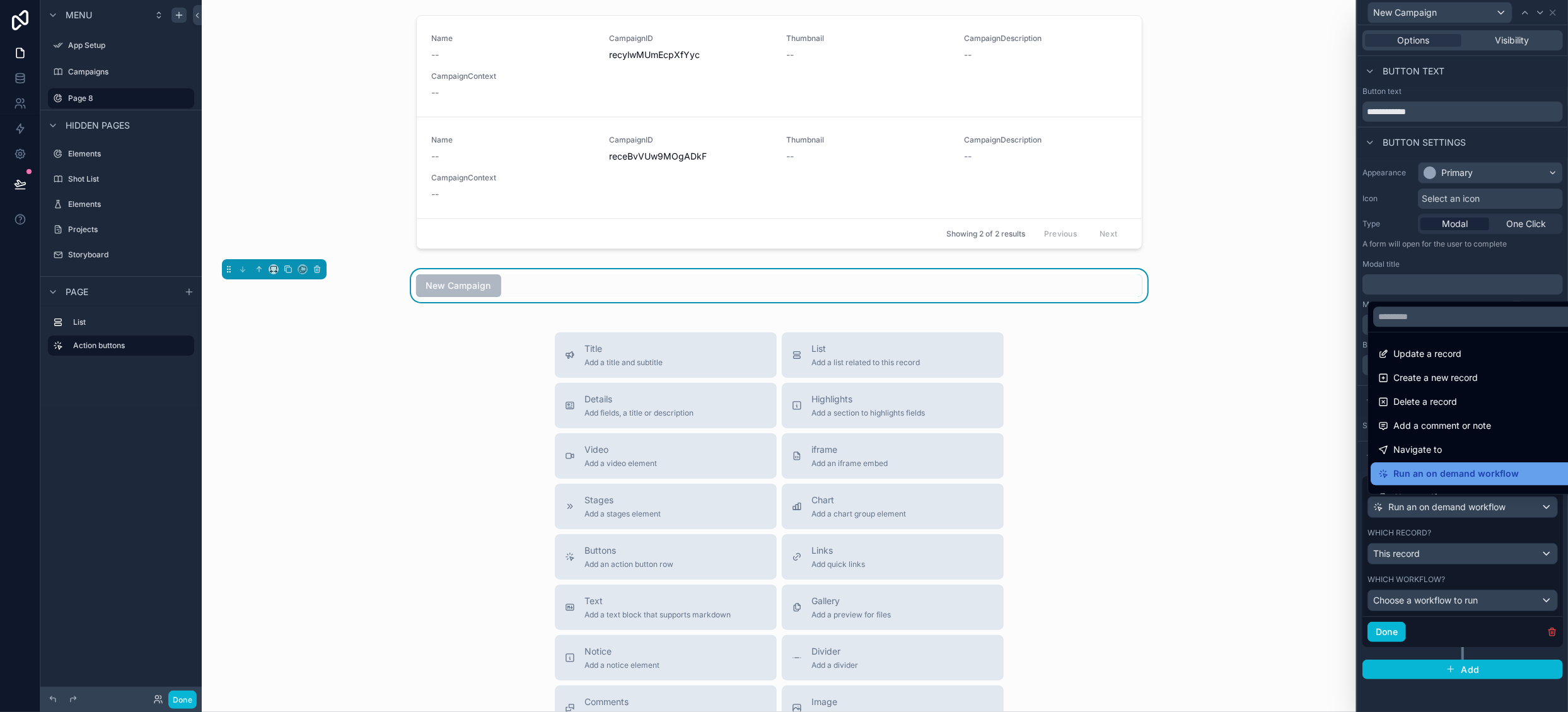
click at [1495, 471] on span "Run an on demand workflow" at bounding box center [1456, 474] width 125 height 15
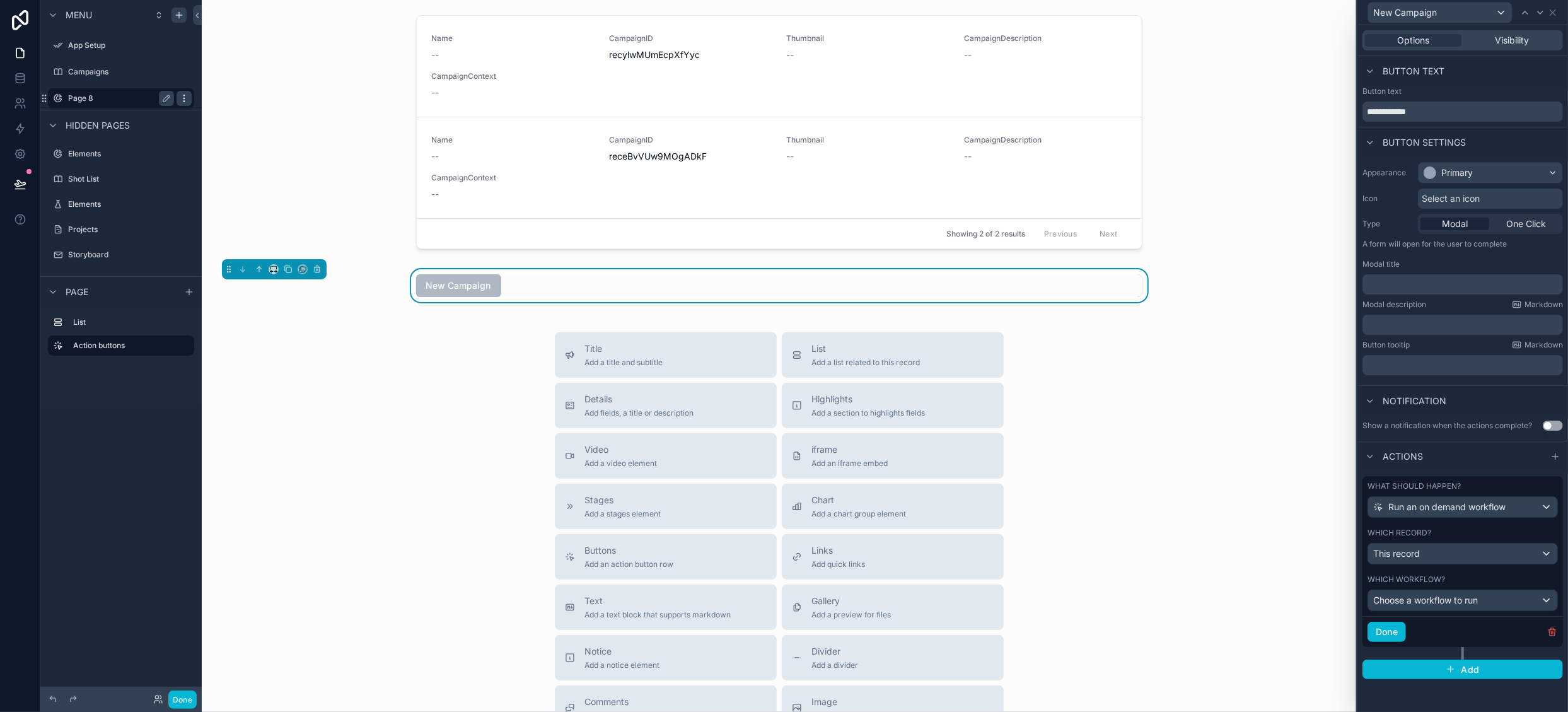
click at [183, 100] on icon "scrollable content" at bounding box center [184, 98] width 10 height 10
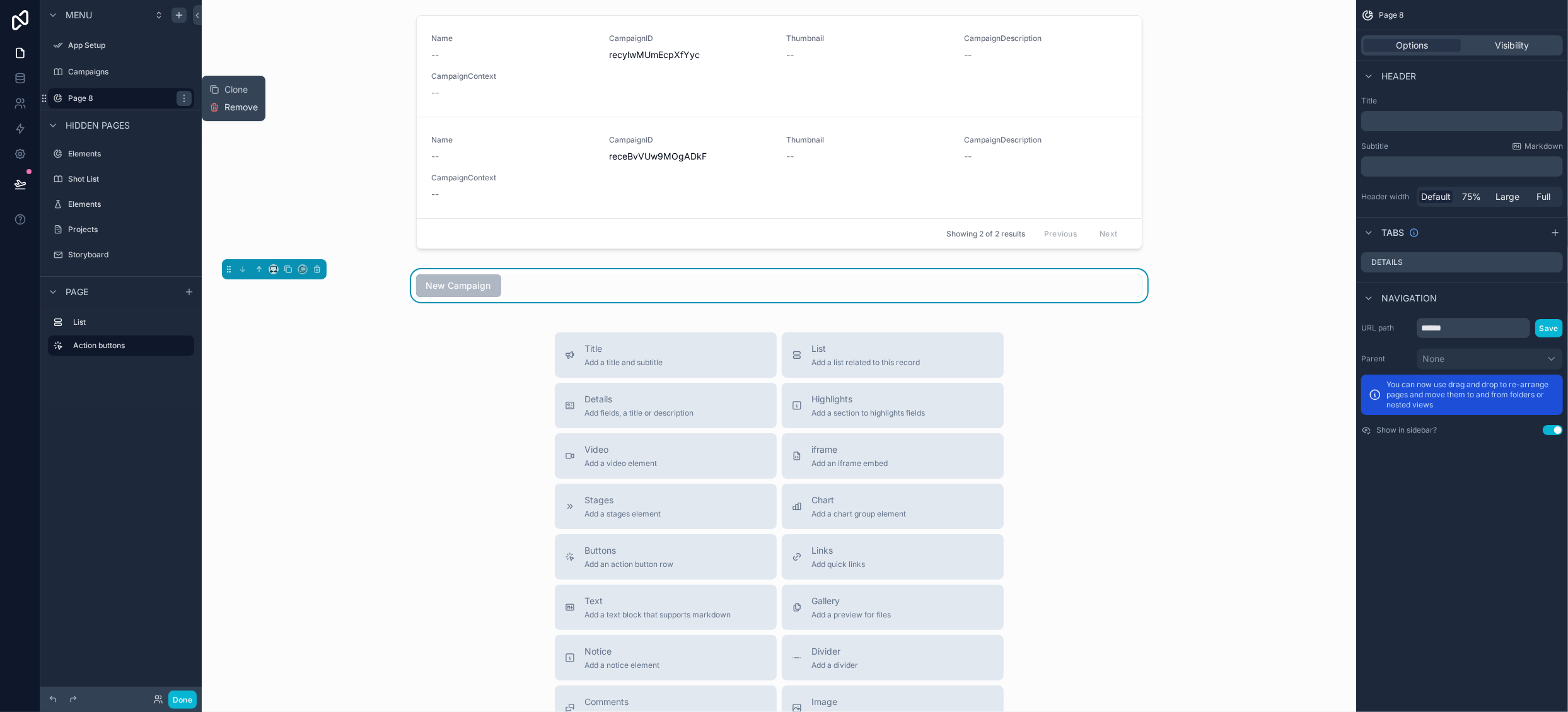
click at [230, 109] on span "Remove" at bounding box center [241, 107] width 34 height 13
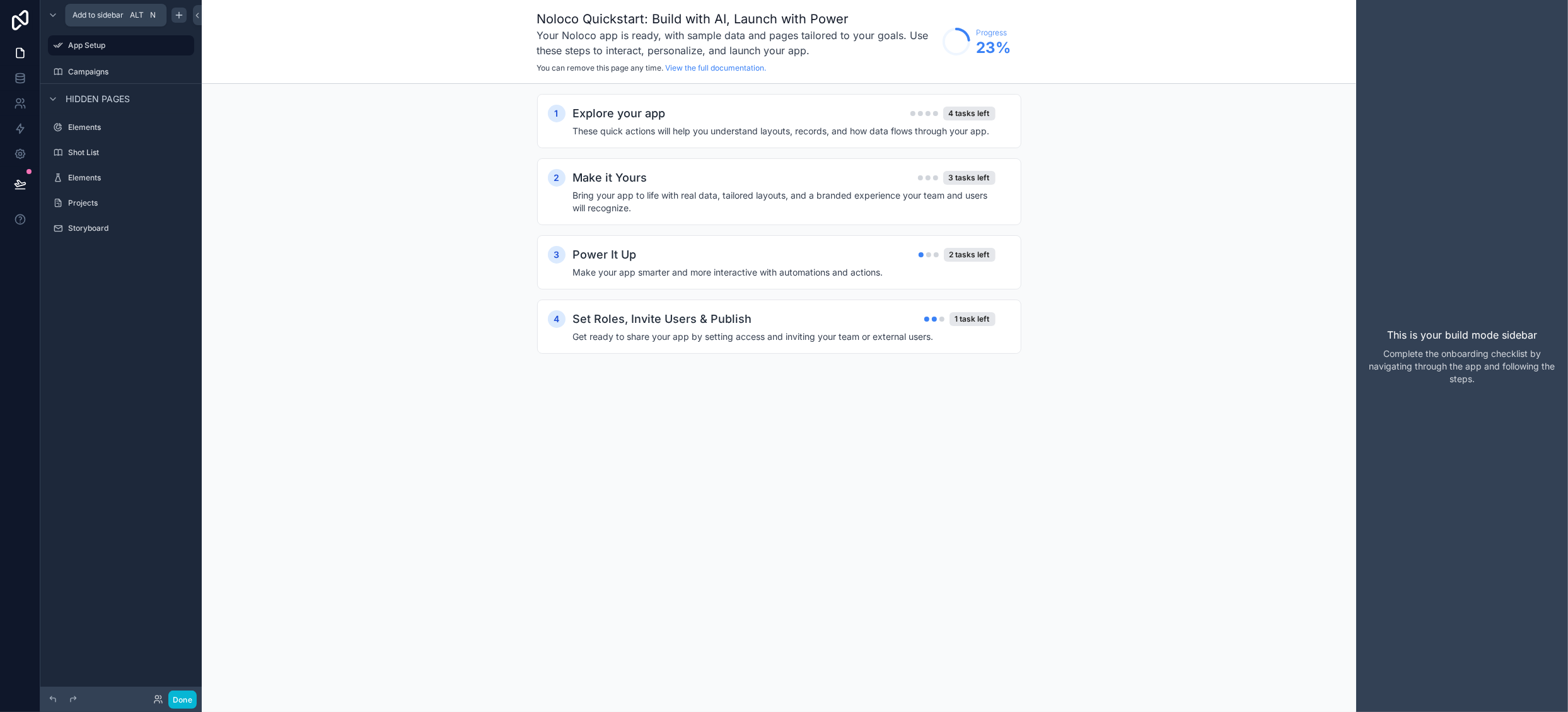
click at [179, 17] on icon "scrollable content" at bounding box center [179, 15] width 0 height 6
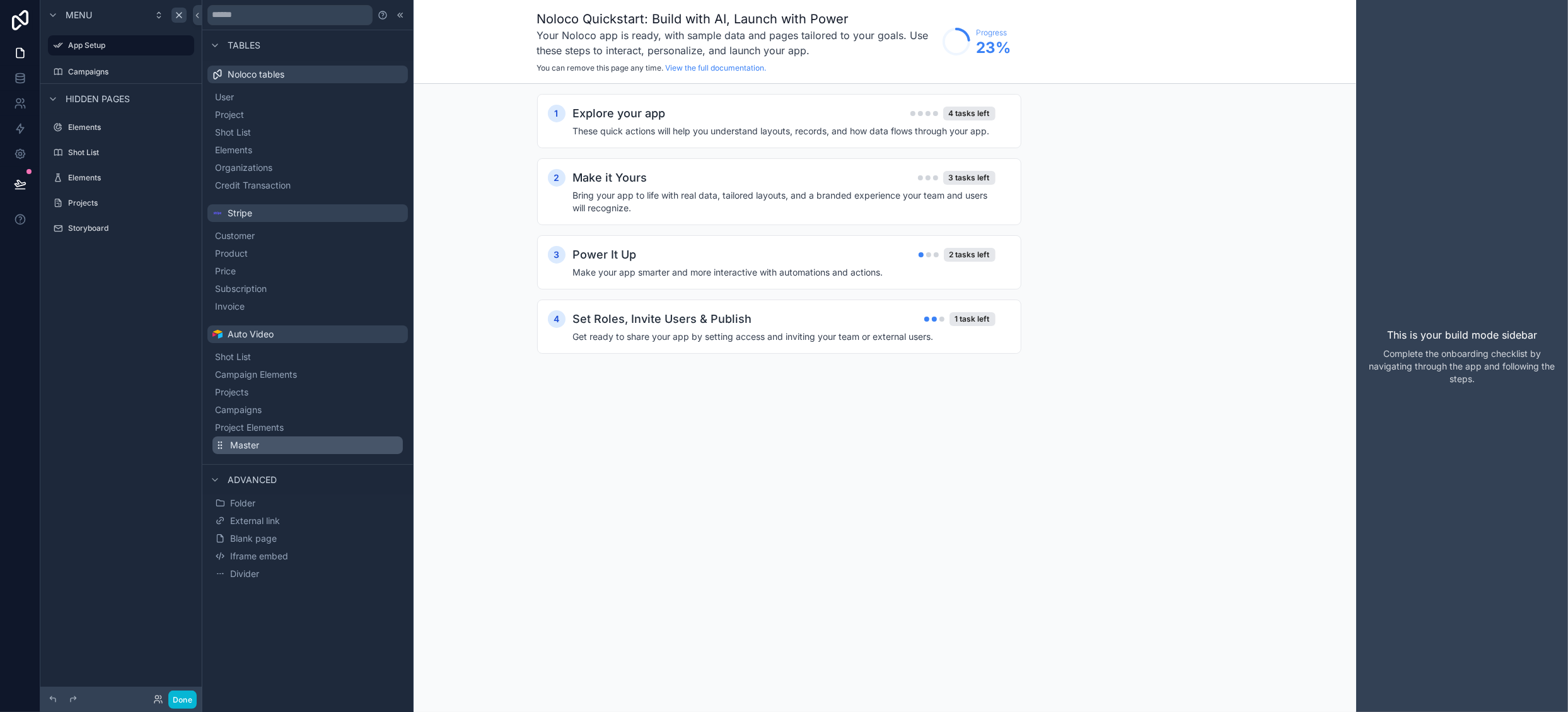
click at [259, 450] on button "Master" at bounding box center [308, 445] width 191 height 18
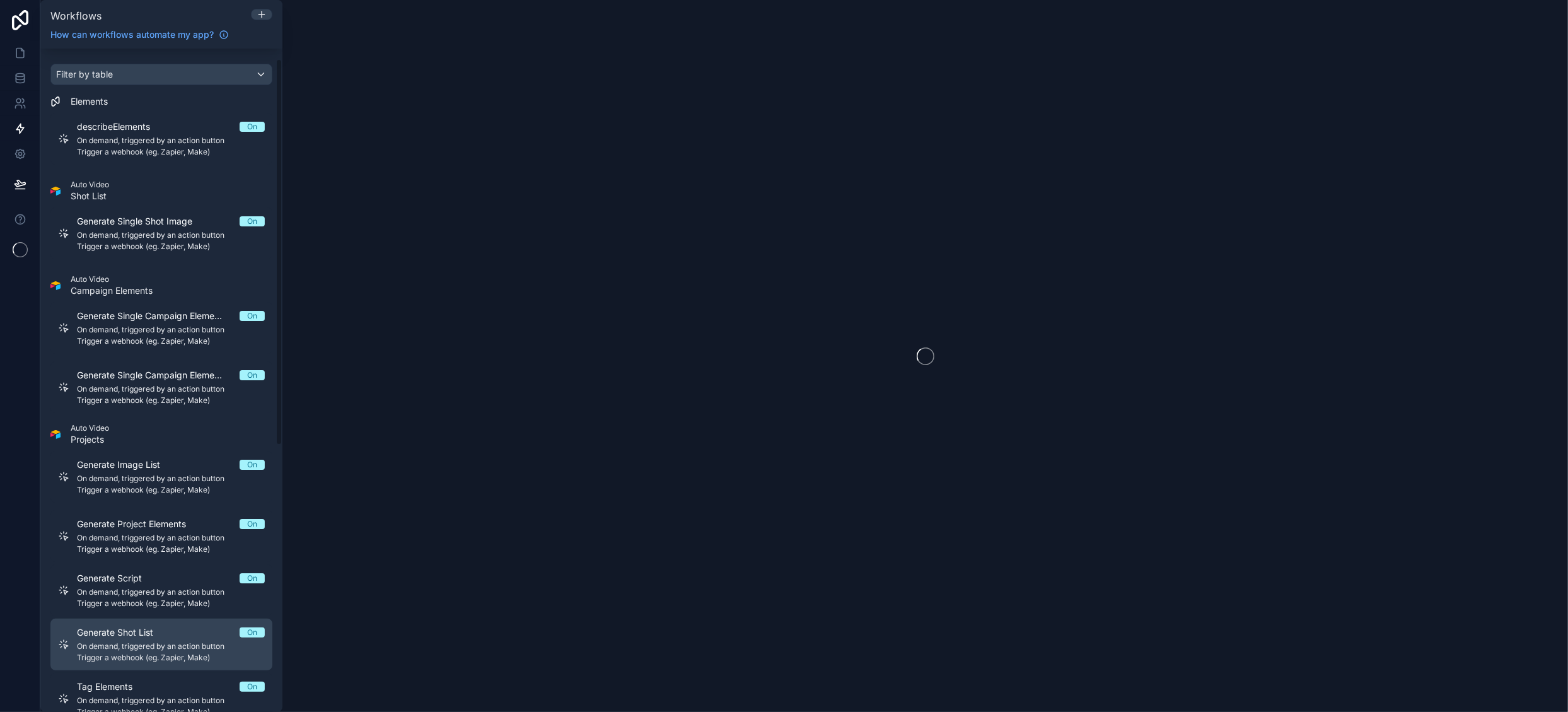
scroll to position [162, 0]
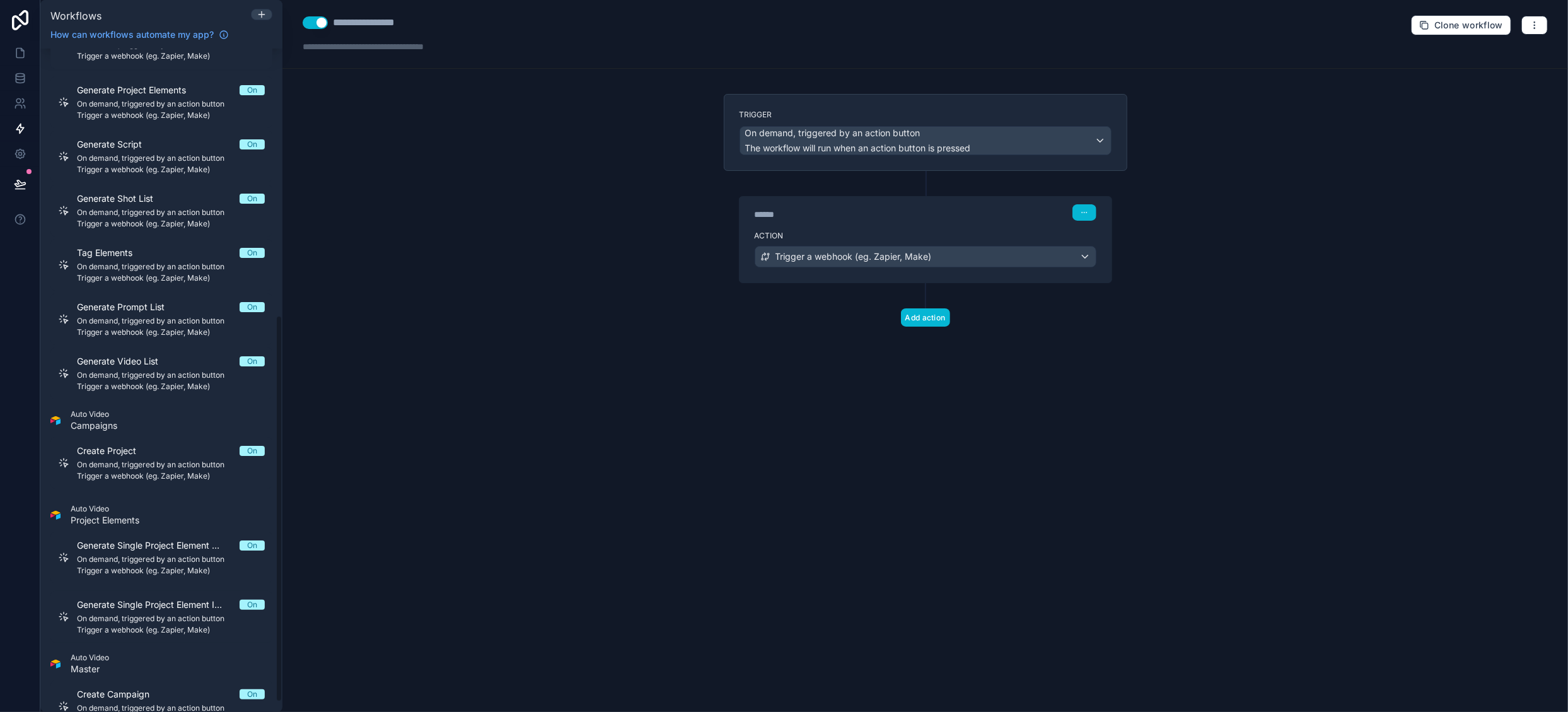
scroll to position [473, 0]
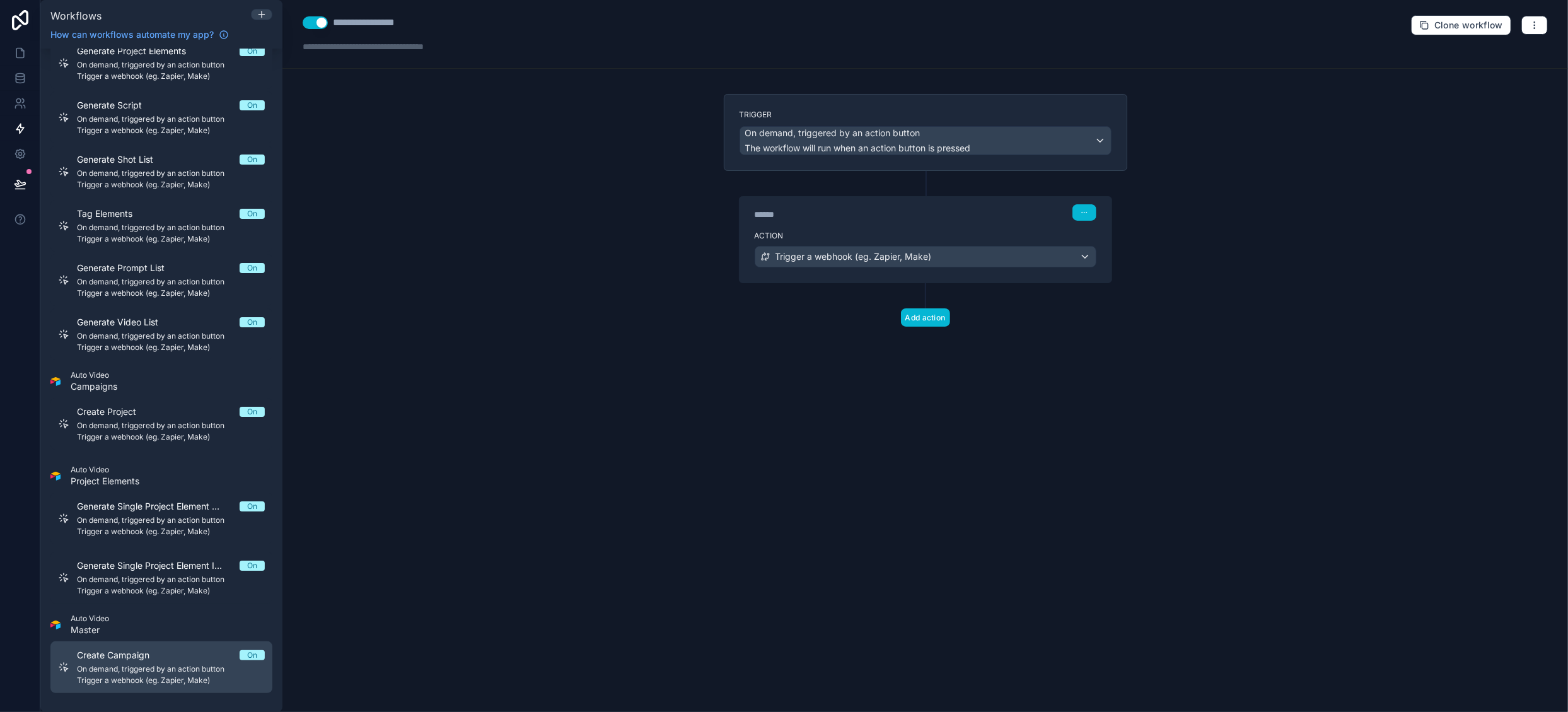
click at [180, 671] on span "On demand, triggered by an action button" at bounding box center [170, 669] width 188 height 10
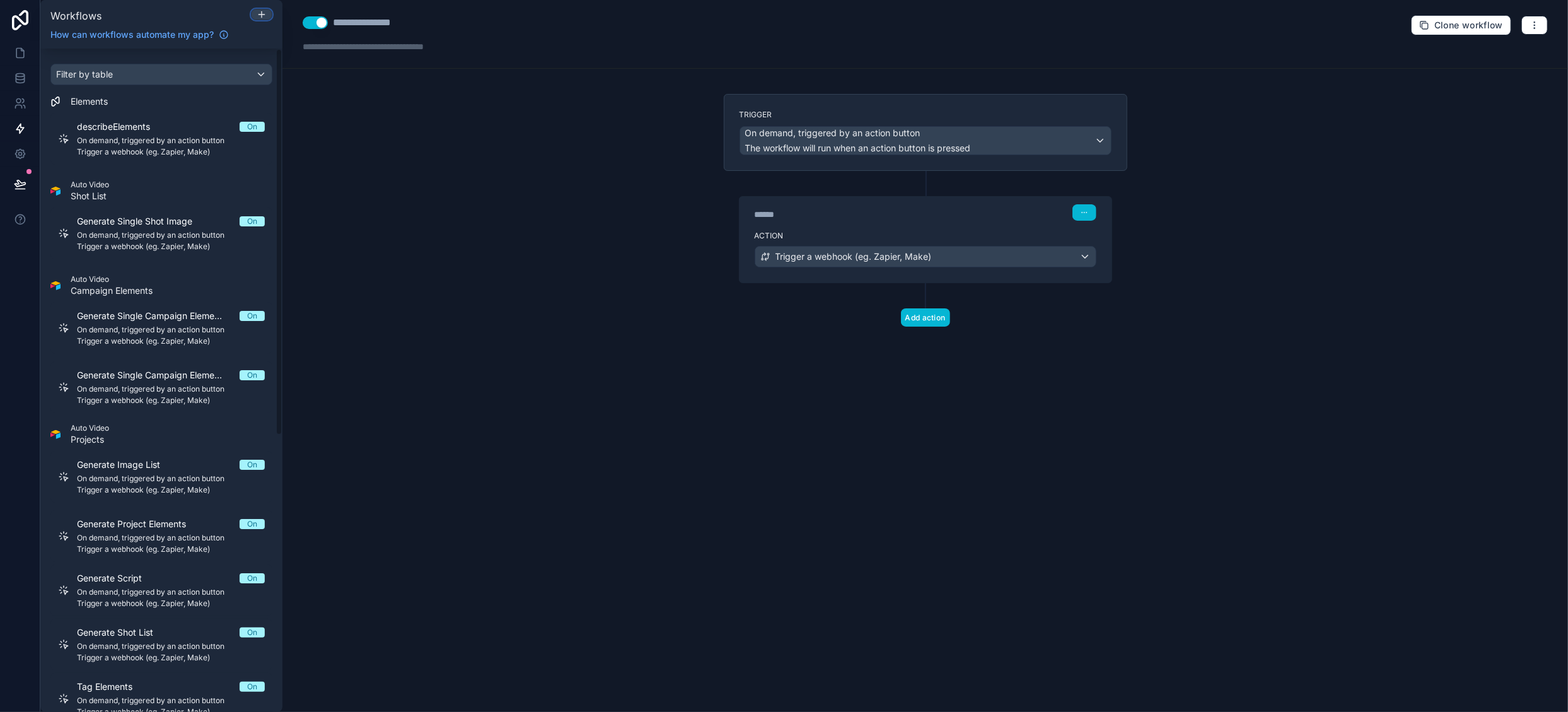
click at [263, 9] on button at bounding box center [262, 15] width 22 height 11
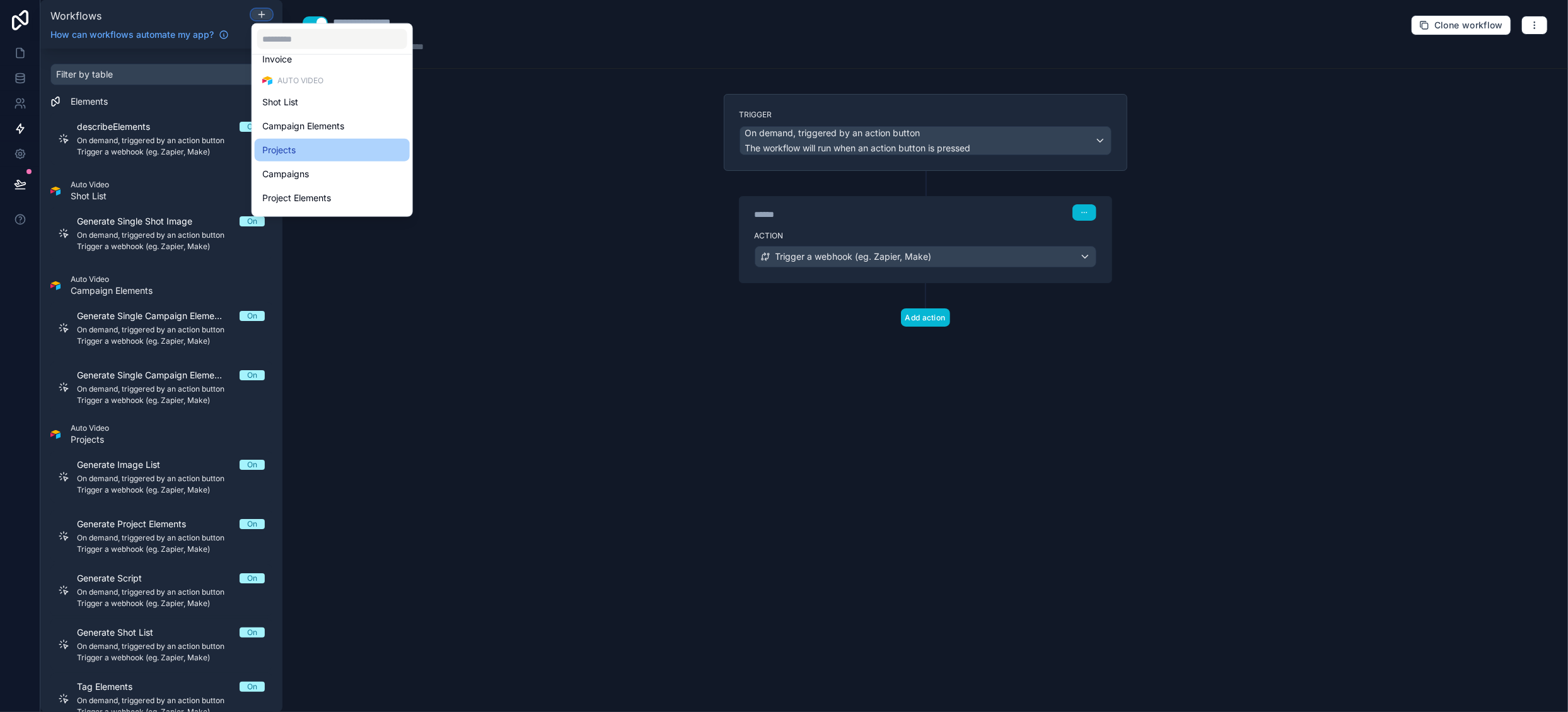
scroll to position [314, 0]
click at [324, 351] on div at bounding box center [784, 356] width 1568 height 712
